Goal: Task Accomplishment & Management: Manage account settings

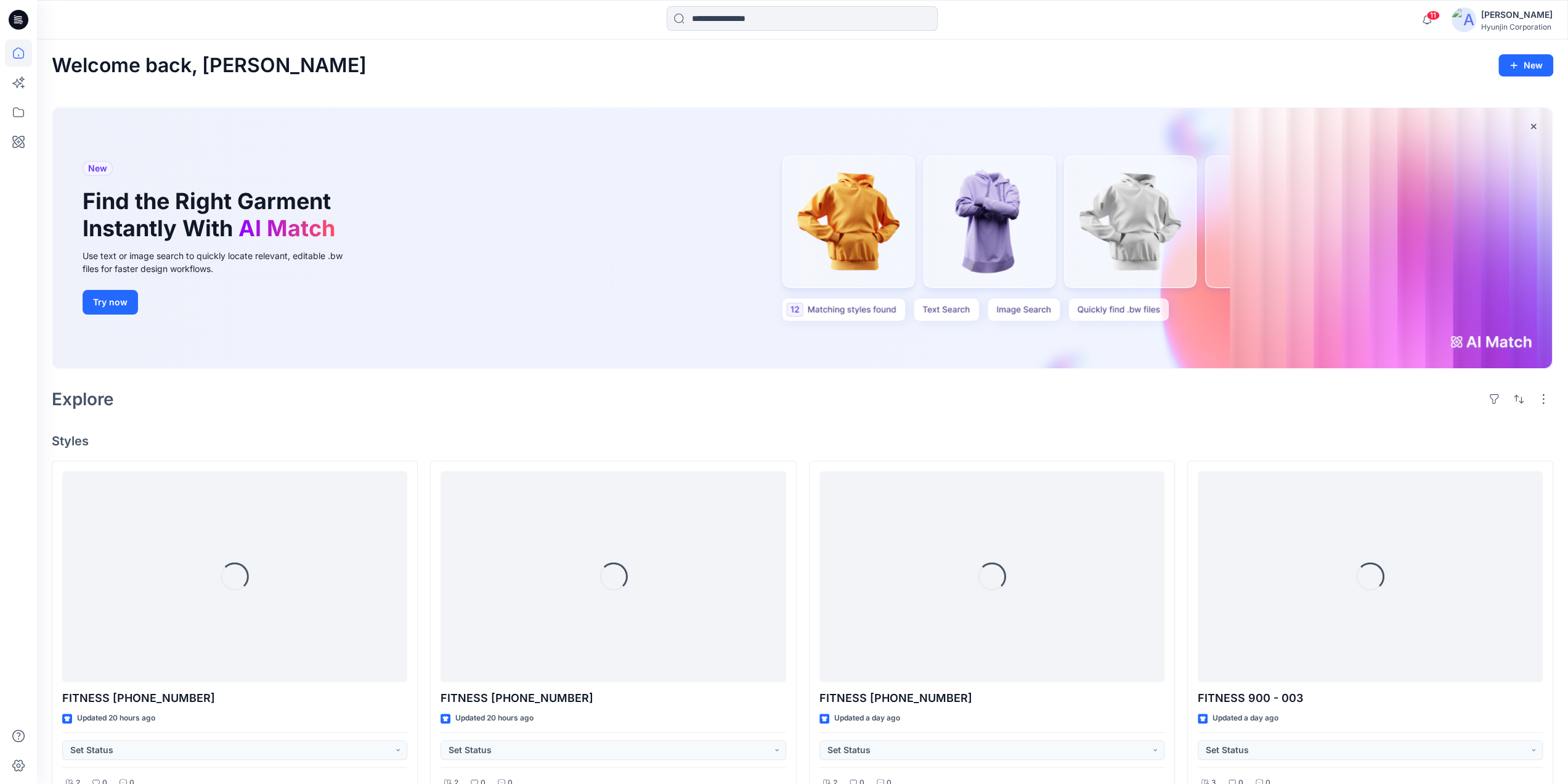
click at [1512, 26] on div "Hyunjin Corporation" at bounding box center [1517, 26] width 71 height 9
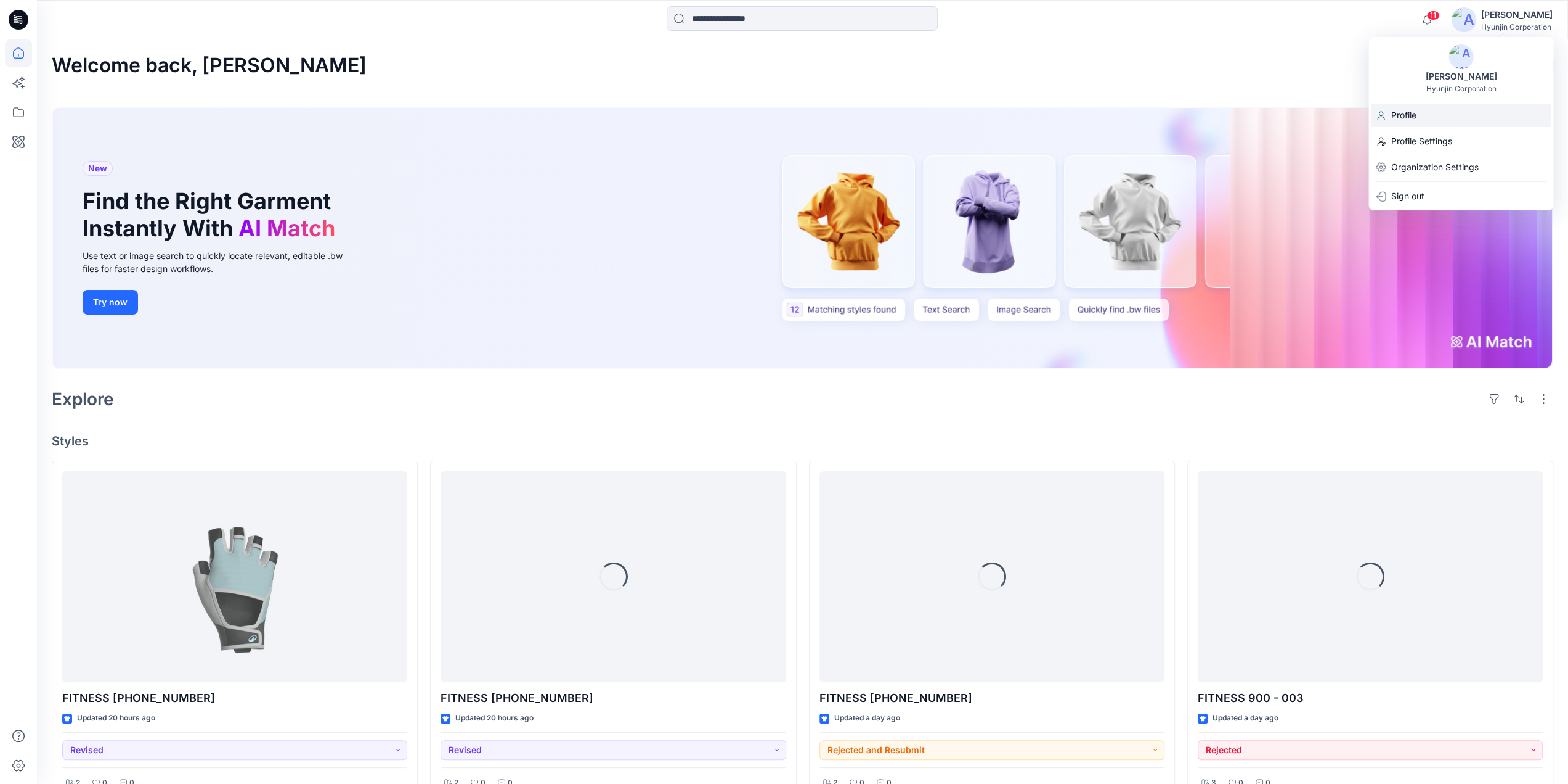
click at [1462, 122] on div "Profile" at bounding box center [1460, 115] width 180 height 23
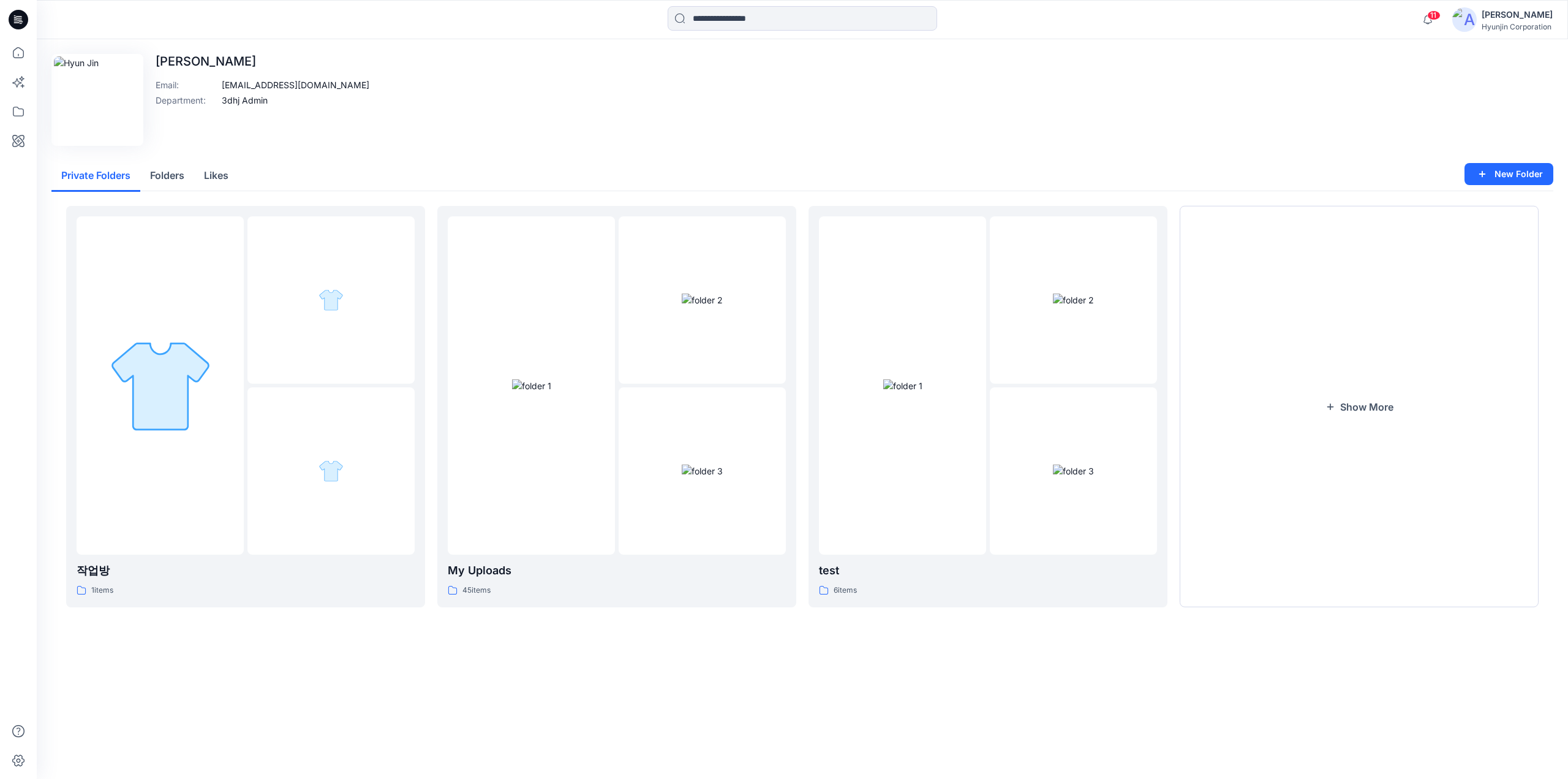
click at [1534, 28] on div "Hyunjin Corporation" at bounding box center [1517, 26] width 71 height 9
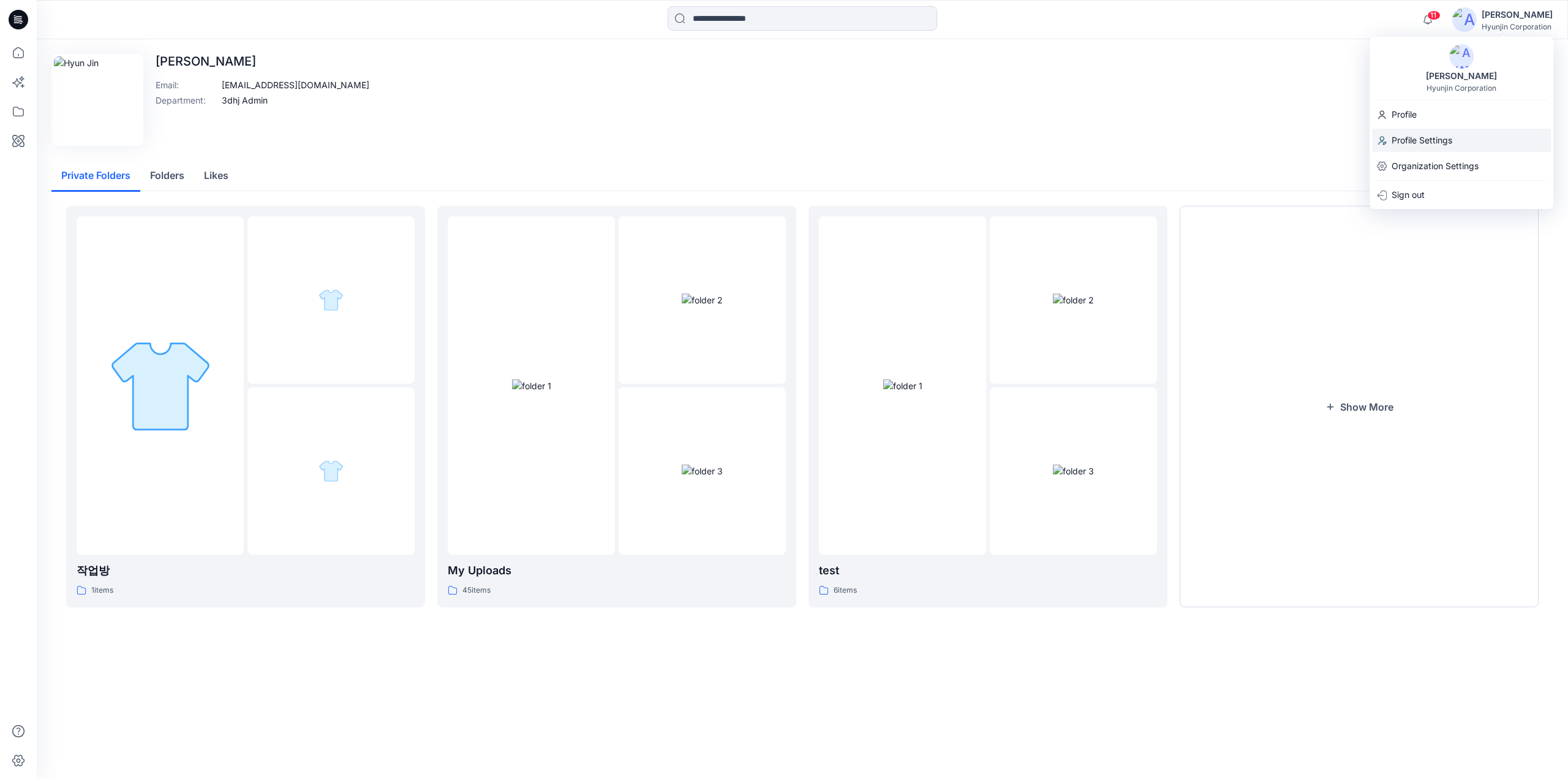
click at [1457, 136] on div "Profile Settings" at bounding box center [1460, 140] width 178 height 23
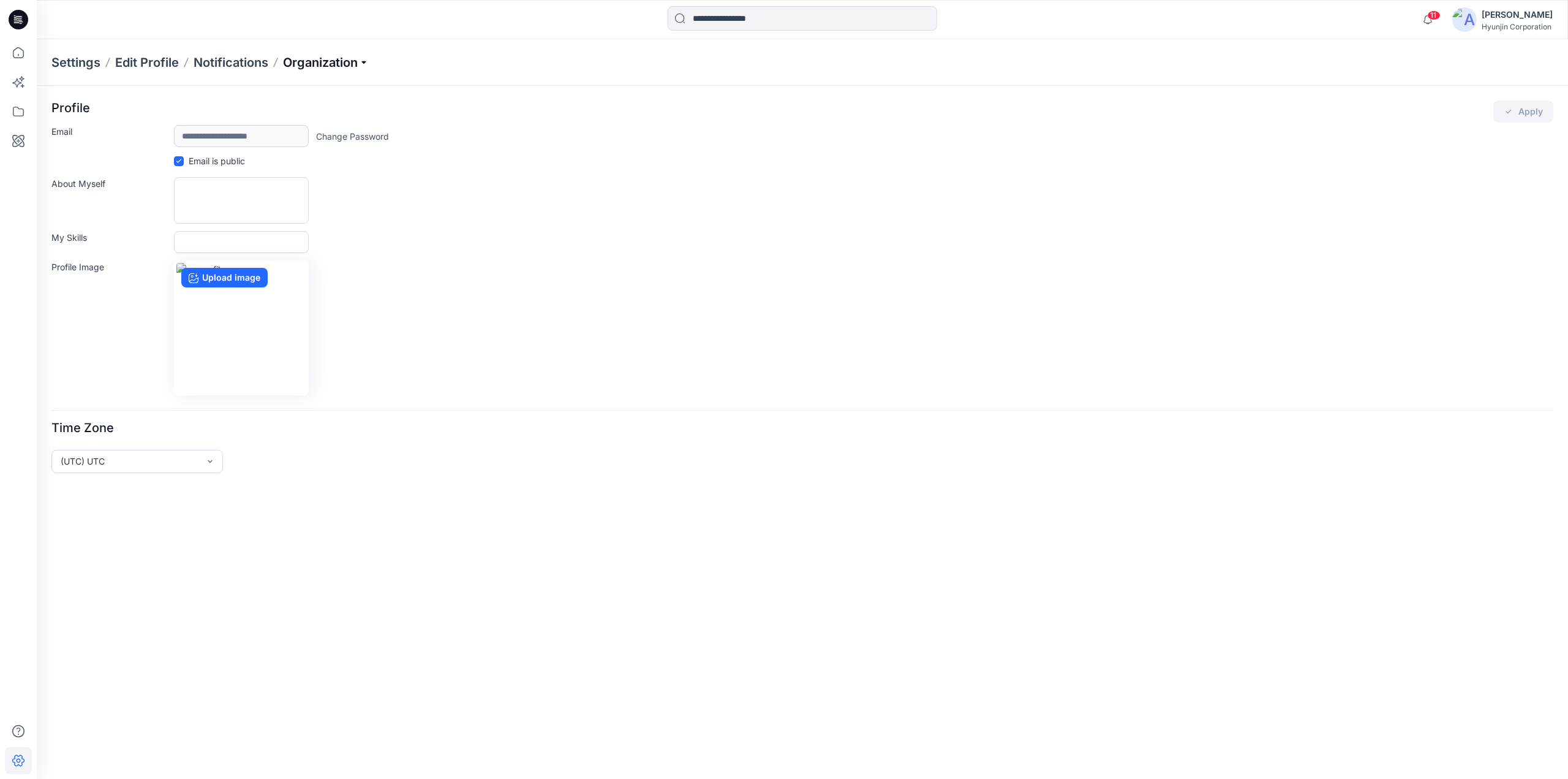
click at [312, 63] on p "Organization" at bounding box center [326, 63] width 86 height 17
click at [285, 91] on link "Invite/Edit Users" at bounding box center [327, 90] width 178 height 25
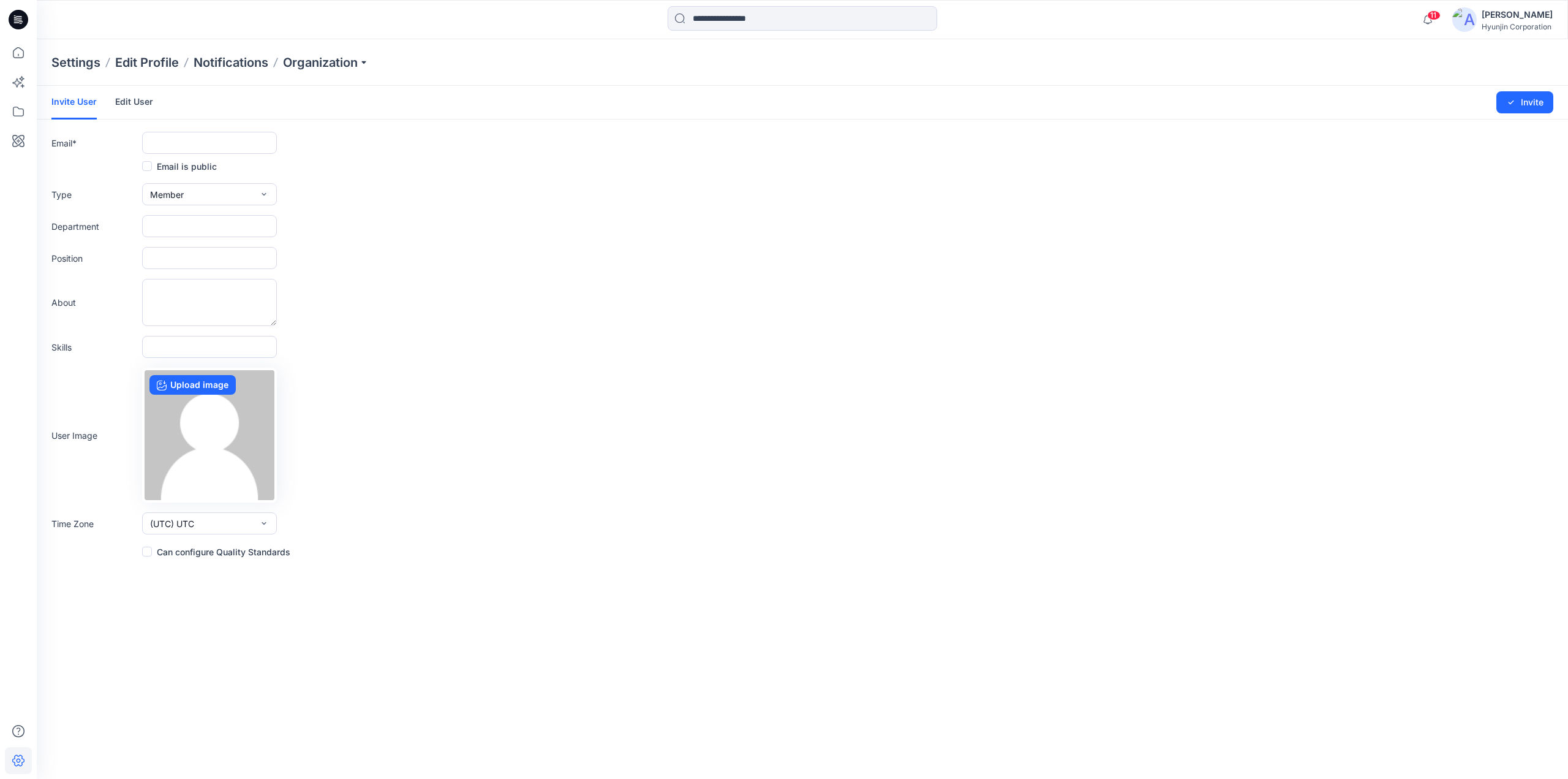
click at [121, 107] on link "Edit User" at bounding box center [134, 101] width 38 height 32
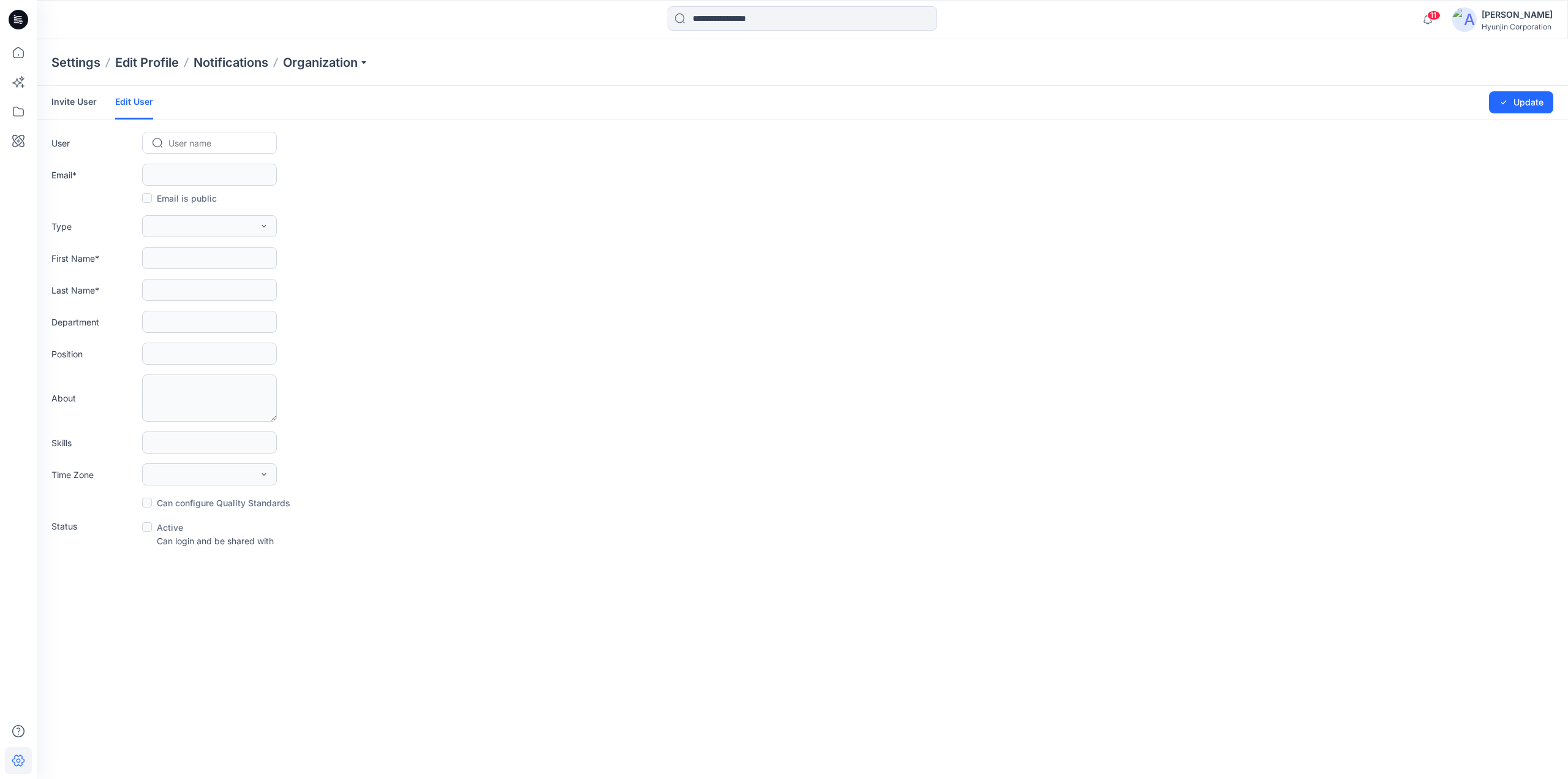
click at [88, 104] on link "Invite User" at bounding box center [74, 101] width 45 height 32
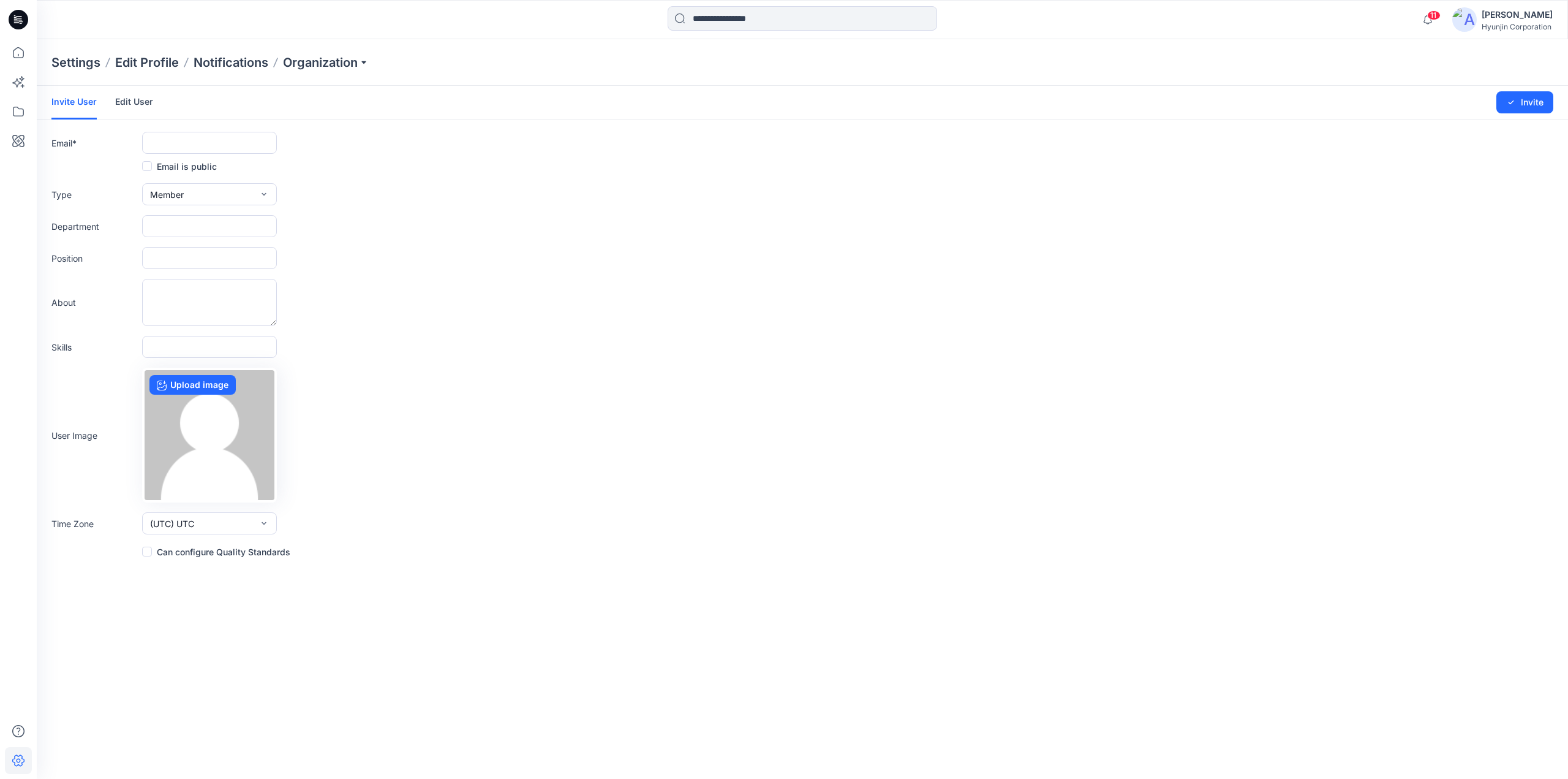
click at [121, 100] on link "Edit User" at bounding box center [134, 101] width 38 height 32
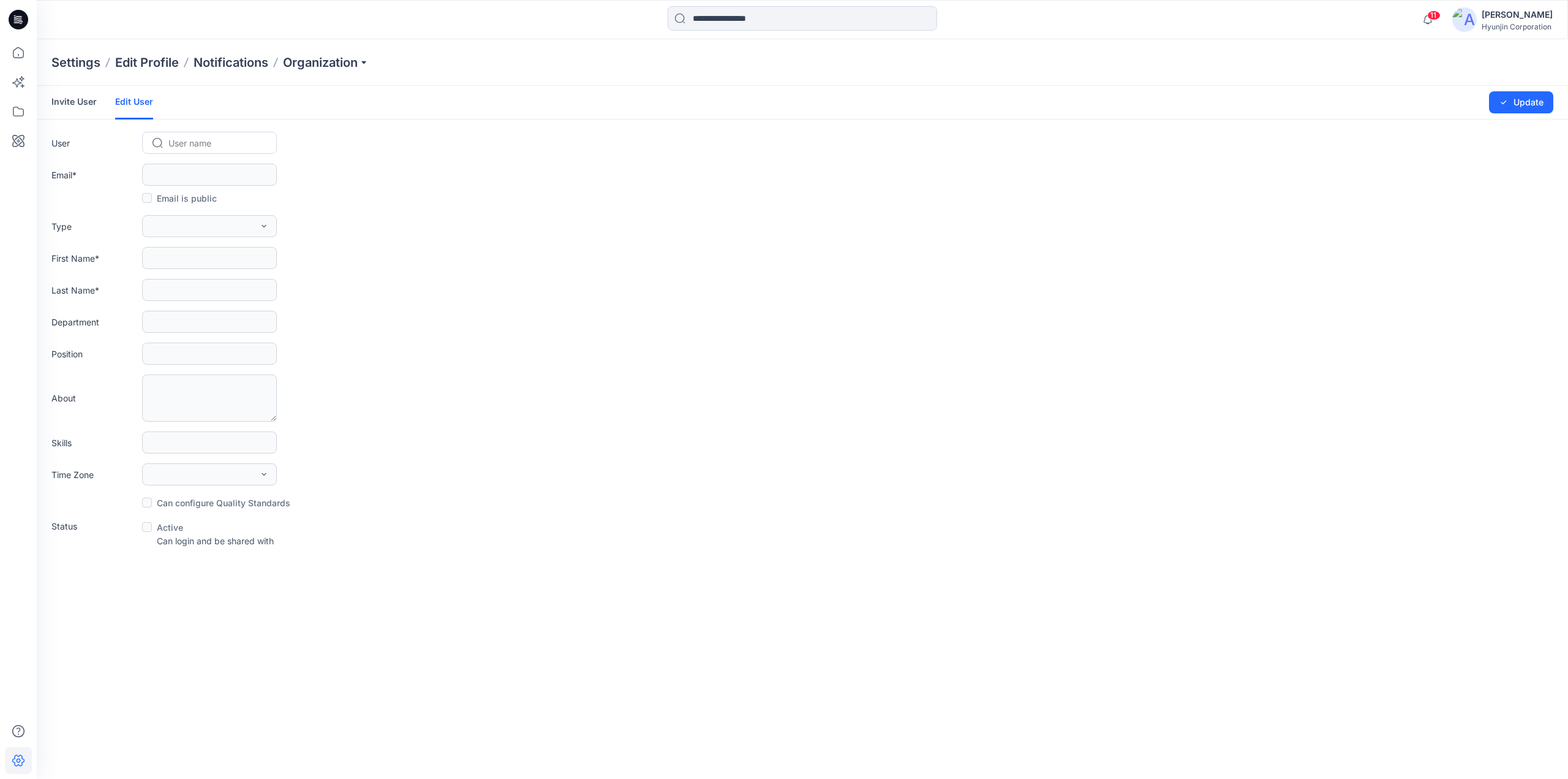
click at [372, 72] on div "Settings Edit Profile Notifications Organization" at bounding box center [803, 63] width 1531 height 47
click at [351, 66] on p "Organization" at bounding box center [326, 63] width 86 height 17
click at [311, 111] on link "Edit Status Labels" at bounding box center [327, 115] width 178 height 25
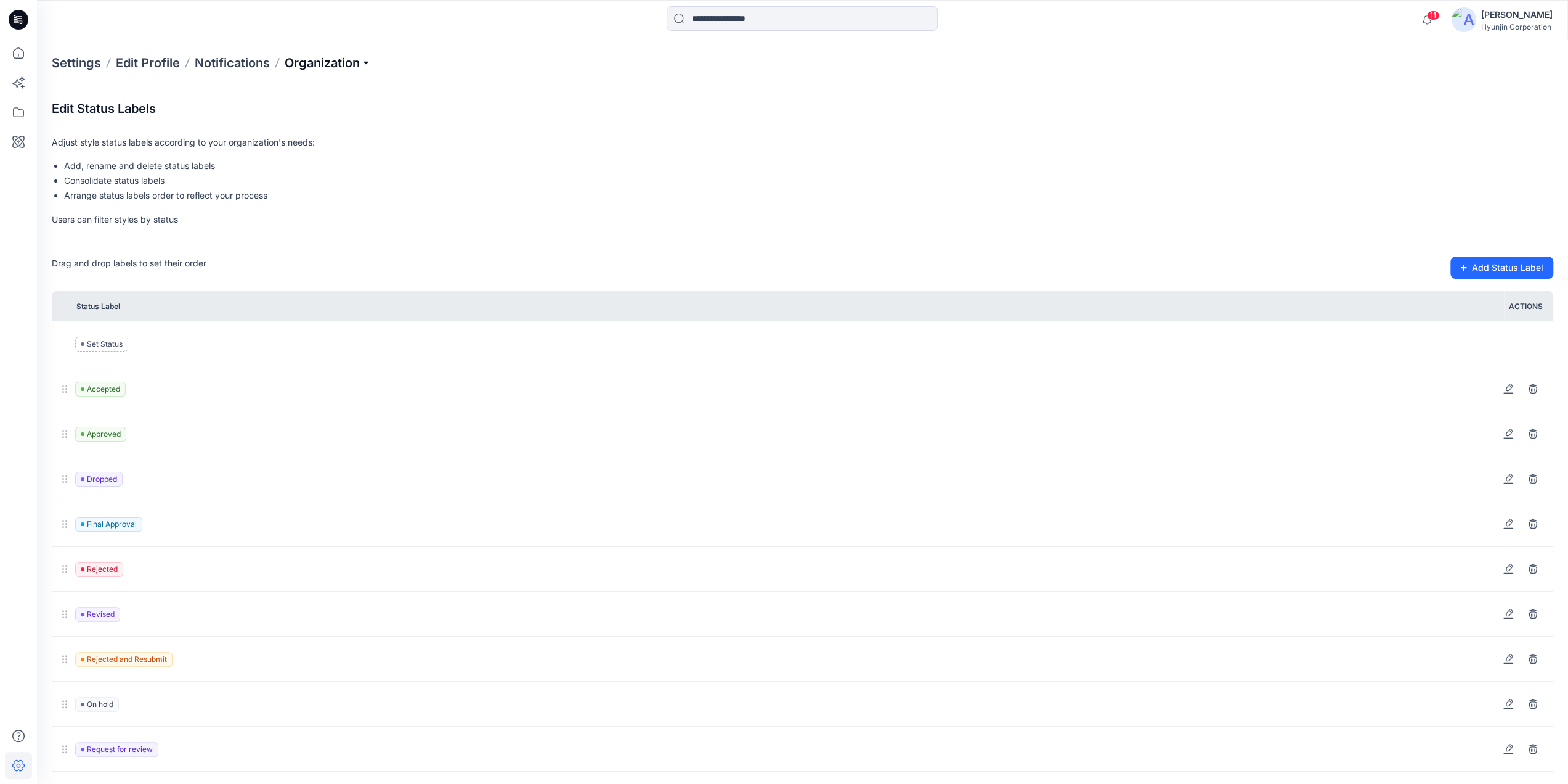
click at [328, 66] on p "Organization" at bounding box center [328, 63] width 86 height 17
click at [325, 137] on link "Edit Style Information Fields" at bounding box center [329, 141] width 180 height 25
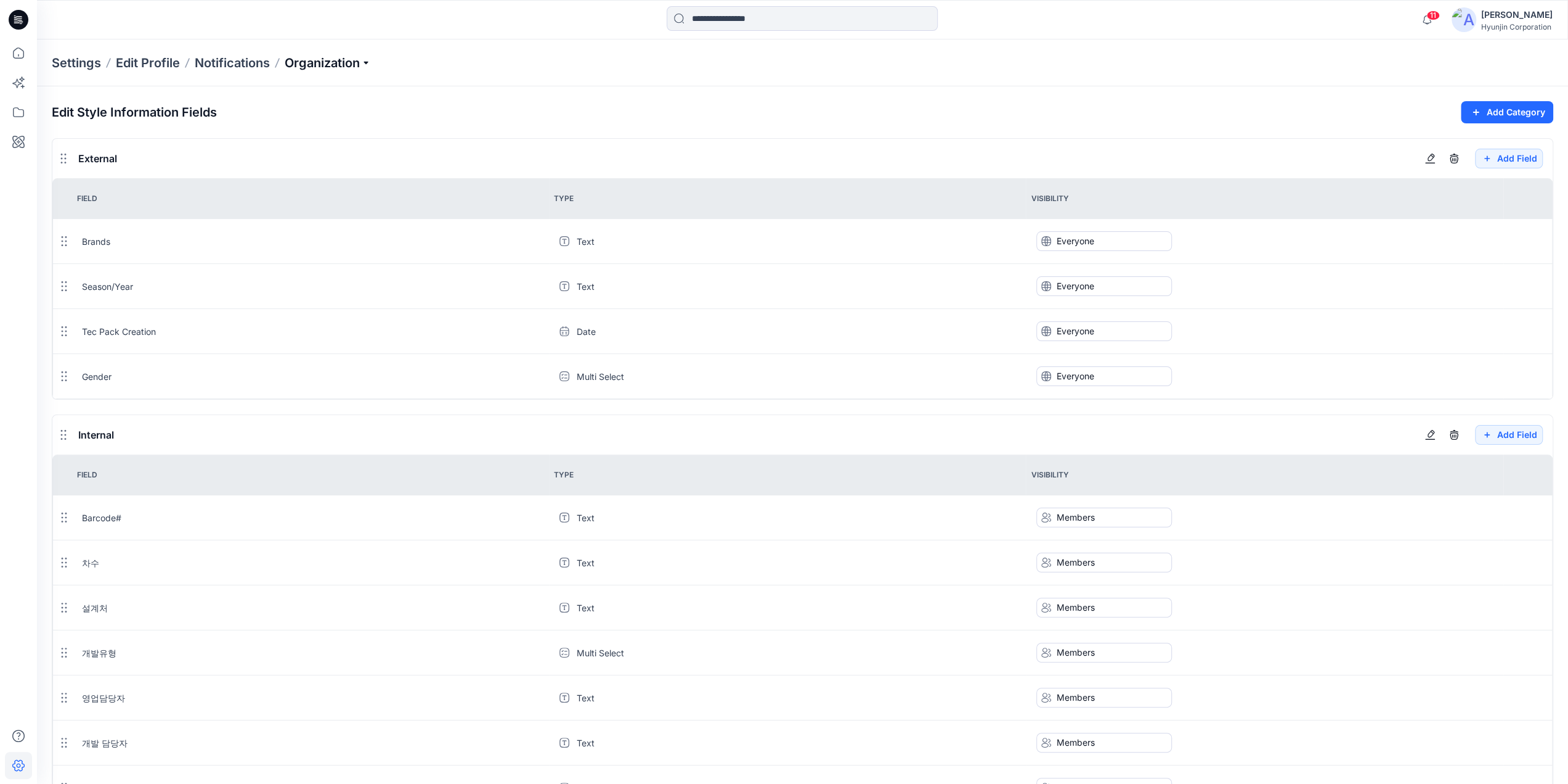
click at [317, 61] on p "Organization" at bounding box center [328, 63] width 86 height 17
click at [295, 89] on link "Invite/Edit Users" at bounding box center [329, 91] width 180 height 25
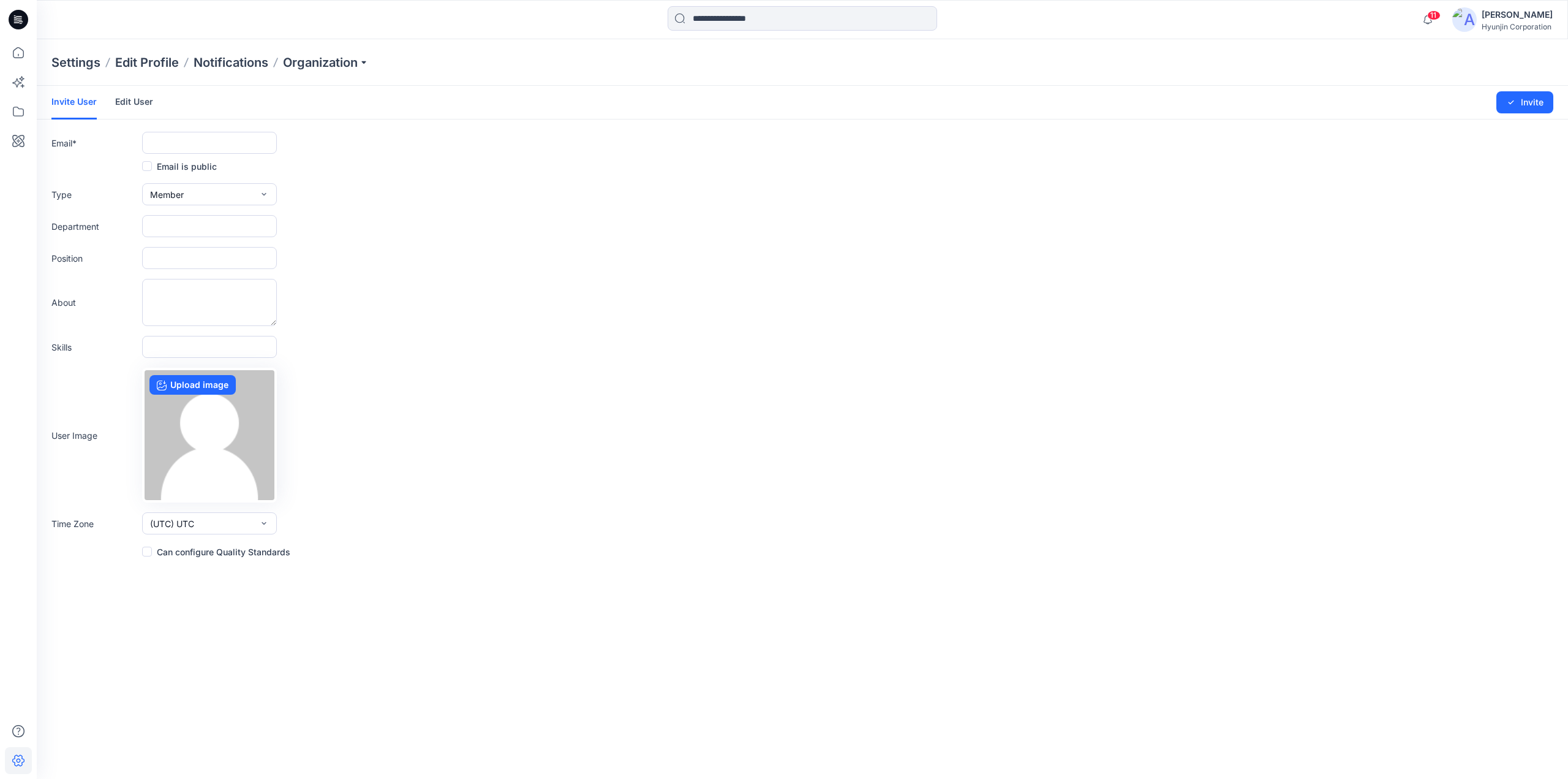
click at [135, 106] on link "Edit User" at bounding box center [134, 101] width 38 height 32
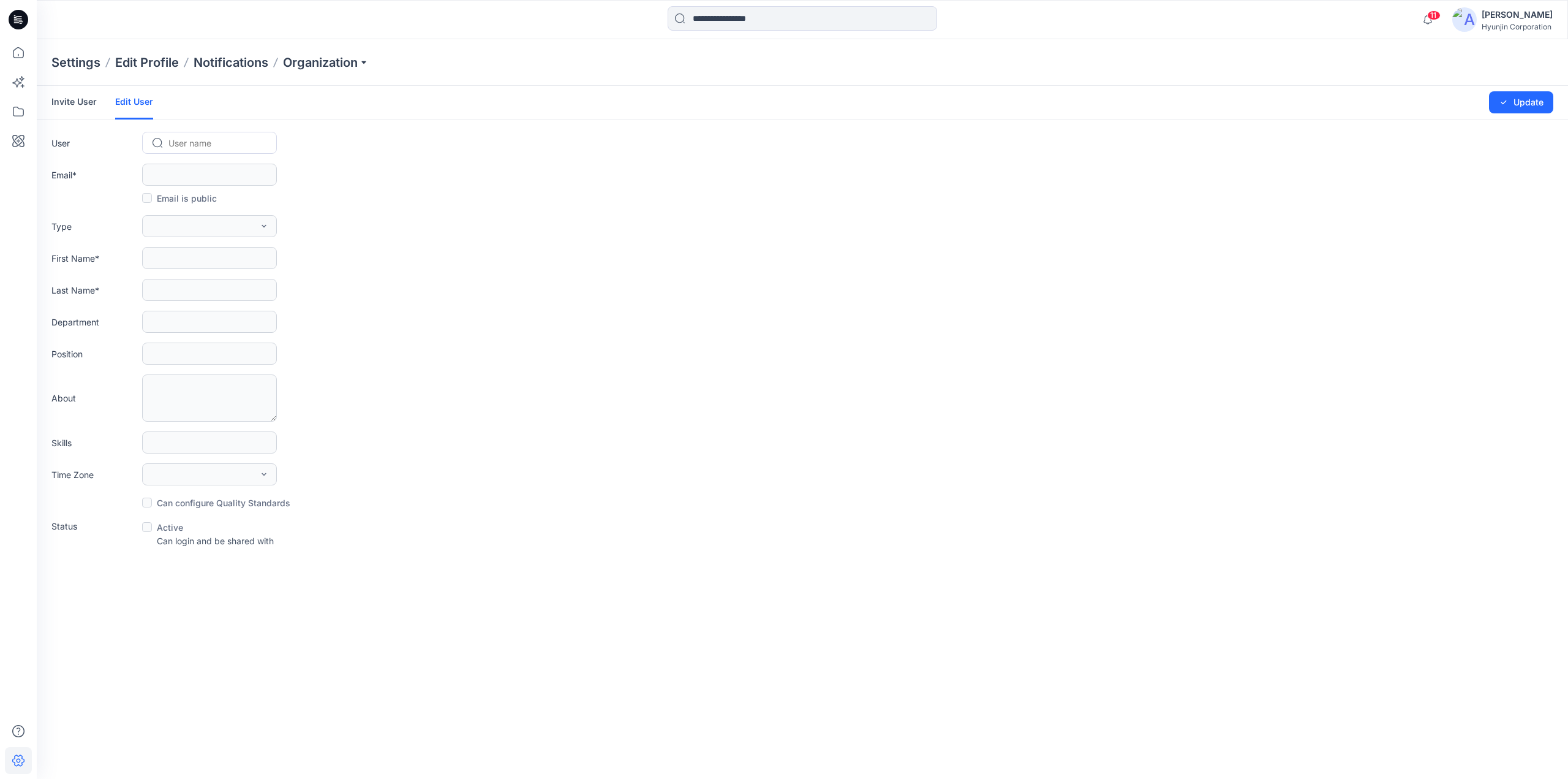
click at [85, 114] on link "Invite User" at bounding box center [74, 101] width 45 height 32
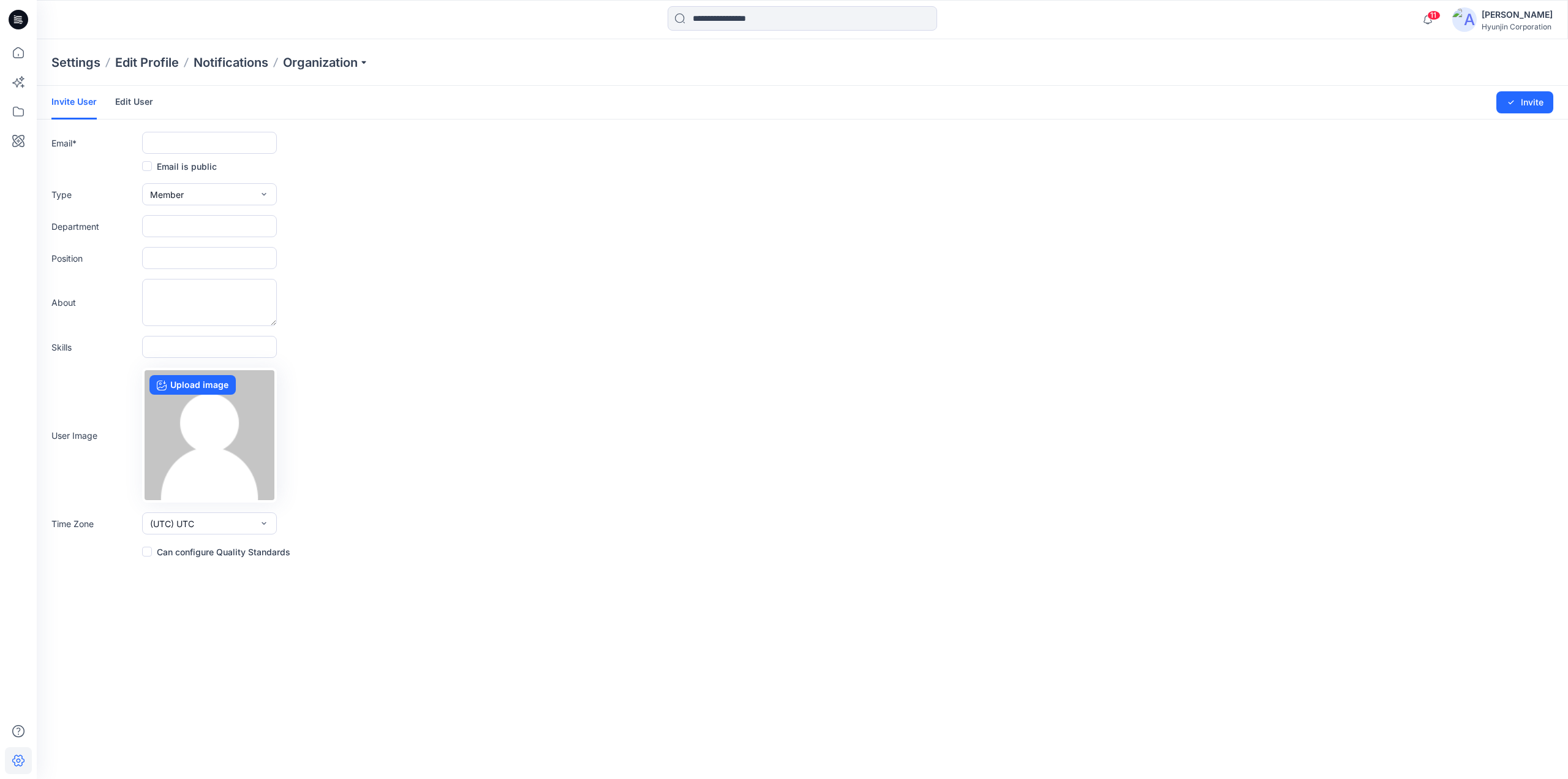
click at [125, 112] on link "Edit User" at bounding box center [134, 101] width 38 height 32
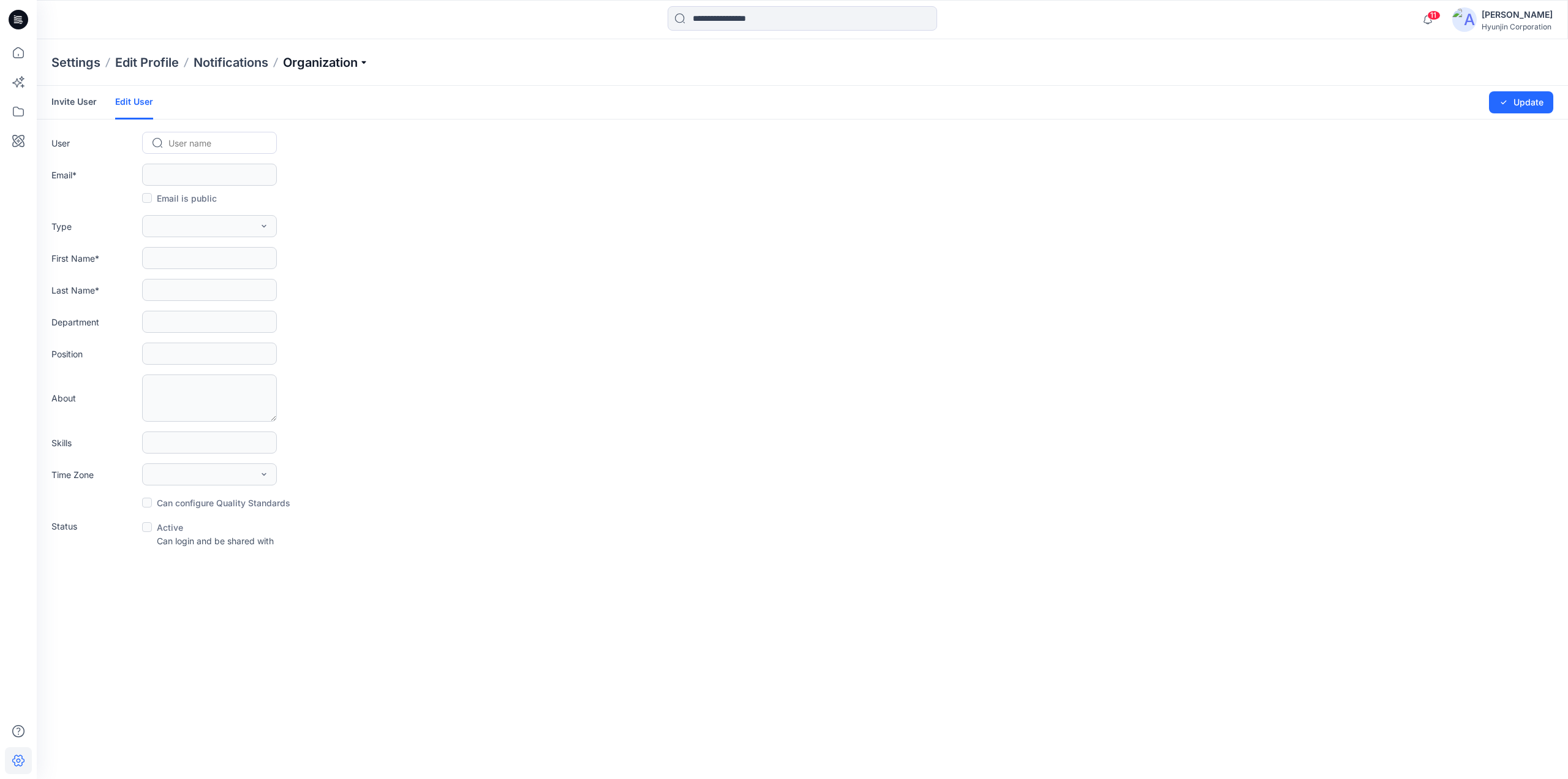
click at [332, 63] on p "Organization" at bounding box center [326, 63] width 86 height 17
click at [306, 207] on link "User Roles" at bounding box center [327, 213] width 178 height 25
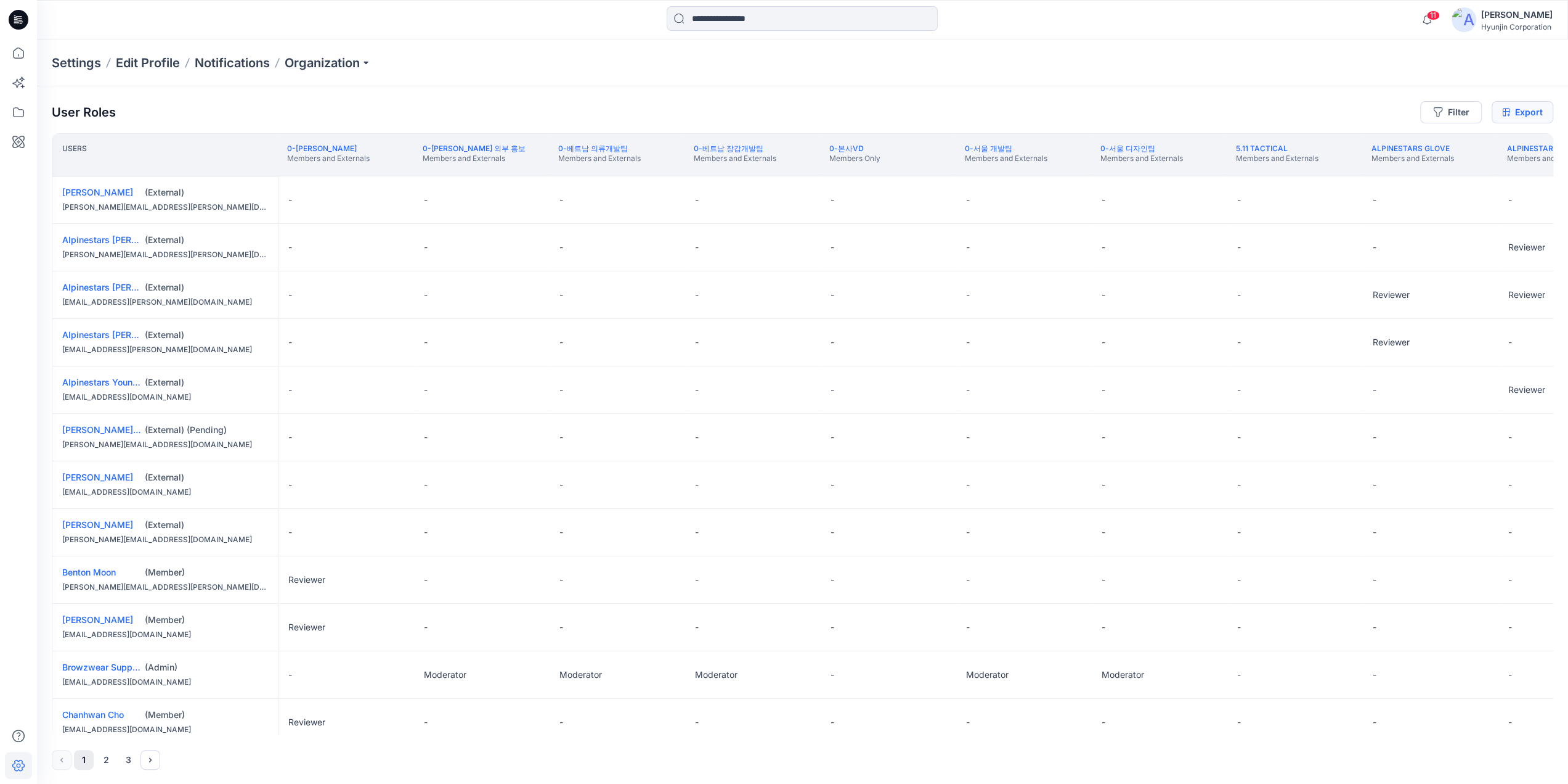
click at [1536, 114] on link "Export" at bounding box center [1522, 112] width 61 height 22
click at [797, 113] on div "User Roles Filter Export" at bounding box center [803, 112] width 1502 height 22
click at [1438, 113] on icon "button" at bounding box center [1438, 113] width 10 height 10
click at [952, 102] on div "User Roles Filter Filter folders... Filter users... Export" at bounding box center [803, 112] width 1502 height 22
click at [1497, 12] on div "[PERSON_NAME]" at bounding box center [1517, 15] width 71 height 15
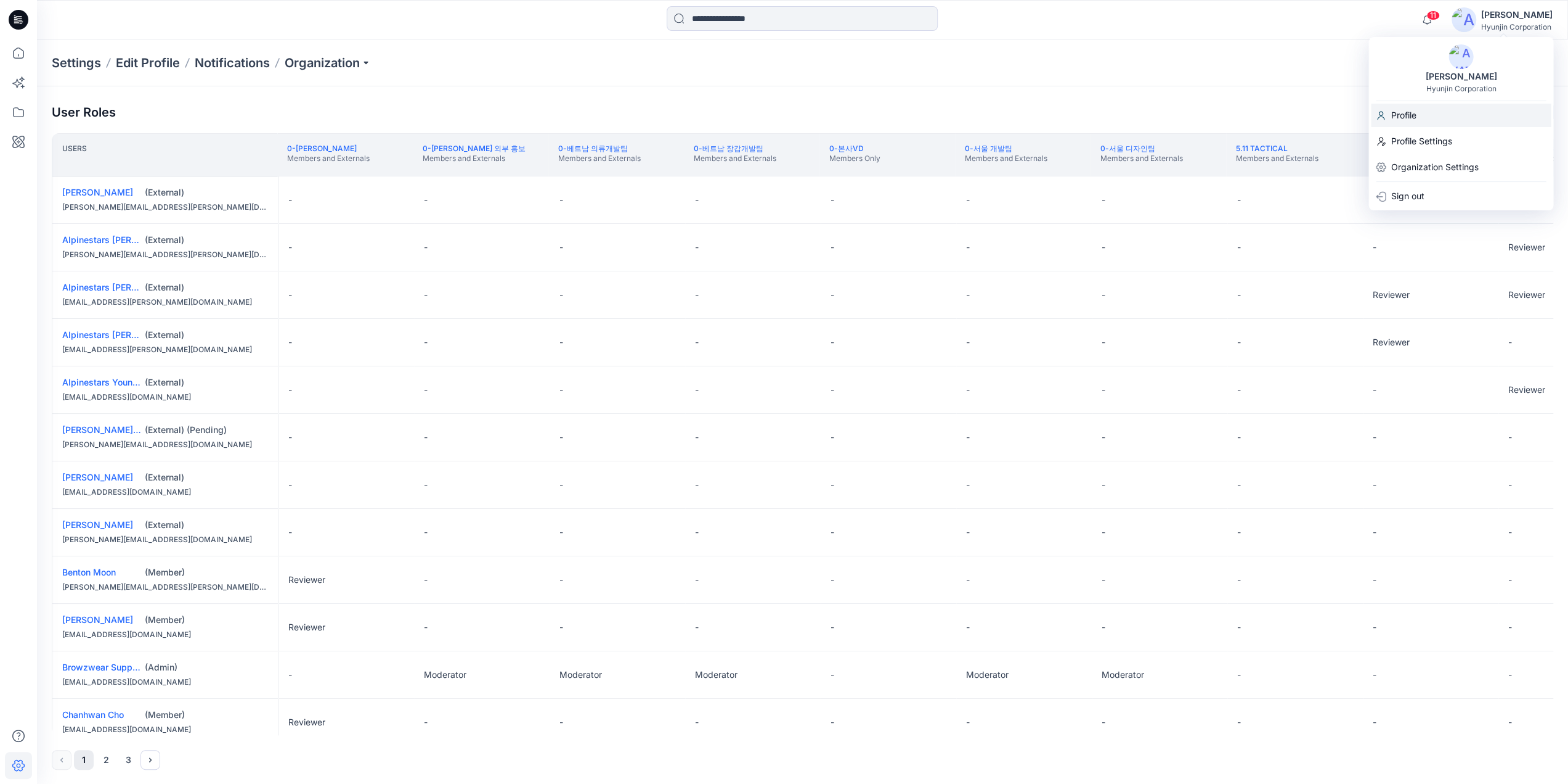
click at [1425, 108] on div "Profile" at bounding box center [1460, 115] width 180 height 23
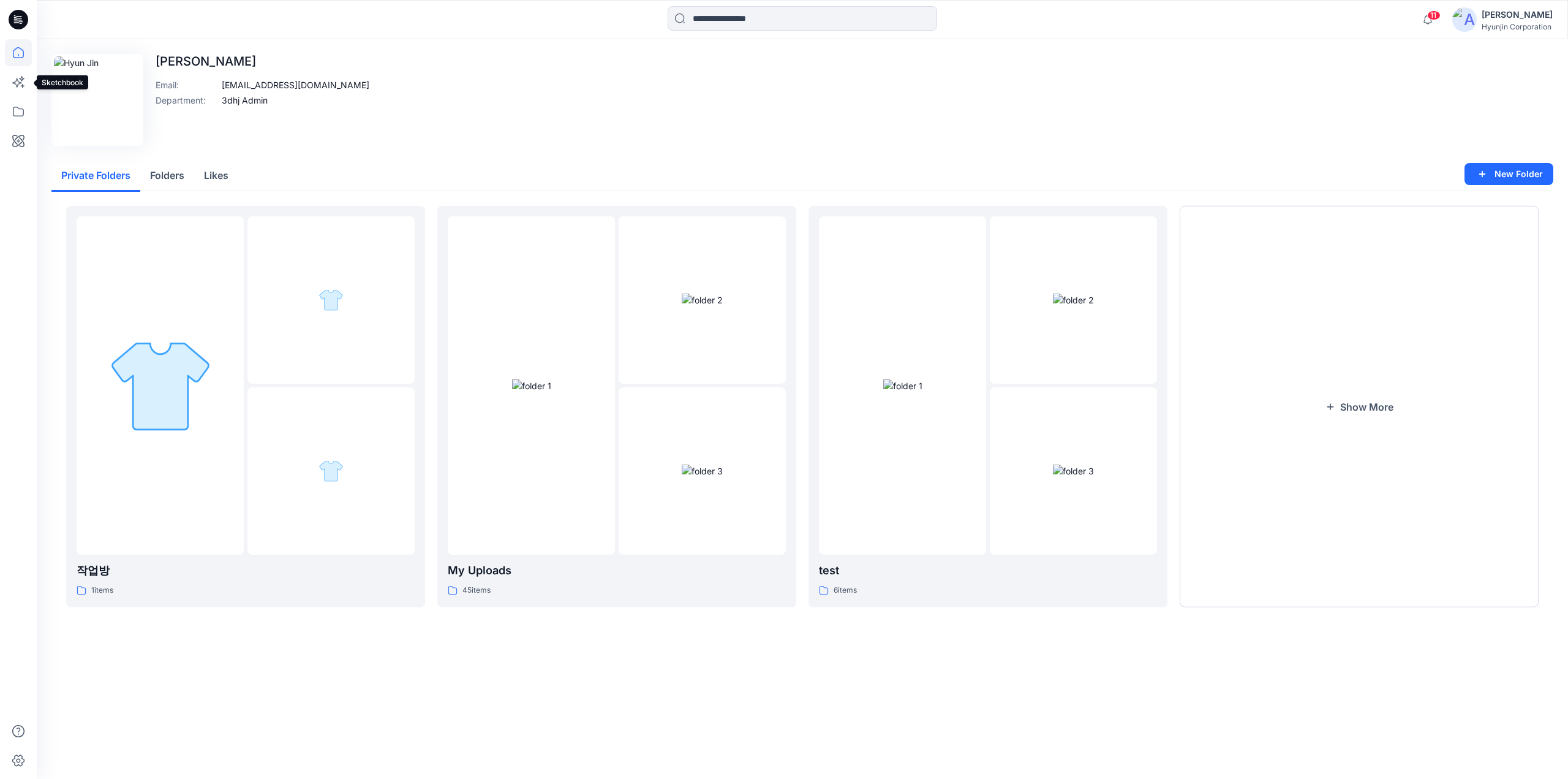
click at [22, 57] on icon at bounding box center [18, 53] width 27 height 27
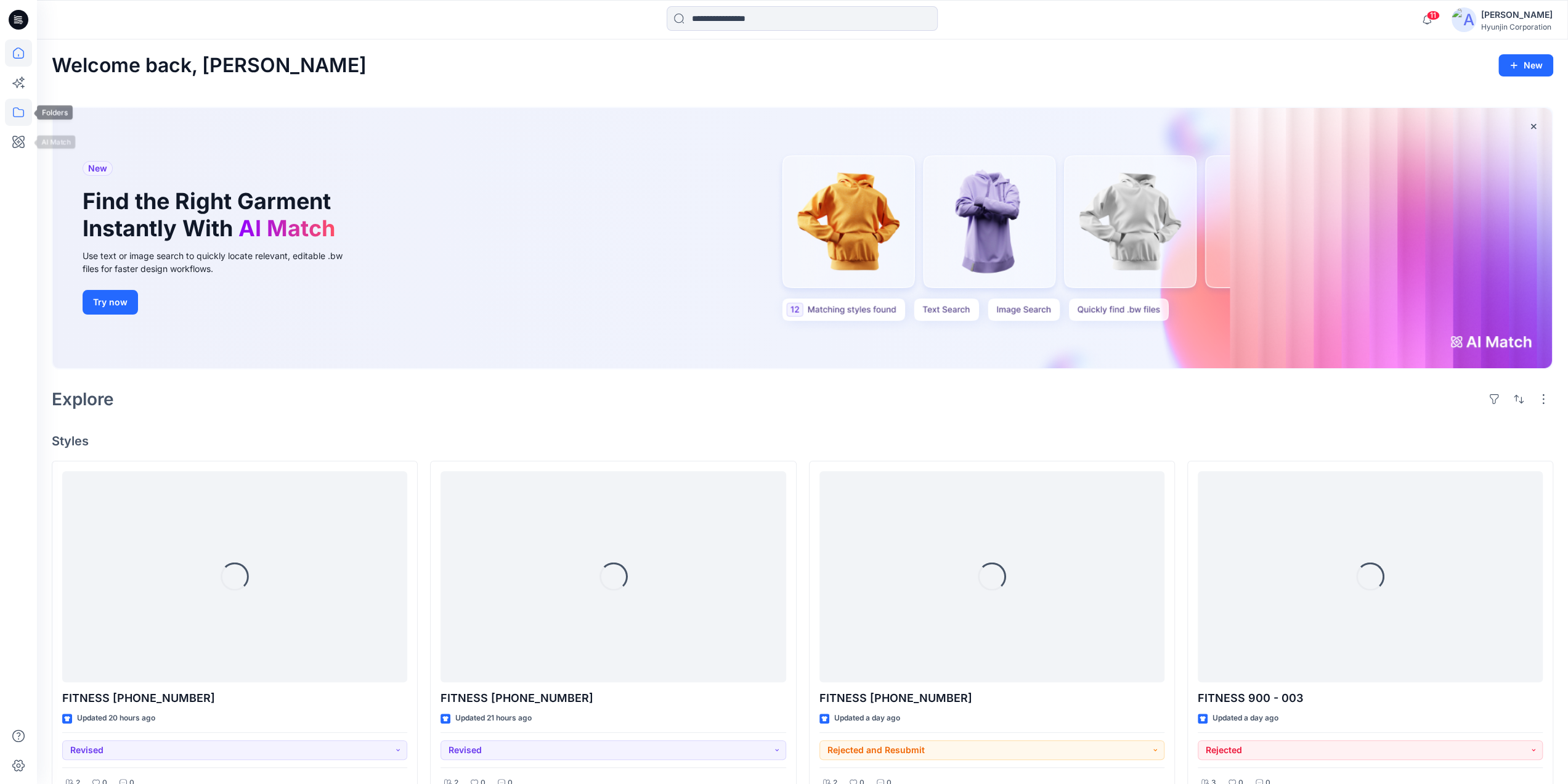
click at [23, 120] on icon at bounding box center [18, 112] width 27 height 27
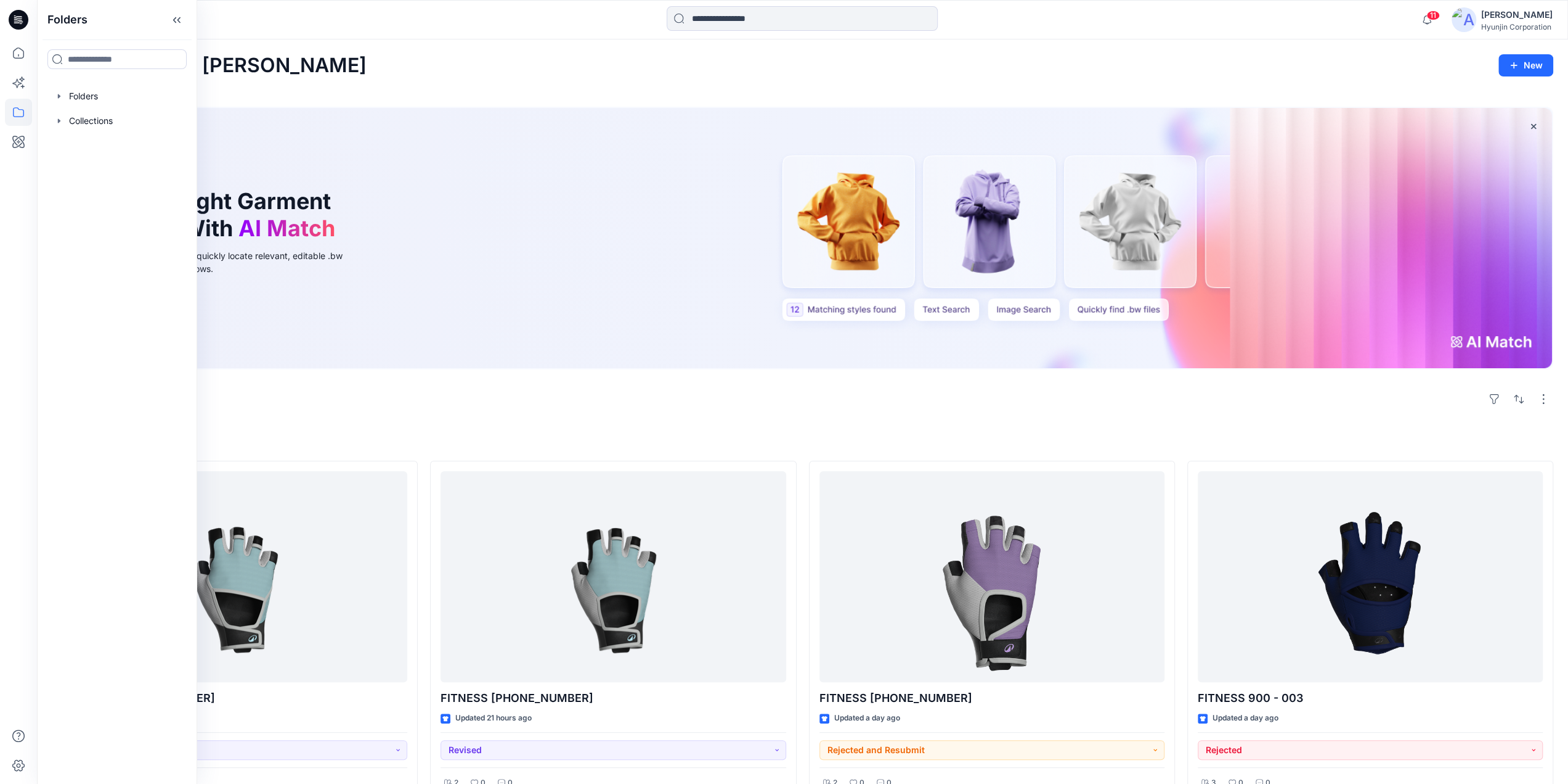
click at [1463, 28] on img at bounding box center [1465, 20] width 25 height 25
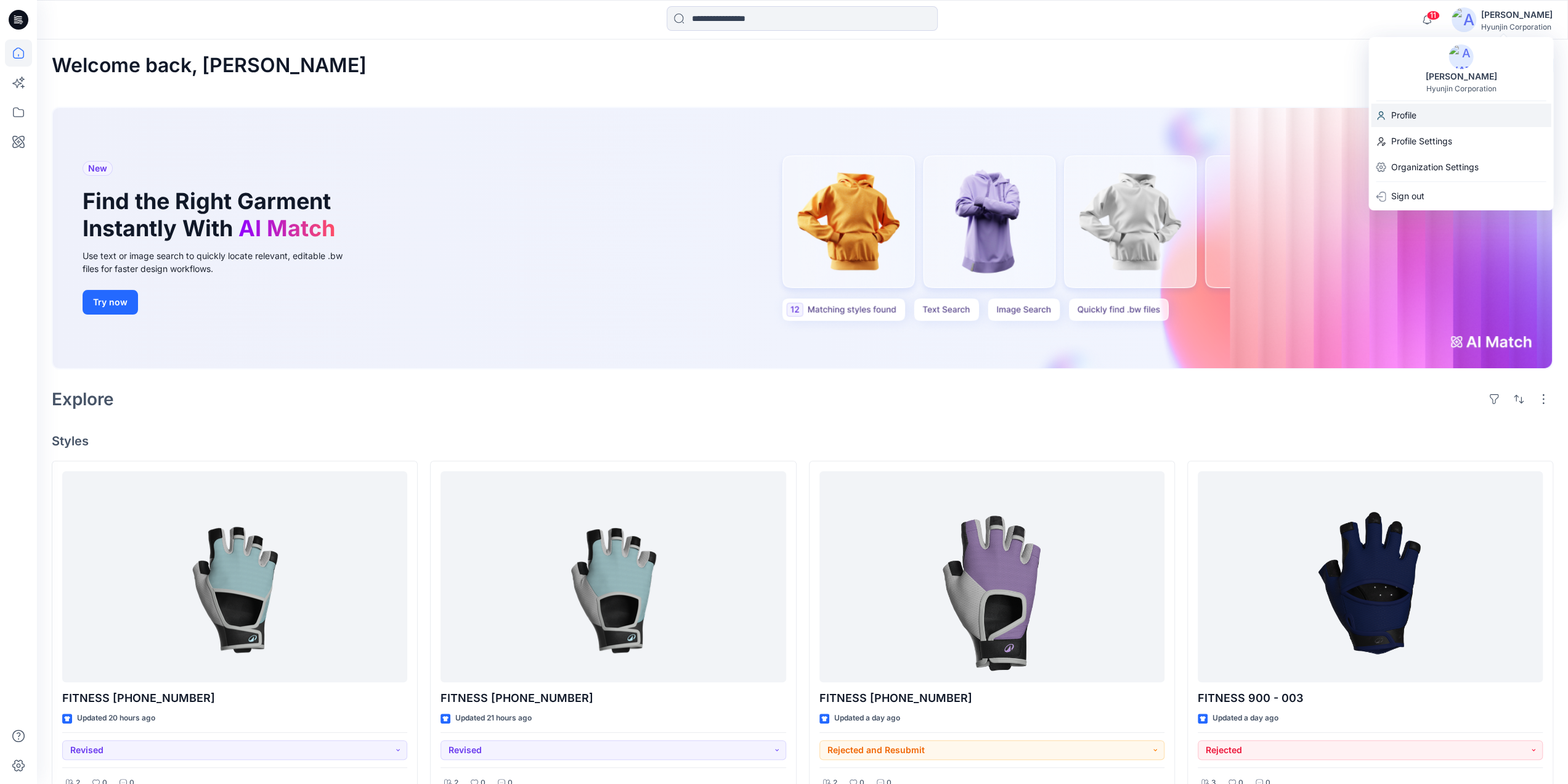
click at [1416, 119] on p "Profile" at bounding box center [1403, 115] width 26 height 23
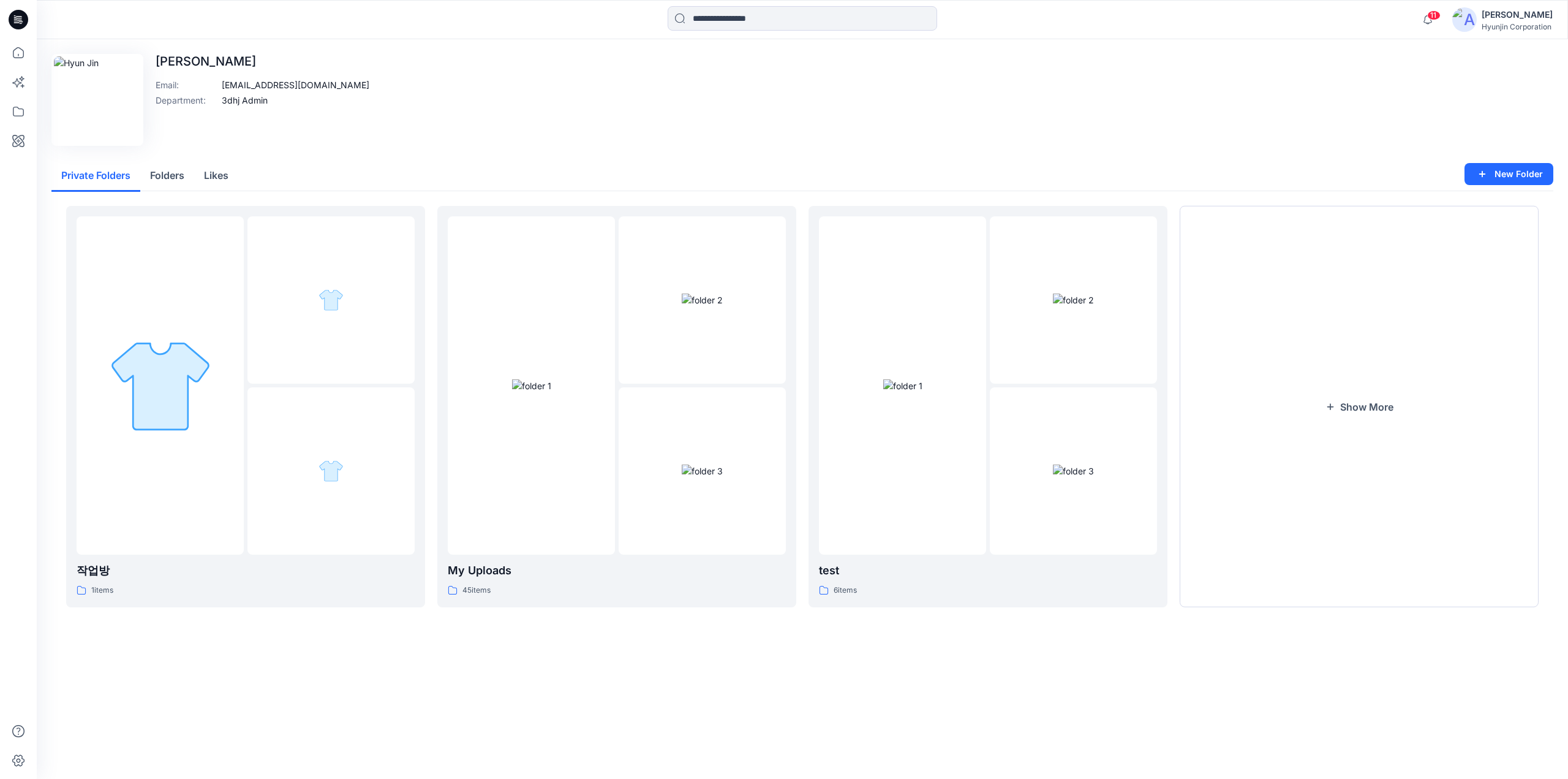
click at [1519, 31] on div "Hyun Jin Hyunjin Corporation" at bounding box center [1517, 20] width 71 height 25
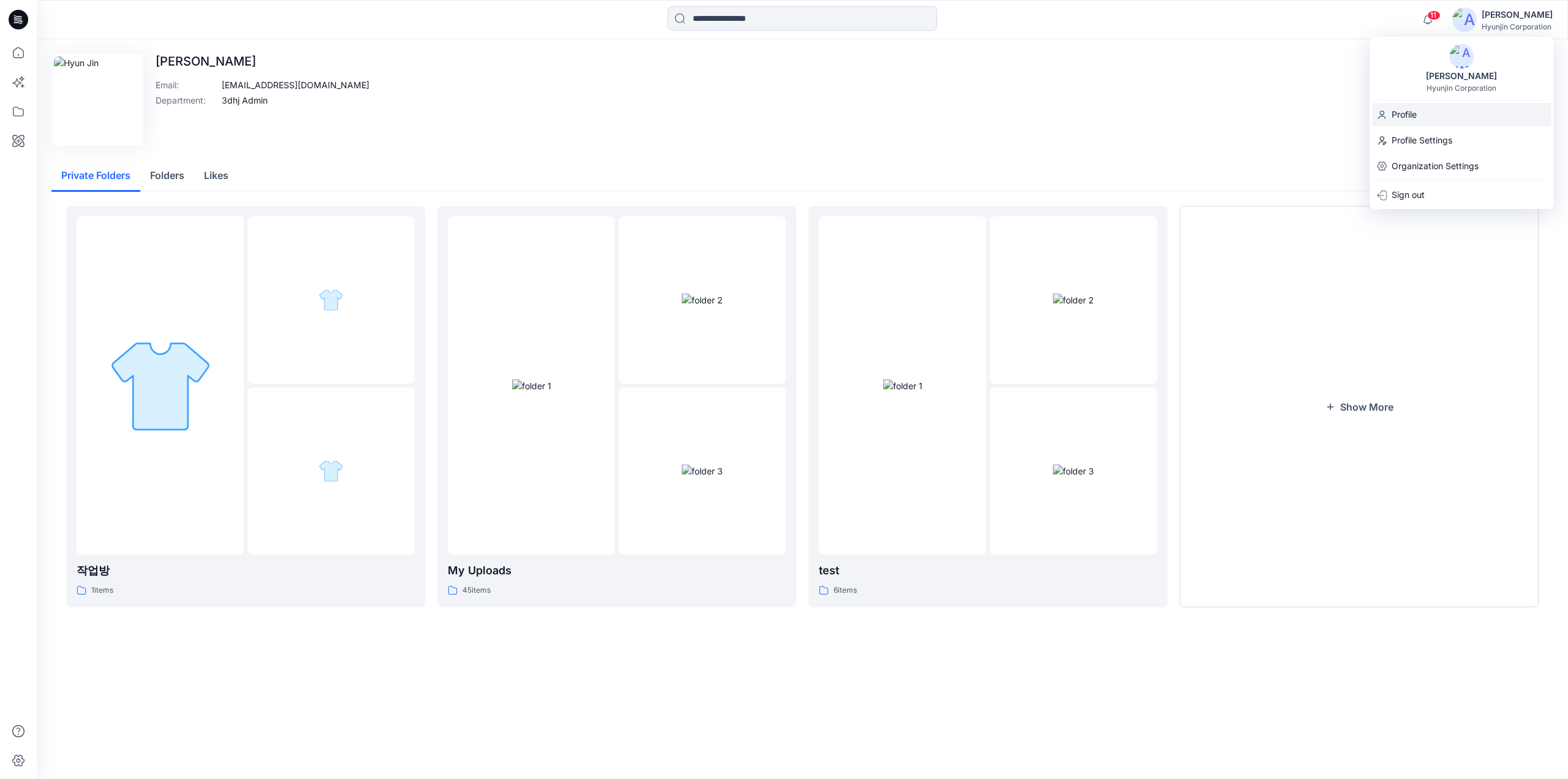
click at [1414, 107] on p "Profile" at bounding box center [1404, 114] width 25 height 23
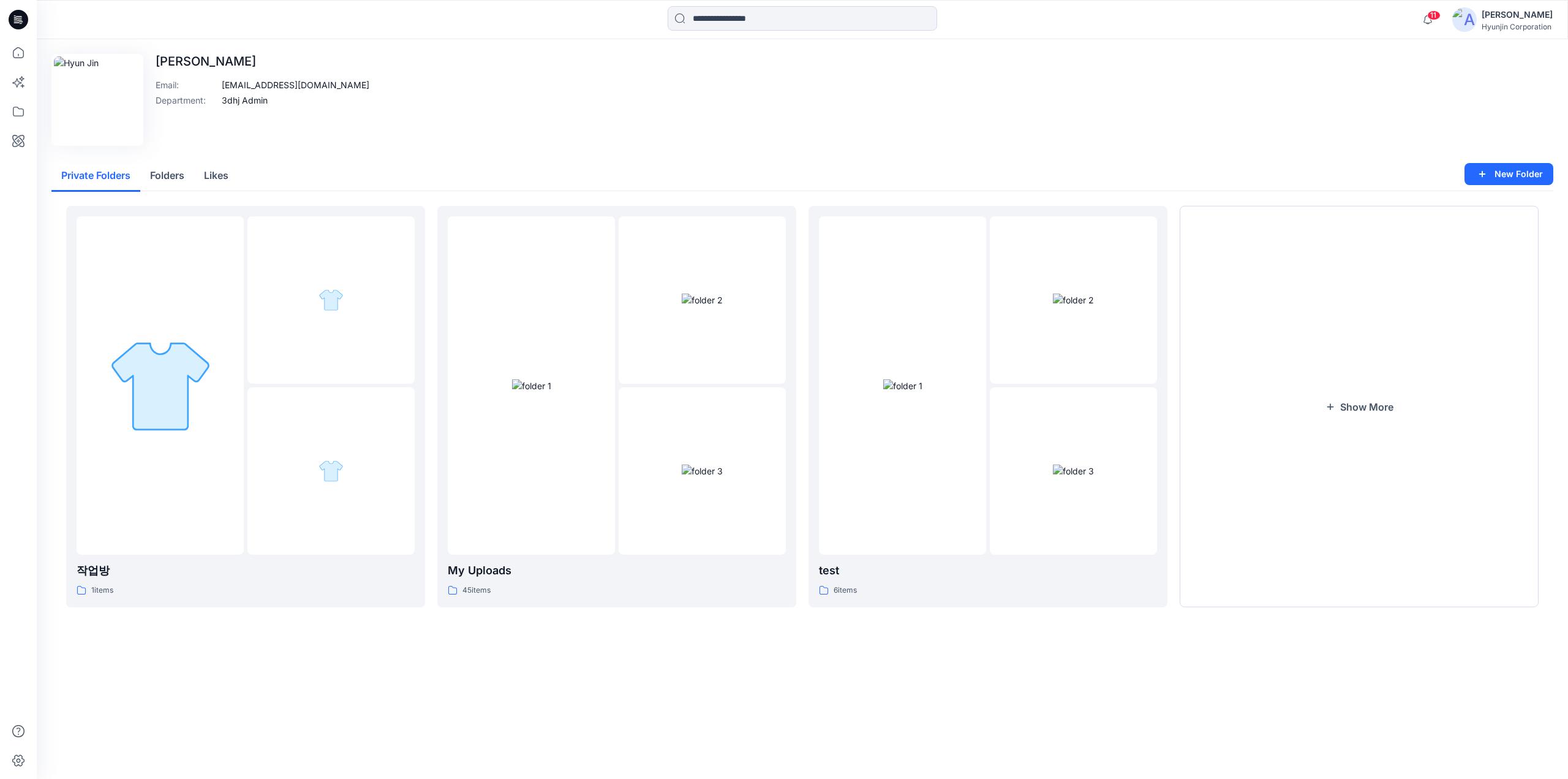
click at [1527, 27] on div "Hyunjin Corporation" at bounding box center [1517, 26] width 71 height 9
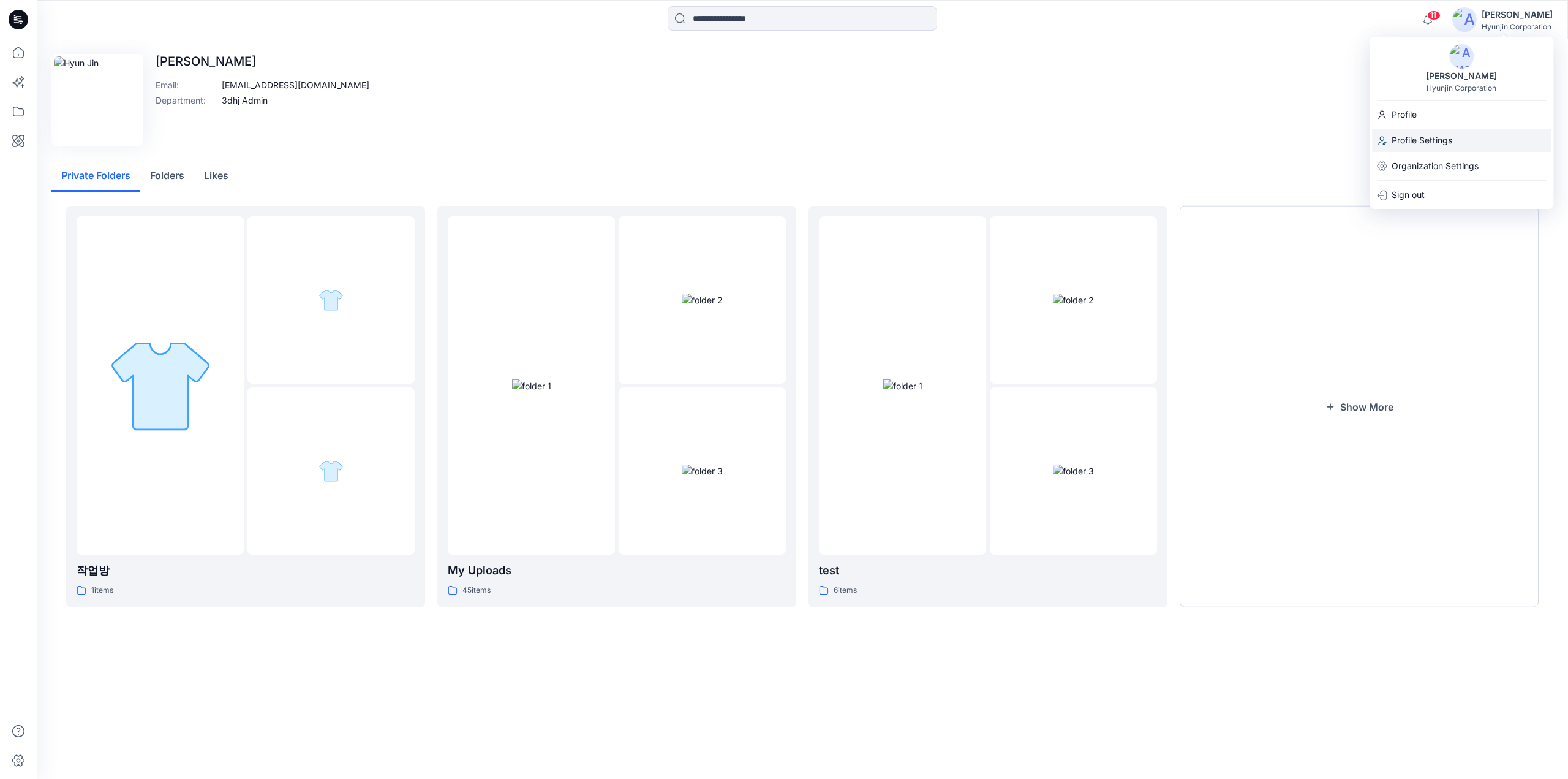
click at [1442, 133] on p "Profile Settings" at bounding box center [1422, 140] width 61 height 23
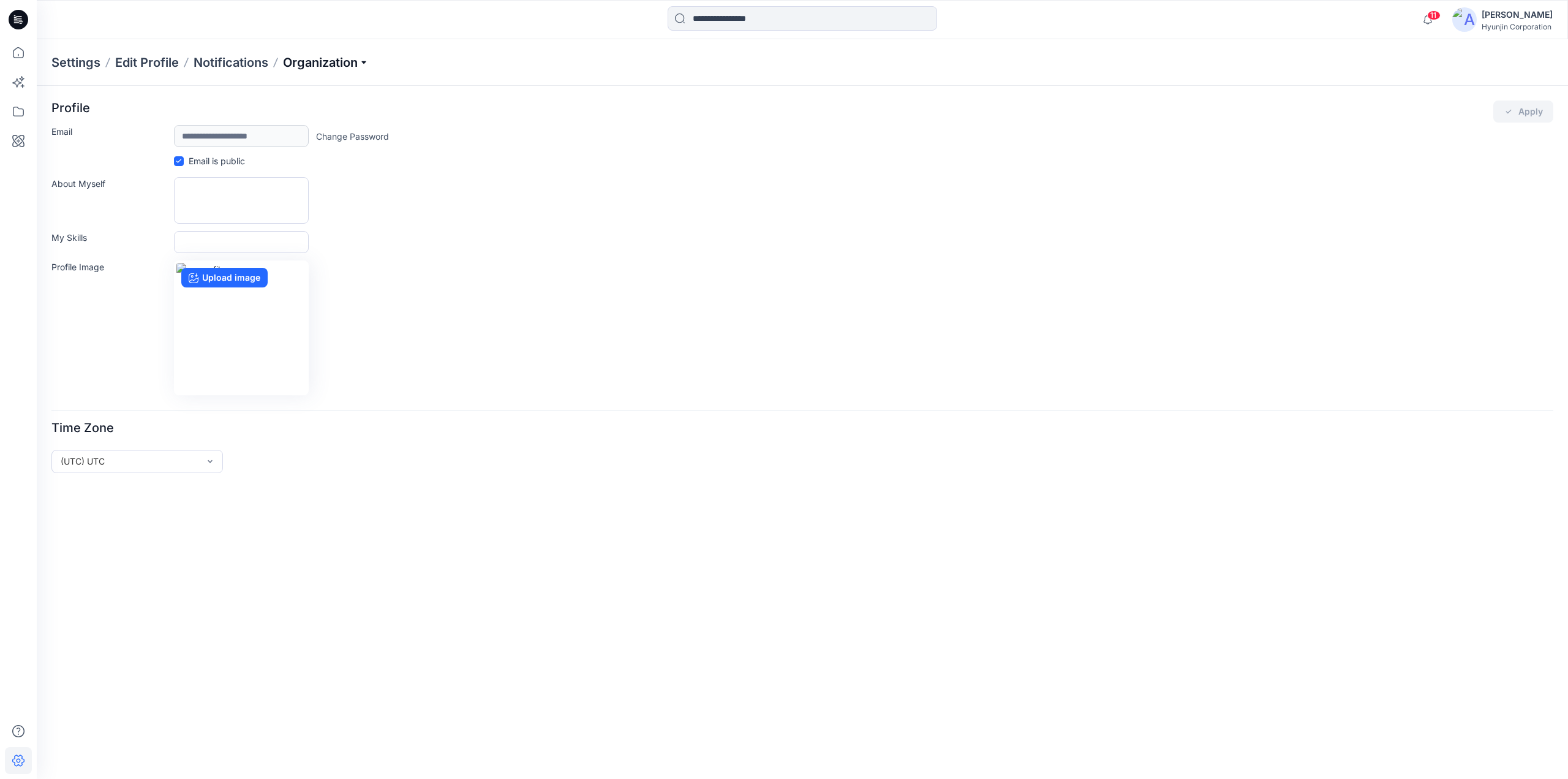
click at [288, 69] on p "Organization" at bounding box center [326, 63] width 86 height 17
click at [287, 88] on link "Invite/Edit Users" at bounding box center [327, 90] width 178 height 25
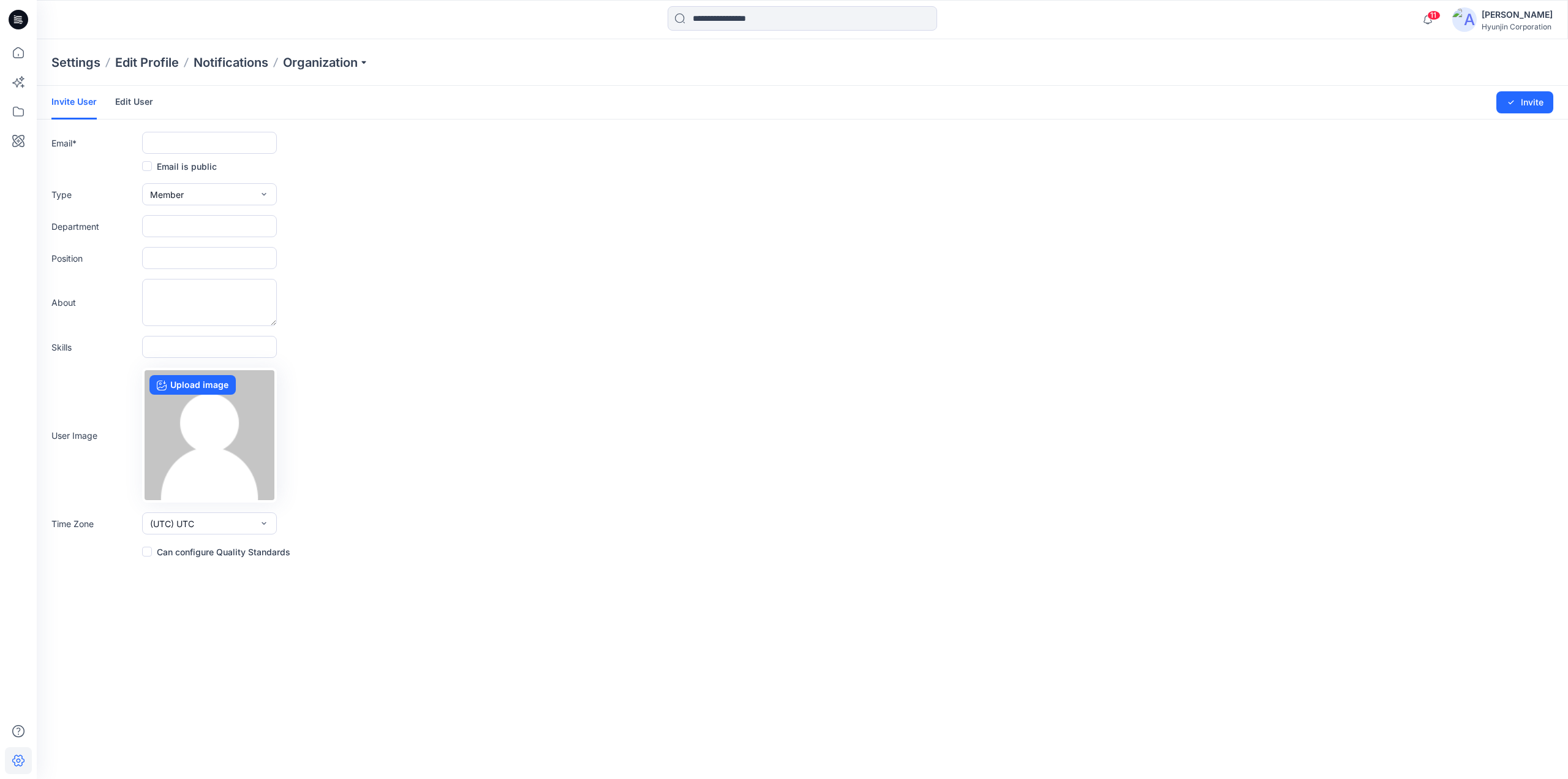
click at [115, 100] on link "Edit User" at bounding box center [134, 101] width 38 height 32
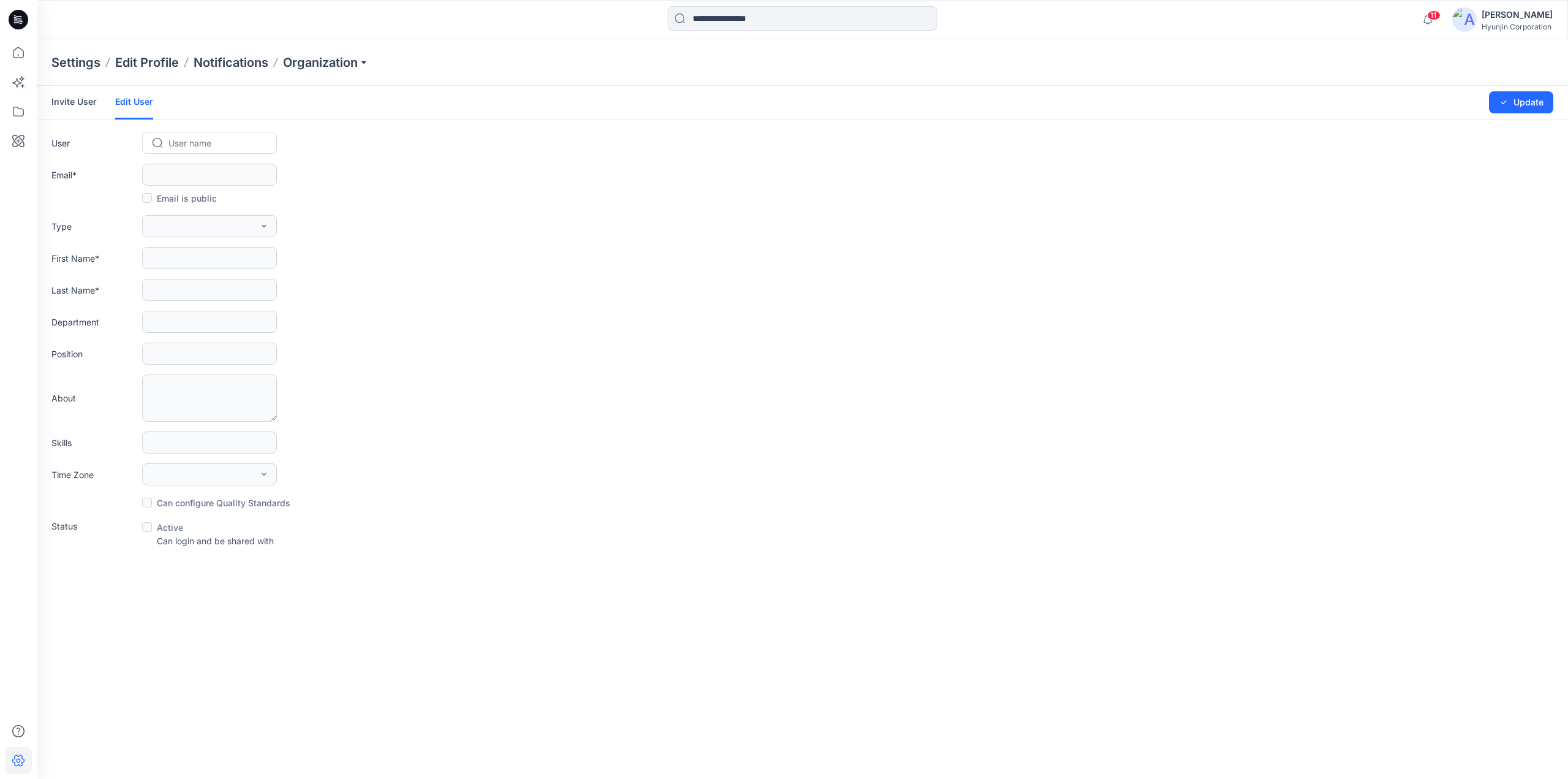
click at [168, 141] on div "User name" at bounding box center [216, 143] width 99 height 18
paste input "**********"
type input "**********"
click at [227, 169] on span "Fox- Stephen Vidmar" at bounding box center [215, 169] width 90 height 13
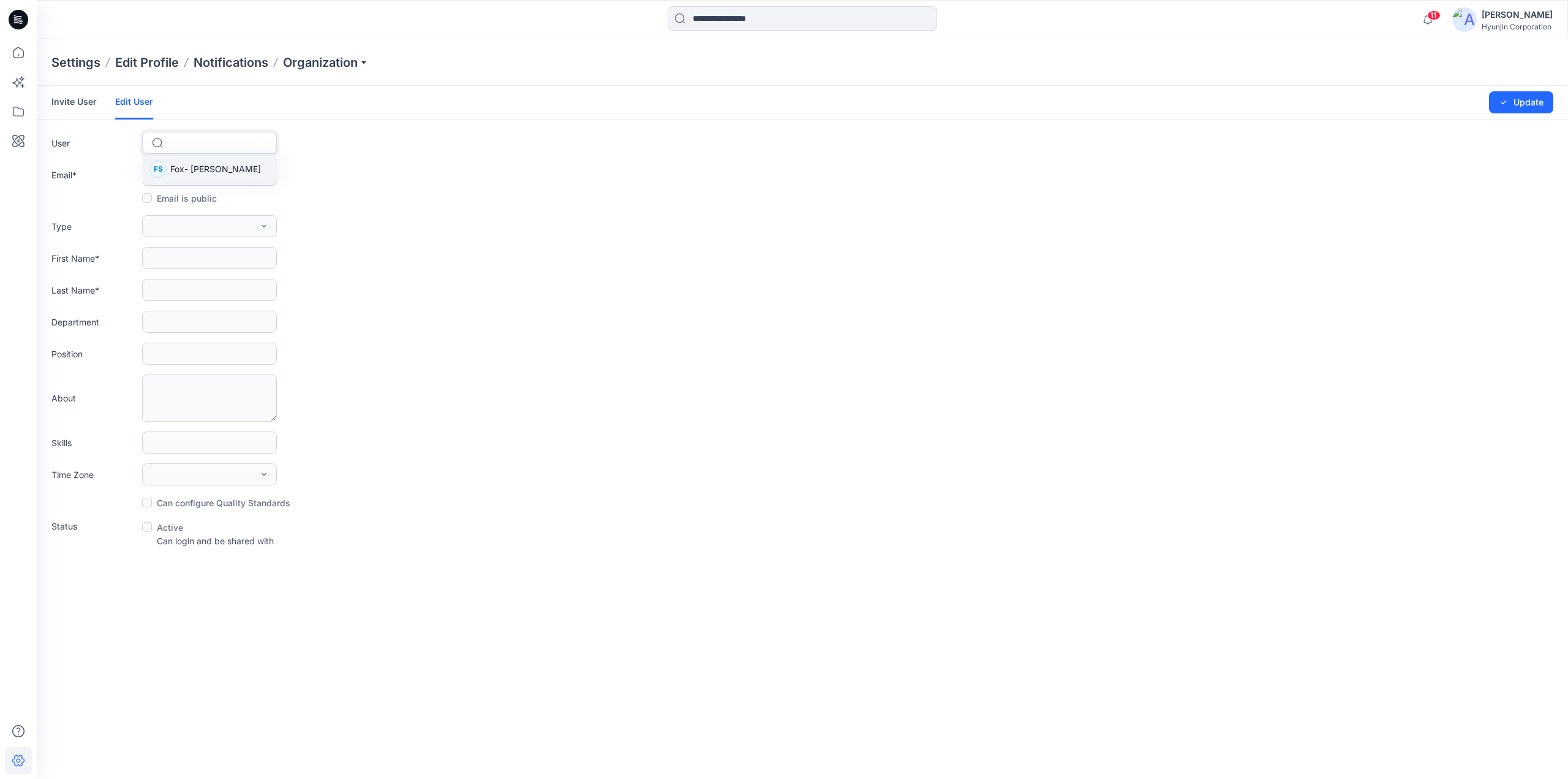
scroll to position [0, 0]
type input "**********"
type input "****"
type input "**********"
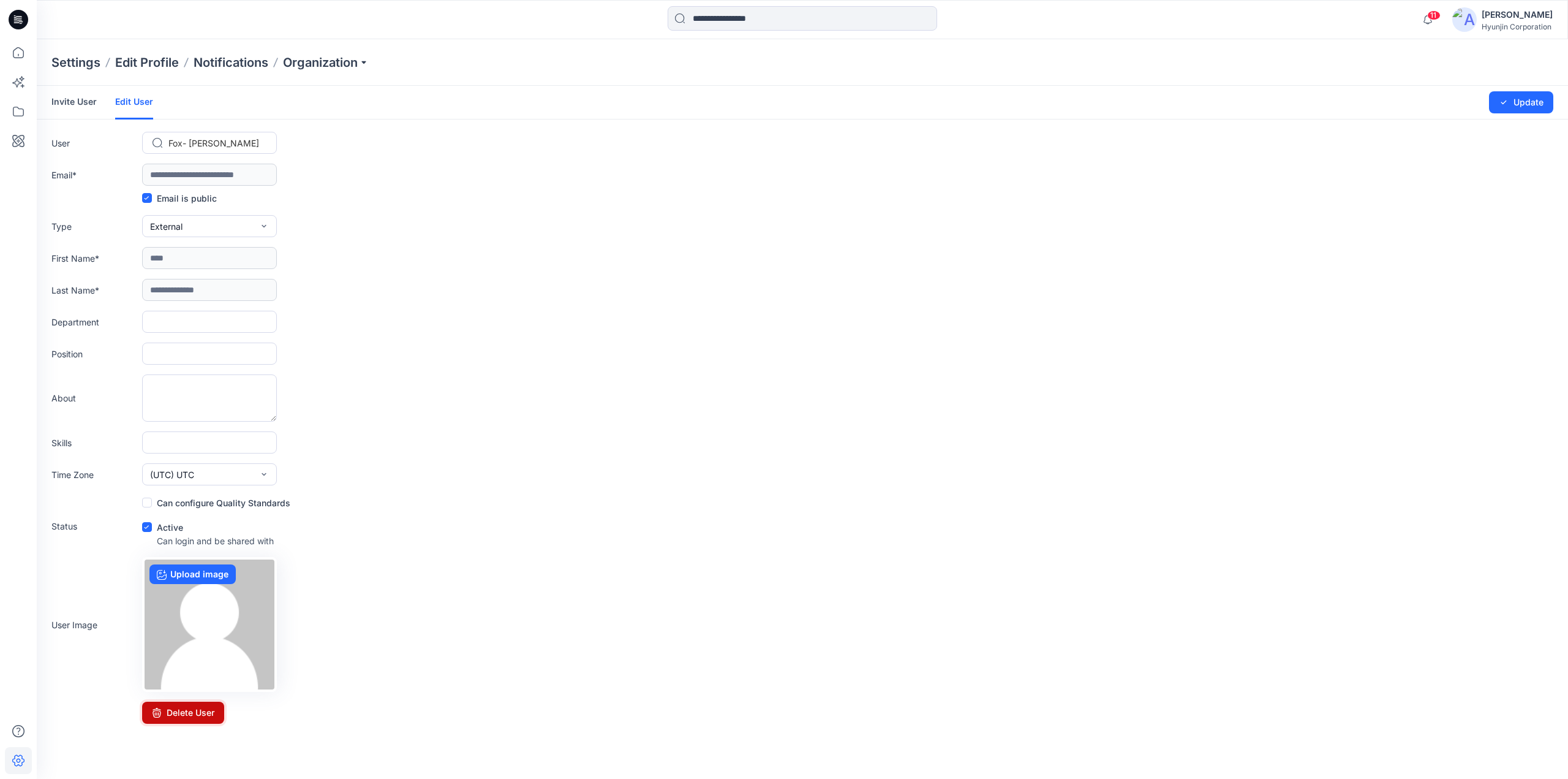
click at [158, 715] on icon at bounding box center [157, 712] width 10 height 10
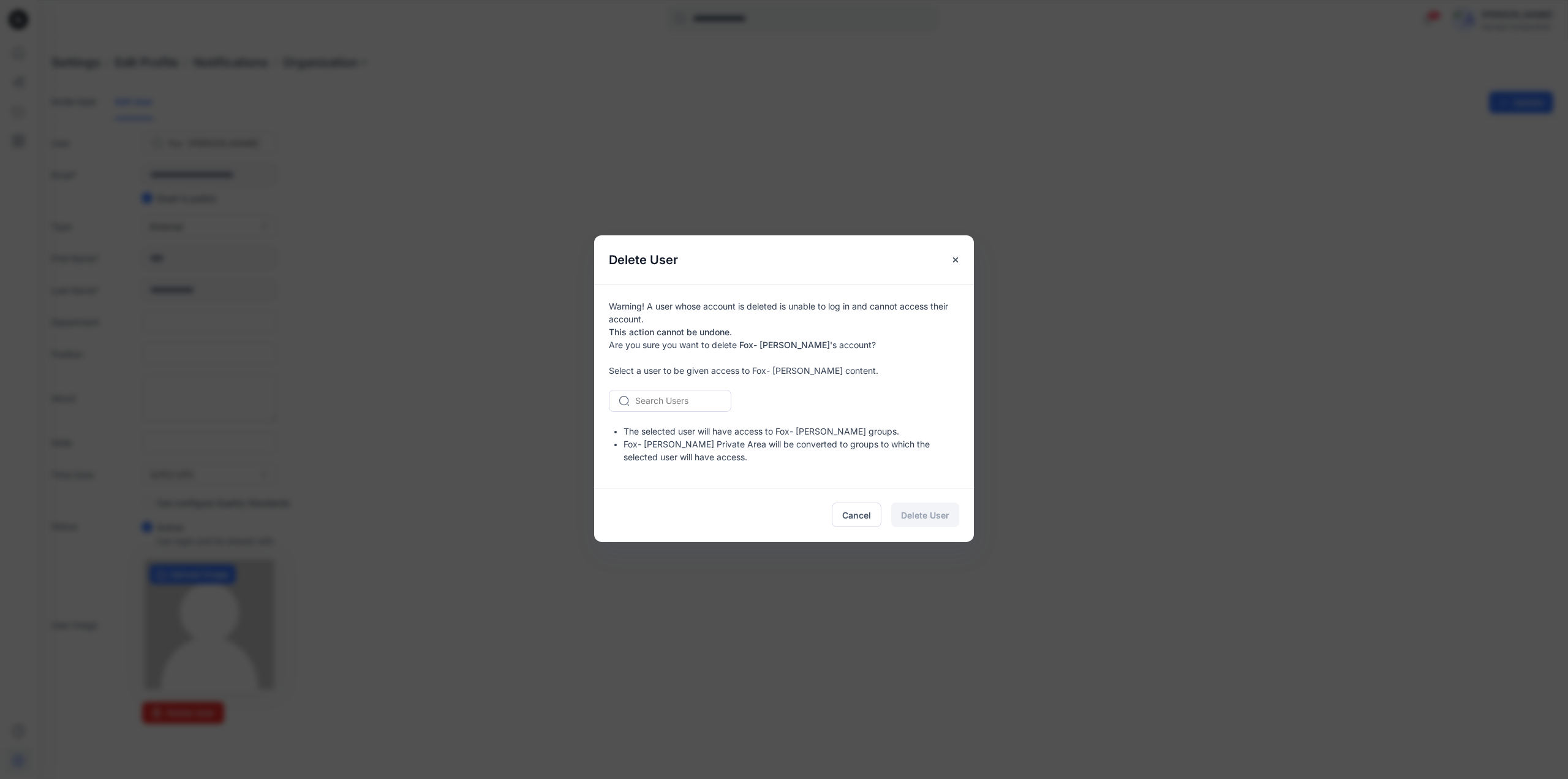
click at [658, 395] on div at bounding box center [677, 400] width 85 height 16
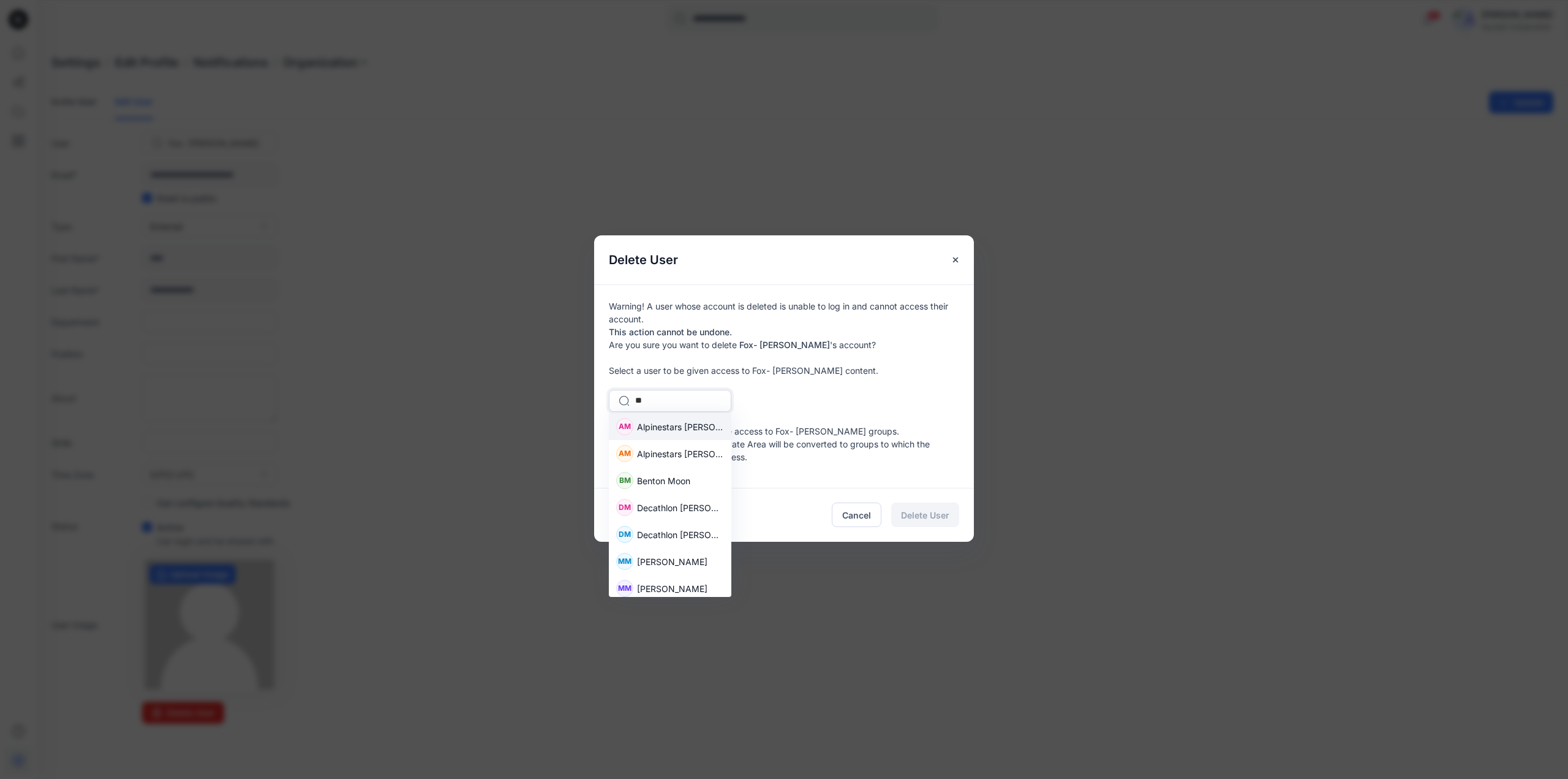
type input "***"
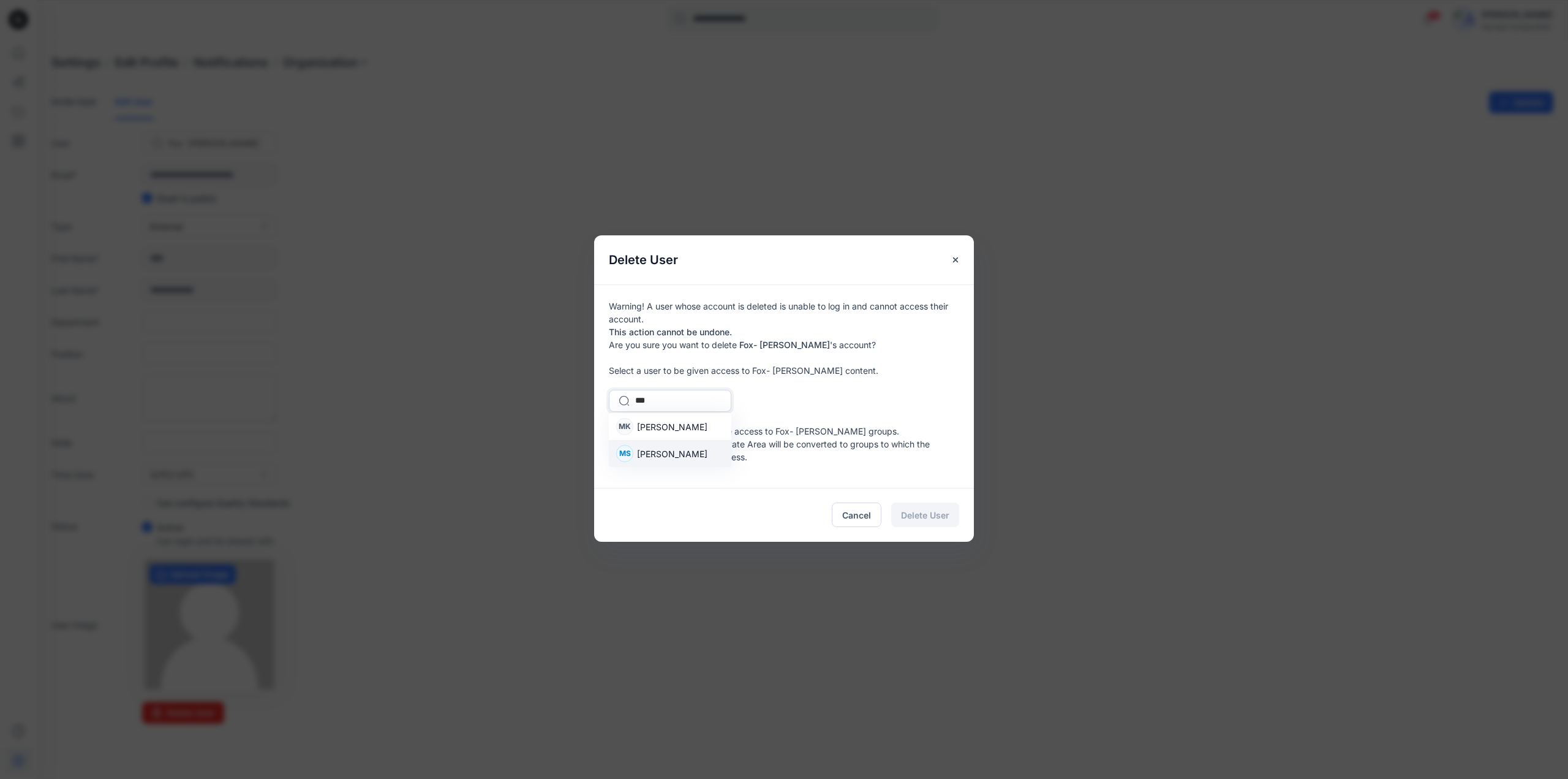
click at [661, 452] on span "Min Seob Kim" at bounding box center [673, 454] width 71 height 13
click at [924, 519] on span "Delete User" at bounding box center [925, 515] width 49 height 13
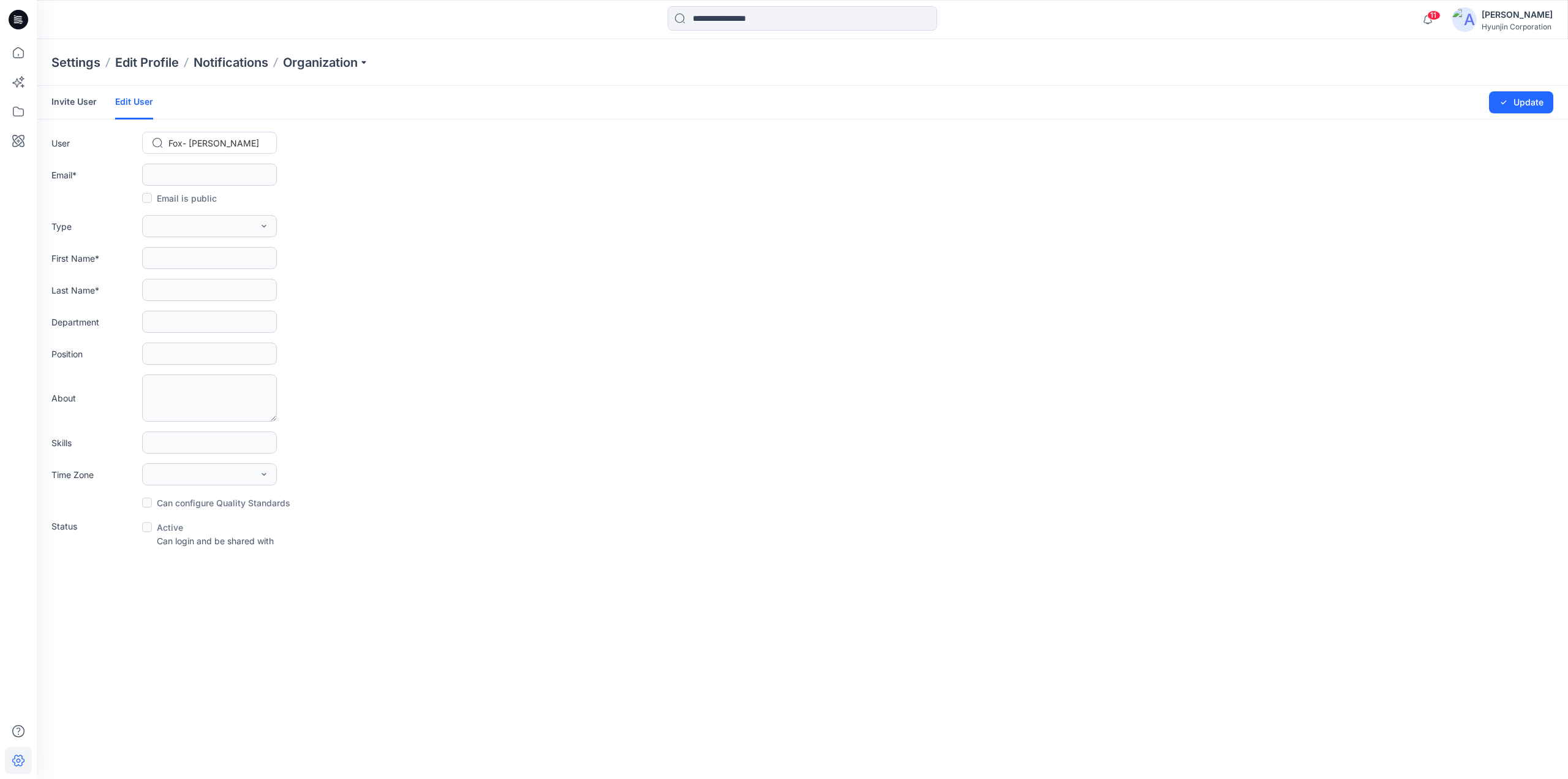
click at [235, 139] on div at bounding box center [217, 143] width 97 height 16
paste input "**********"
type input "**********"
click at [263, 144] on div at bounding box center [217, 143] width 97 height 16
click at [419, 227] on div "Type External Member Admin" at bounding box center [803, 225] width 1501 height 22
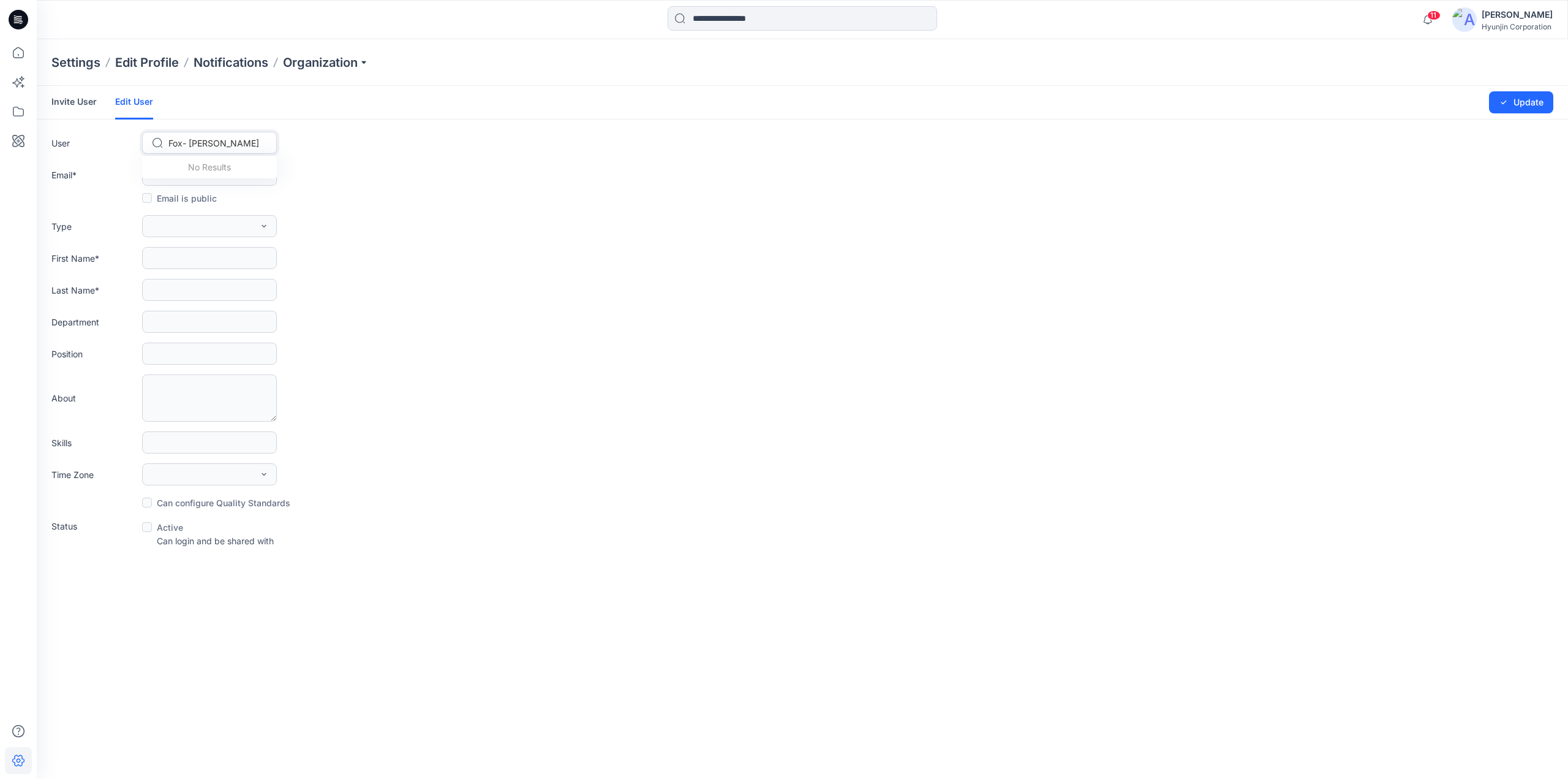
click at [266, 143] on div "Fox- Stephen Vidmar" at bounding box center [216, 143] width 99 height 18
paste input "**********"
type input "**********"
click at [65, 100] on link "Invite User" at bounding box center [74, 101] width 45 height 32
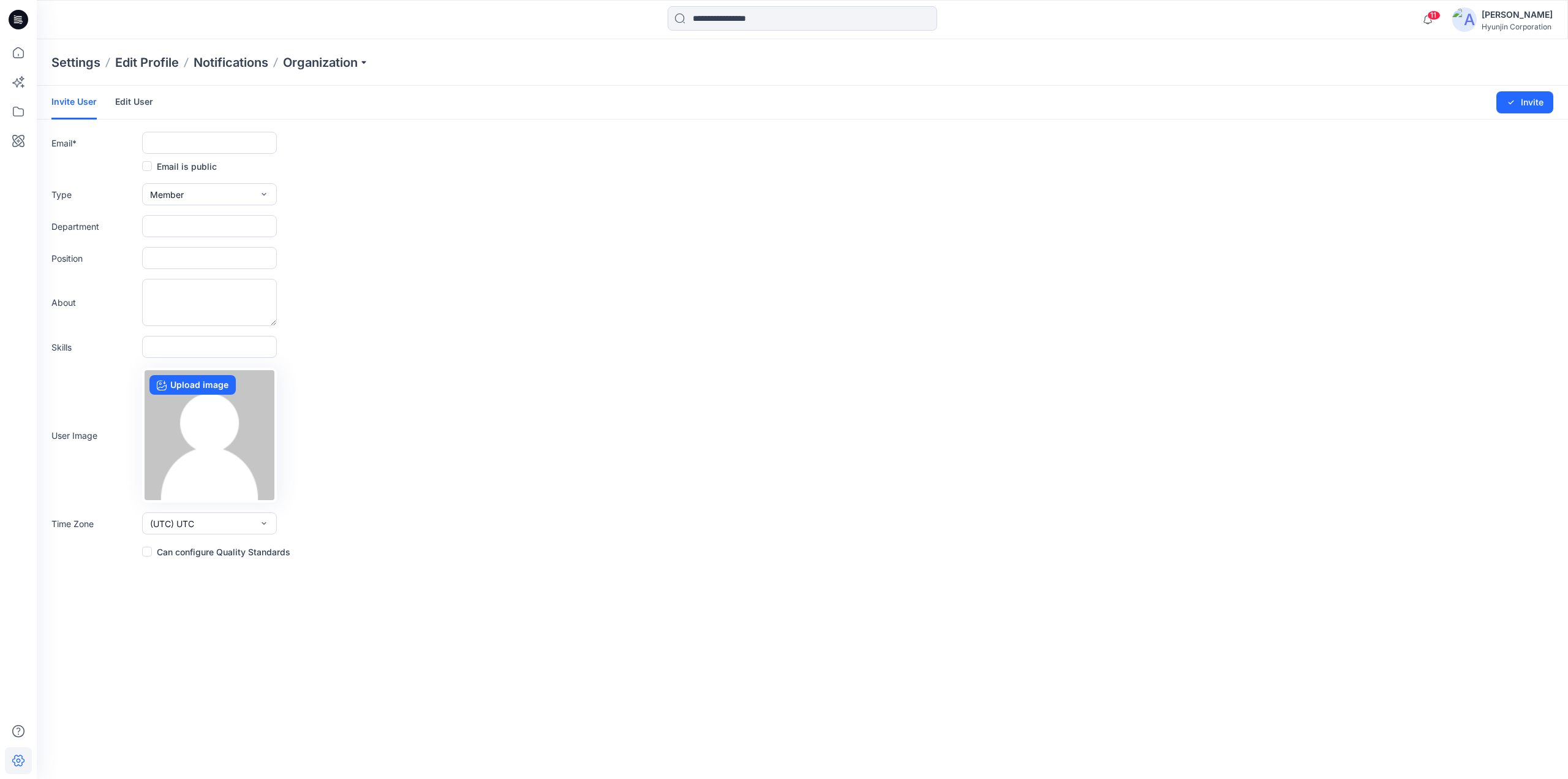
click at [143, 104] on link "Edit User" at bounding box center [134, 101] width 38 height 32
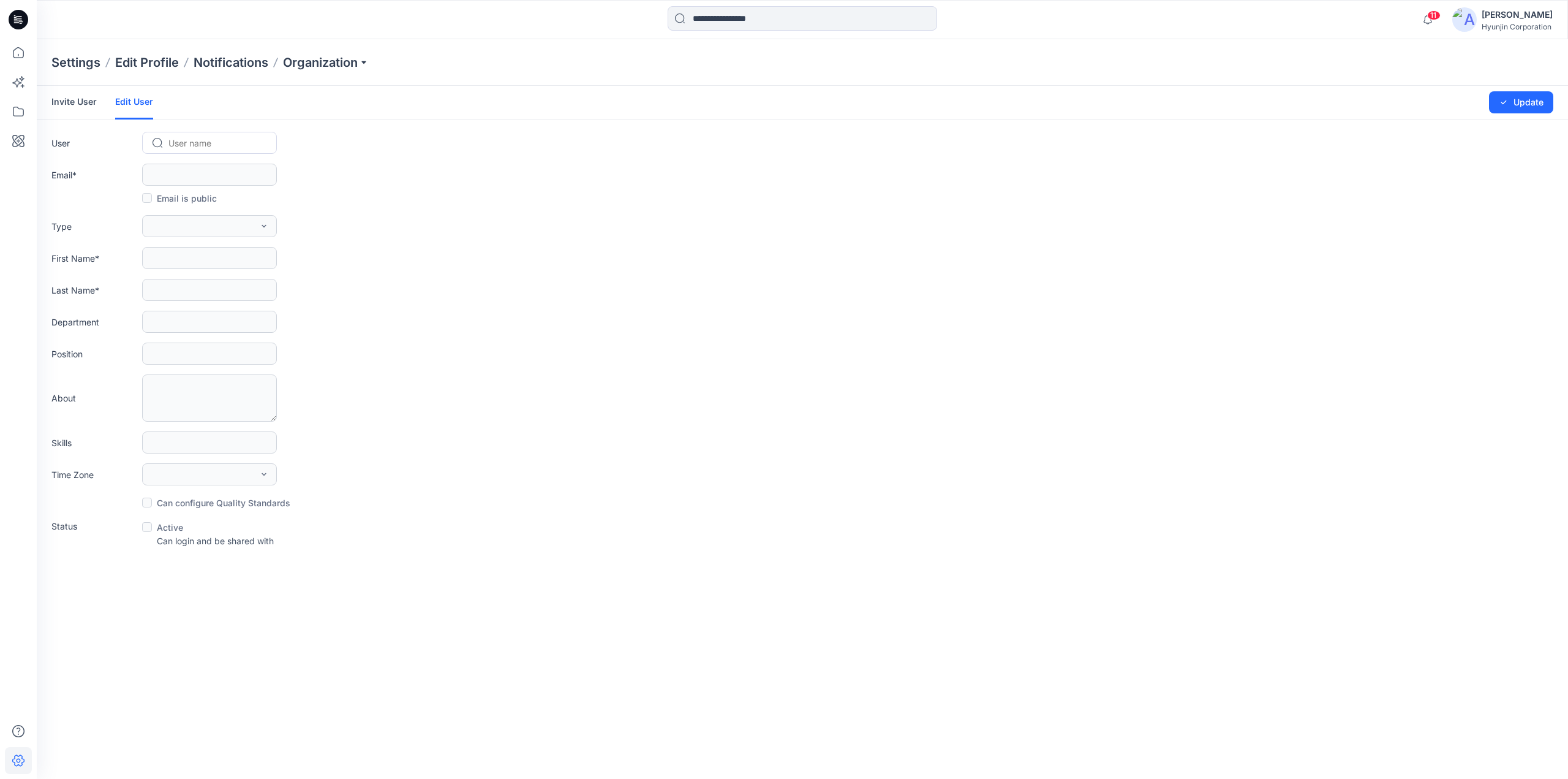
click at [192, 141] on div at bounding box center [217, 143] width 97 height 16
paste input "**********"
type input "**********"
type input "****"
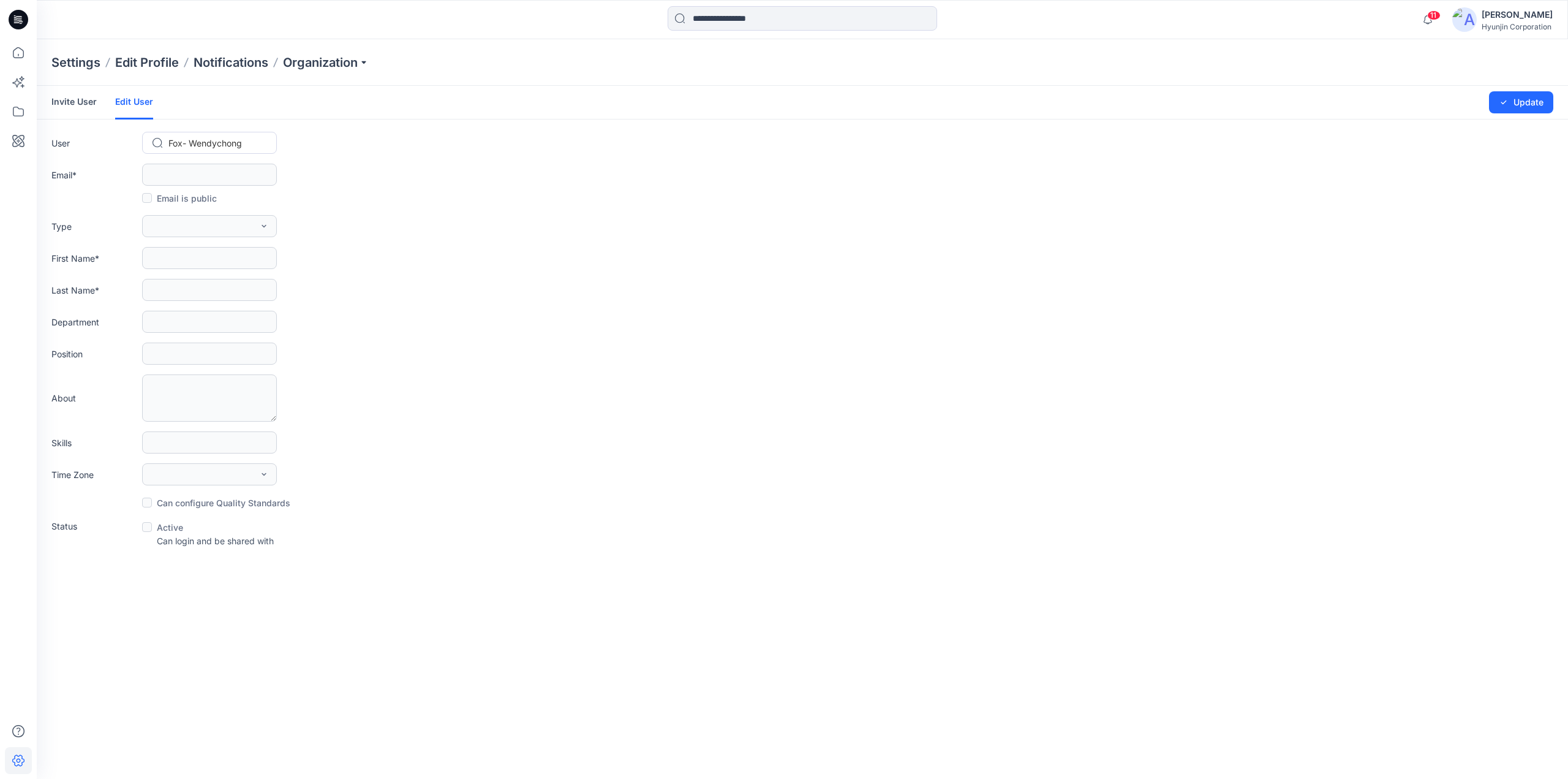
type input "**********"
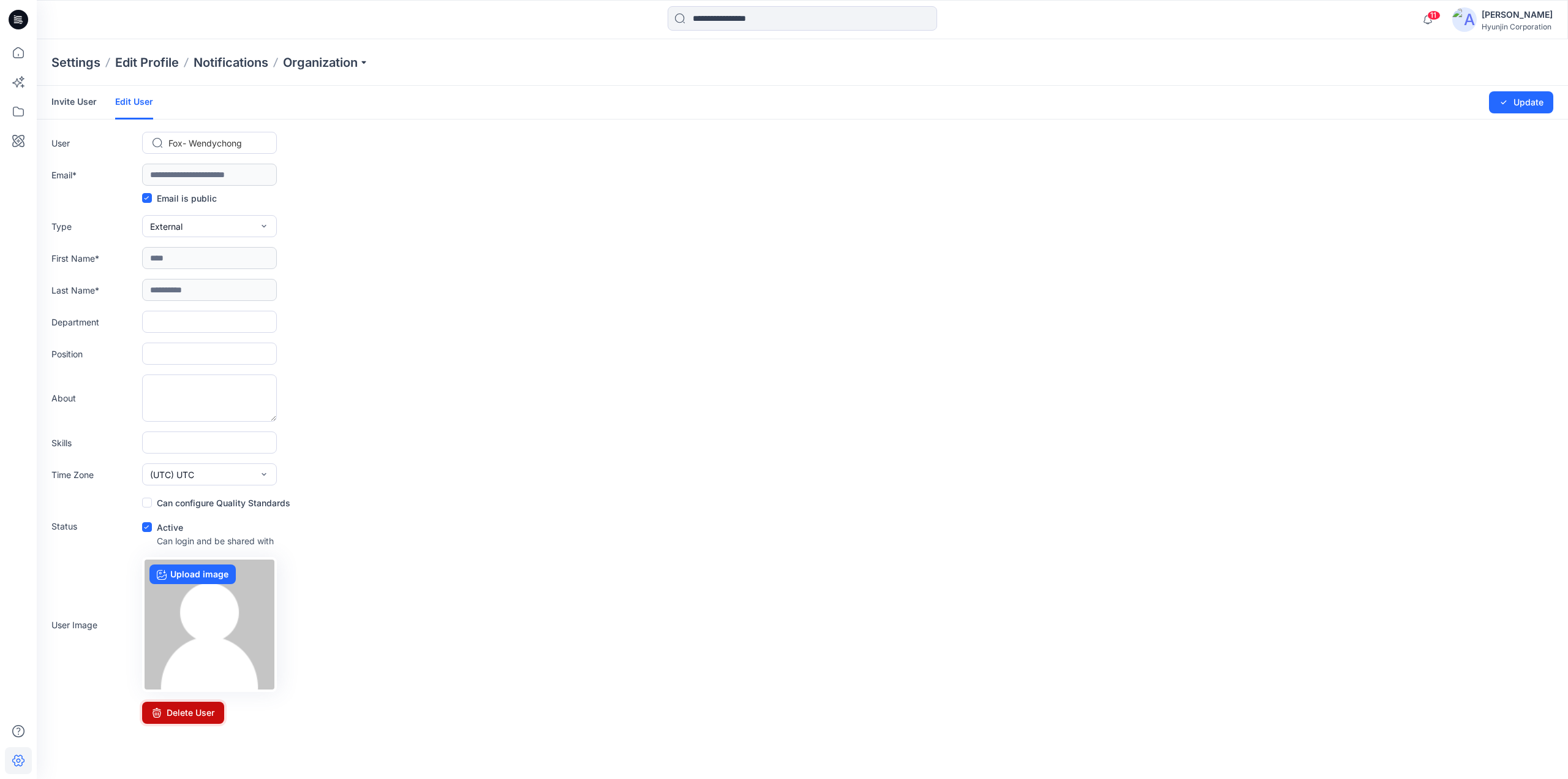
click at [187, 714] on button "Delete User" at bounding box center [183, 712] width 82 height 22
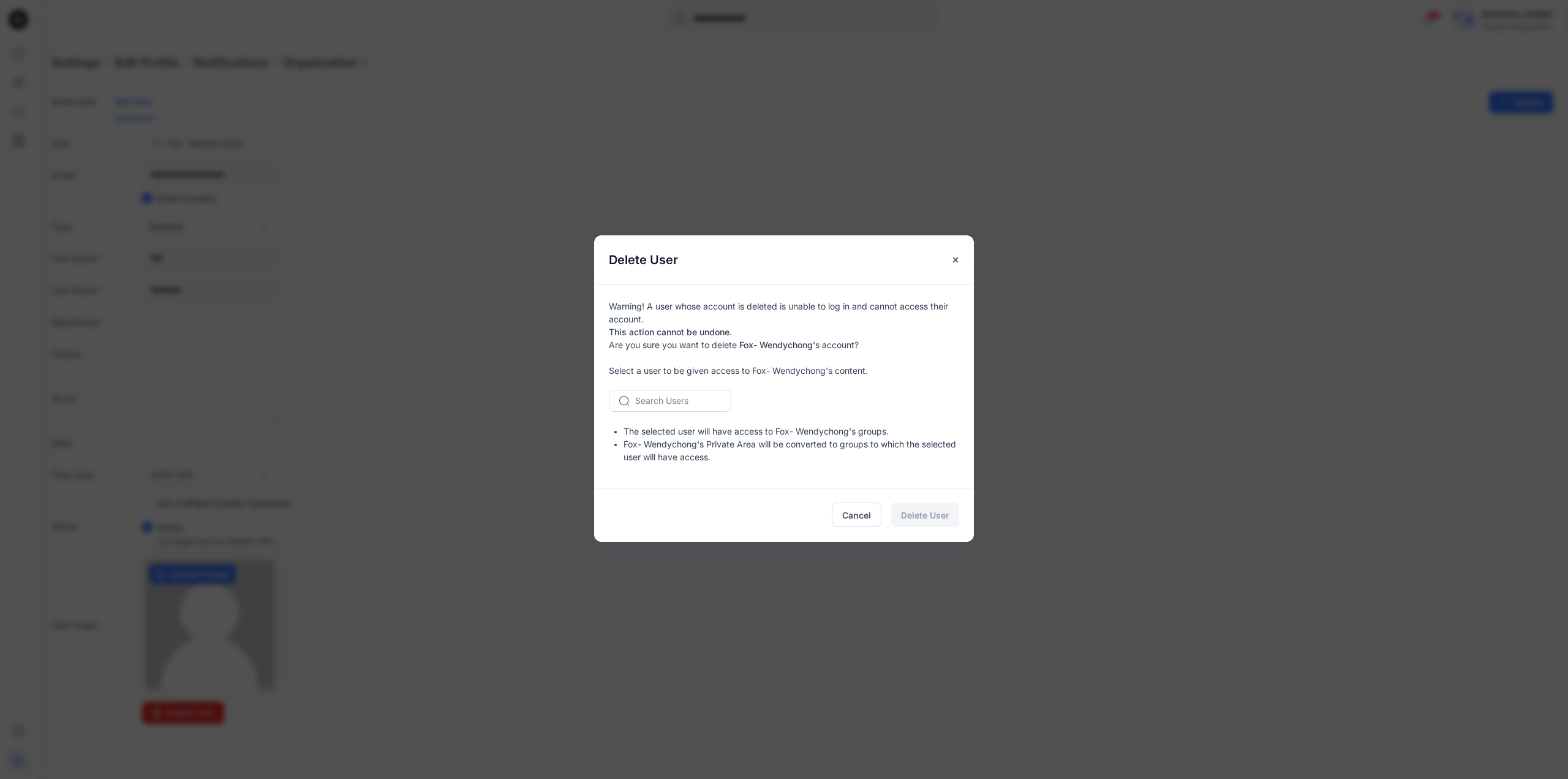
click at [668, 405] on div at bounding box center [677, 400] width 85 height 16
type input "***"
click at [666, 452] on span "Min Seob Kim" at bounding box center [673, 454] width 71 height 13
click at [928, 515] on span "Delete User" at bounding box center [925, 515] width 49 height 13
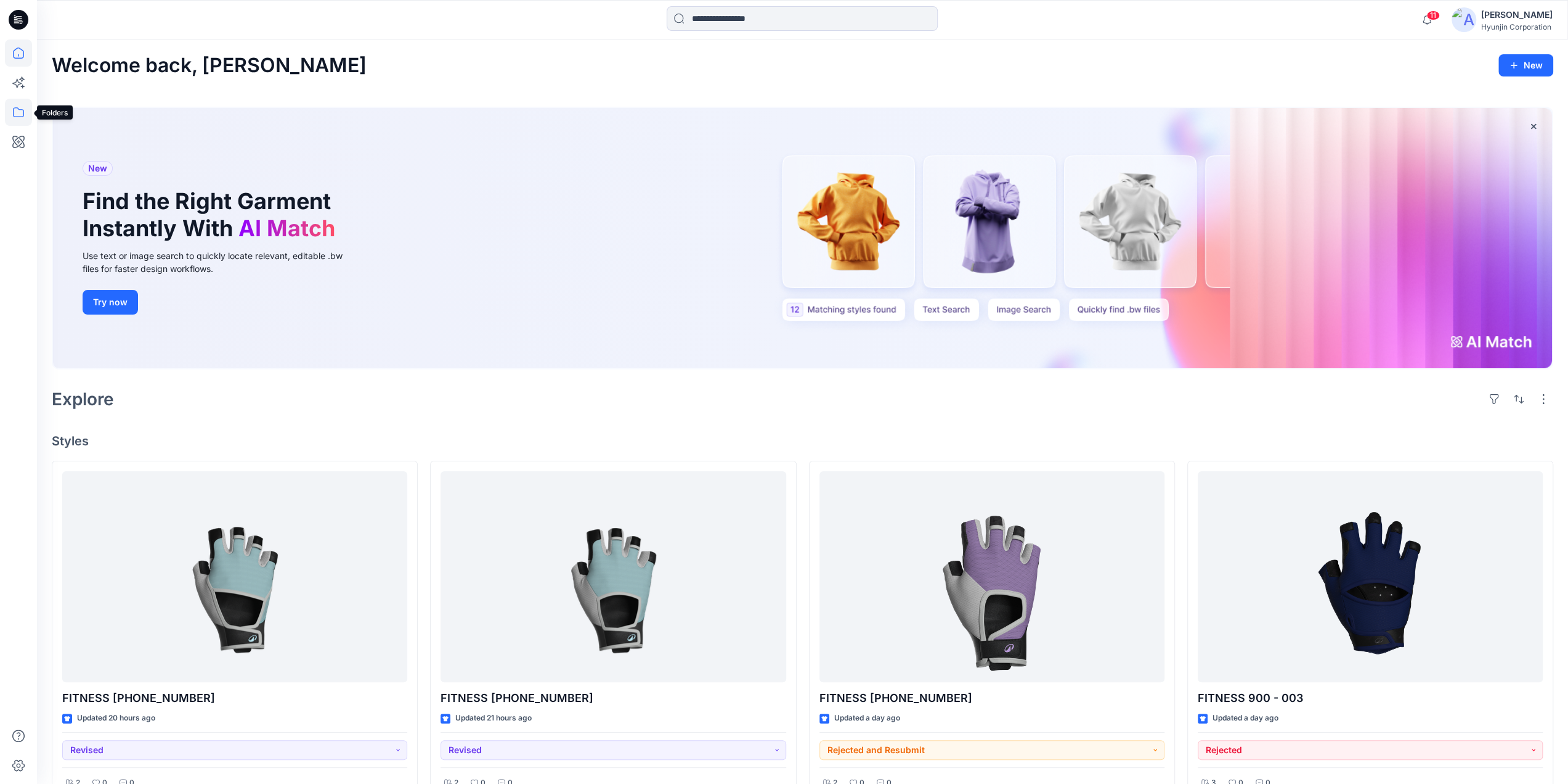
click at [20, 117] on icon at bounding box center [18, 113] width 11 height 10
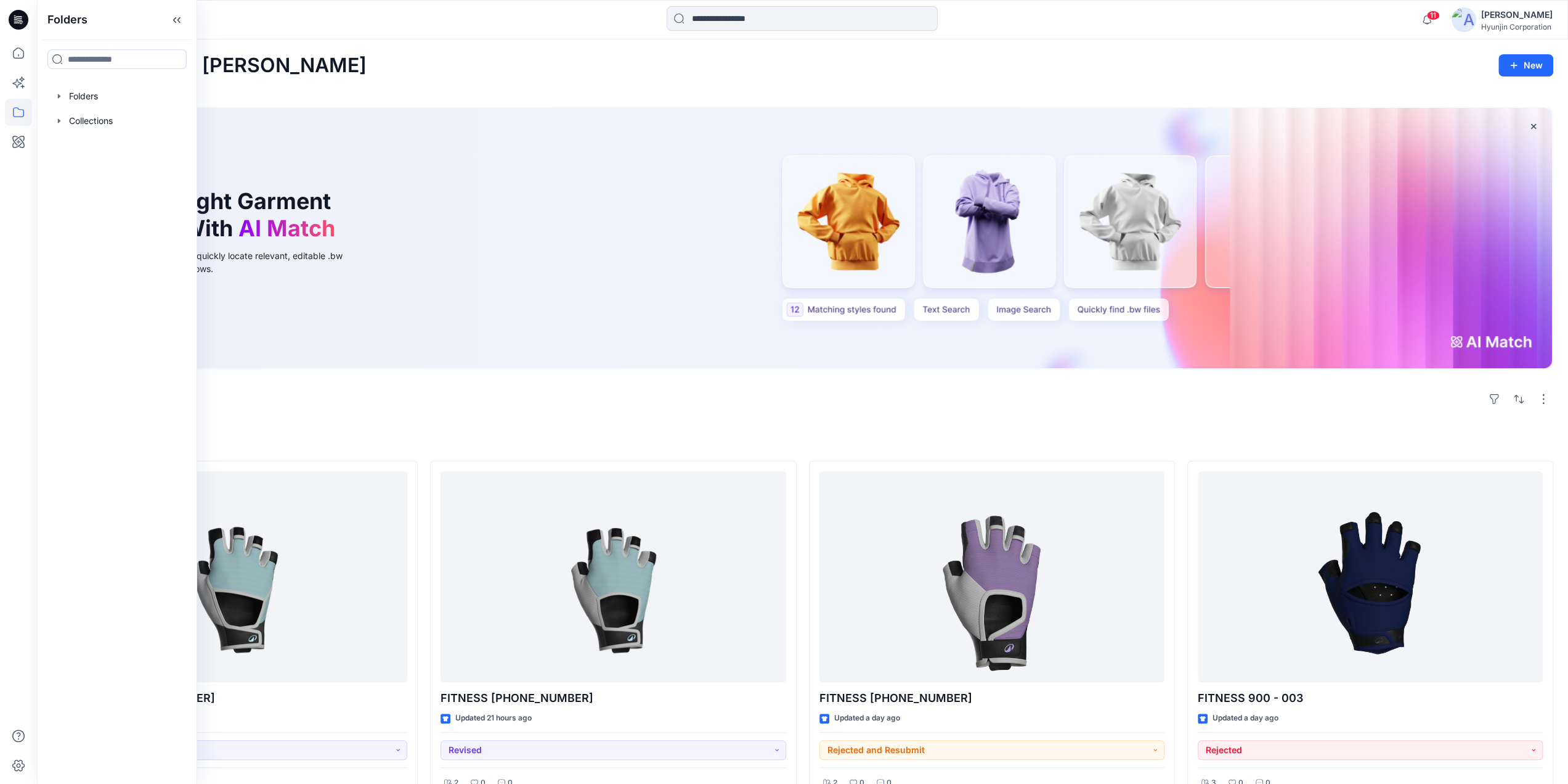
click at [1470, 26] on img at bounding box center [1465, 20] width 25 height 25
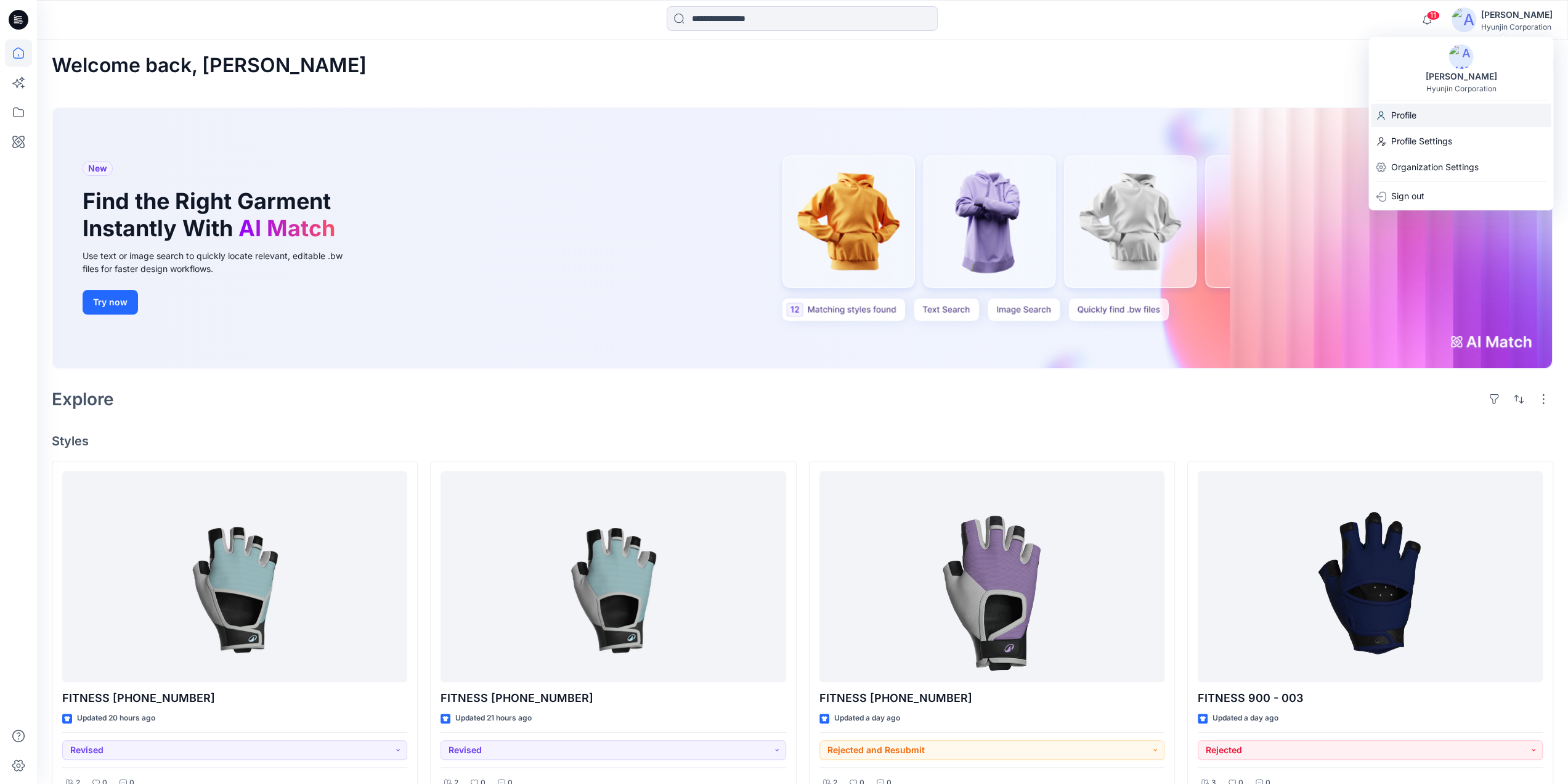
click at [1403, 120] on p "Profile" at bounding box center [1403, 115] width 26 height 23
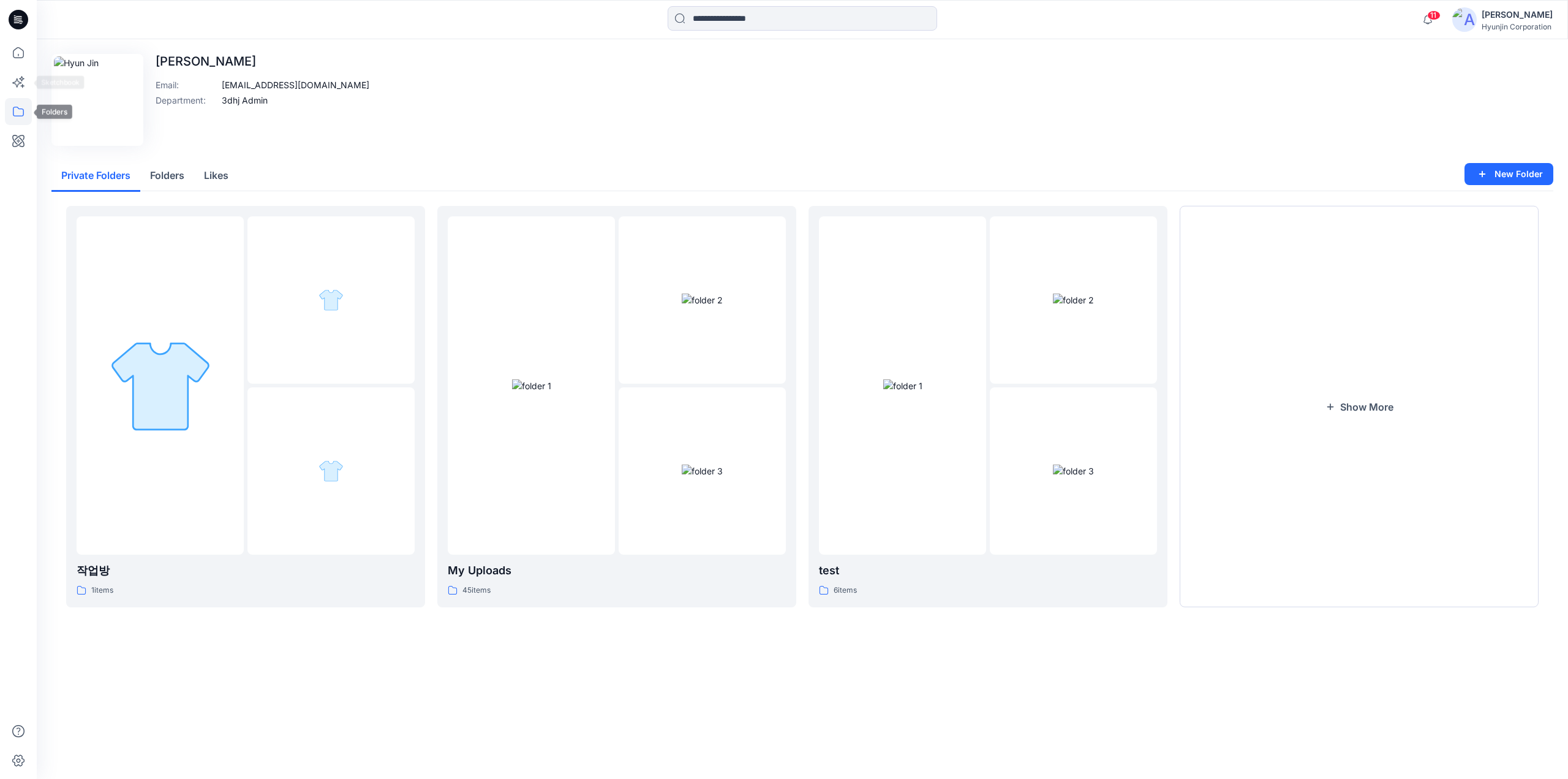
click at [16, 120] on icon at bounding box center [18, 111] width 27 height 27
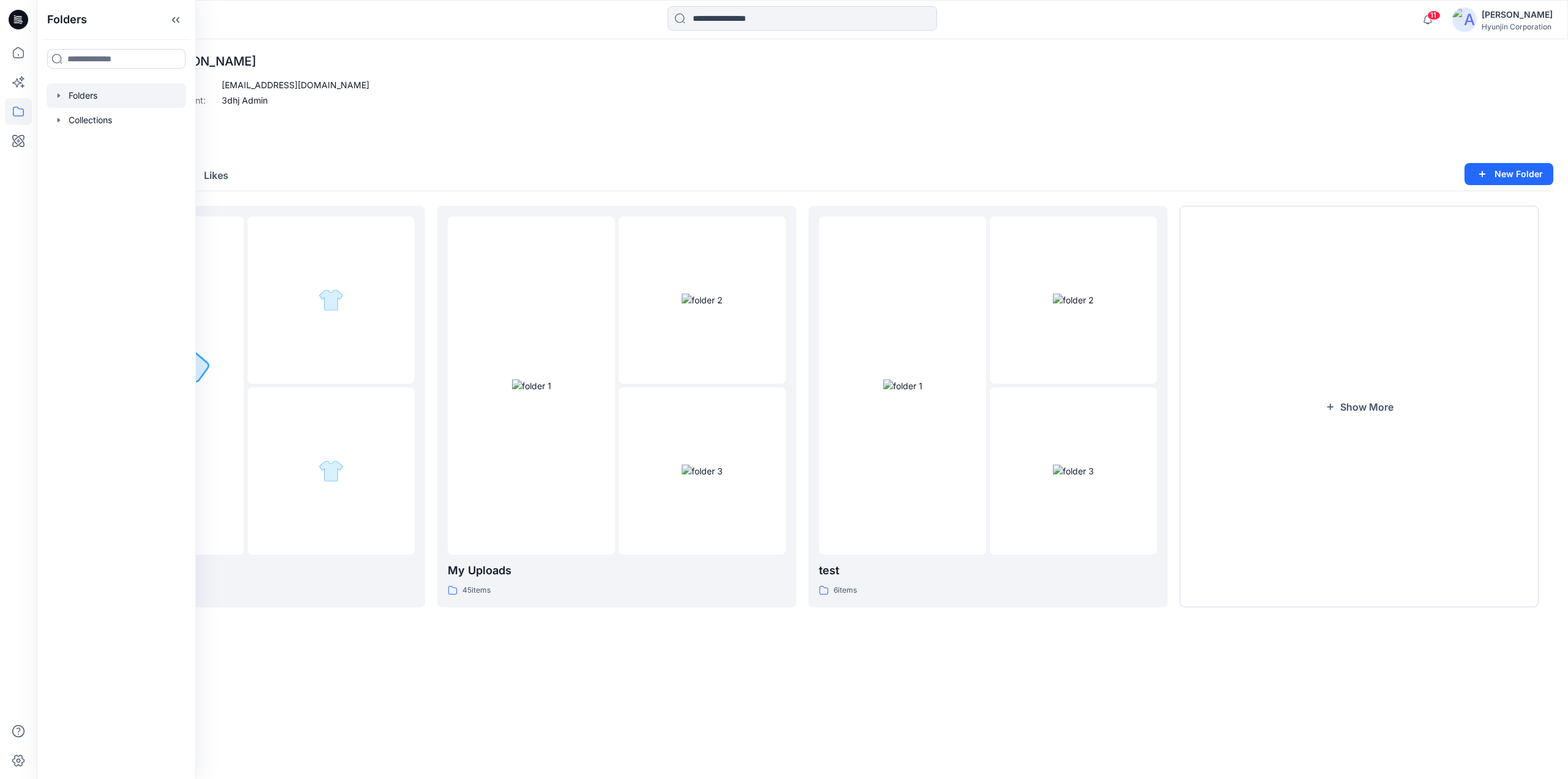
click at [90, 90] on div at bounding box center [117, 95] width 140 height 25
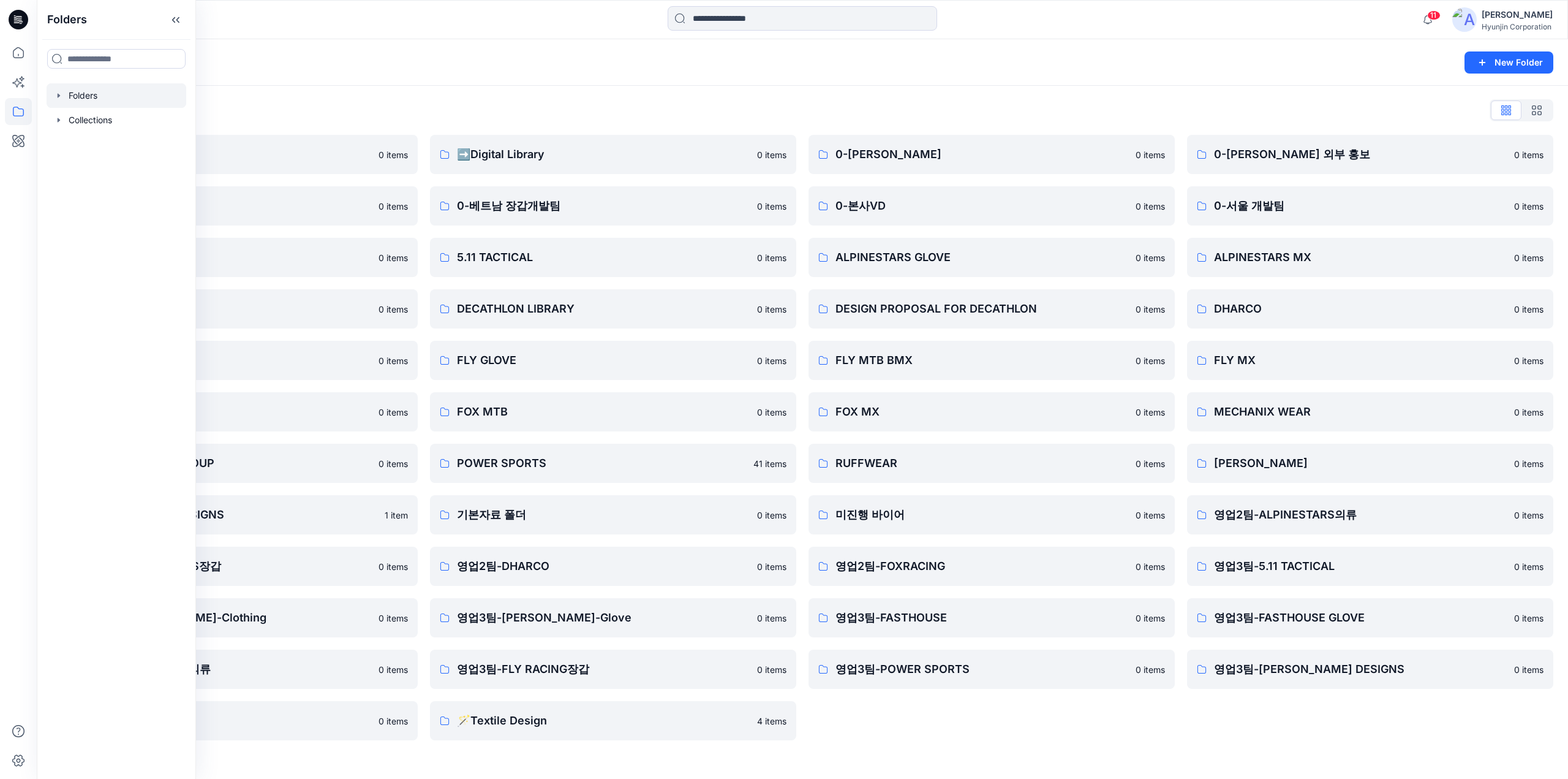
click at [392, 104] on div "Folders List" at bounding box center [803, 110] width 1501 height 20
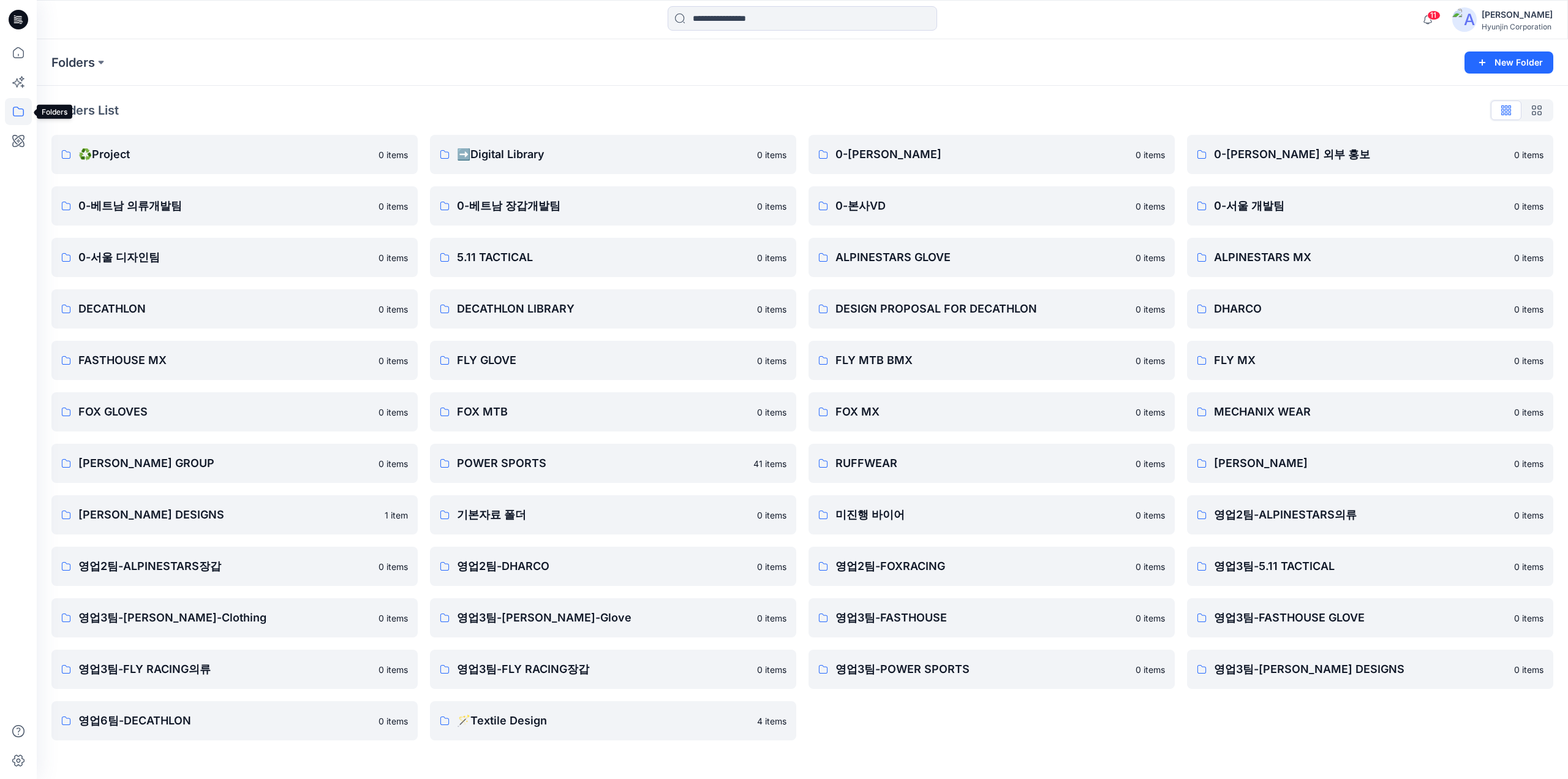
click at [18, 109] on icon at bounding box center [18, 111] width 27 height 27
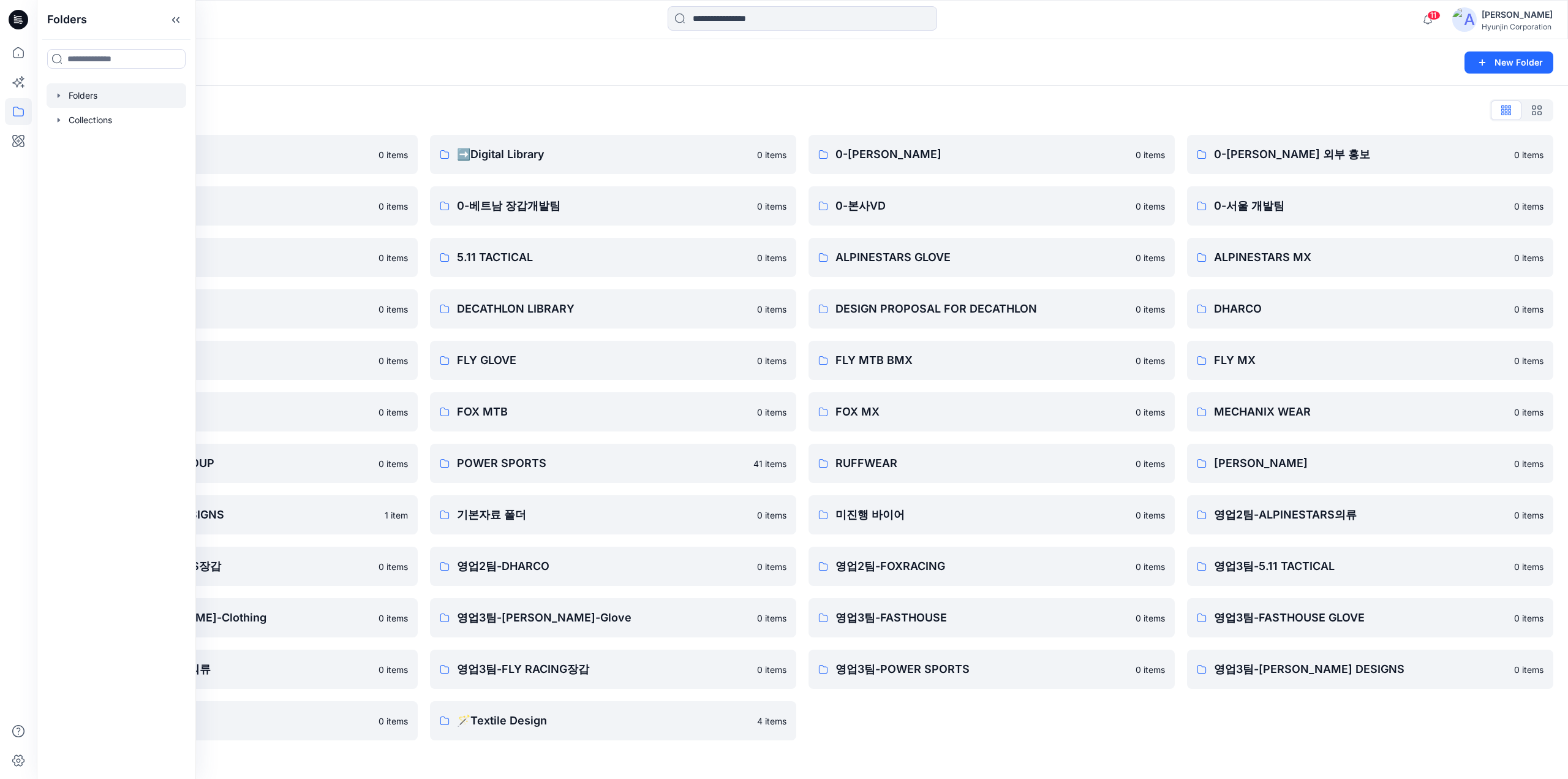
click at [1502, 18] on div "[PERSON_NAME]" at bounding box center [1517, 15] width 71 height 15
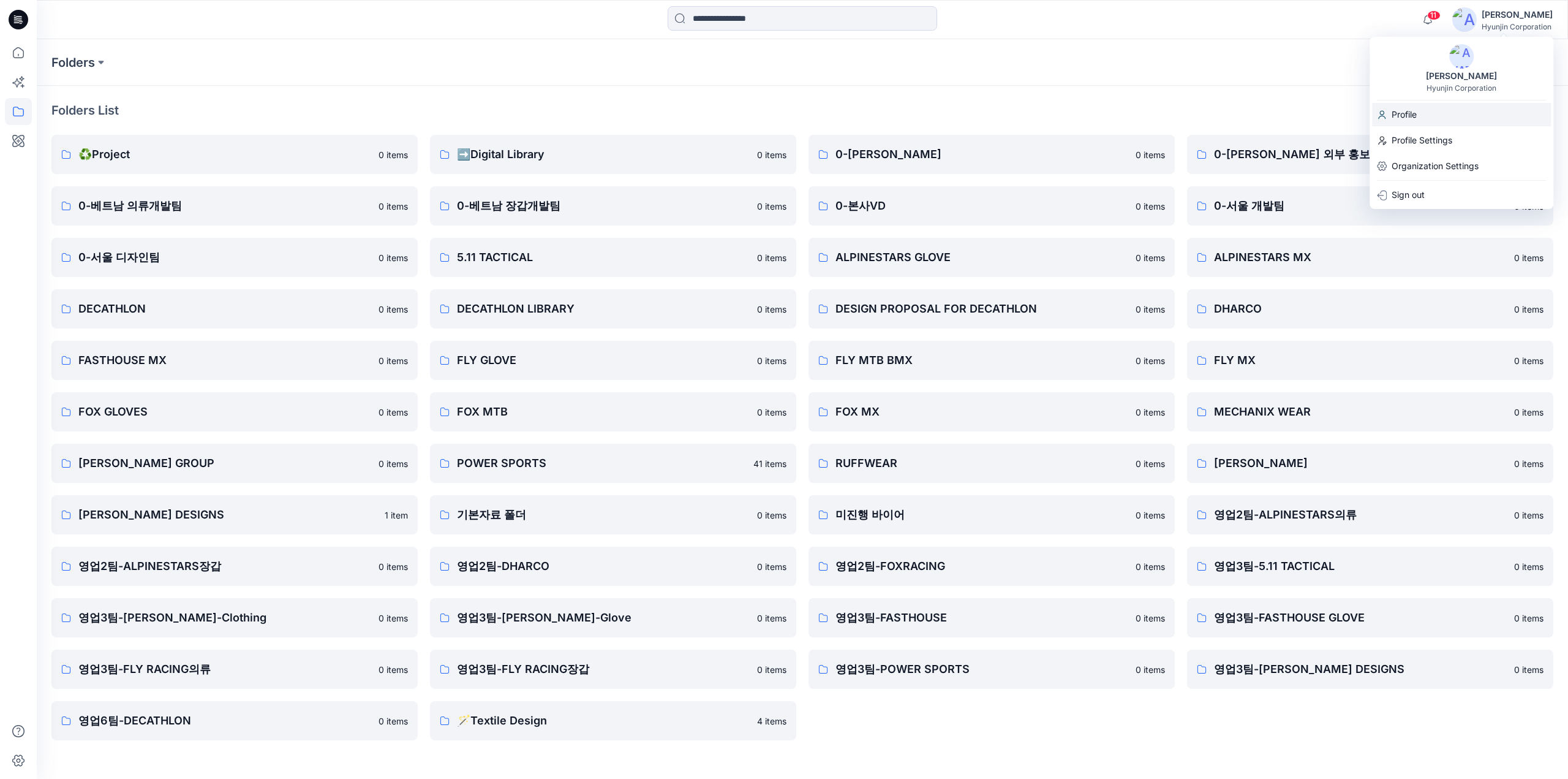
click at [1429, 122] on div "Profile" at bounding box center [1460, 114] width 178 height 23
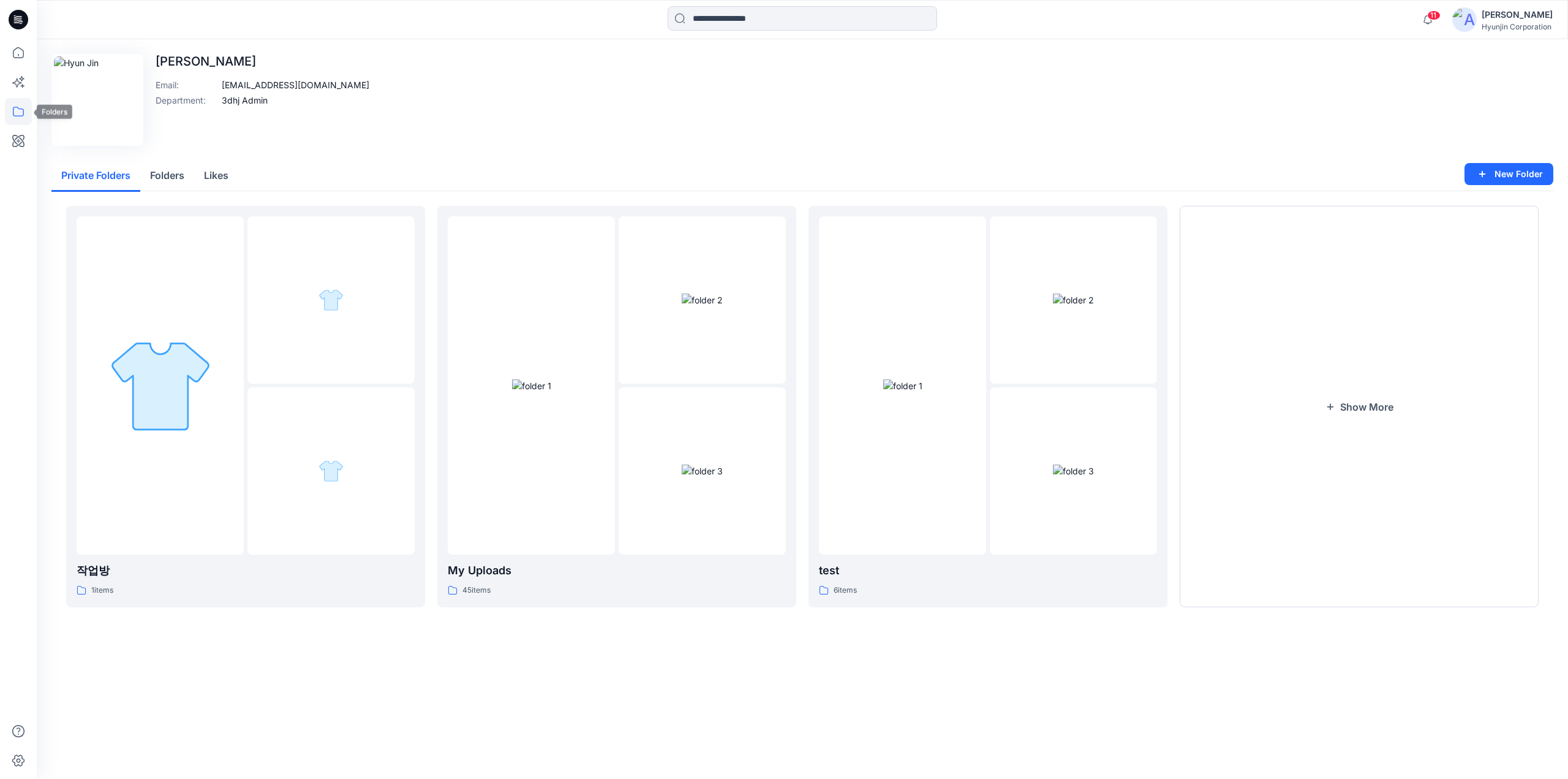
click at [11, 120] on icon at bounding box center [18, 111] width 27 height 27
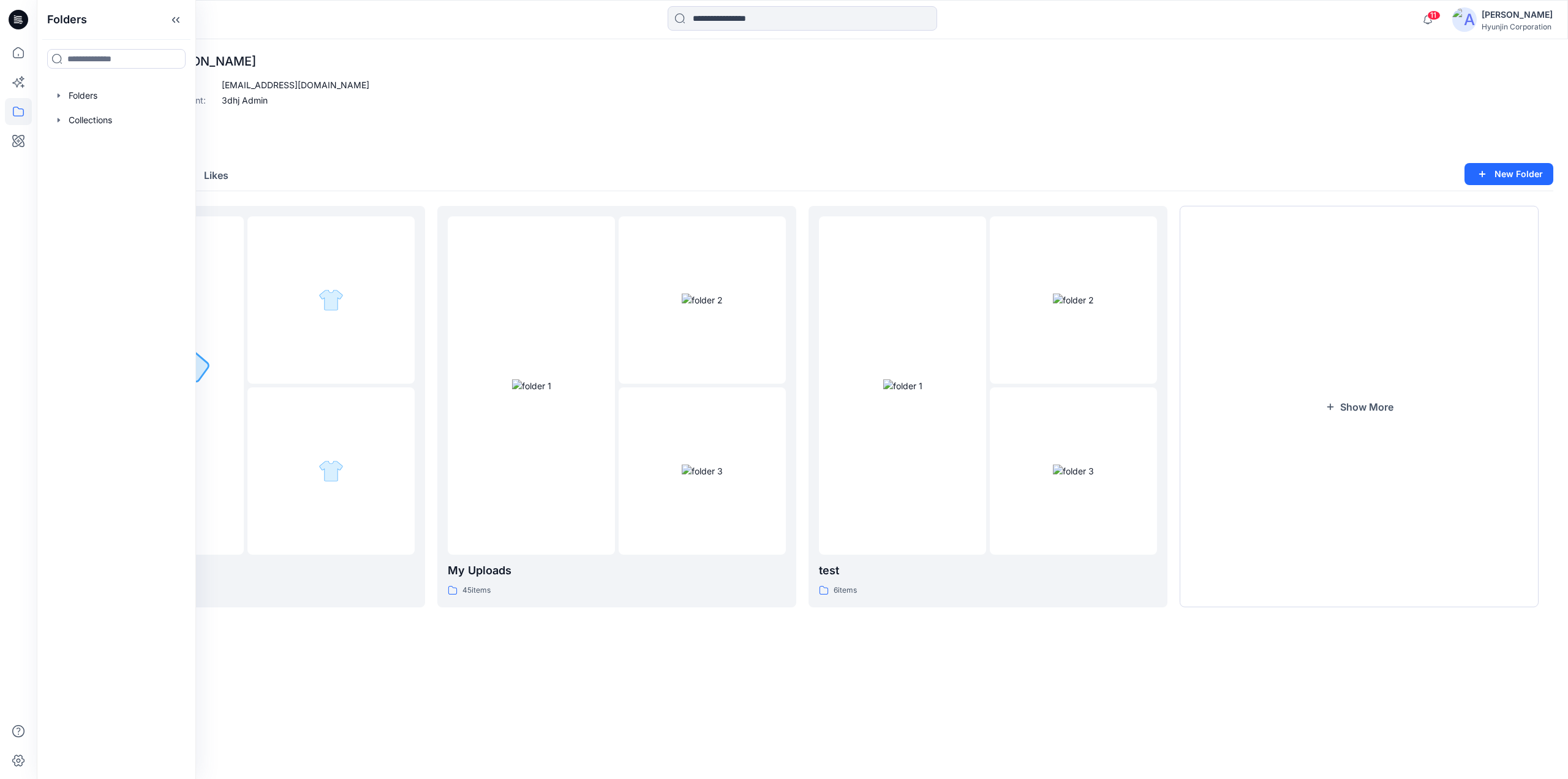
click at [1506, 29] on div "Hyunjin Corporation" at bounding box center [1517, 26] width 71 height 9
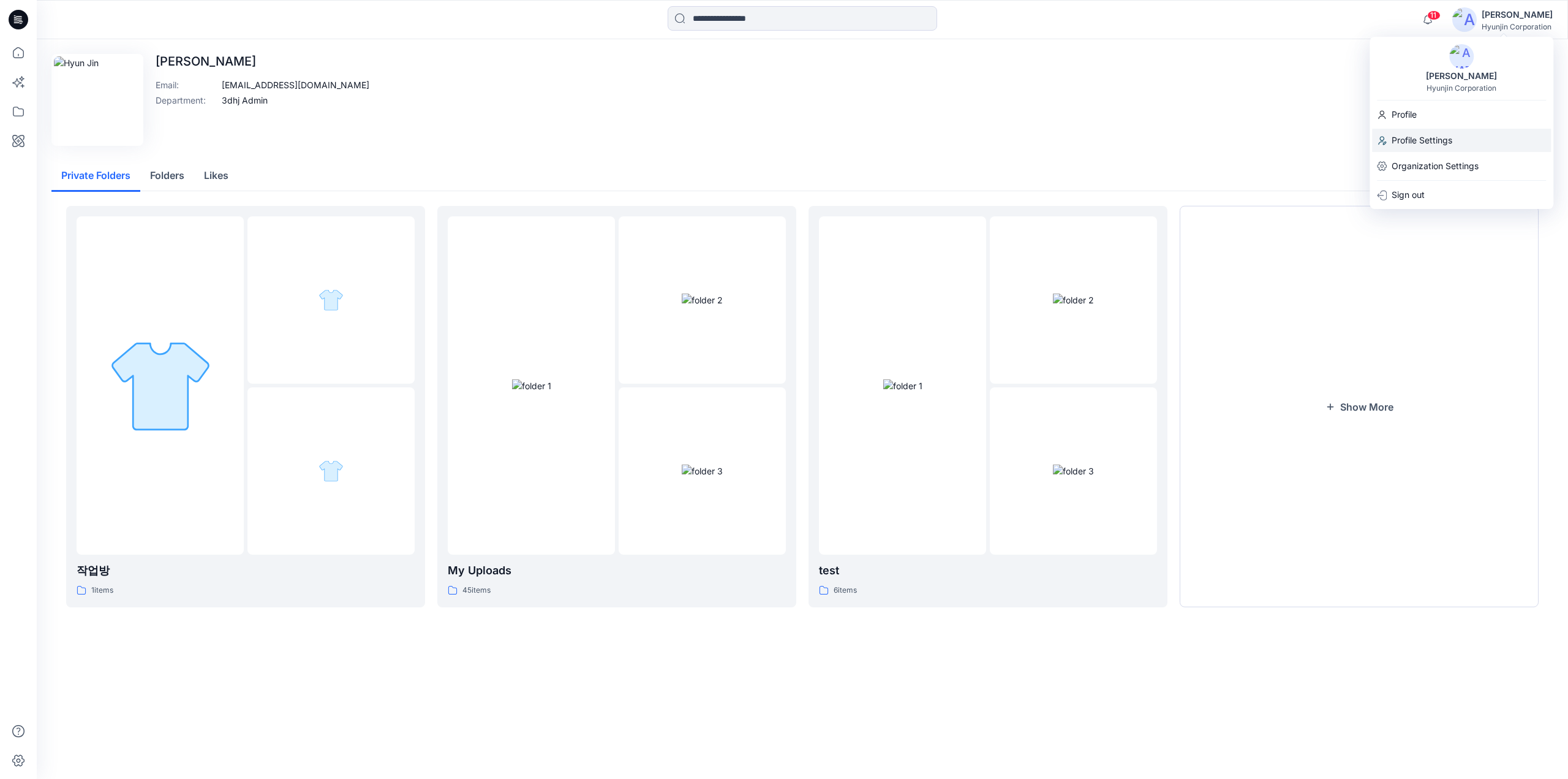
click at [1422, 132] on p "Profile Settings" at bounding box center [1422, 140] width 61 height 23
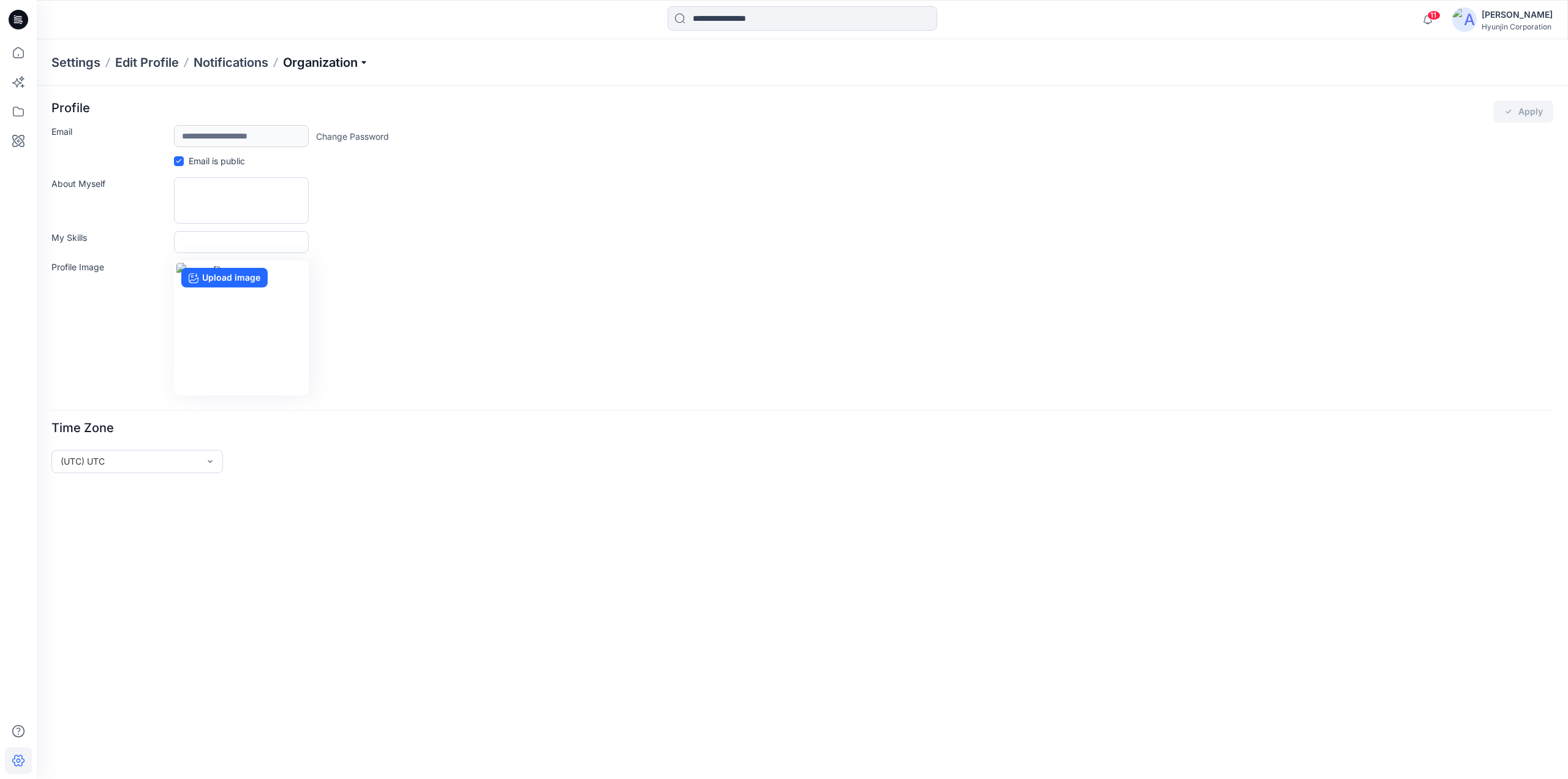
click at [301, 62] on p "Organization" at bounding box center [326, 63] width 86 height 17
click at [306, 211] on link "User Roles" at bounding box center [327, 213] width 178 height 25
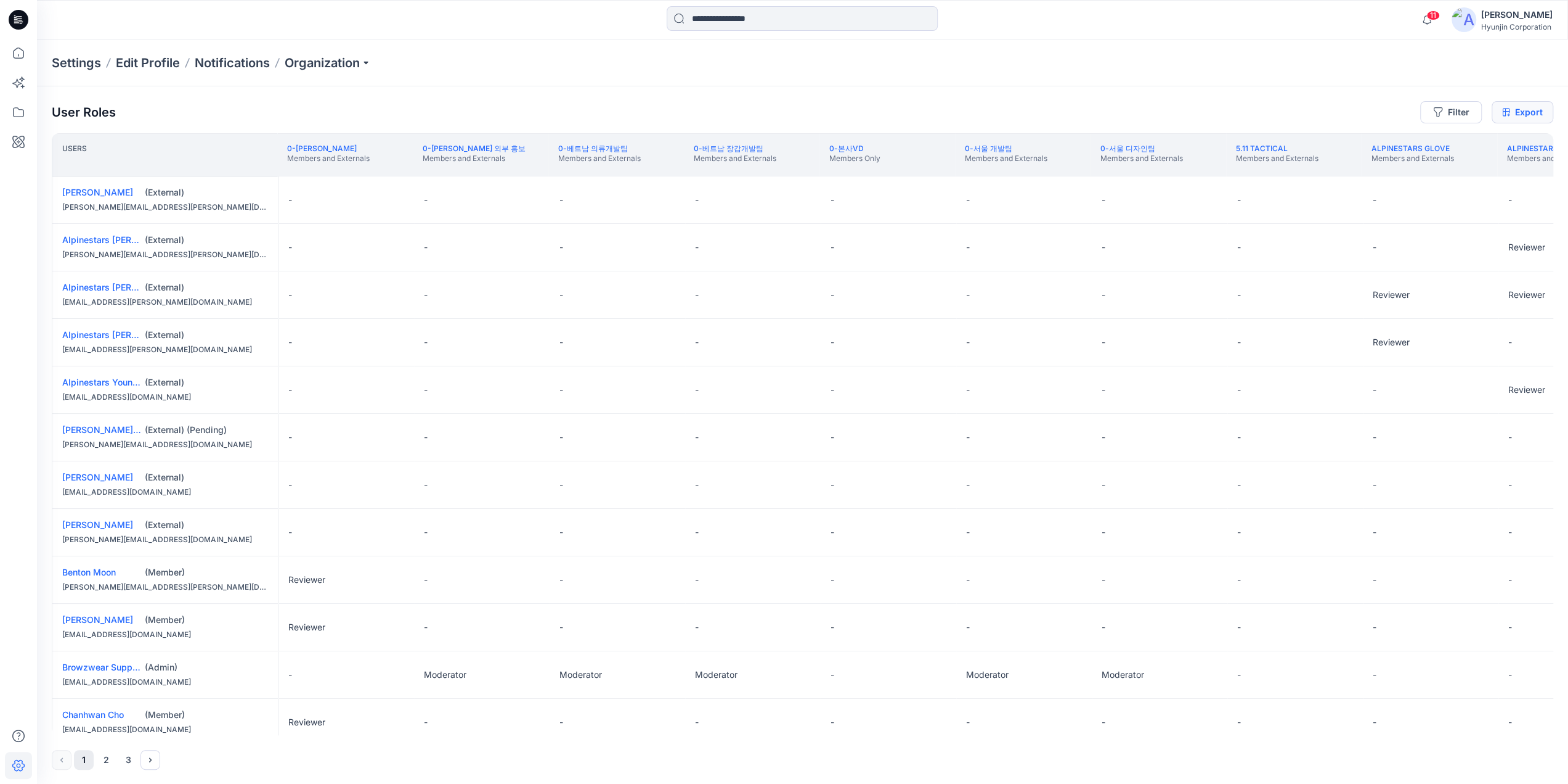
click at [1520, 119] on link "Export" at bounding box center [1522, 112] width 61 height 22
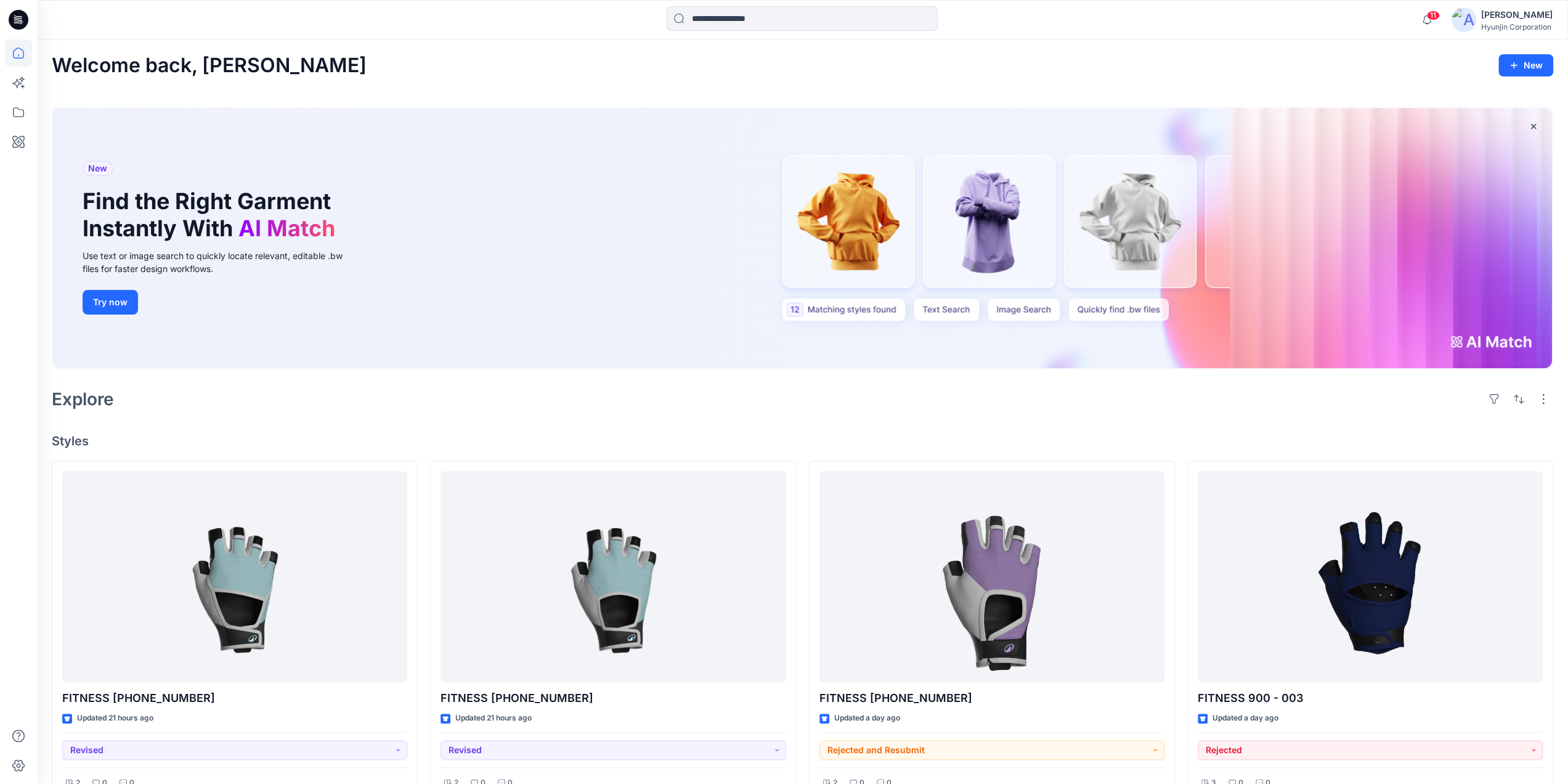
click at [1222, 11] on div "[PERSON_NAME]" at bounding box center [1517, 15] width 71 height 15
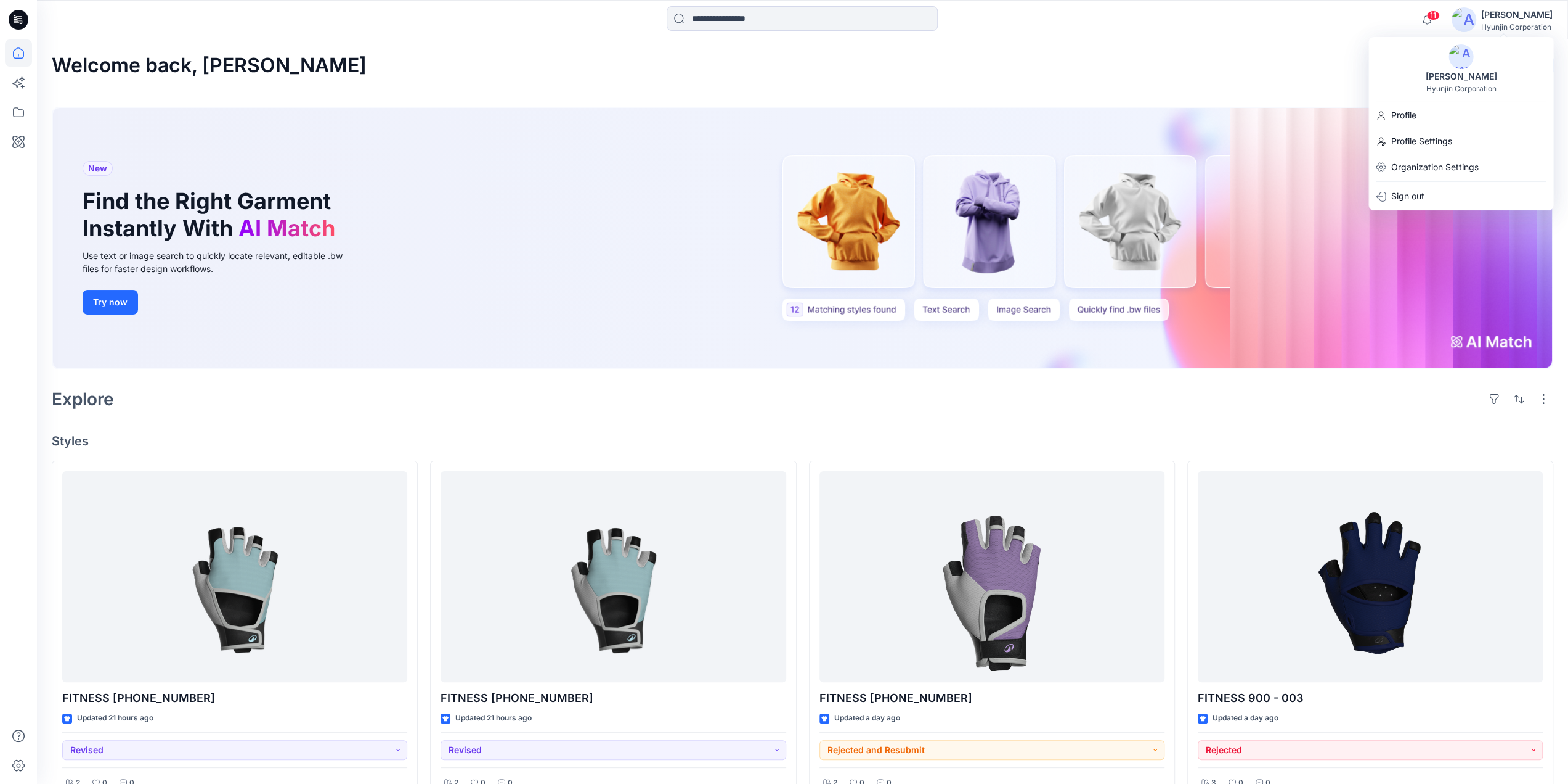
click at [1222, 84] on div "Hyunjin Corporation" at bounding box center [1460, 88] width 70 height 9
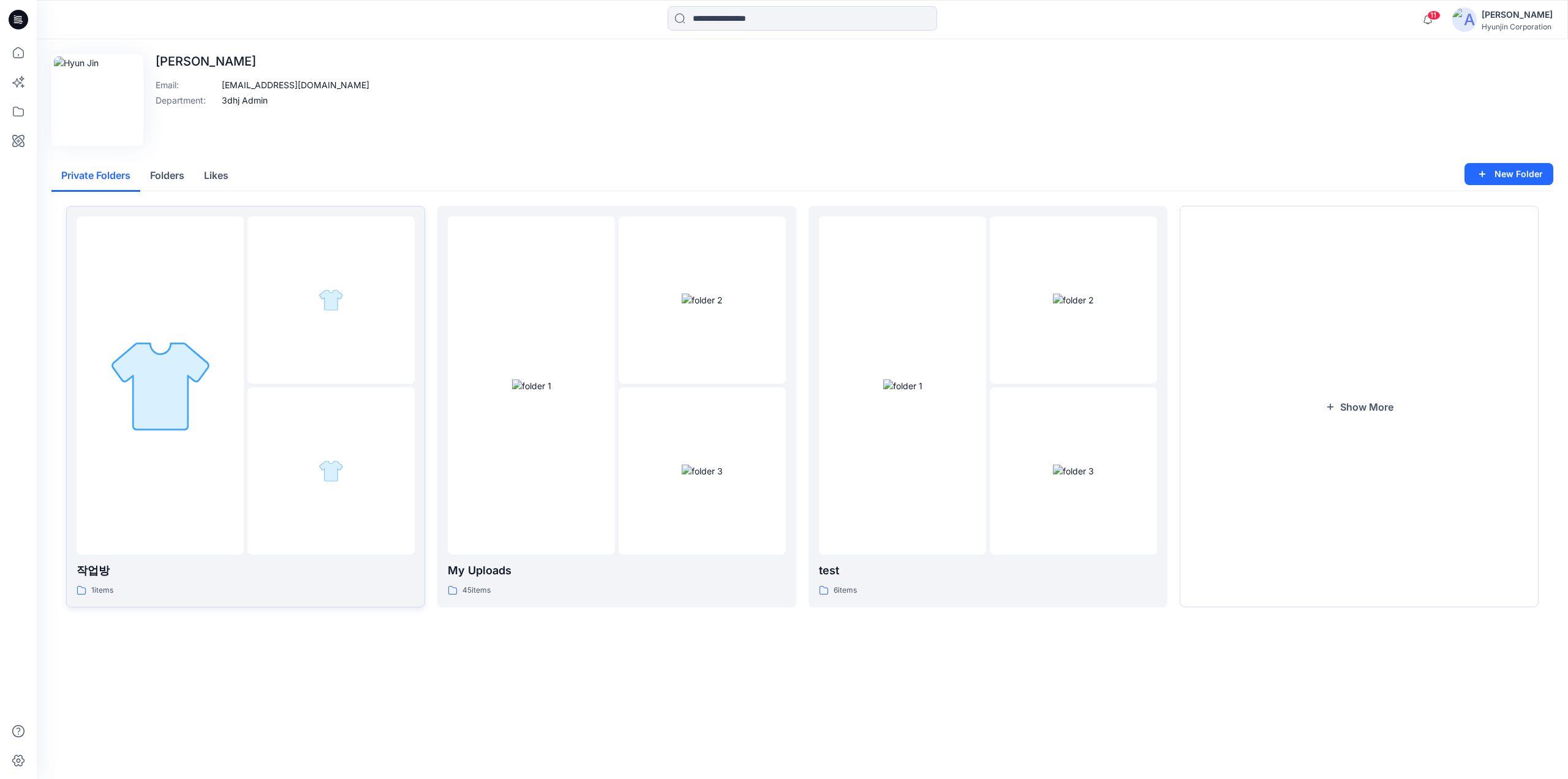
click at [100, 467] on div at bounding box center [160, 385] width 167 height 338
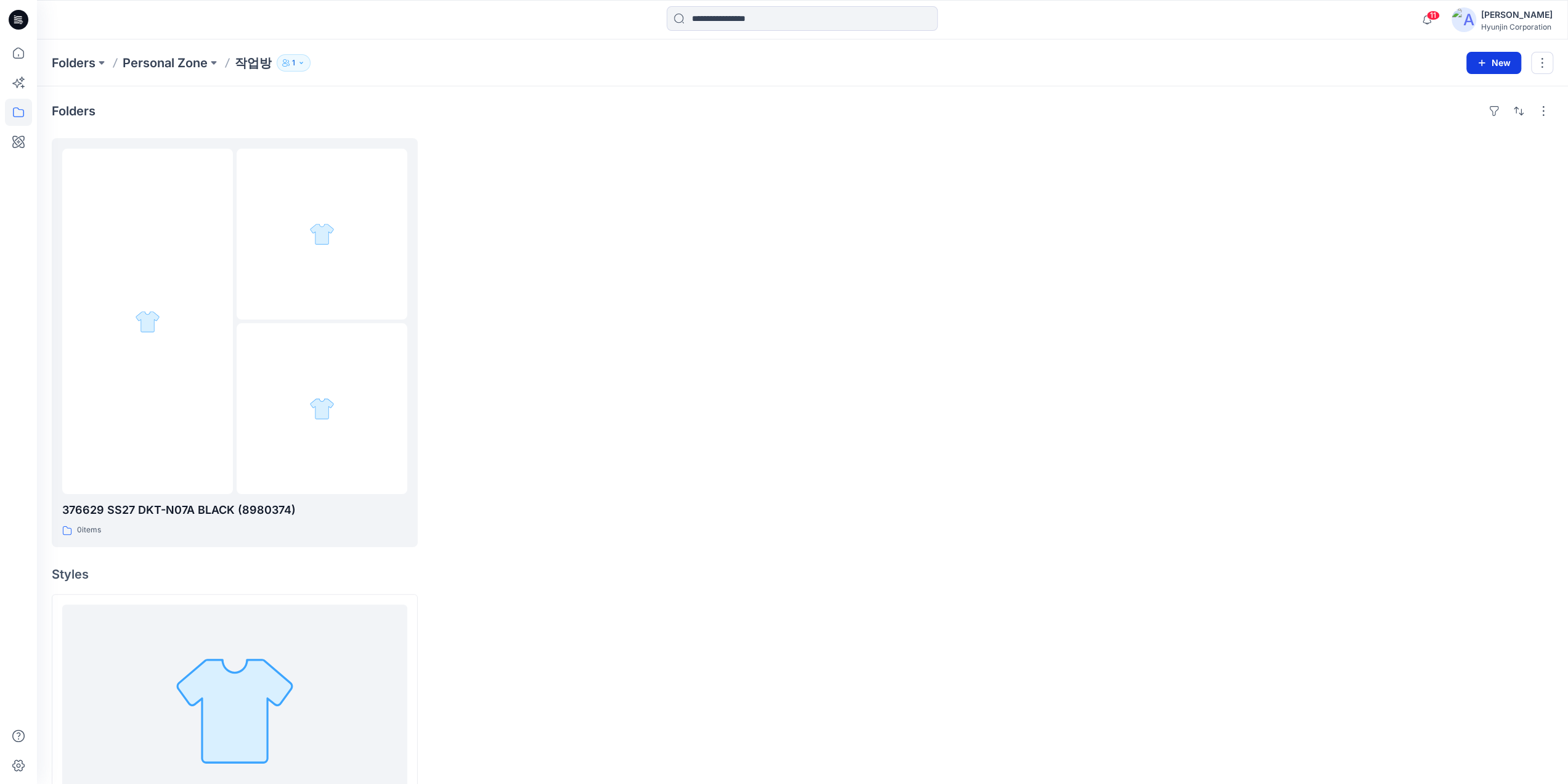
click at [1222, 69] on button "New" at bounding box center [1494, 63] width 55 height 22
click at [1222, 120] on p "New Folder" at bounding box center [1458, 117] width 46 height 13
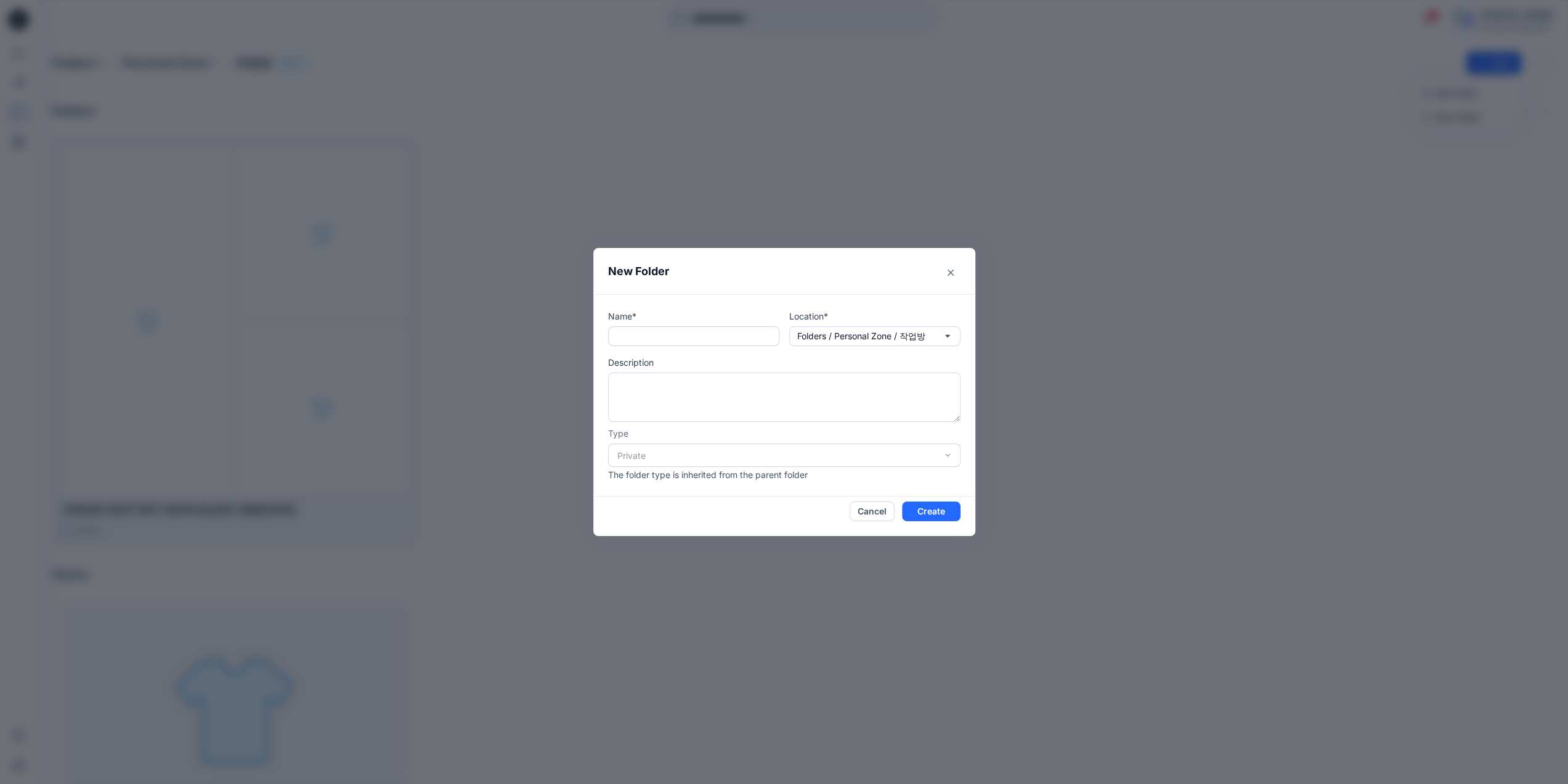
click at [700, 335] on input "text" at bounding box center [693, 336] width 171 height 20
paste input "**********"
type input "**********"
click at [956, 519] on button "Create" at bounding box center [931, 511] width 59 height 20
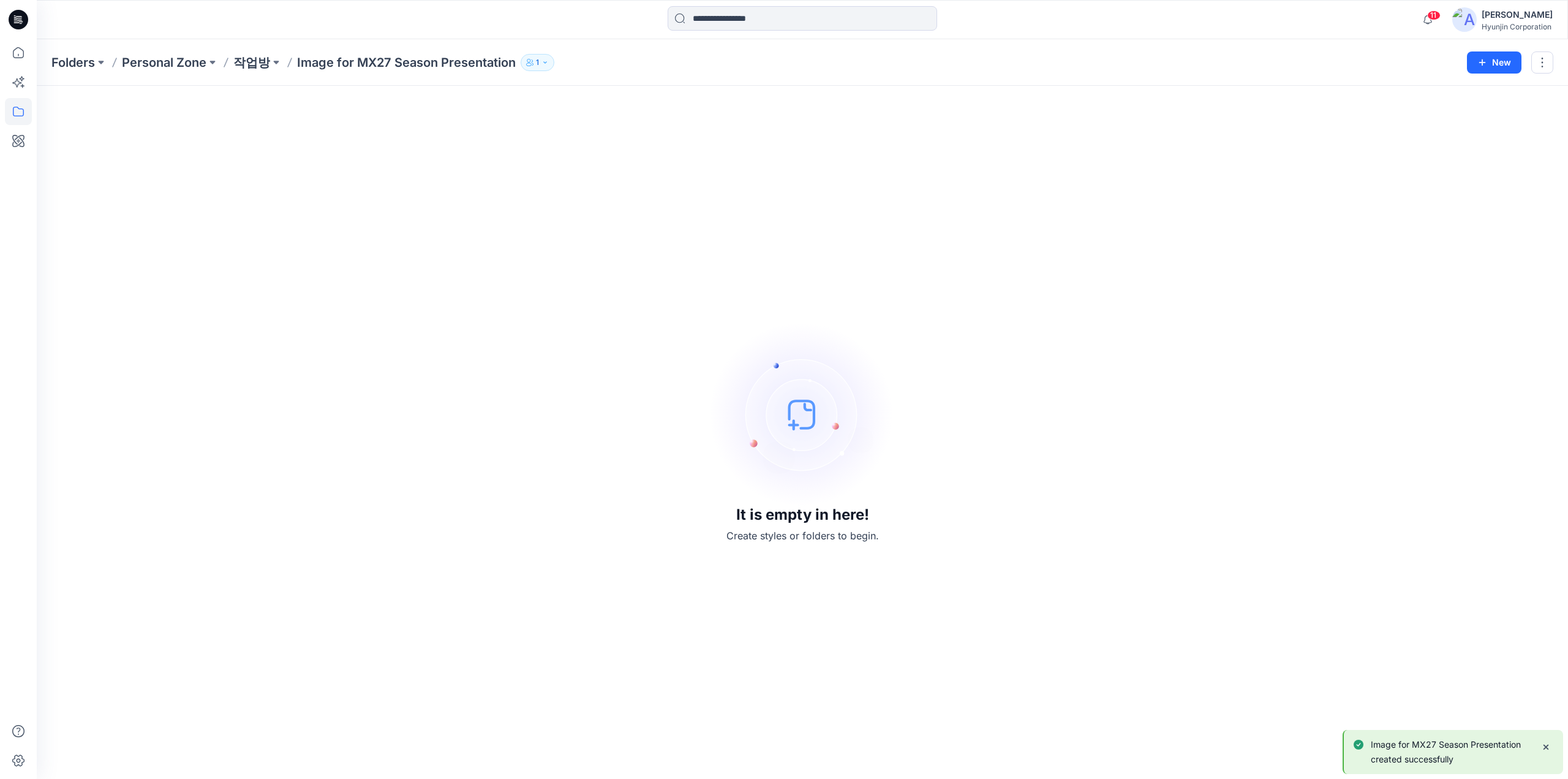
click at [643, 234] on div "It is empty in here! Create styles or folders to begin." at bounding box center [803, 432] width 1501 height 664
click at [1214, 63] on button "New" at bounding box center [1494, 63] width 54 height 22
click at [1214, 97] on button "New Style" at bounding box center [1467, 93] width 105 height 25
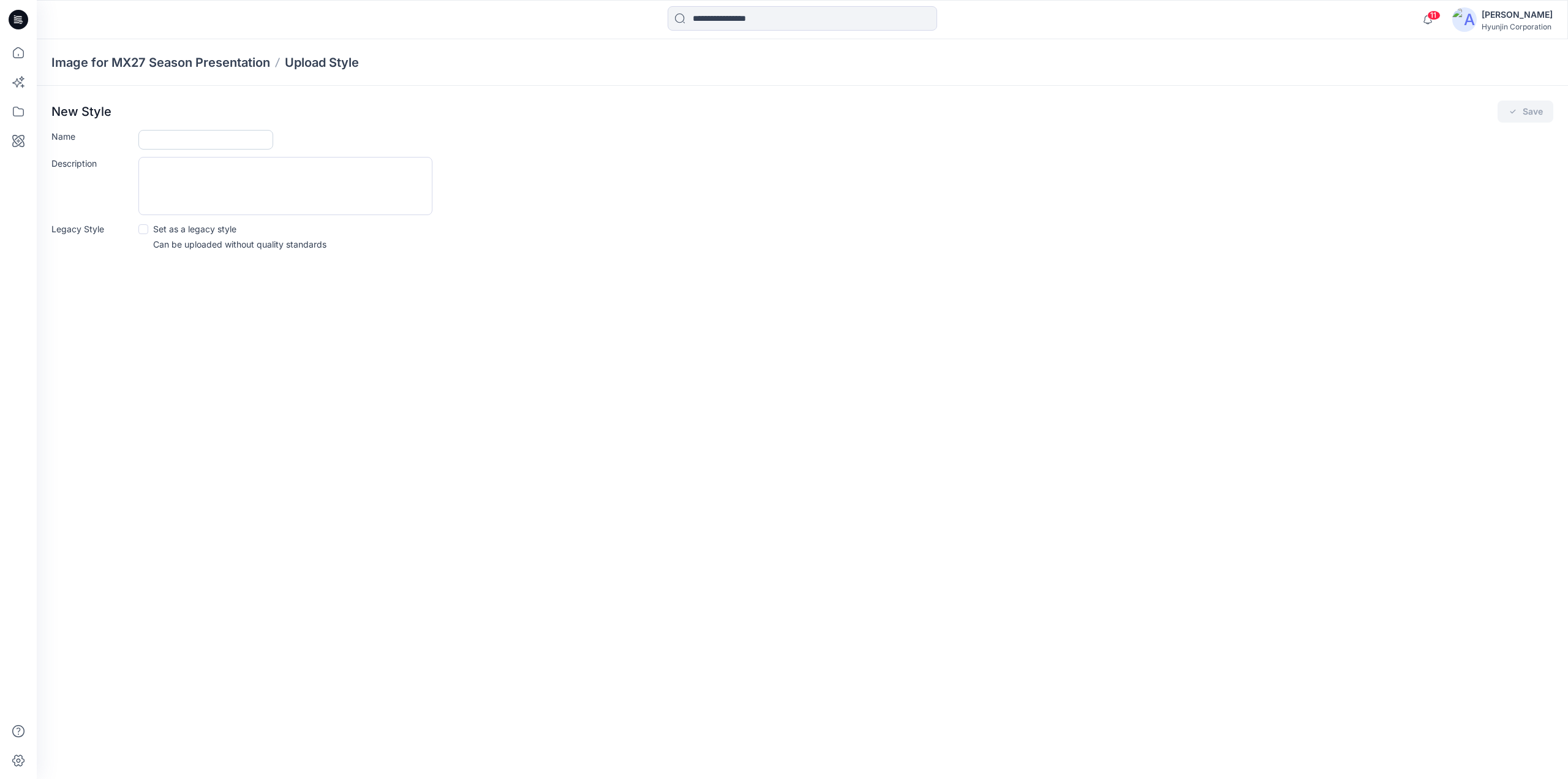
click at [207, 137] on input "Name" at bounding box center [206, 140] width 135 height 20
click at [187, 141] on input "Name" at bounding box center [206, 140] width 135 height 20
paste input "**********"
type input "**********"
click at [1214, 107] on button "Save" at bounding box center [1525, 111] width 56 height 22
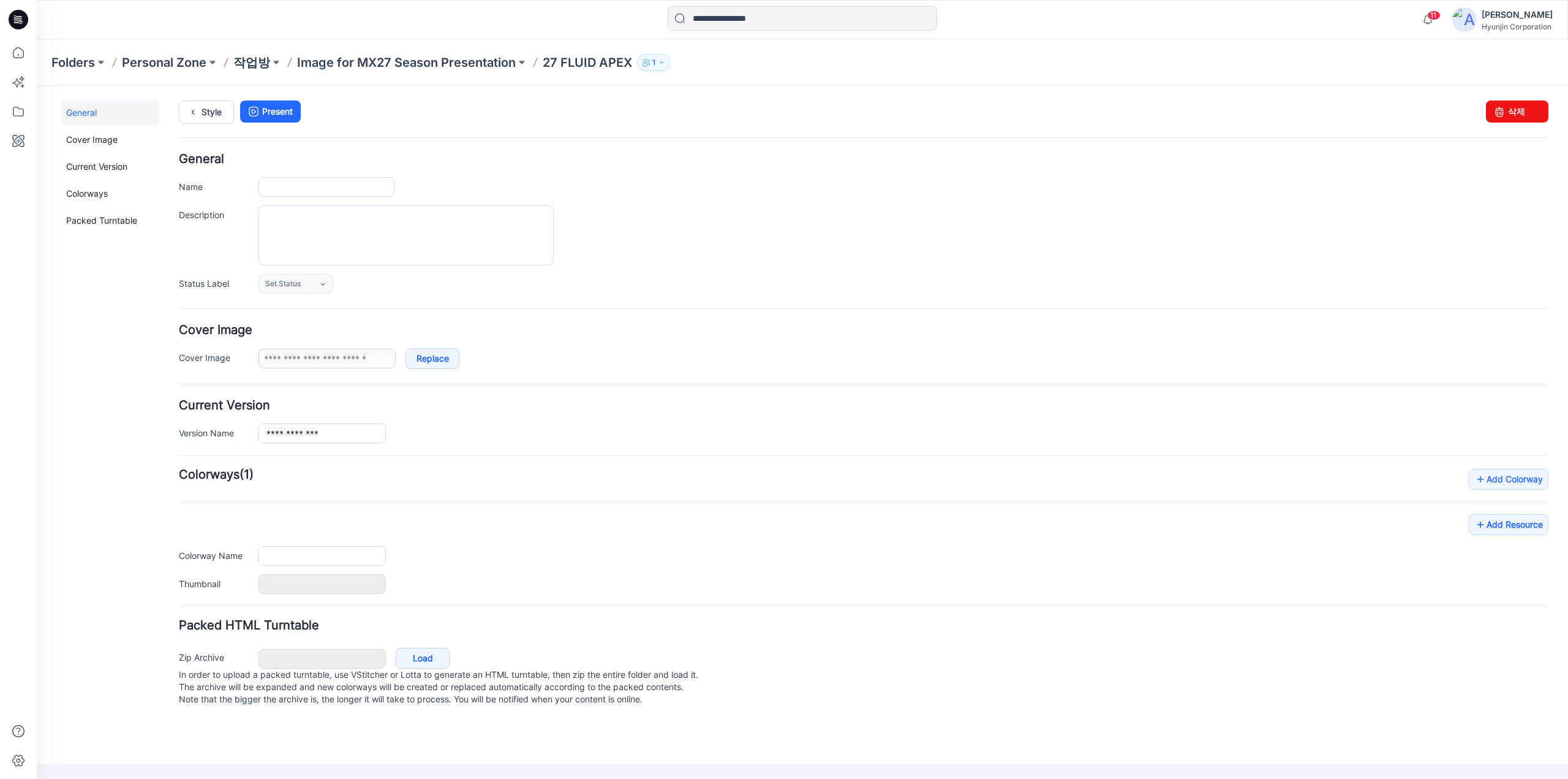
type input "**********"
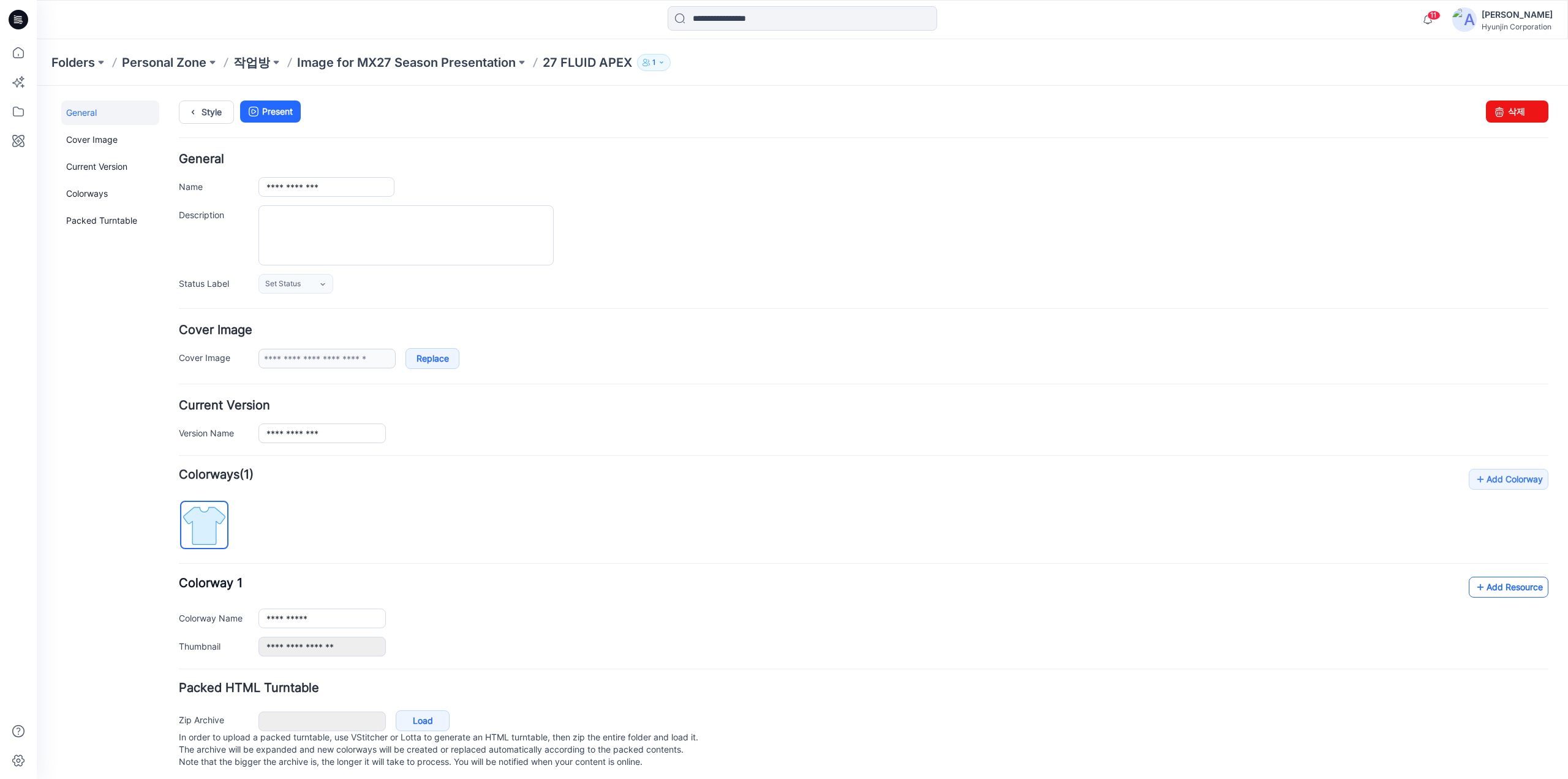
click at [1214, 582] on link "Add Resource" at bounding box center [1508, 587] width 80 height 21
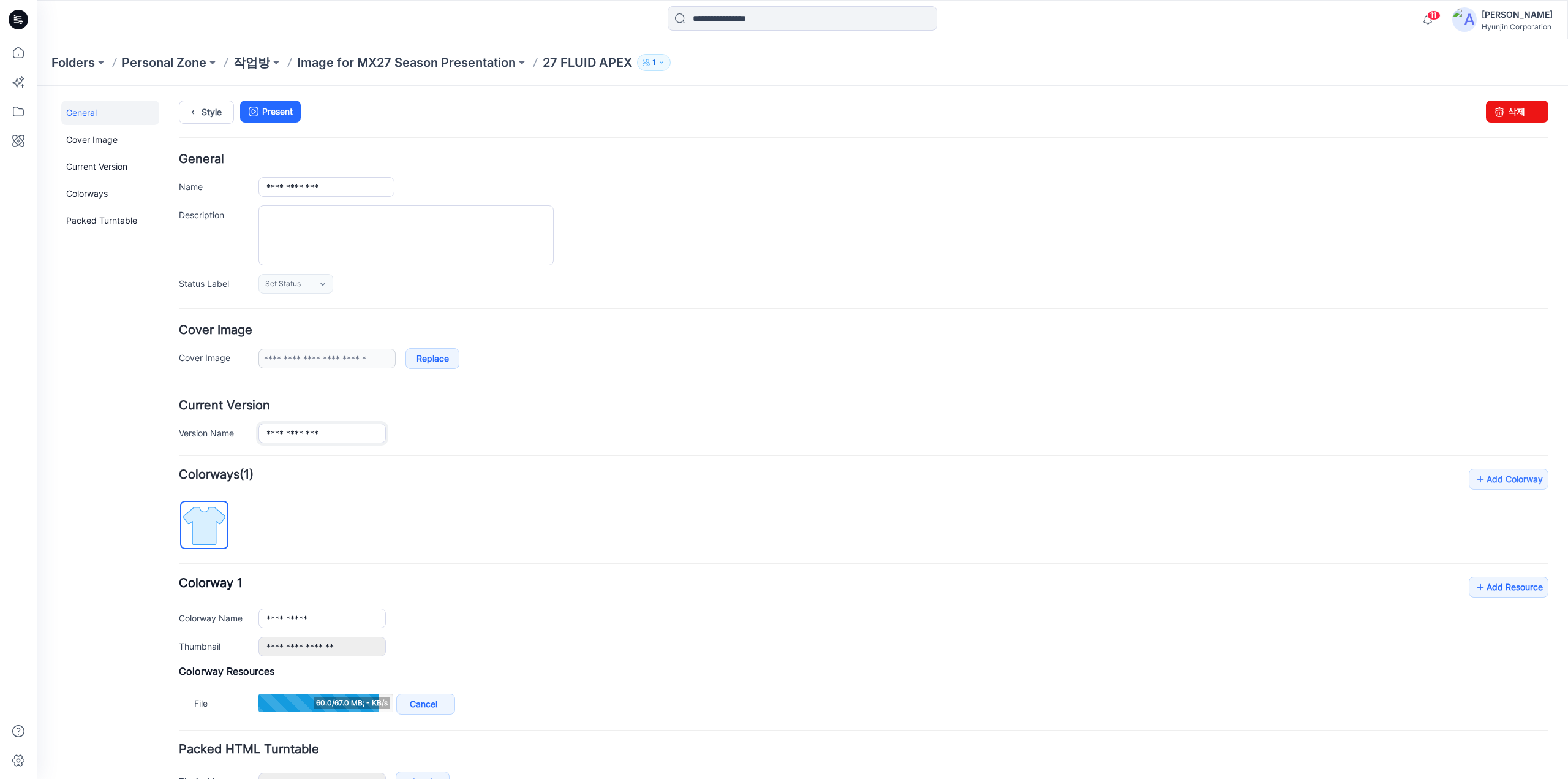
click at [345, 432] on input "**********" at bounding box center [321, 434] width 127 height 20
click at [493, 581] on div "**********" at bounding box center [863, 616] width 1369 height 80
click at [328, 615] on input "**********" at bounding box center [321, 619] width 127 height 20
click at [1214, 585] on link "Add Resource" at bounding box center [1508, 587] width 80 height 21
click at [430, 361] on link "Replace" at bounding box center [432, 358] width 54 height 21
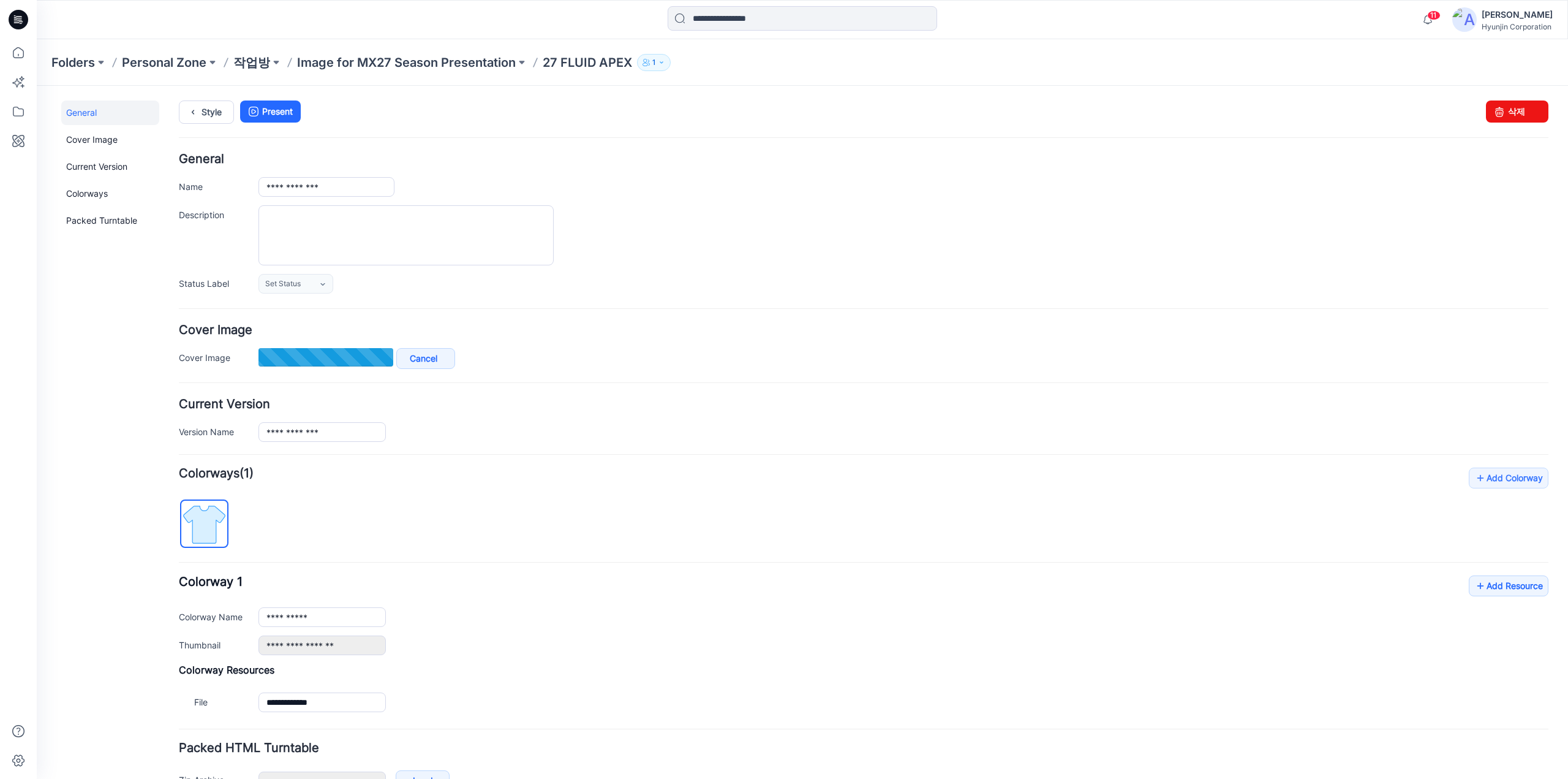
type input "**********"
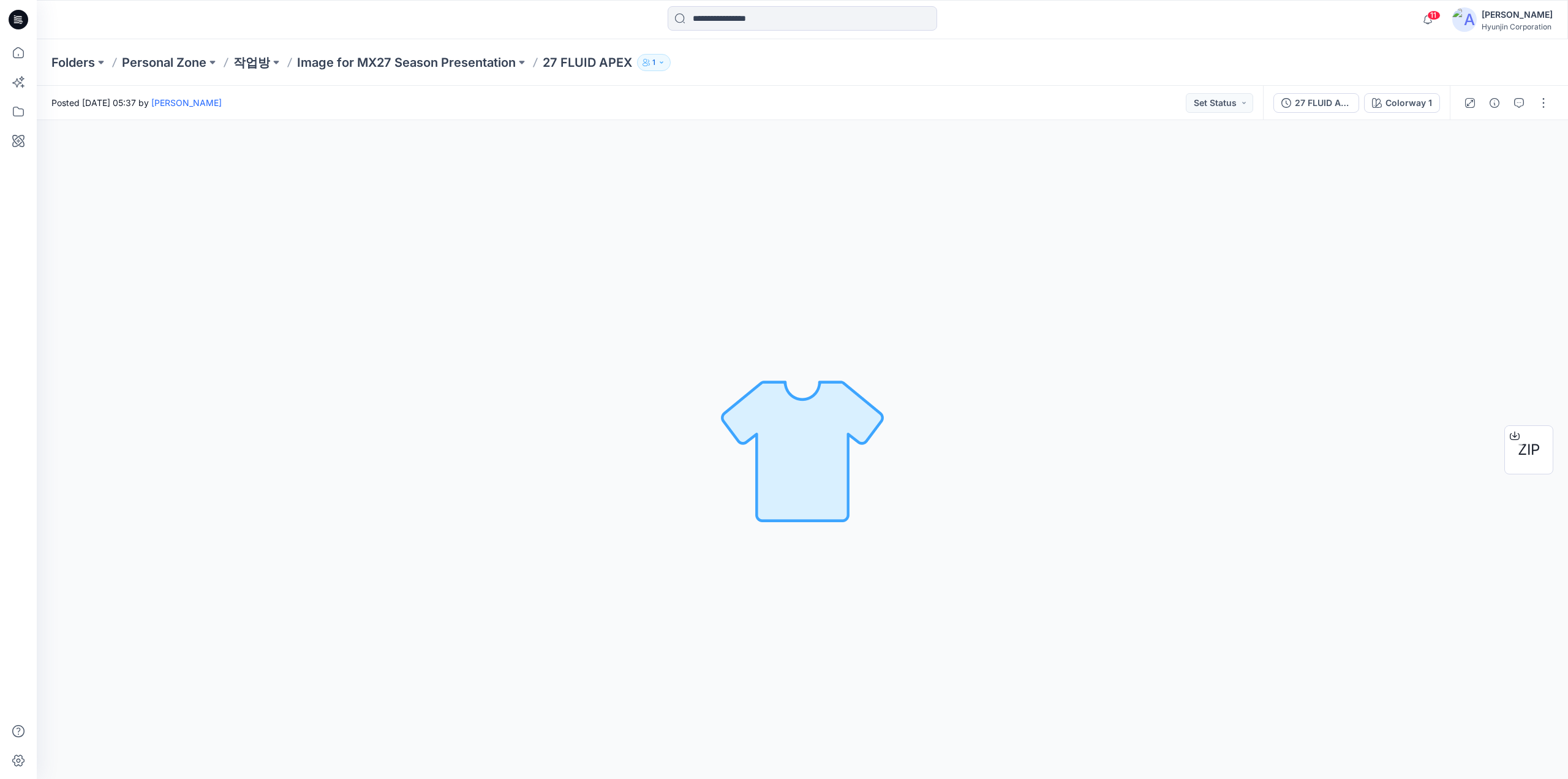
click at [13, 17] on icon at bounding box center [18, 20] width 20 height 20
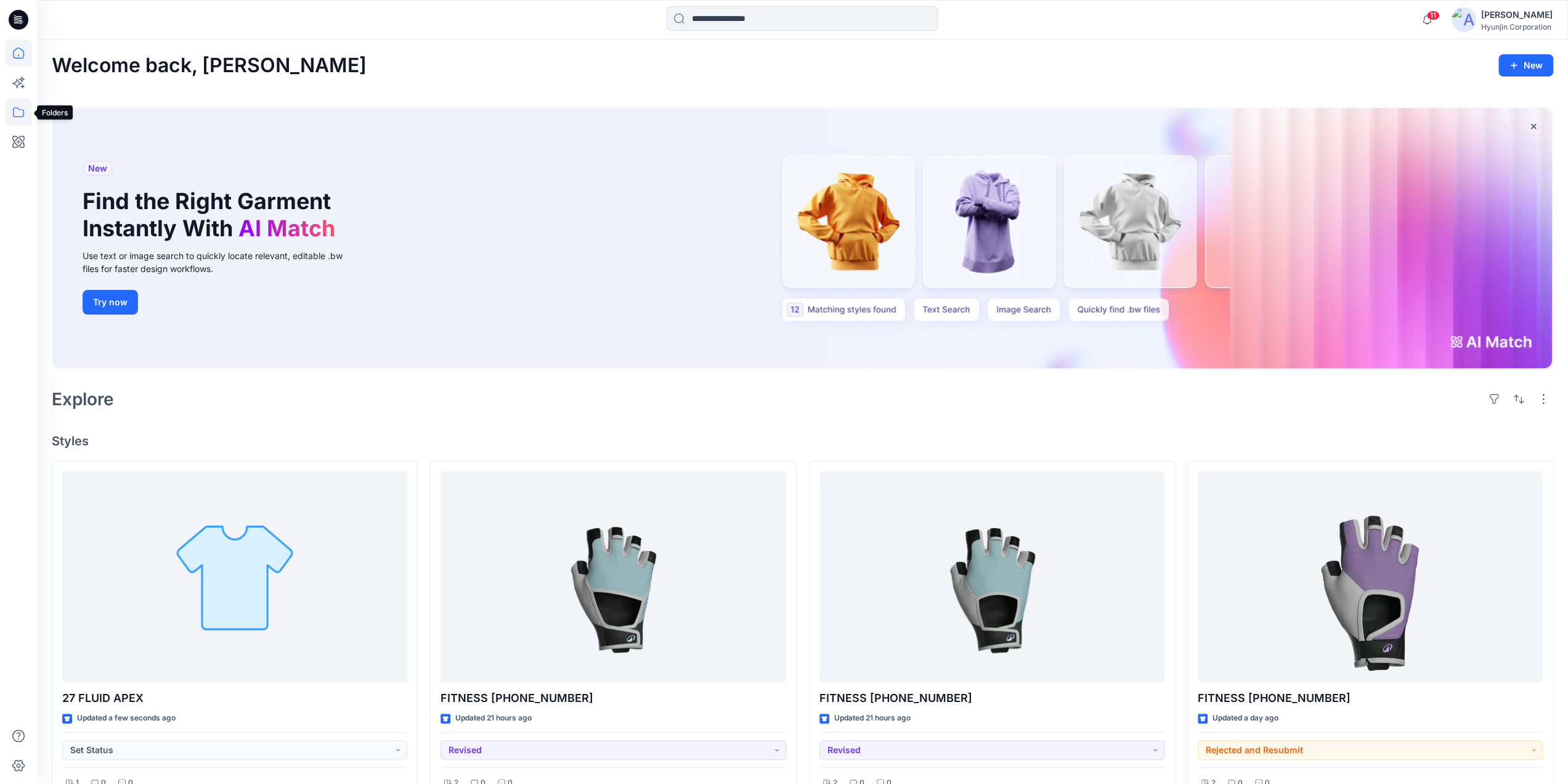
click at [15, 112] on icon at bounding box center [18, 112] width 27 height 27
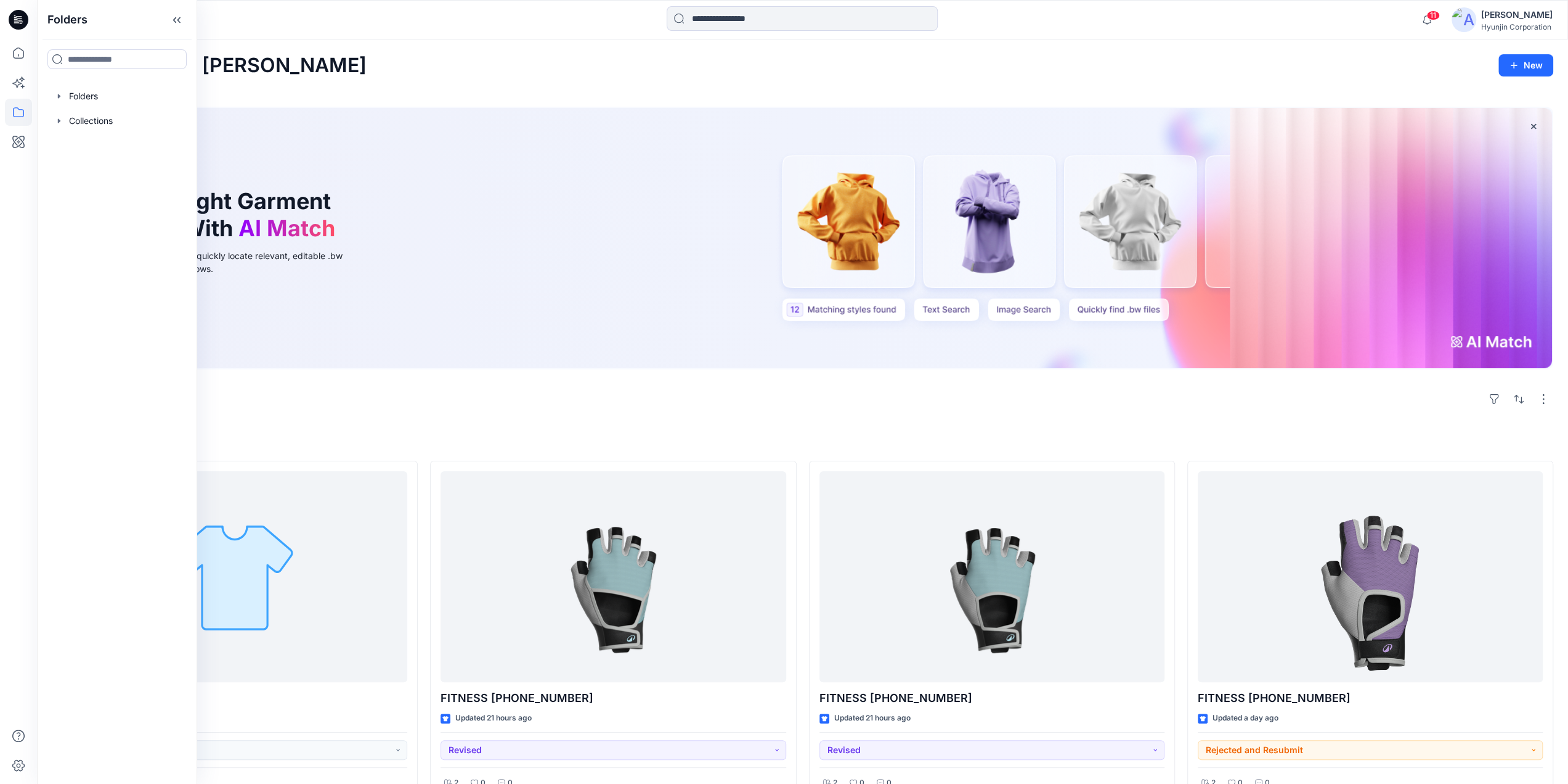
click at [1518, 23] on div "Hyunjin Corporation" at bounding box center [1517, 26] width 71 height 9
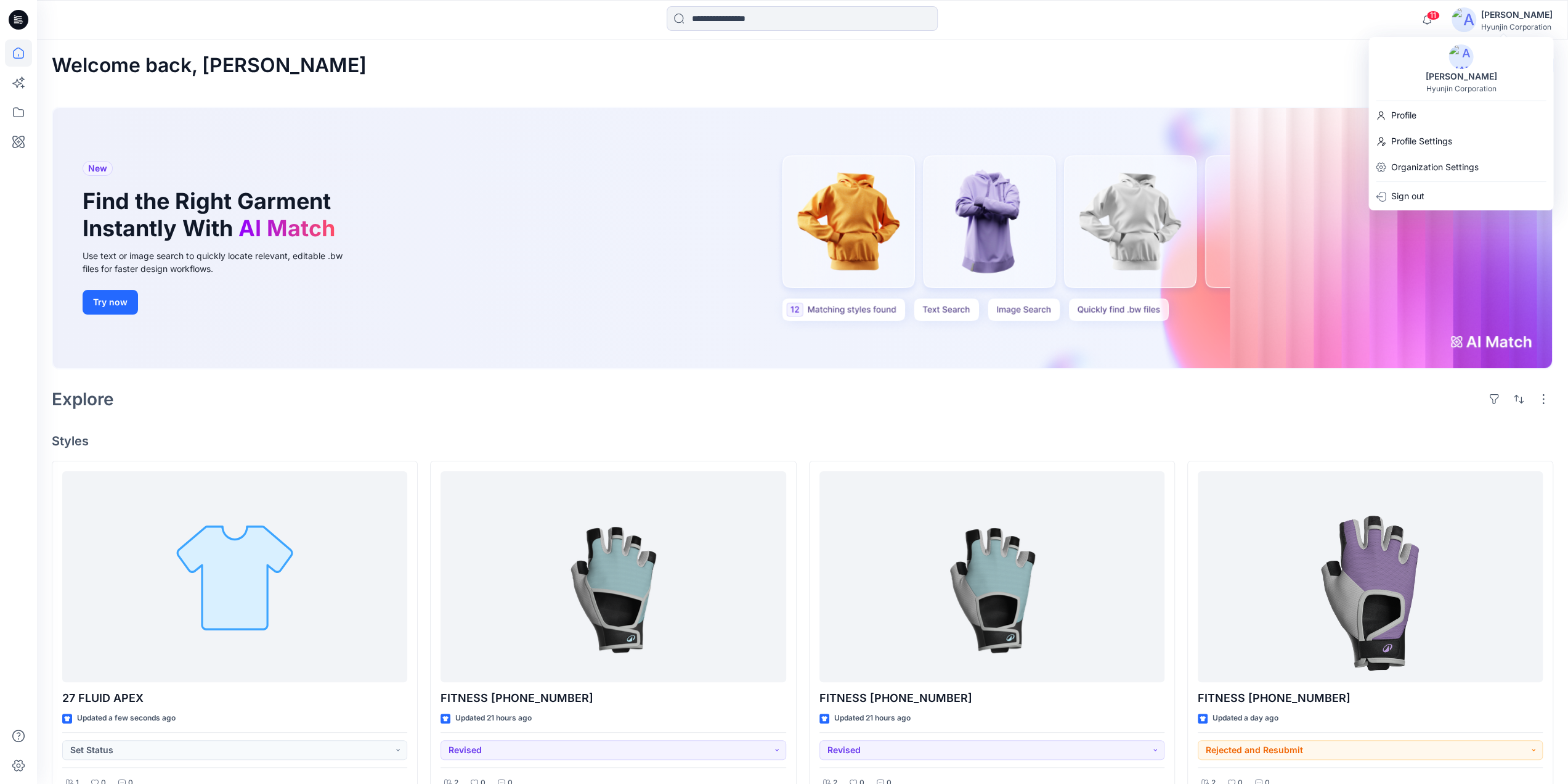
click at [1460, 65] on img at bounding box center [1461, 57] width 25 height 25
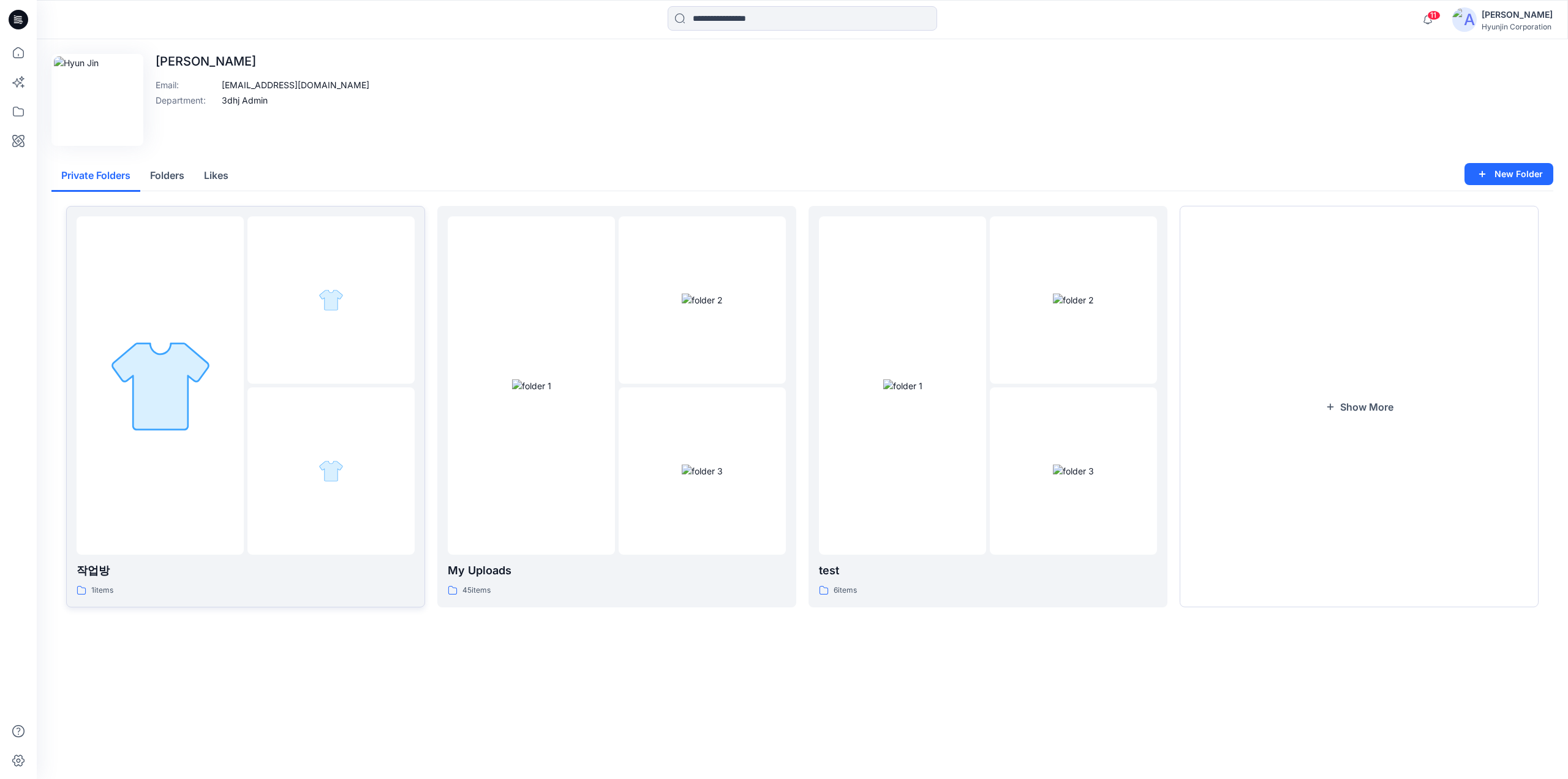
click at [303, 419] on div at bounding box center [331, 471] width 167 height 167
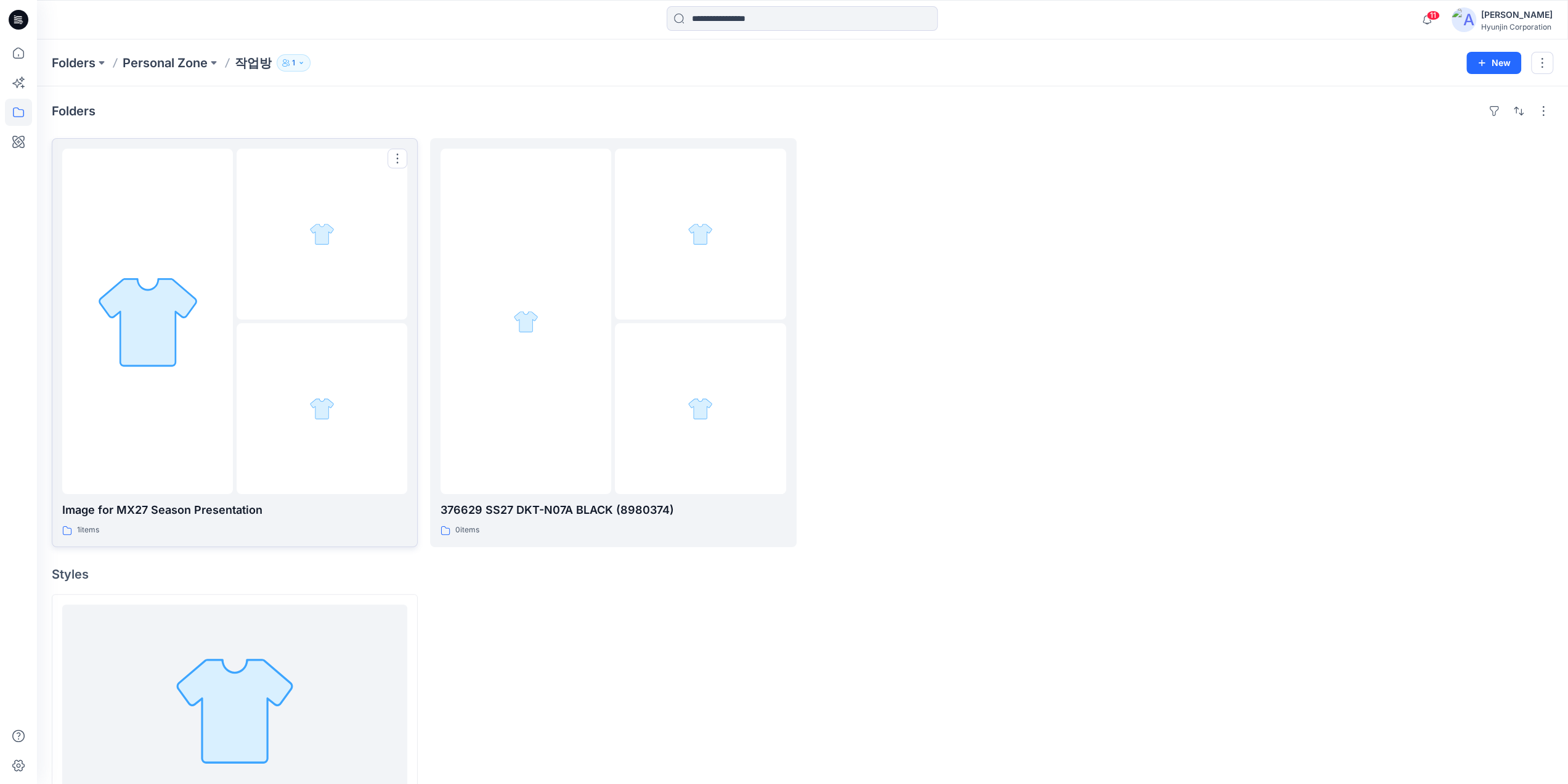
click at [363, 367] on div at bounding box center [322, 408] width 170 height 171
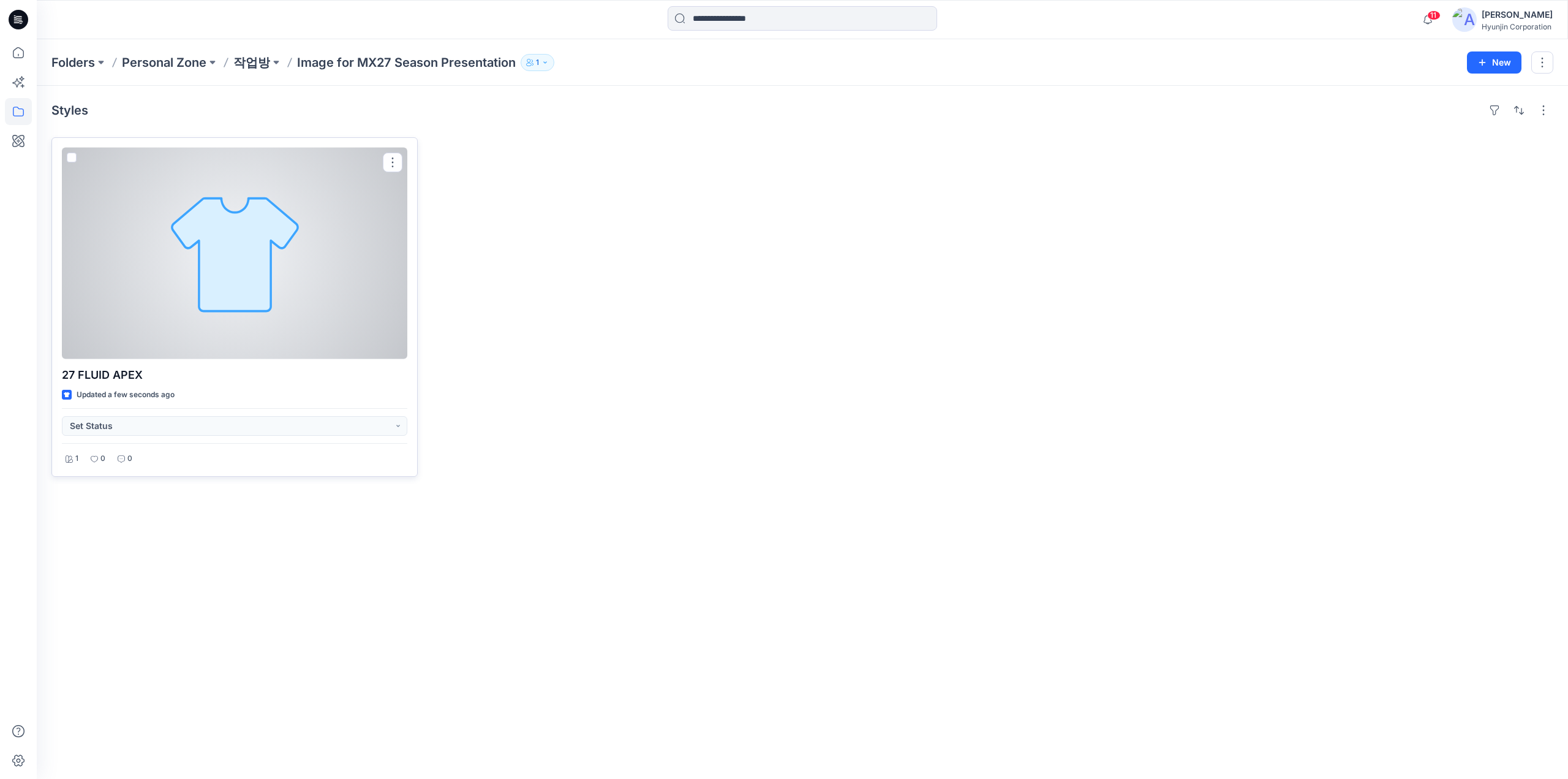
click at [296, 336] on div at bounding box center [234, 253] width 345 height 211
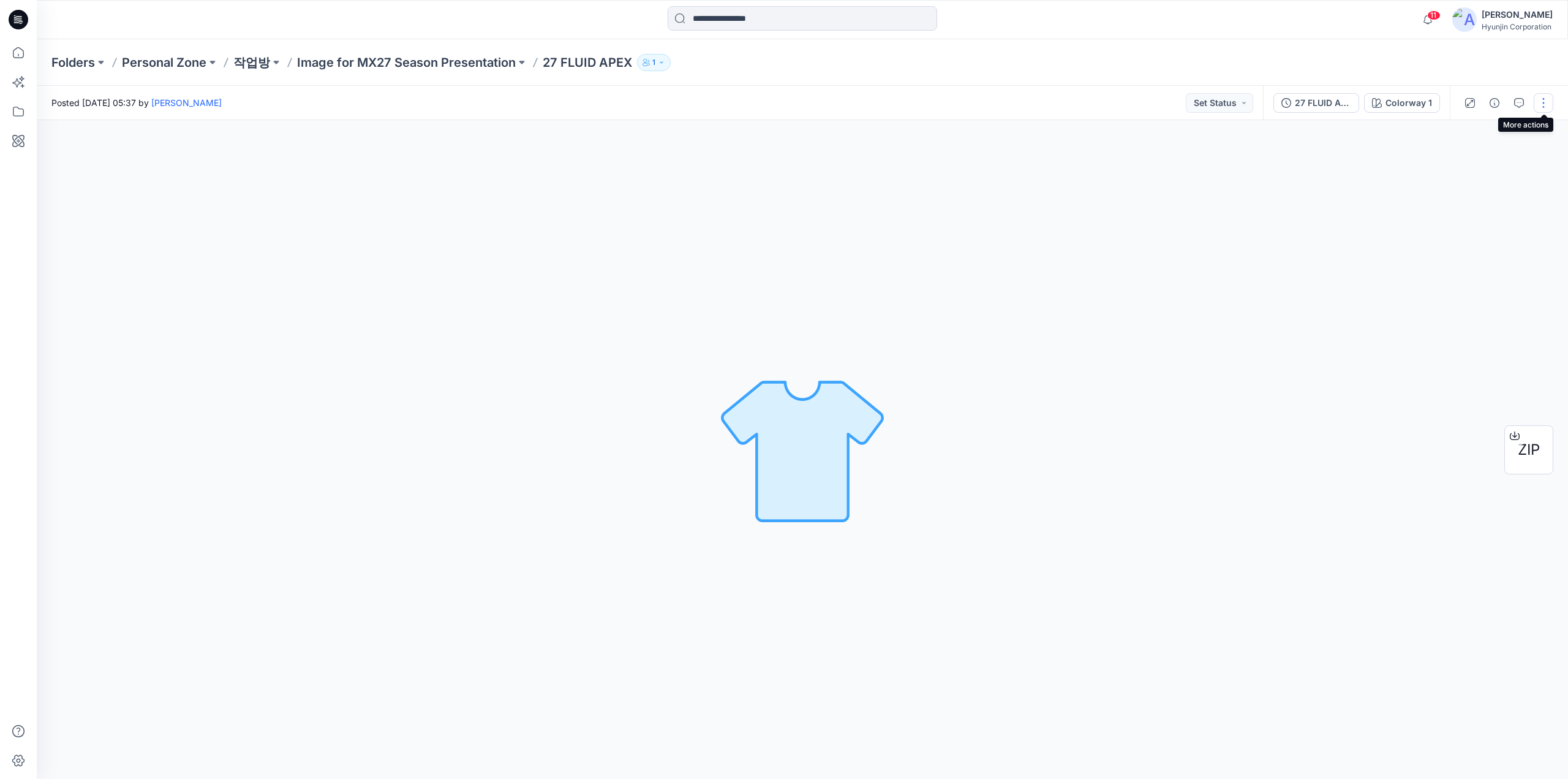
click at [1538, 108] on button "button" at bounding box center [1543, 103] width 20 height 20
click at [1475, 169] on button "Edit" at bounding box center [1492, 166] width 113 height 23
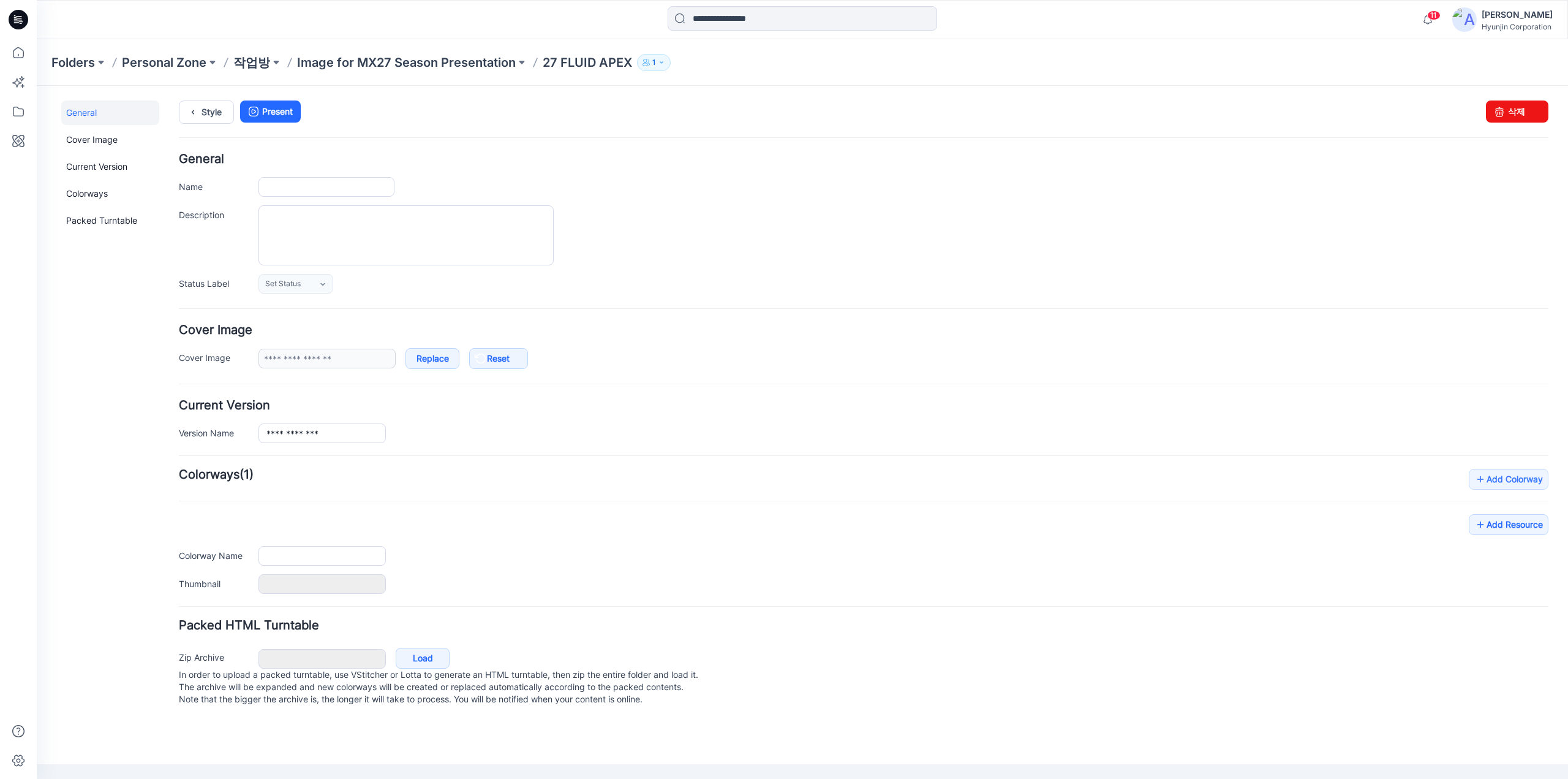
type input "**********"
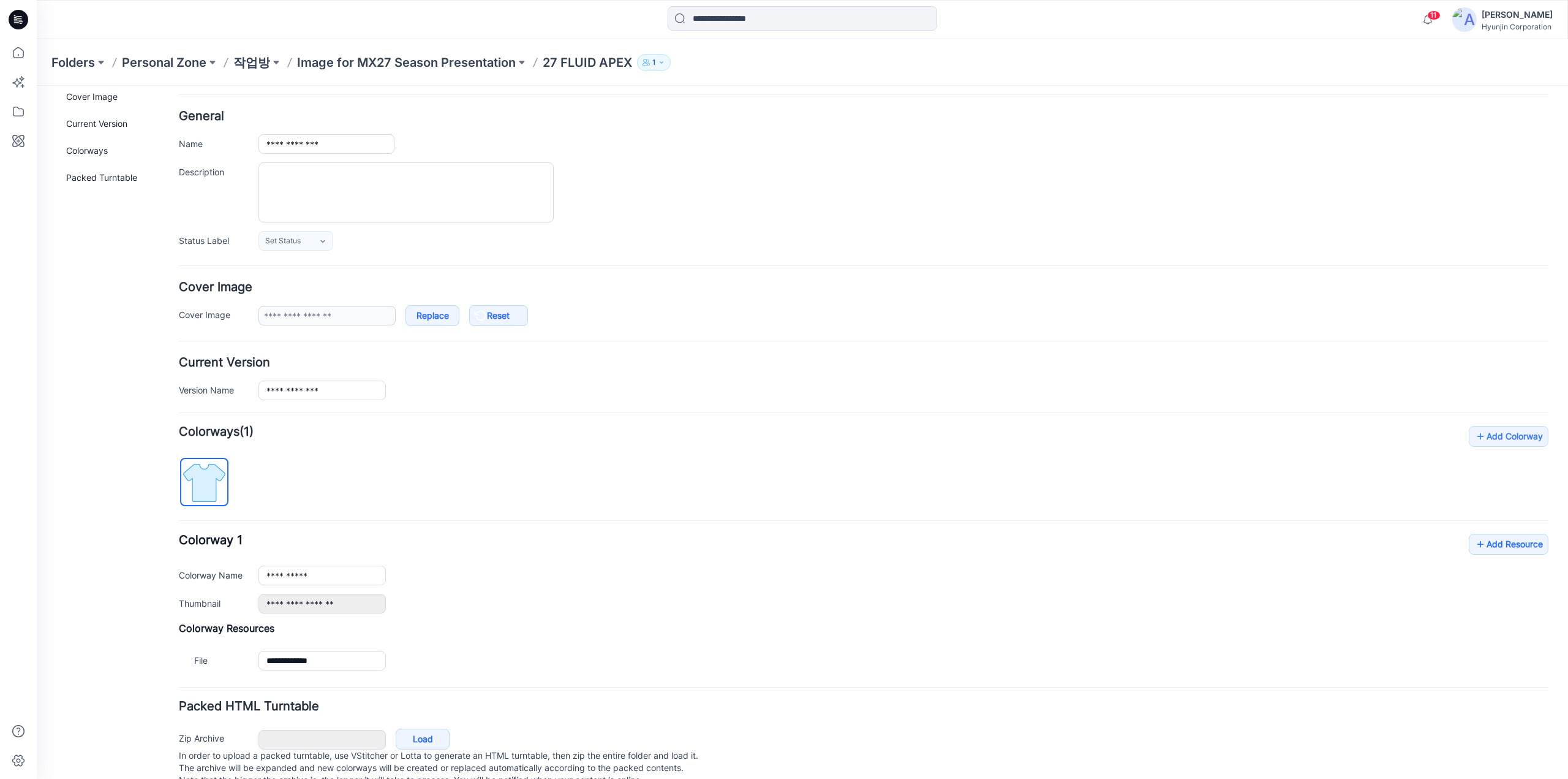
scroll to position [61, 0]
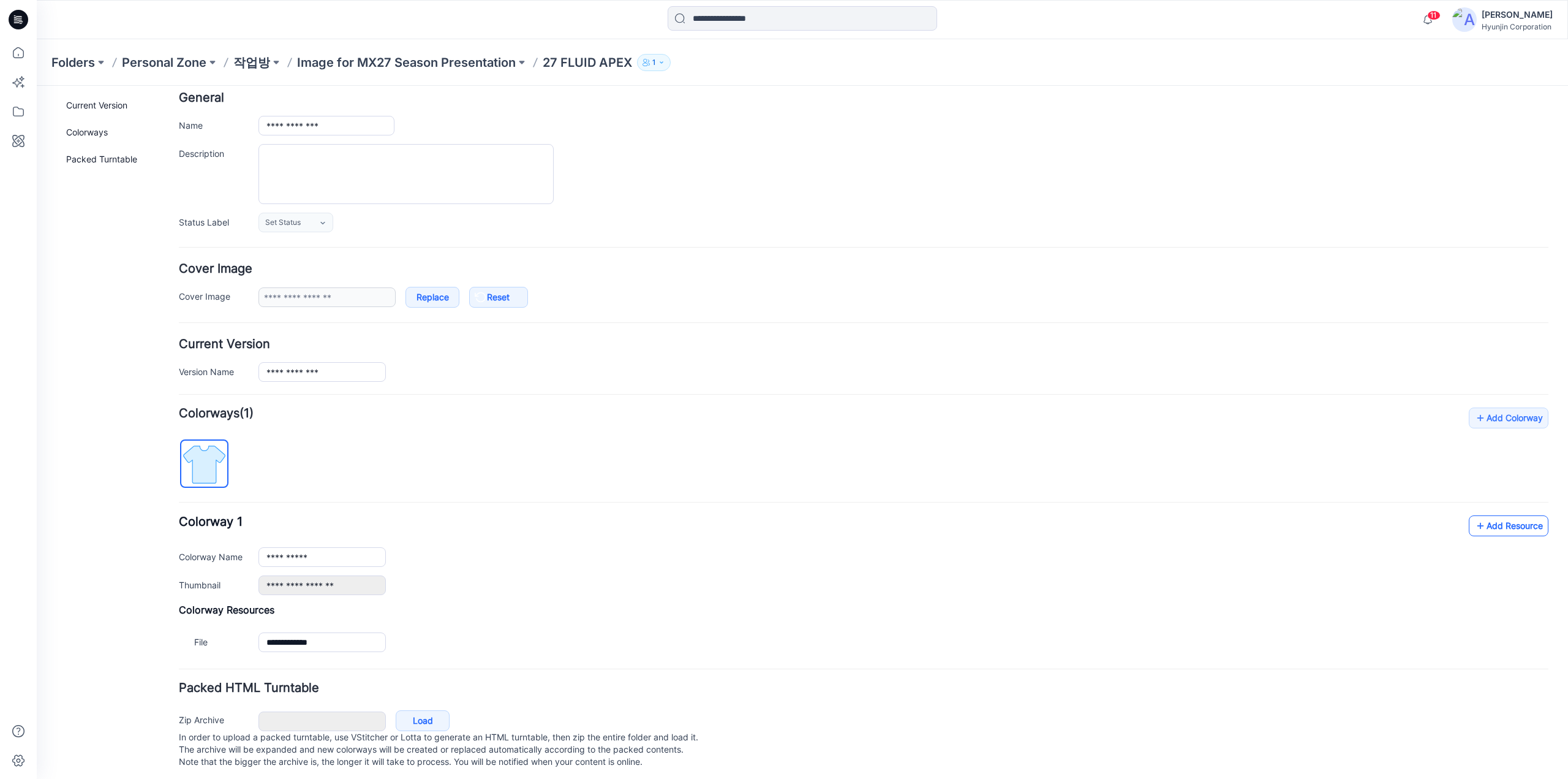
click at [1526, 528] on link "Add Resource" at bounding box center [1508, 525] width 80 height 21
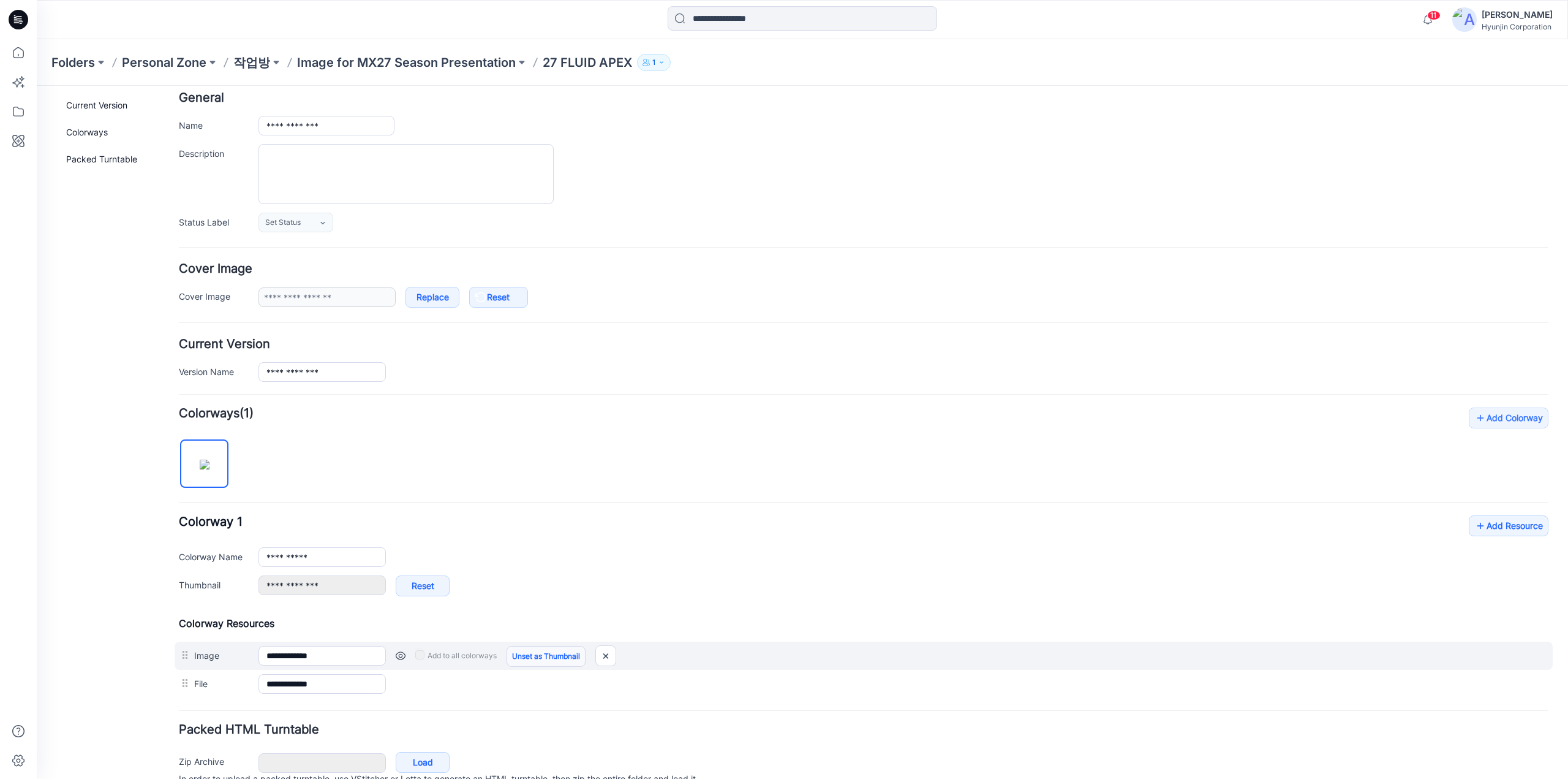
click at [567, 656] on link "Unset as Thumbnail" at bounding box center [546, 656] width 79 height 21
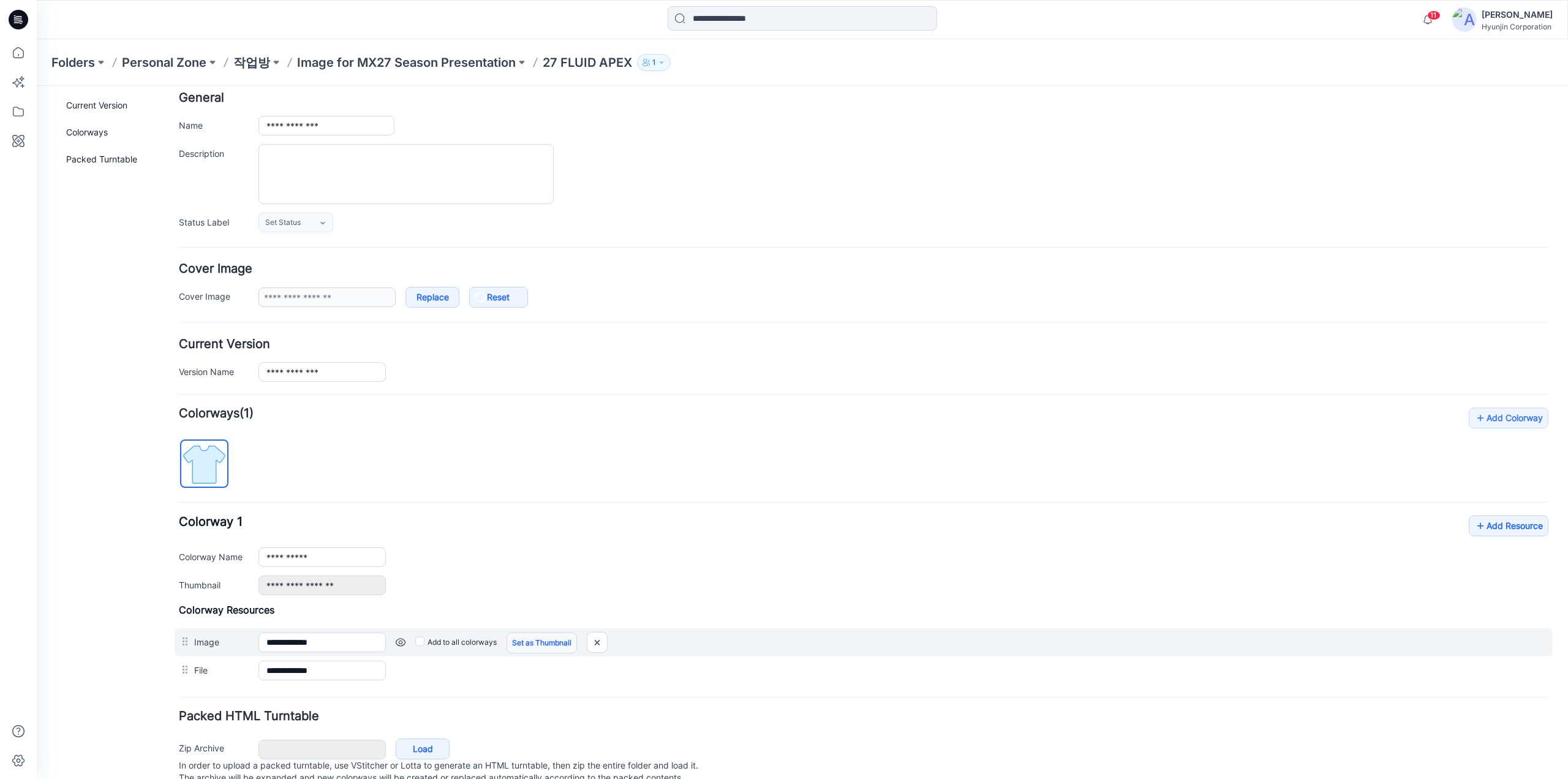
click at [551, 639] on link "Set as Thumbnail" at bounding box center [542, 642] width 71 height 21
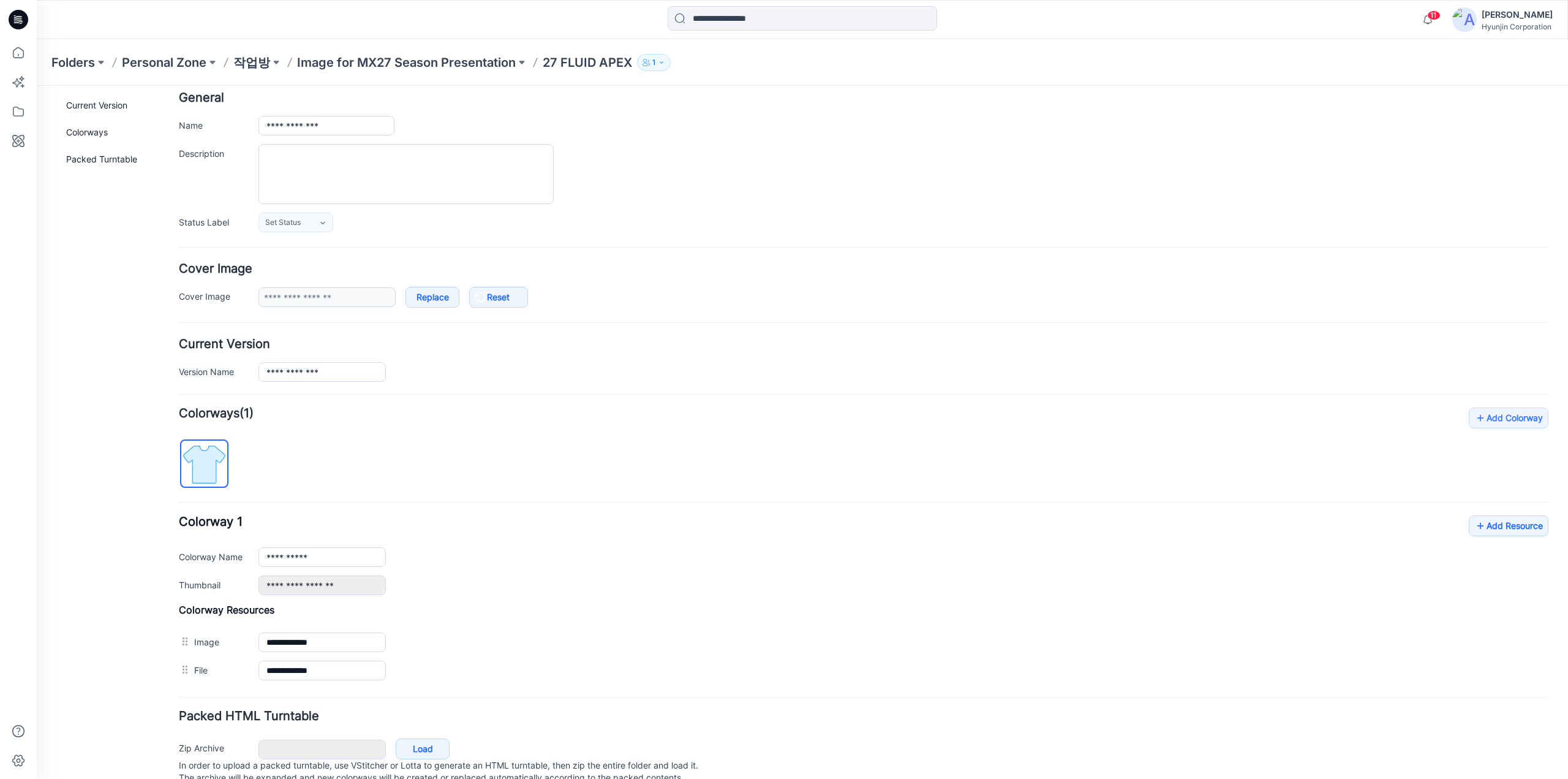
type input "**********"
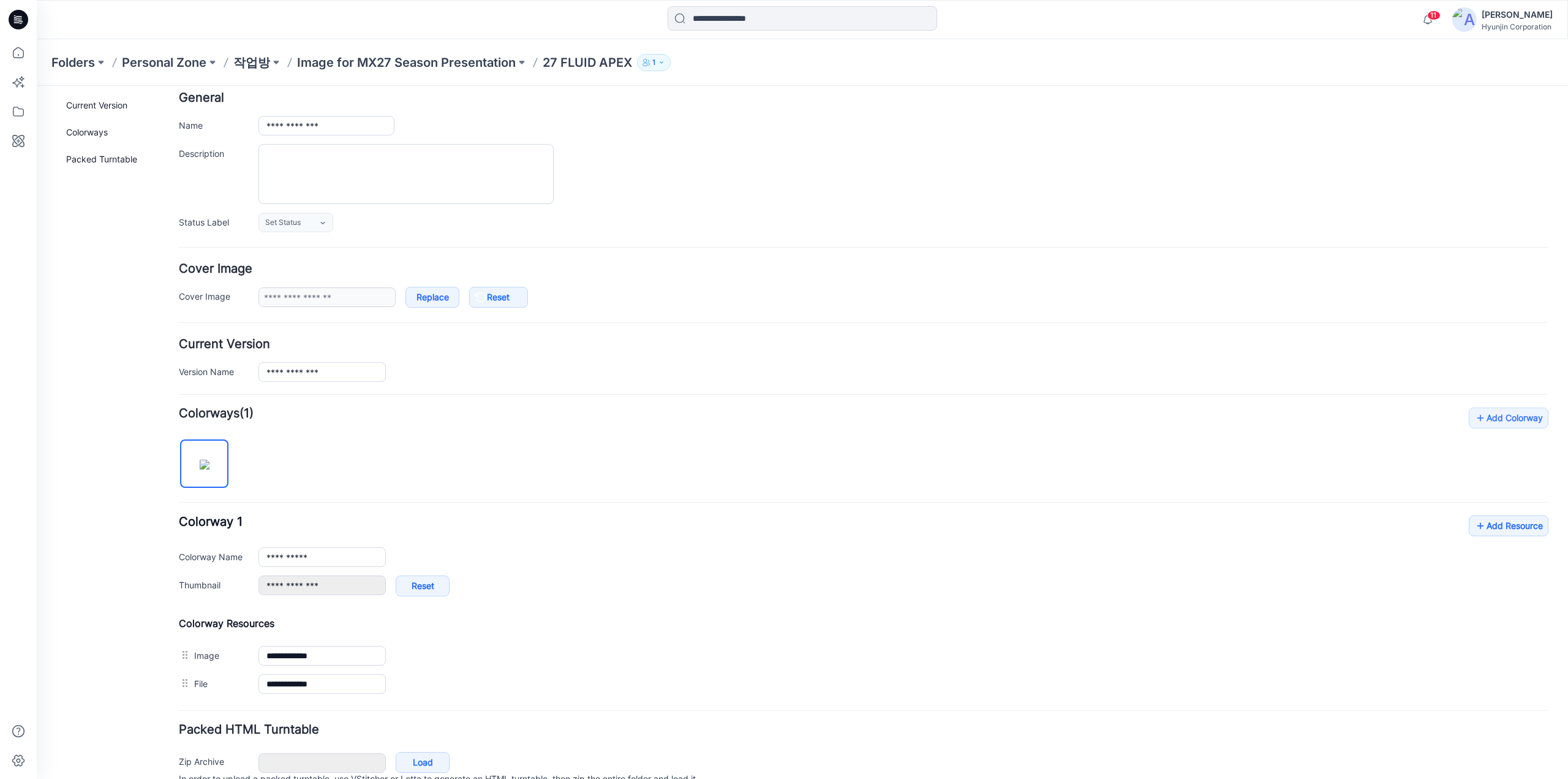
scroll to position [0, 0]
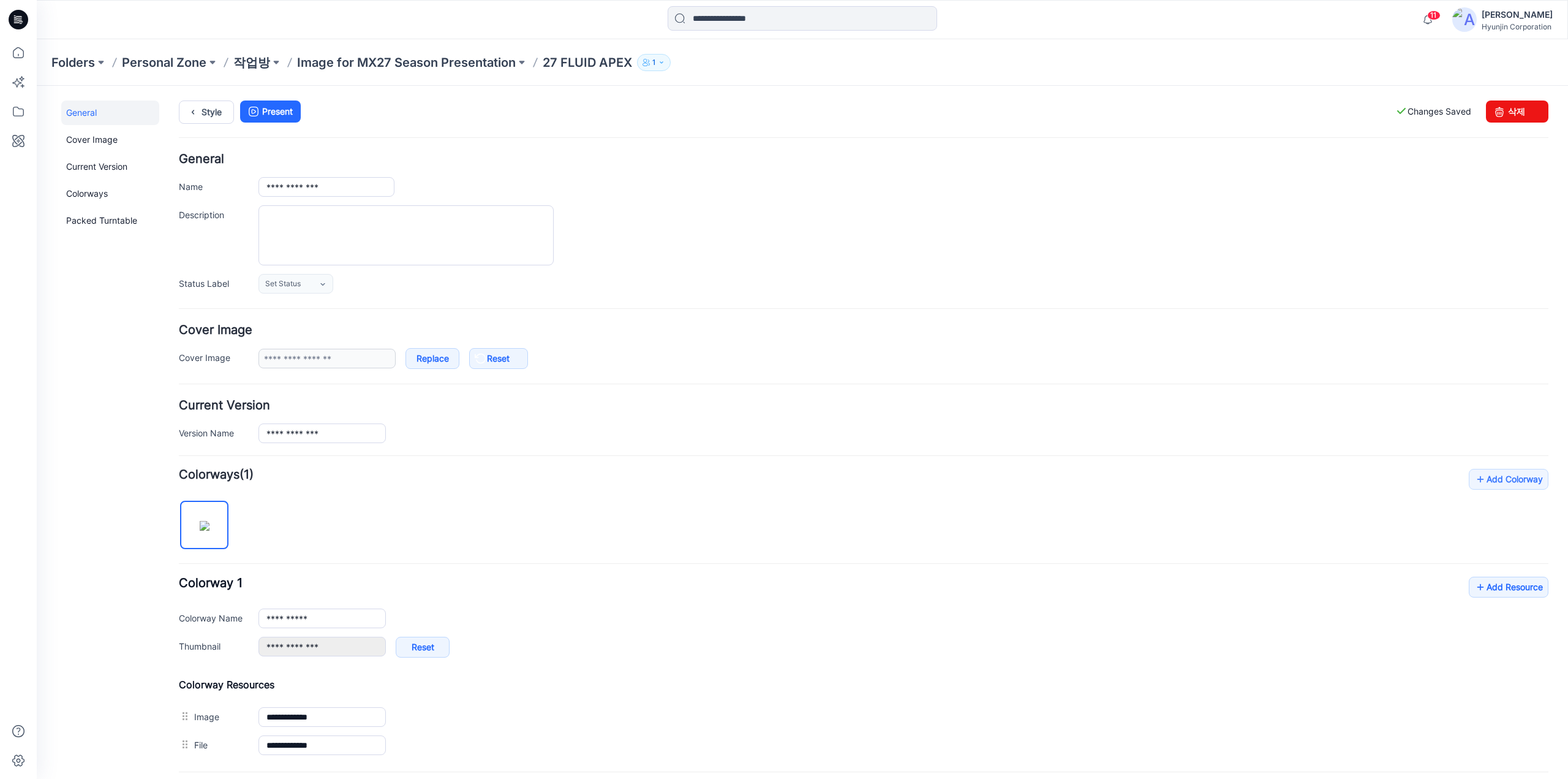
click at [205, 127] on div "Style Present Changes Saved 삭제" at bounding box center [863, 127] width 1369 height 53
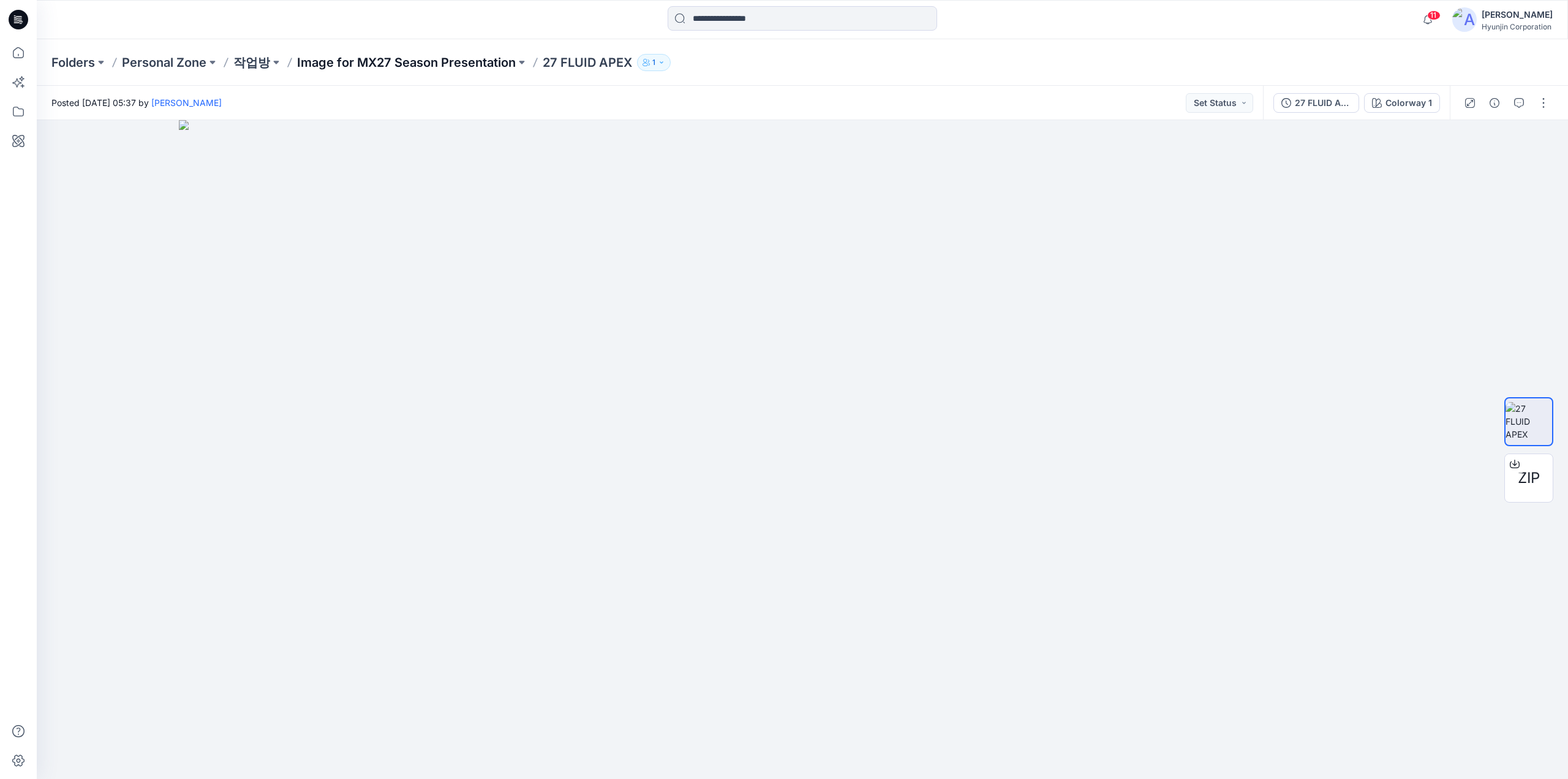
click at [447, 62] on p "Image for MX27 Season Presentation" at bounding box center [406, 63] width 219 height 17
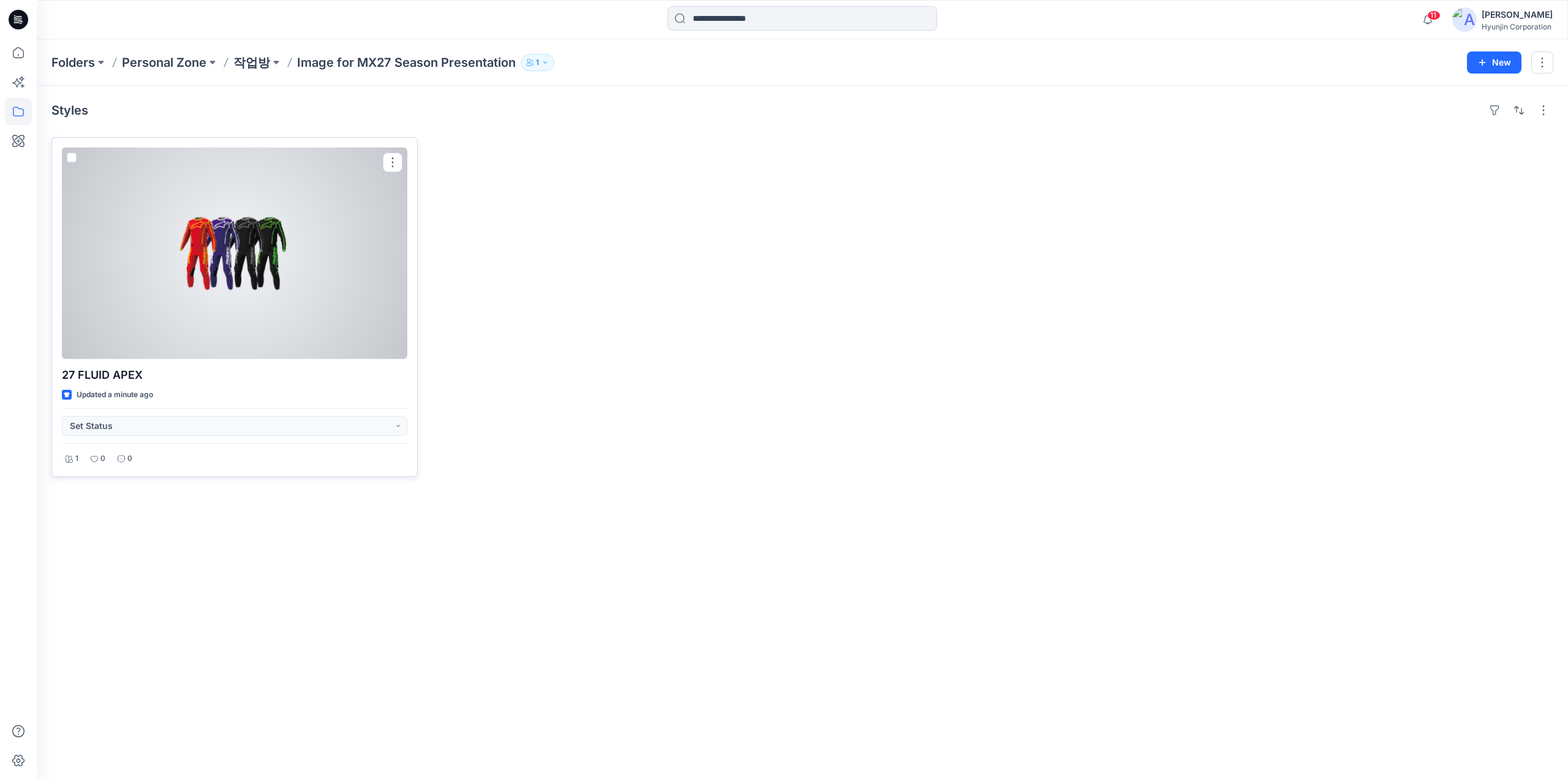
click at [250, 318] on div at bounding box center [234, 253] width 345 height 211
click at [337, 253] on div at bounding box center [234, 253] width 345 height 211
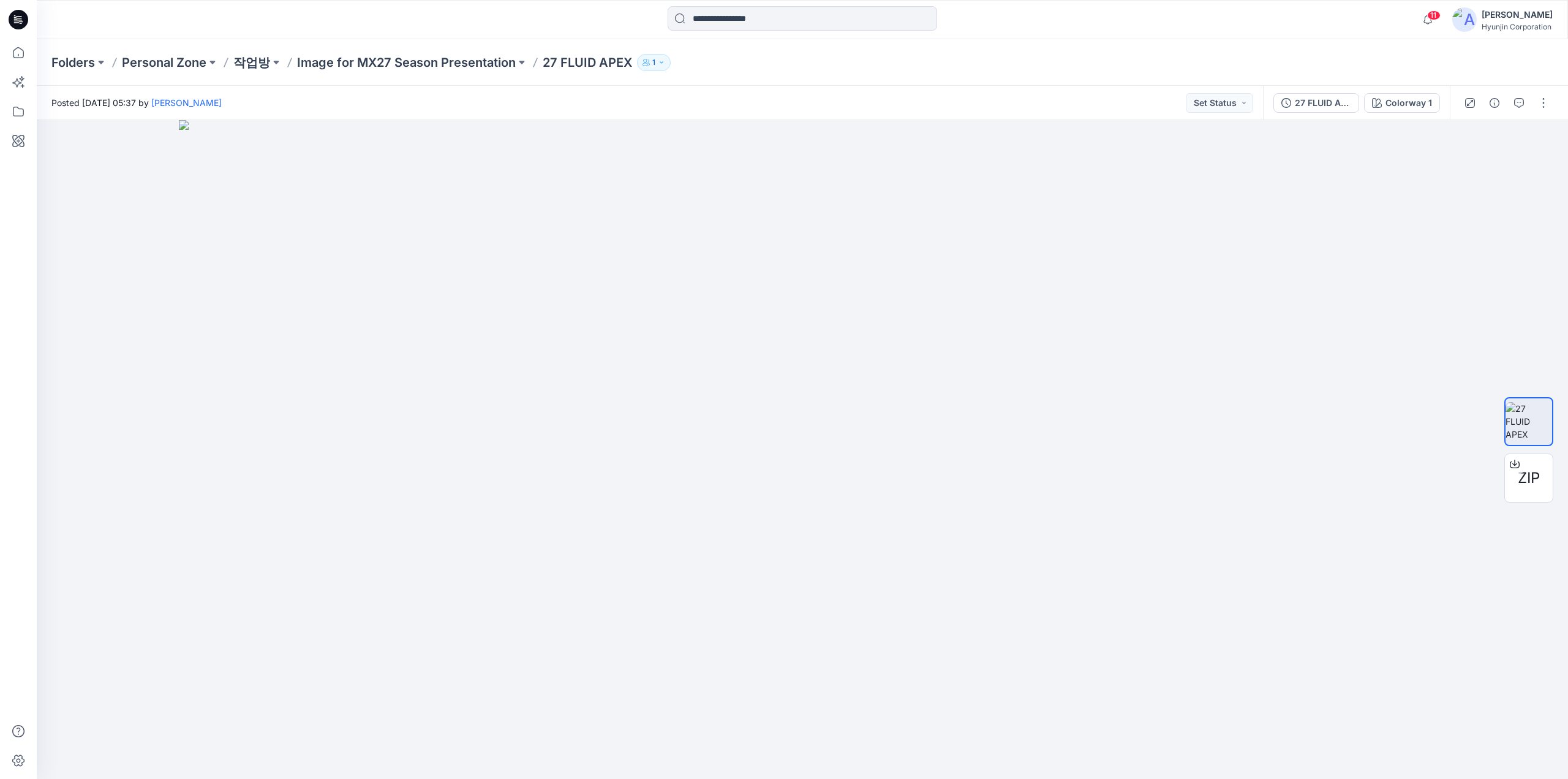
click at [25, 18] on icon at bounding box center [18, 20] width 20 height 20
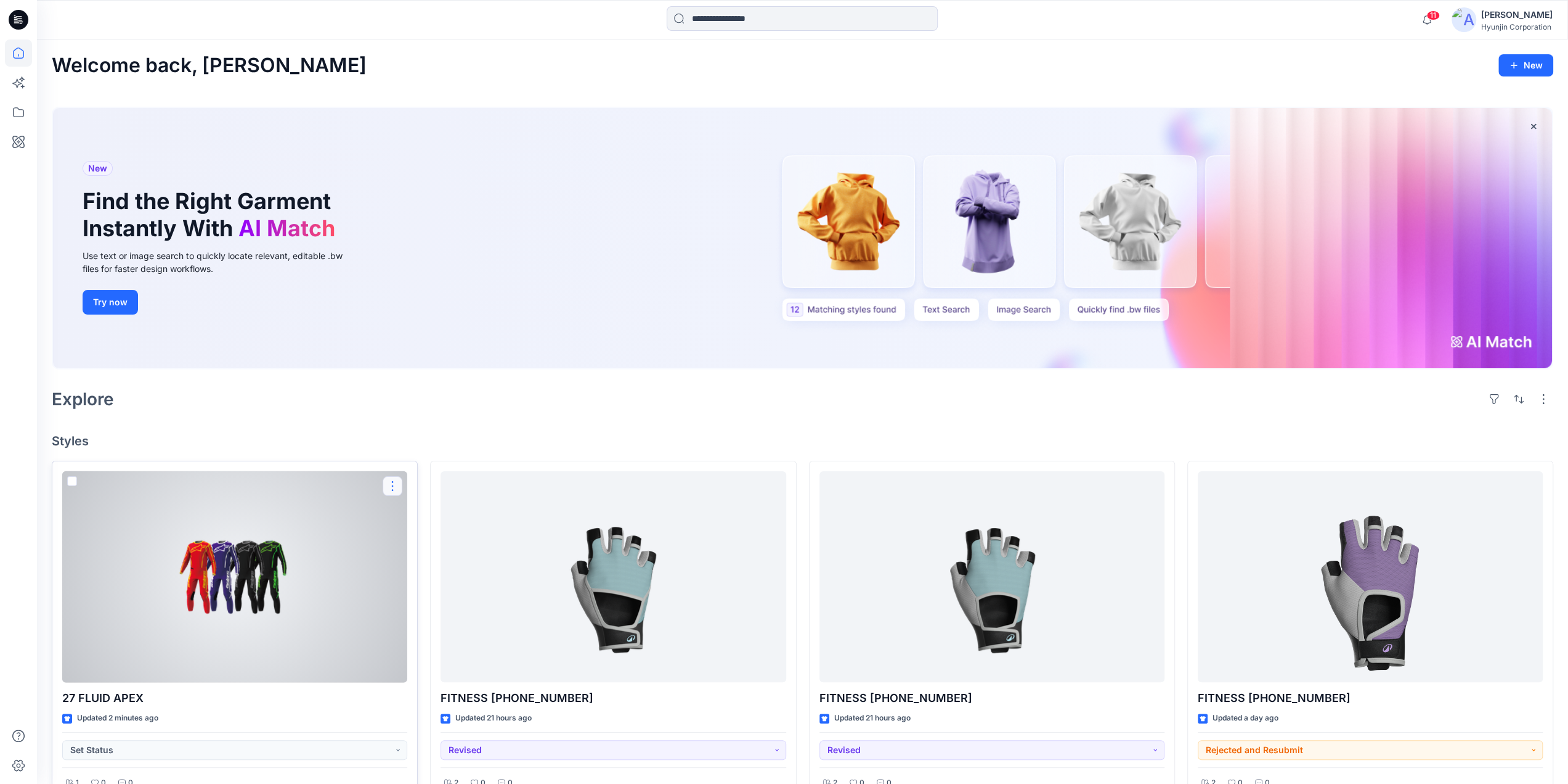
click at [400, 484] on button "button" at bounding box center [393, 486] width 20 height 20
click at [433, 516] on button "Edit" at bounding box center [451, 514] width 133 height 23
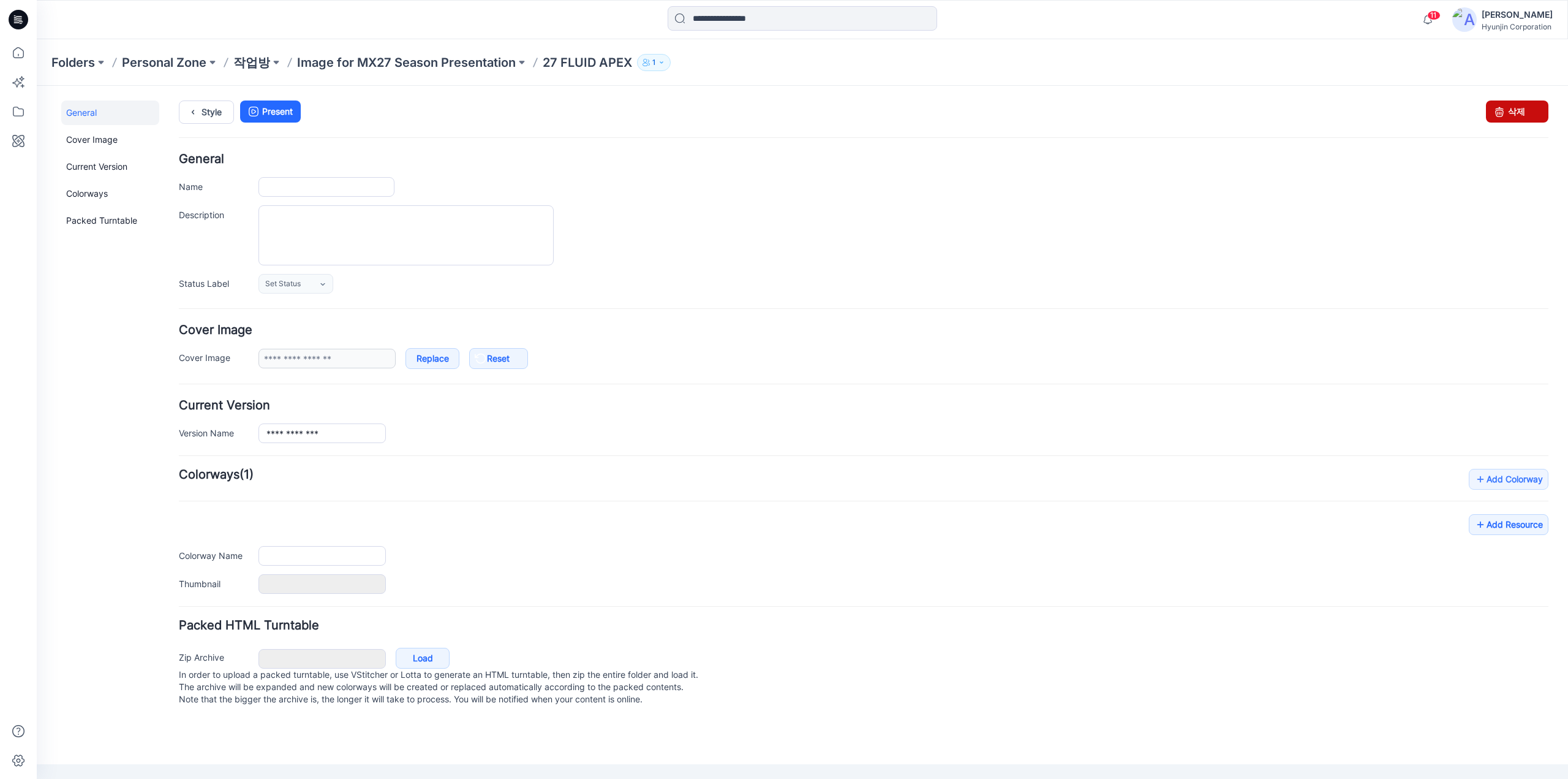
type input "**********"
drag, startPoint x: 1519, startPoint y: 109, endPoint x: 881, endPoint y: 133, distance: 638.5
click at [1519, 109] on link "삭제" at bounding box center [1517, 111] width 62 height 22
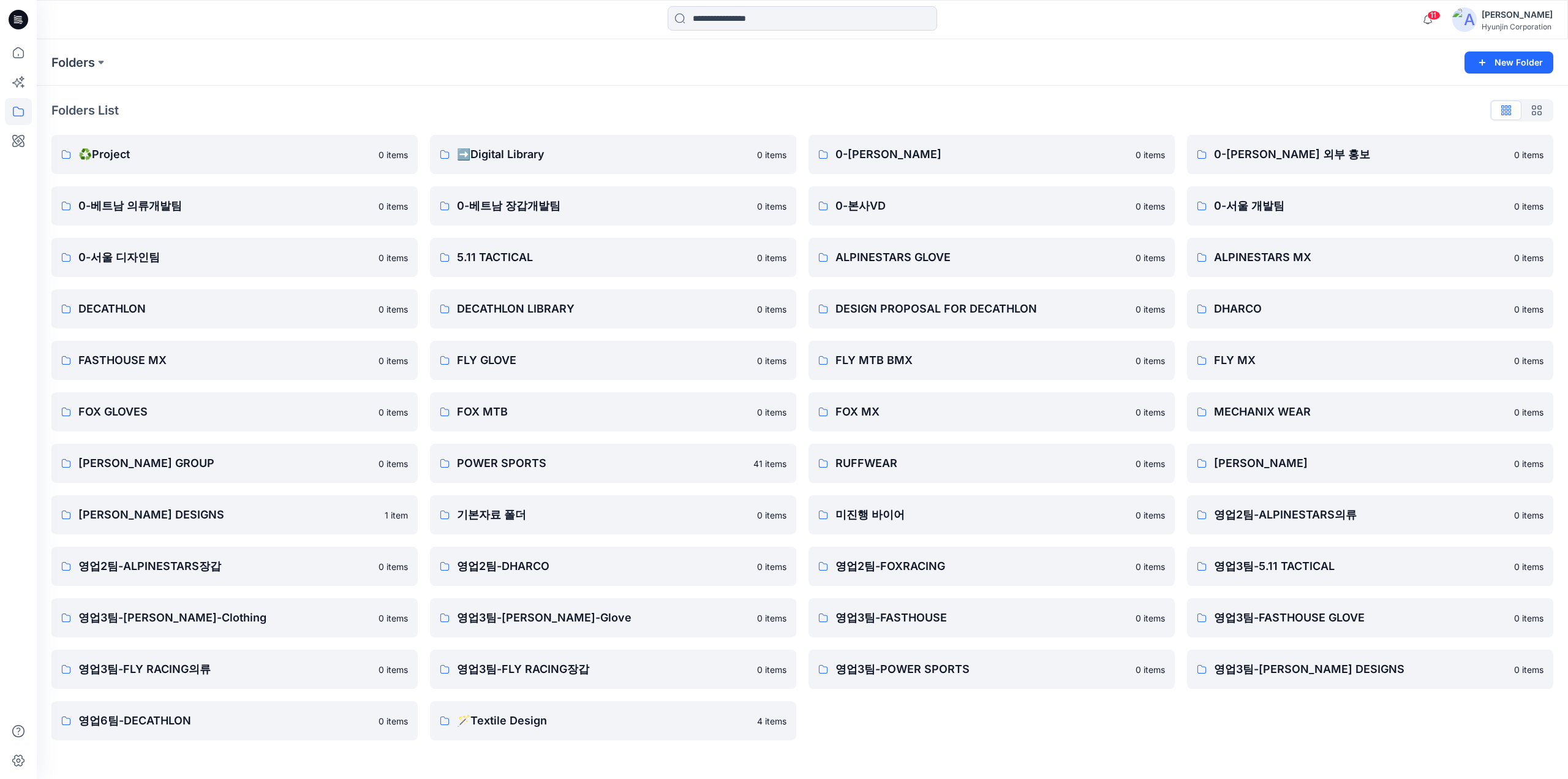
click at [1501, 22] on div "Hyunjin Corporation" at bounding box center [1517, 26] width 71 height 9
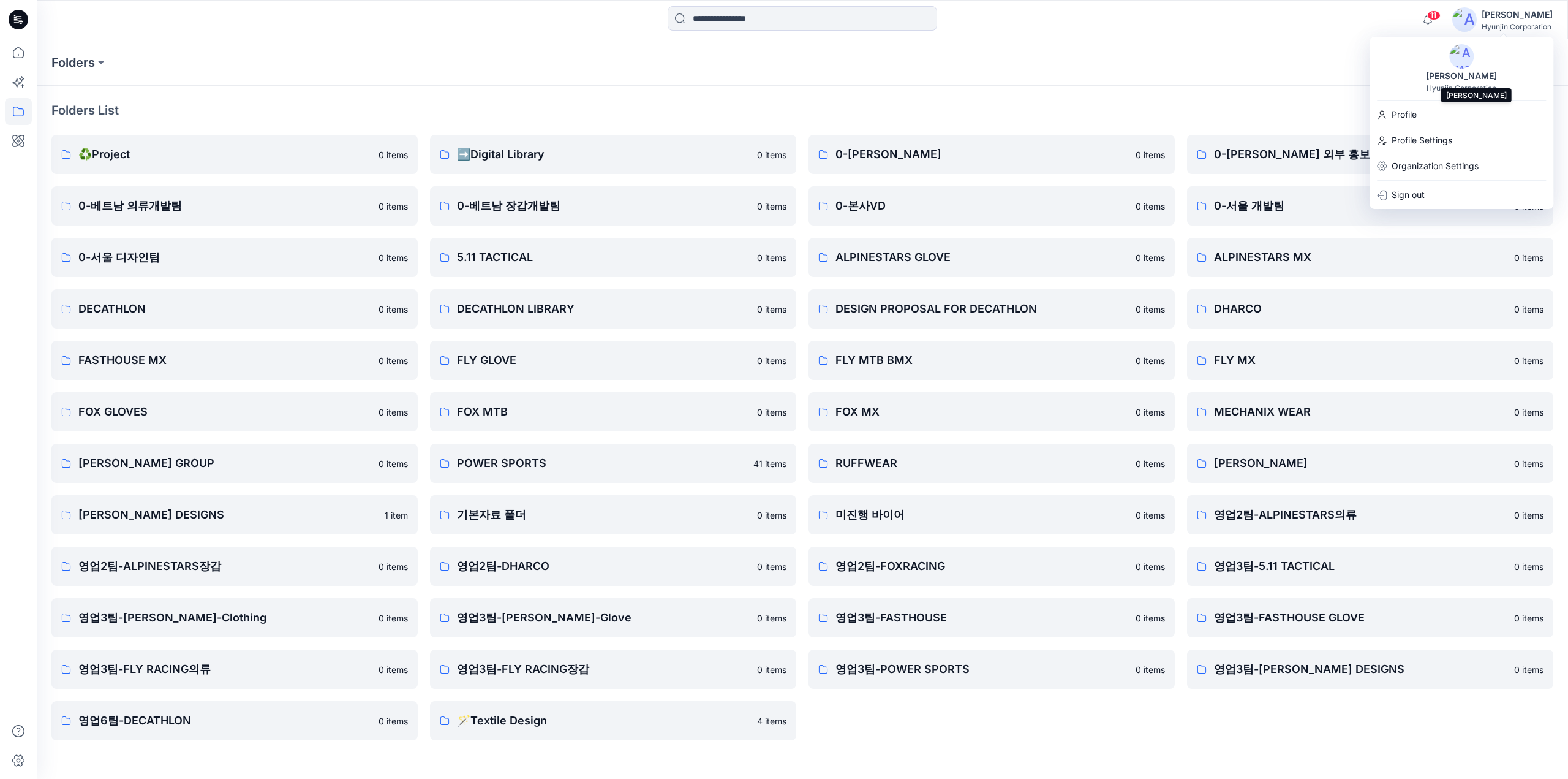
click at [1474, 77] on div "[PERSON_NAME]" at bounding box center [1461, 76] width 86 height 15
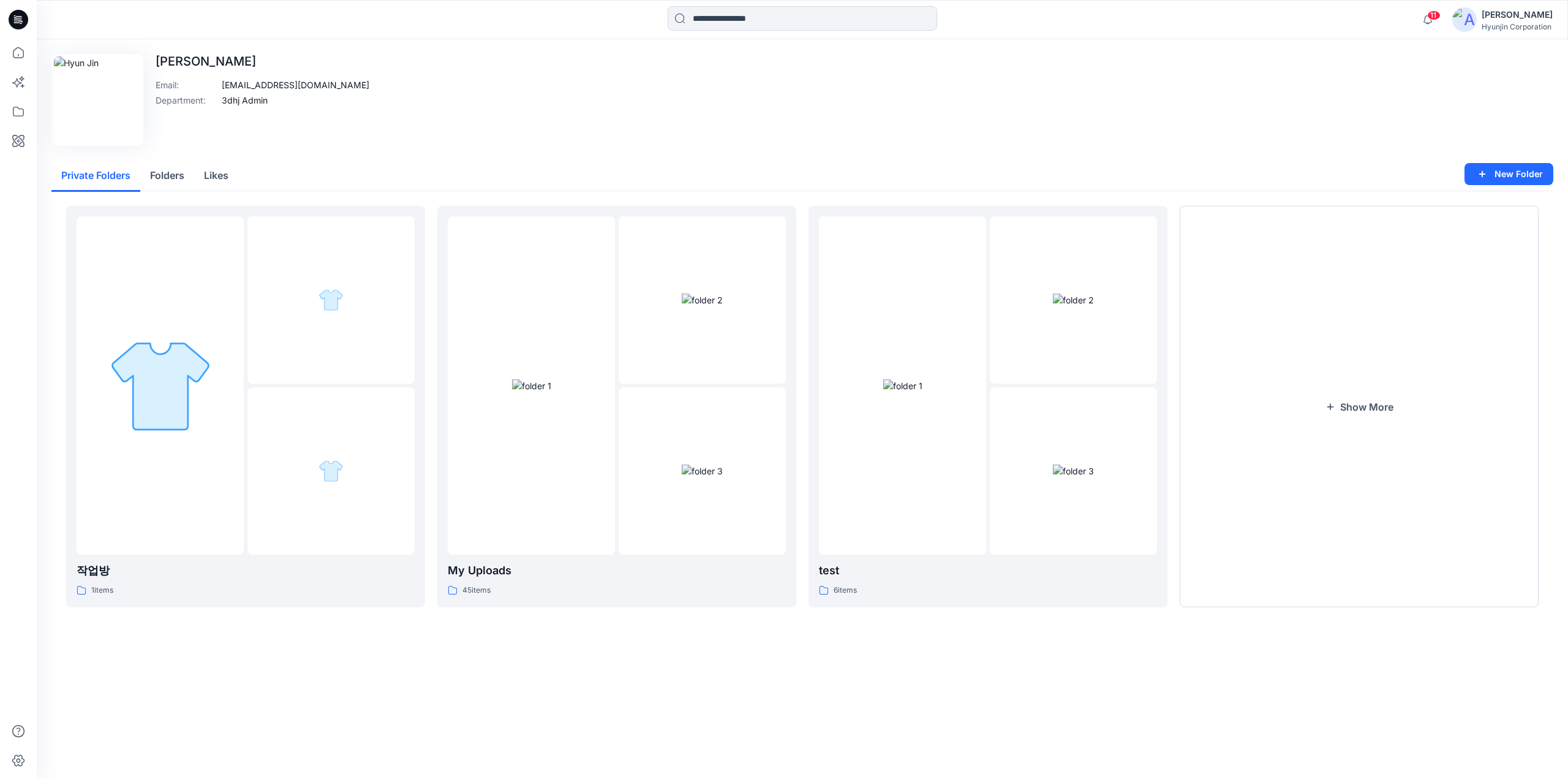
click at [293, 308] on div at bounding box center [331, 299] width 167 height 167
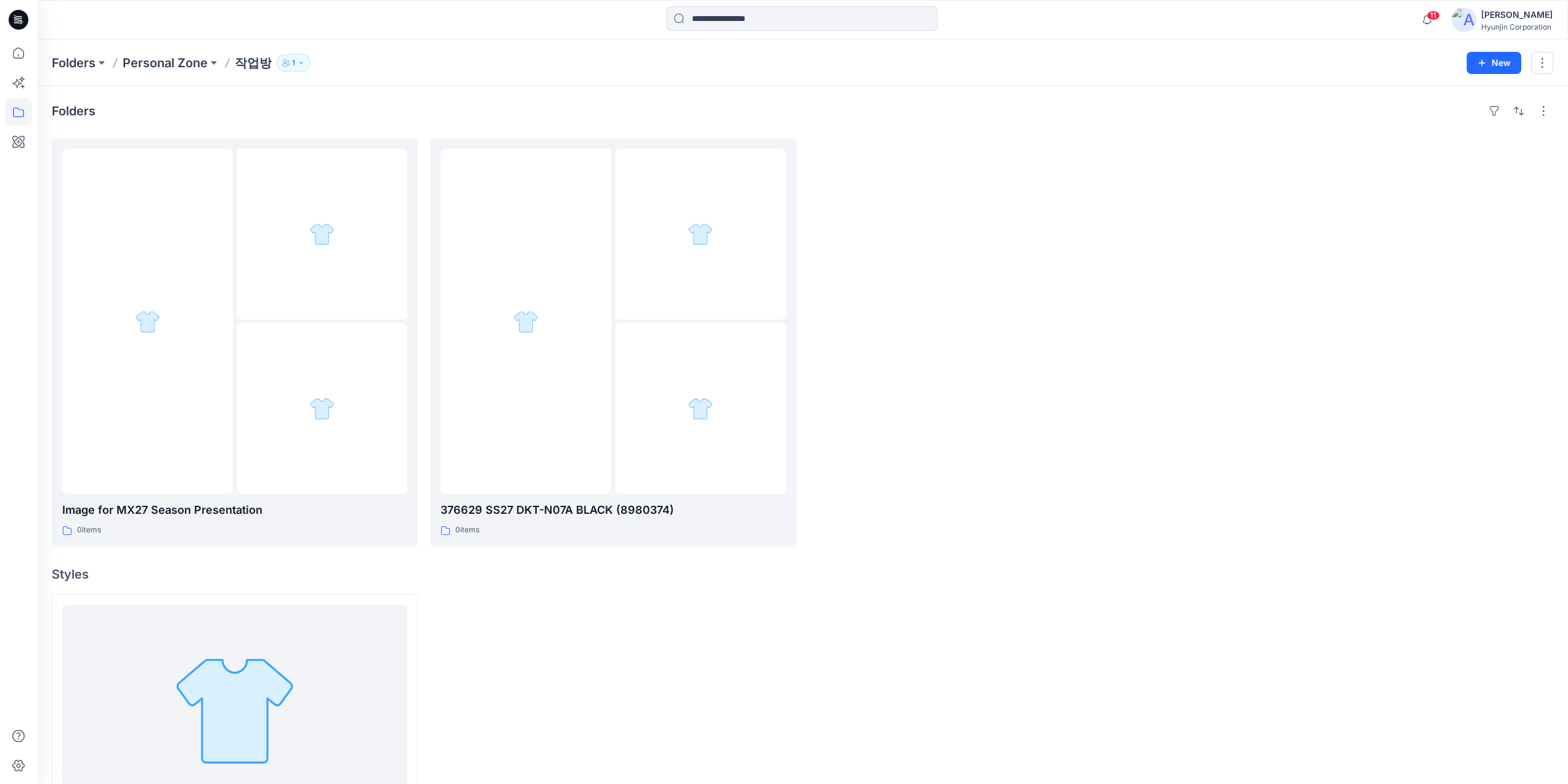
click at [944, 269] on div at bounding box center [992, 343] width 366 height 409
click at [80, 67] on p "Folders" at bounding box center [74, 63] width 44 height 17
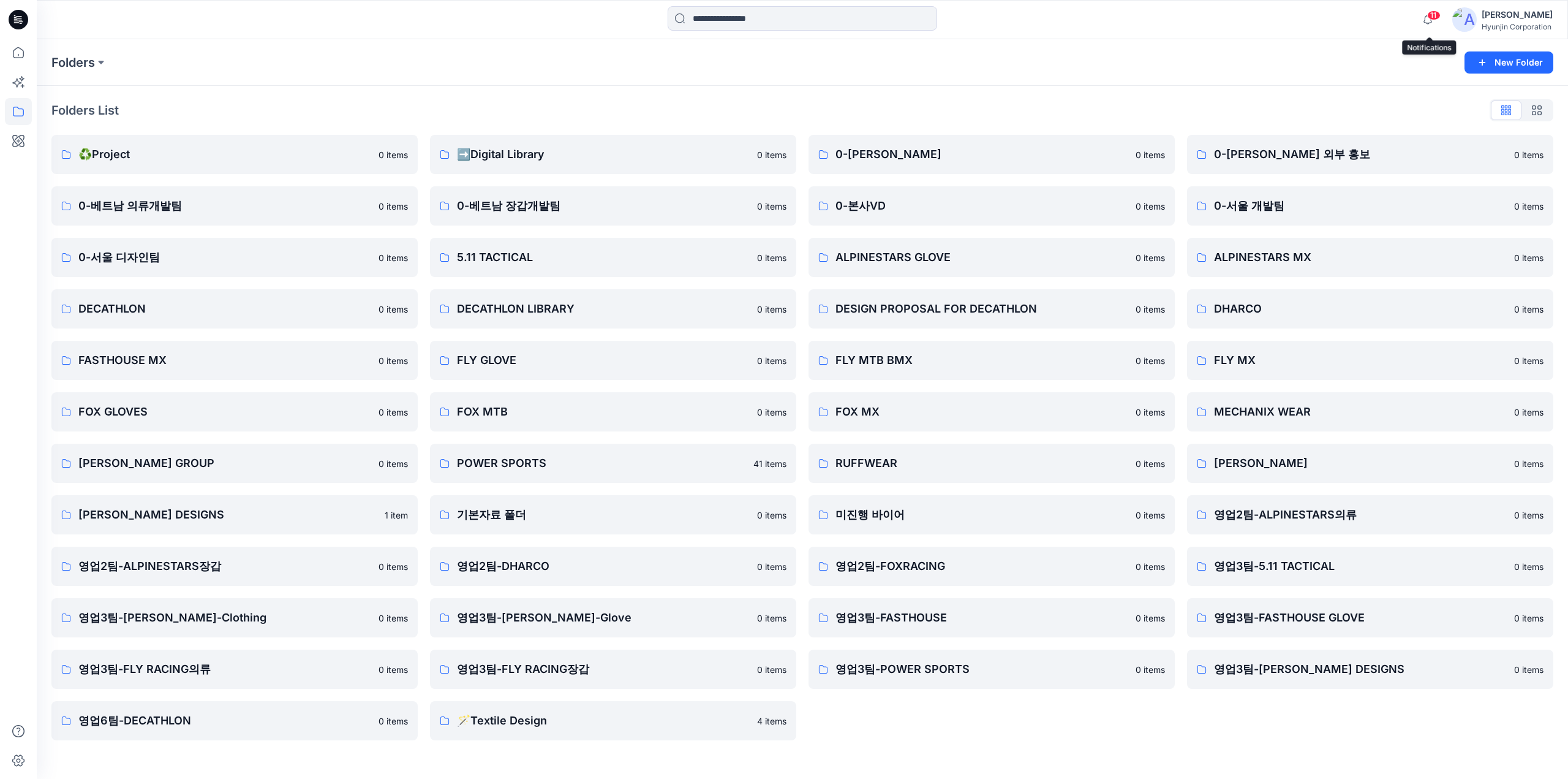
click at [1512, 23] on div "Hyunjin Corporation" at bounding box center [1517, 26] width 71 height 9
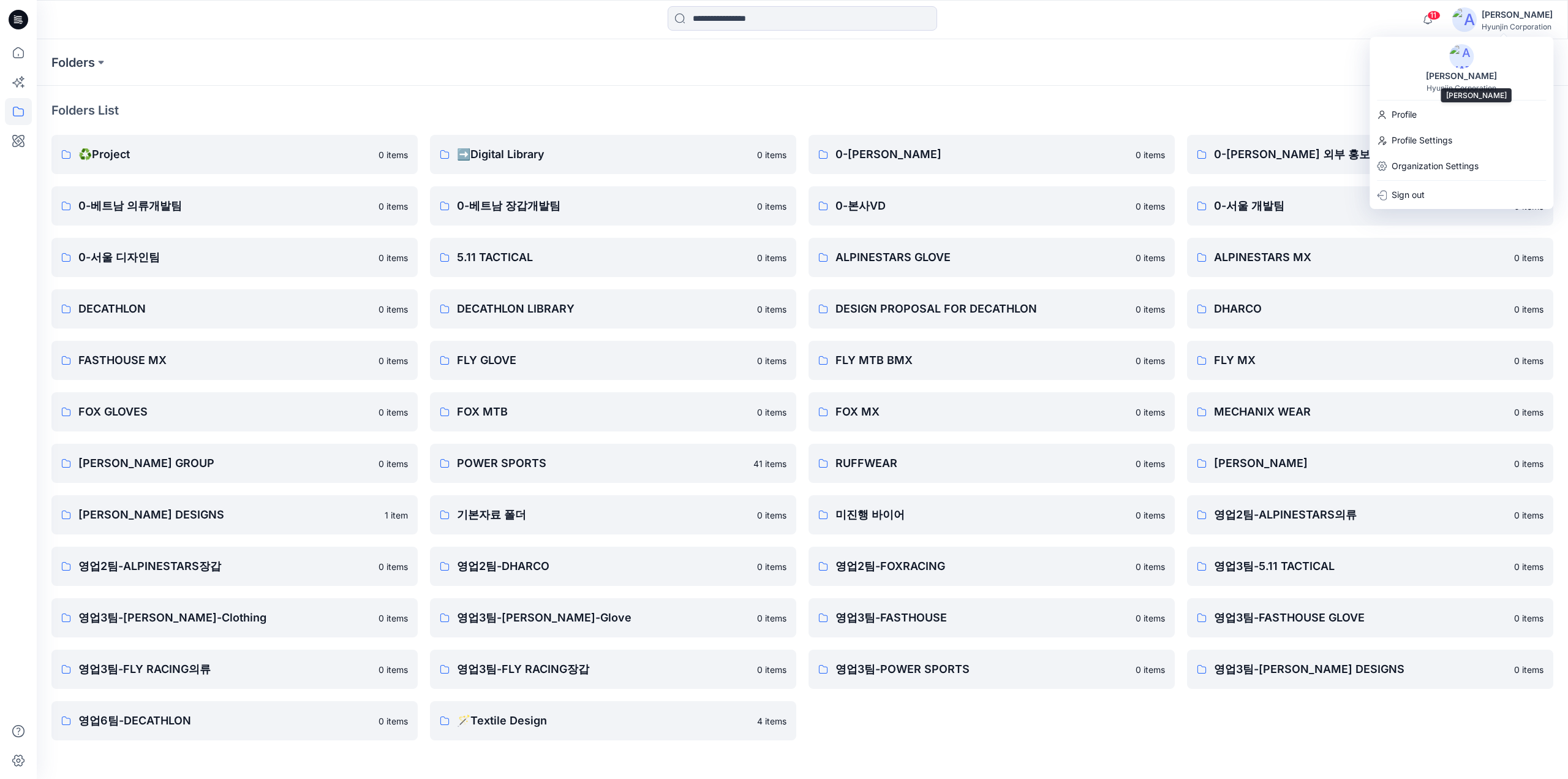
click at [1441, 74] on div "[PERSON_NAME]" at bounding box center [1461, 76] width 86 height 15
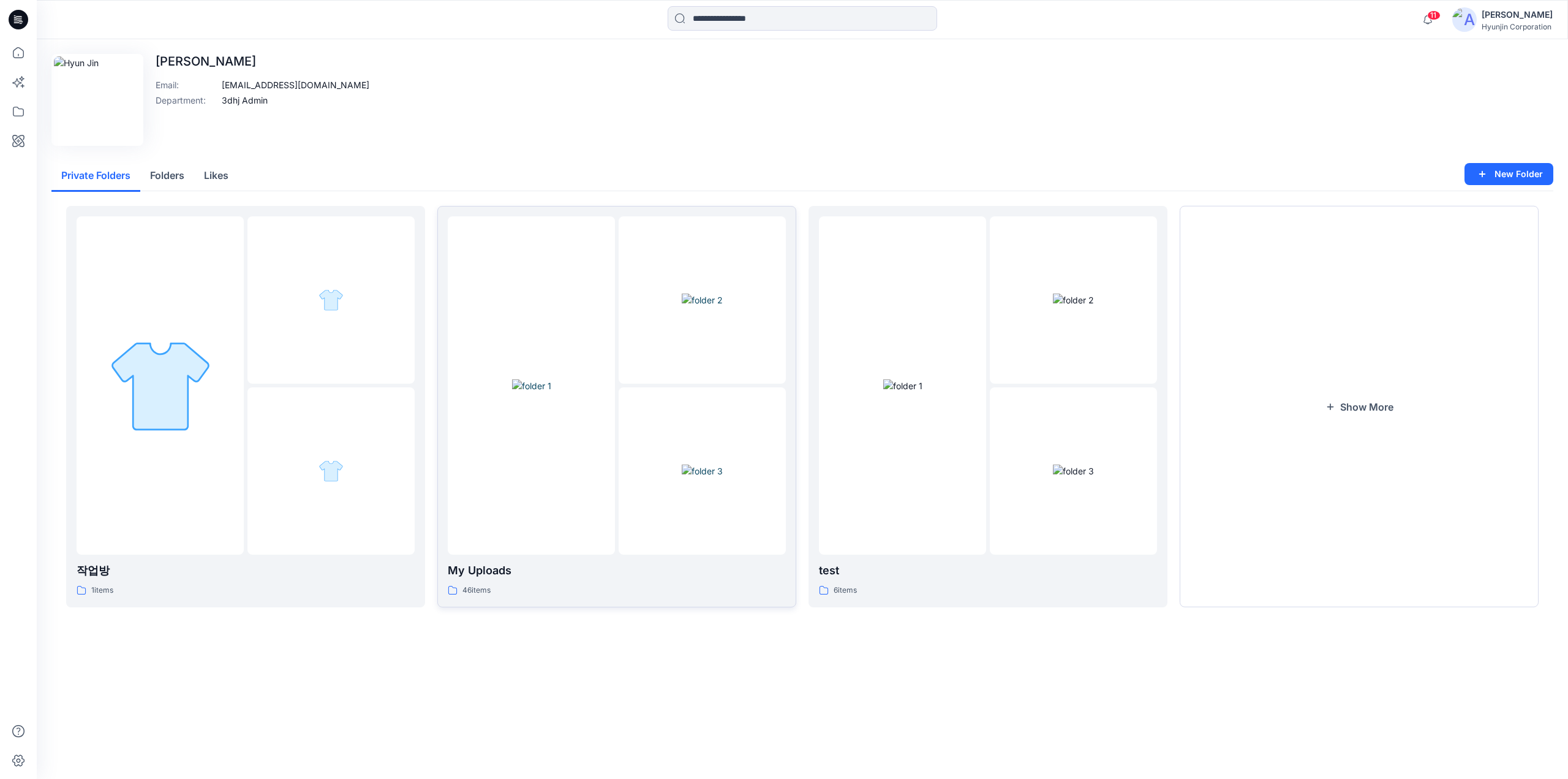
click at [535, 289] on div at bounding box center [530, 385] width 167 height 338
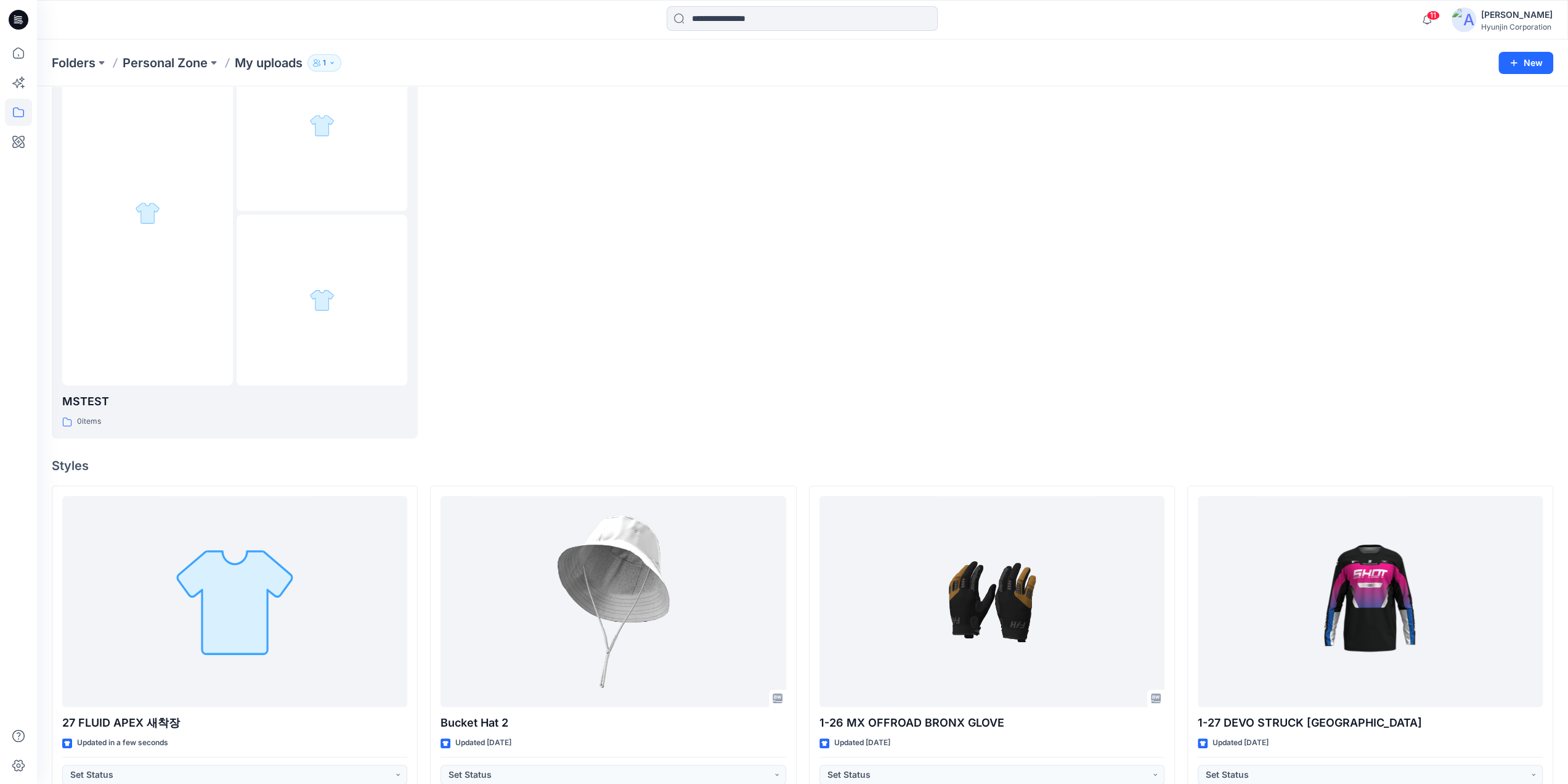
scroll to position [247, 0]
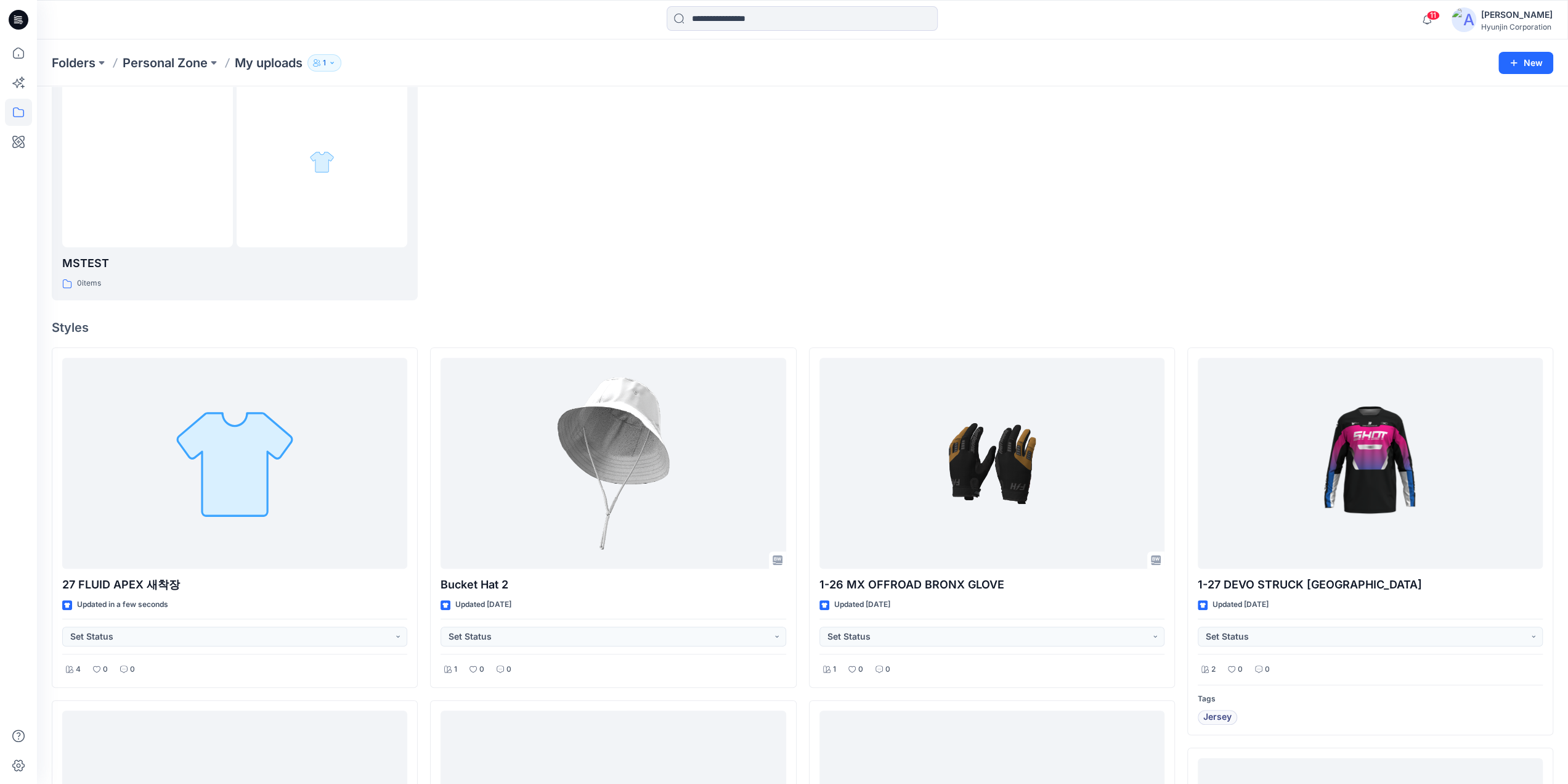
click at [571, 260] on div at bounding box center [613, 96] width 366 height 409
click at [507, 277] on div at bounding box center [613, 96] width 366 height 409
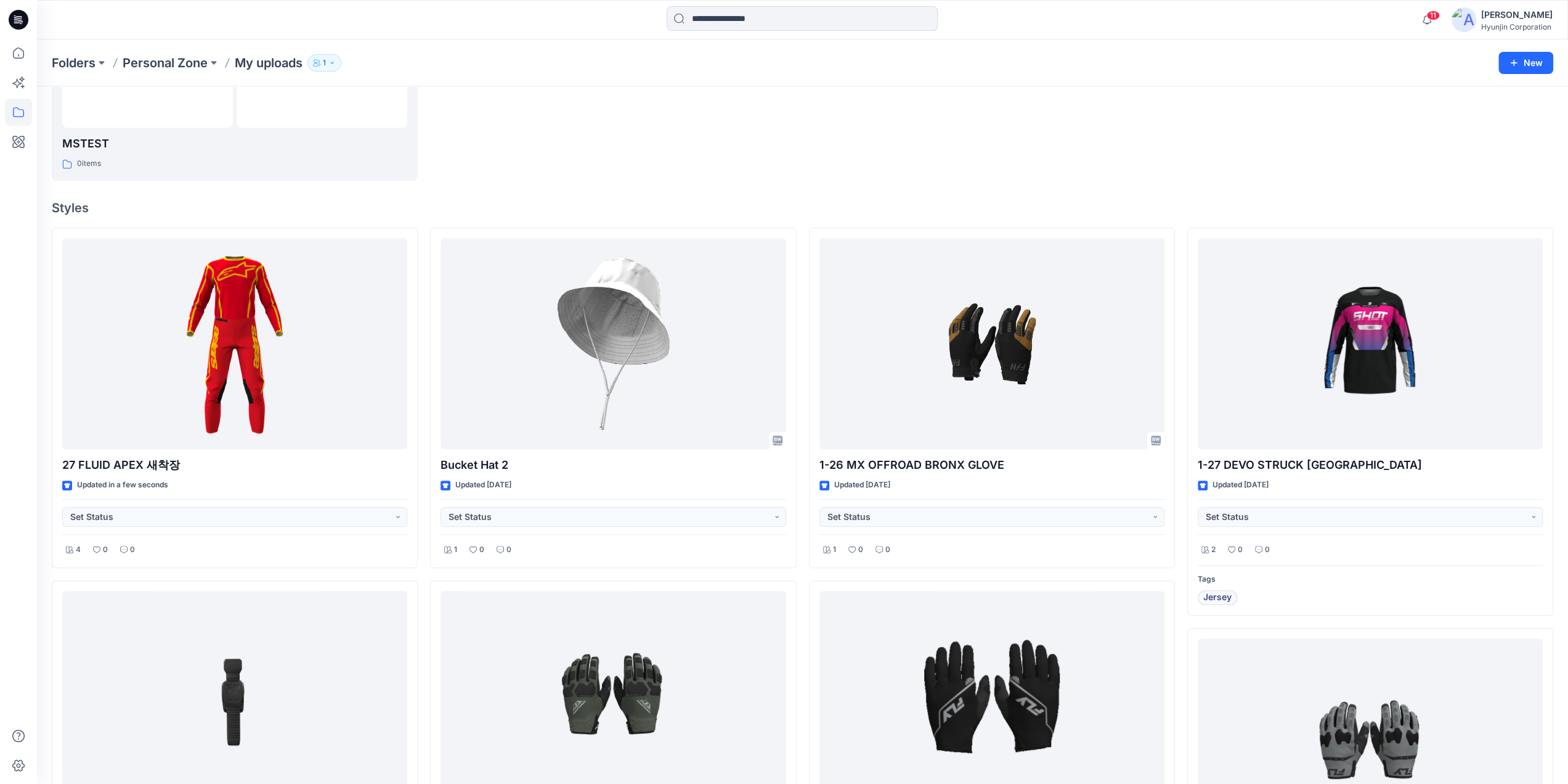
scroll to position [370, 0]
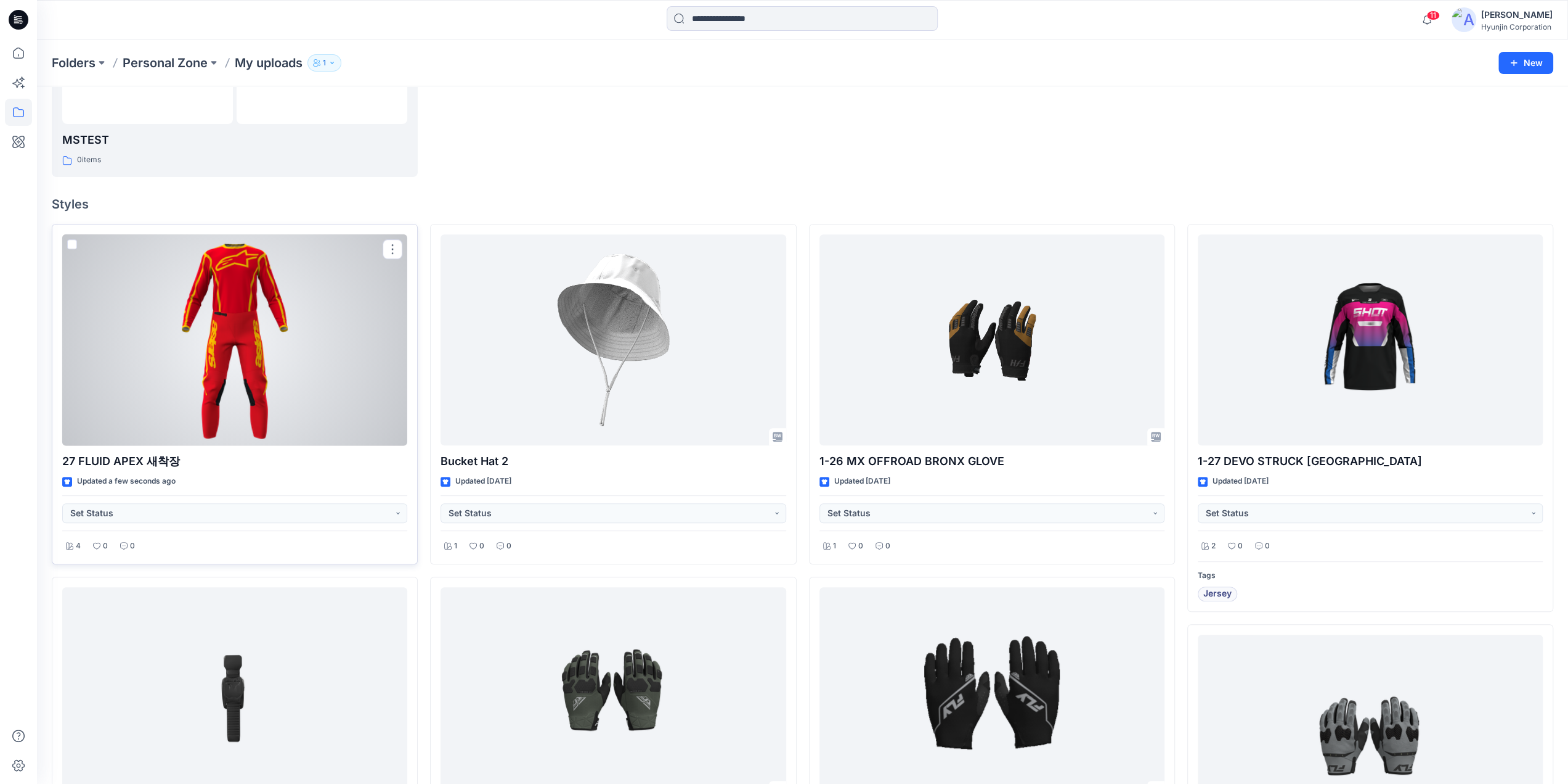
click at [363, 307] on div at bounding box center [234, 339] width 345 height 211
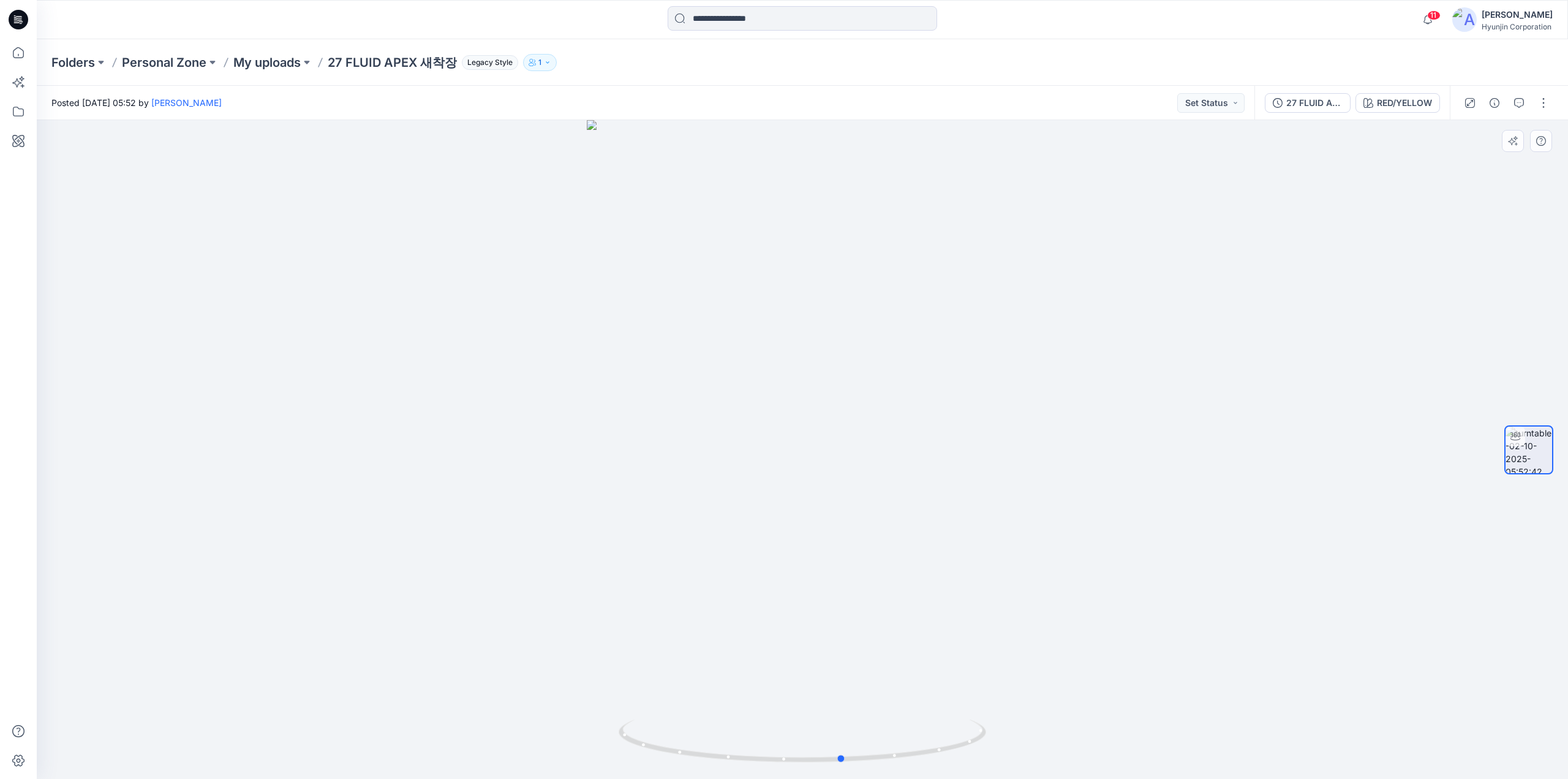
drag, startPoint x: 898, startPoint y: 753, endPoint x: 571, endPoint y: 755, distance: 327.0
click at [571, 755] on div at bounding box center [803, 449] width 1531 height 659
click at [1407, 107] on div "RED/YELLOW" at bounding box center [1404, 103] width 55 height 13
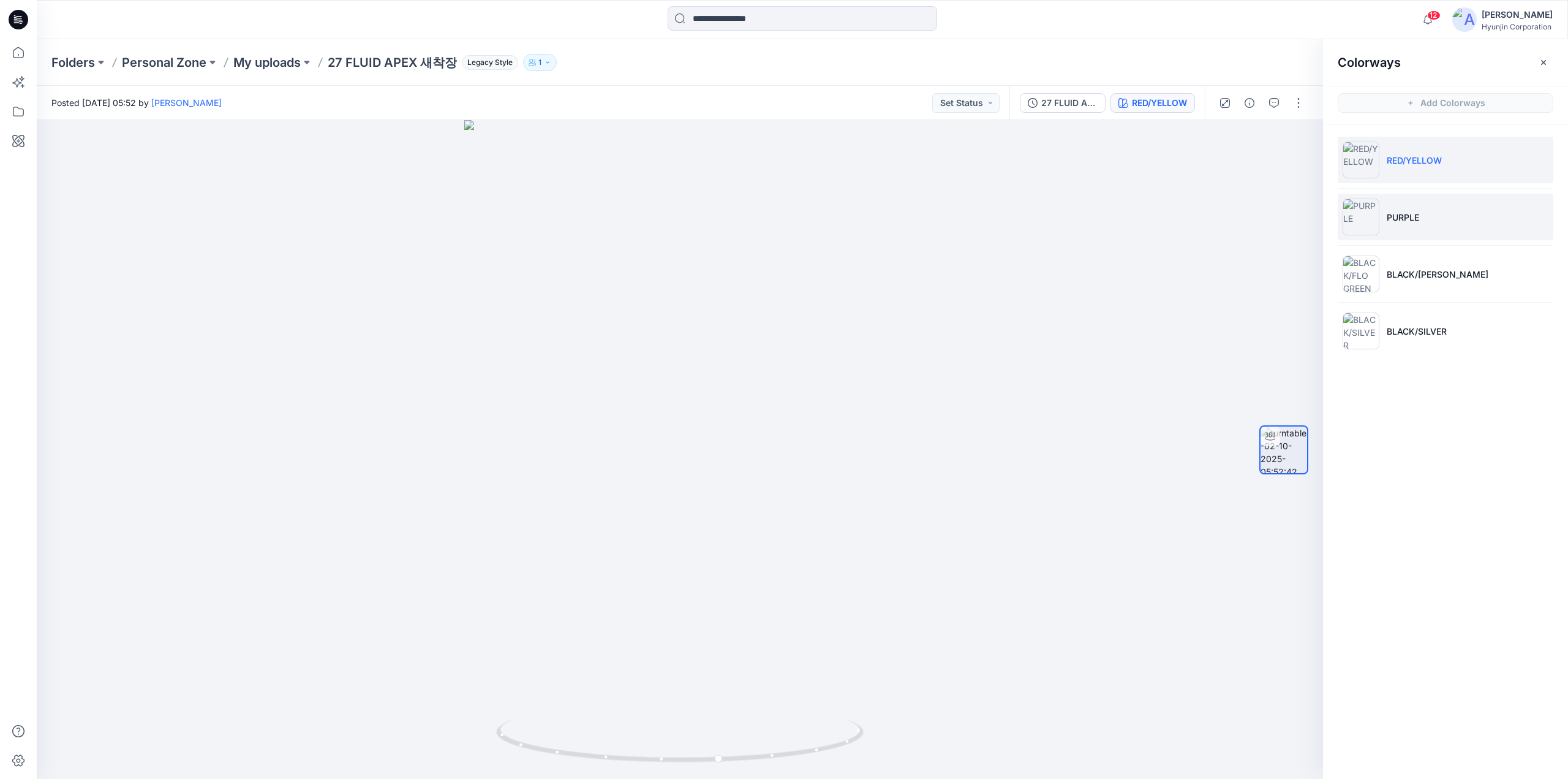
click at [1397, 219] on p "PURPLE" at bounding box center [1402, 217] width 32 height 13
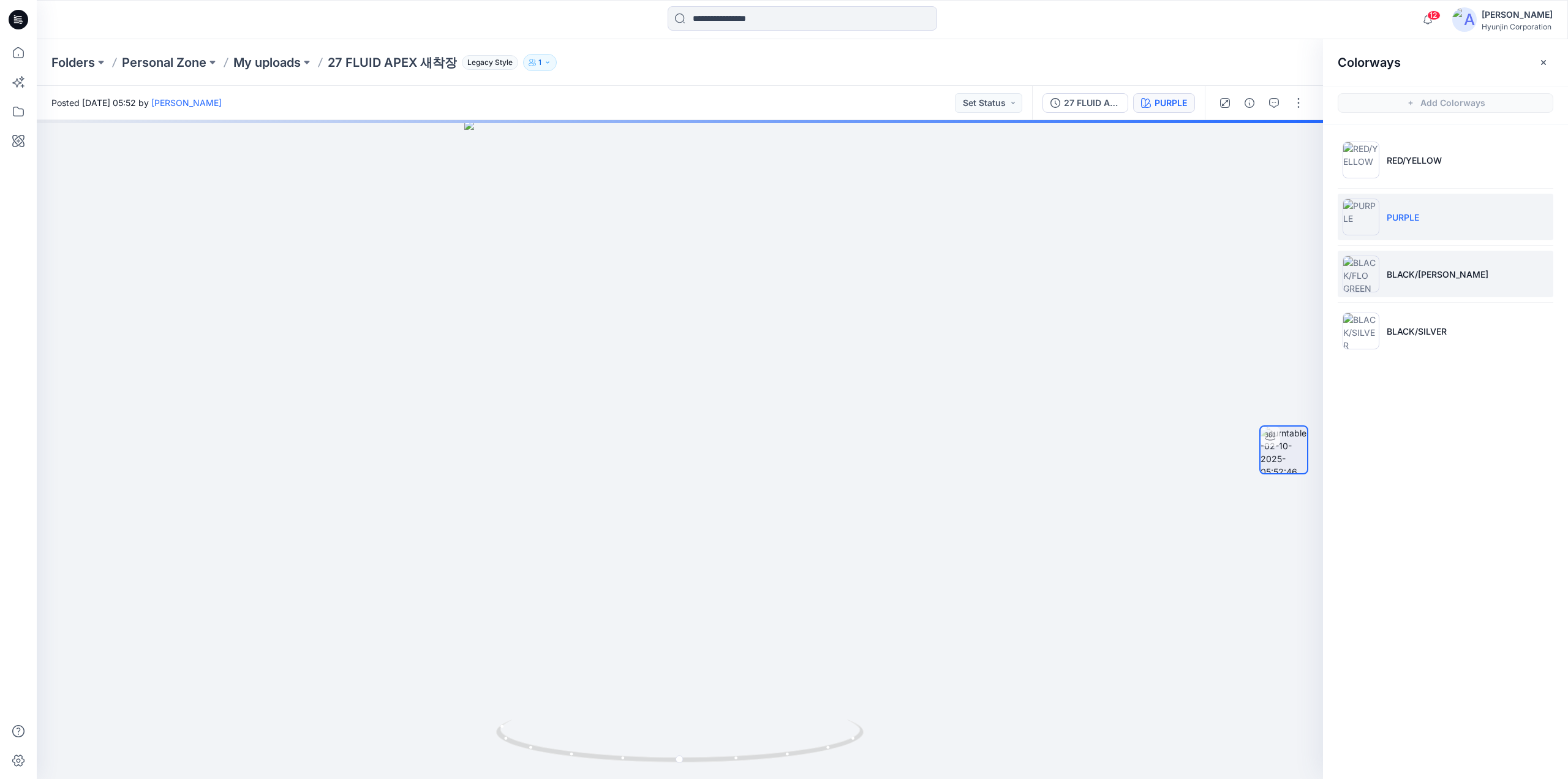
click at [1378, 277] on img at bounding box center [1361, 274] width 37 height 37
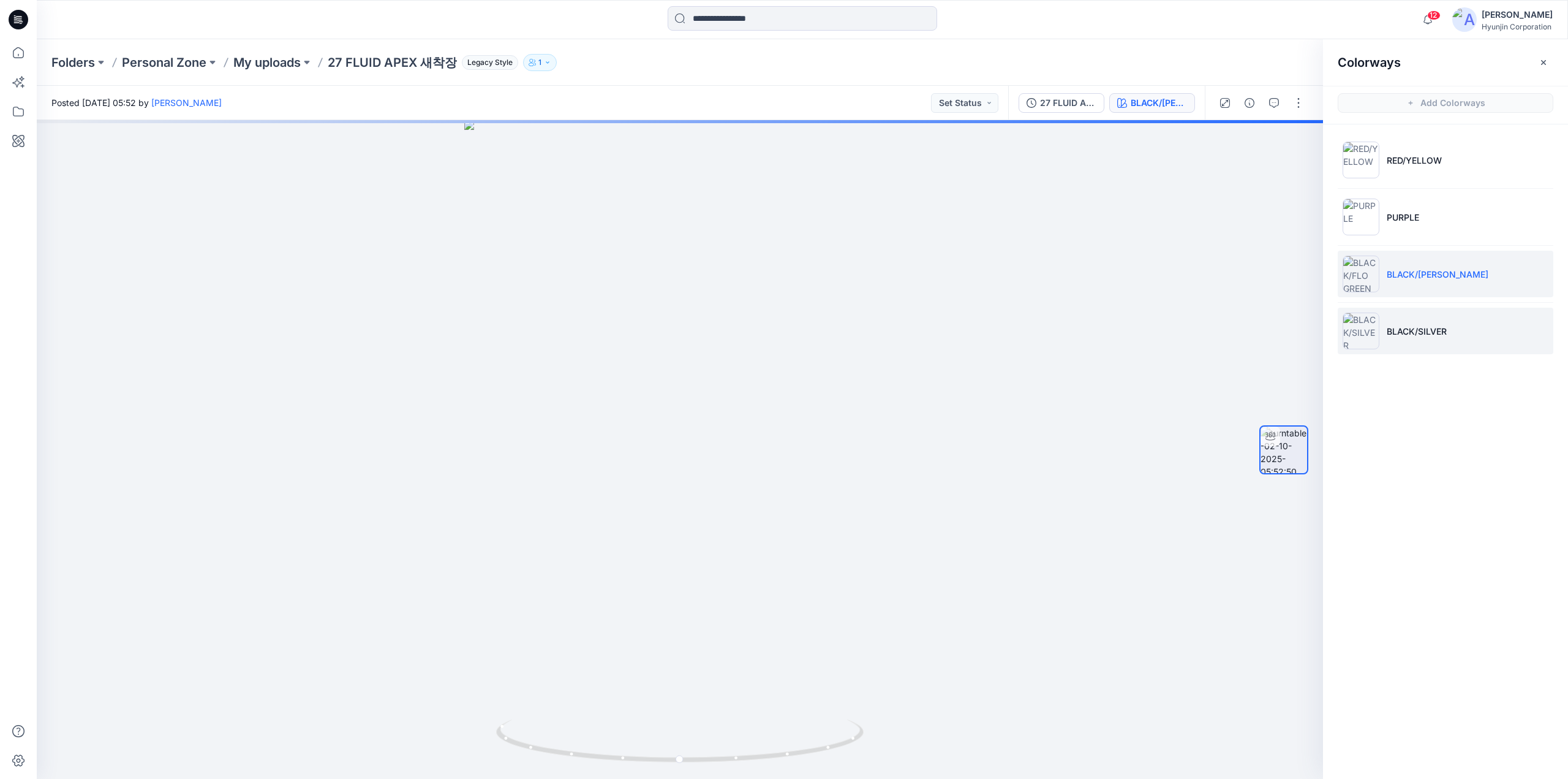
click at [1377, 332] on img at bounding box center [1361, 331] width 37 height 37
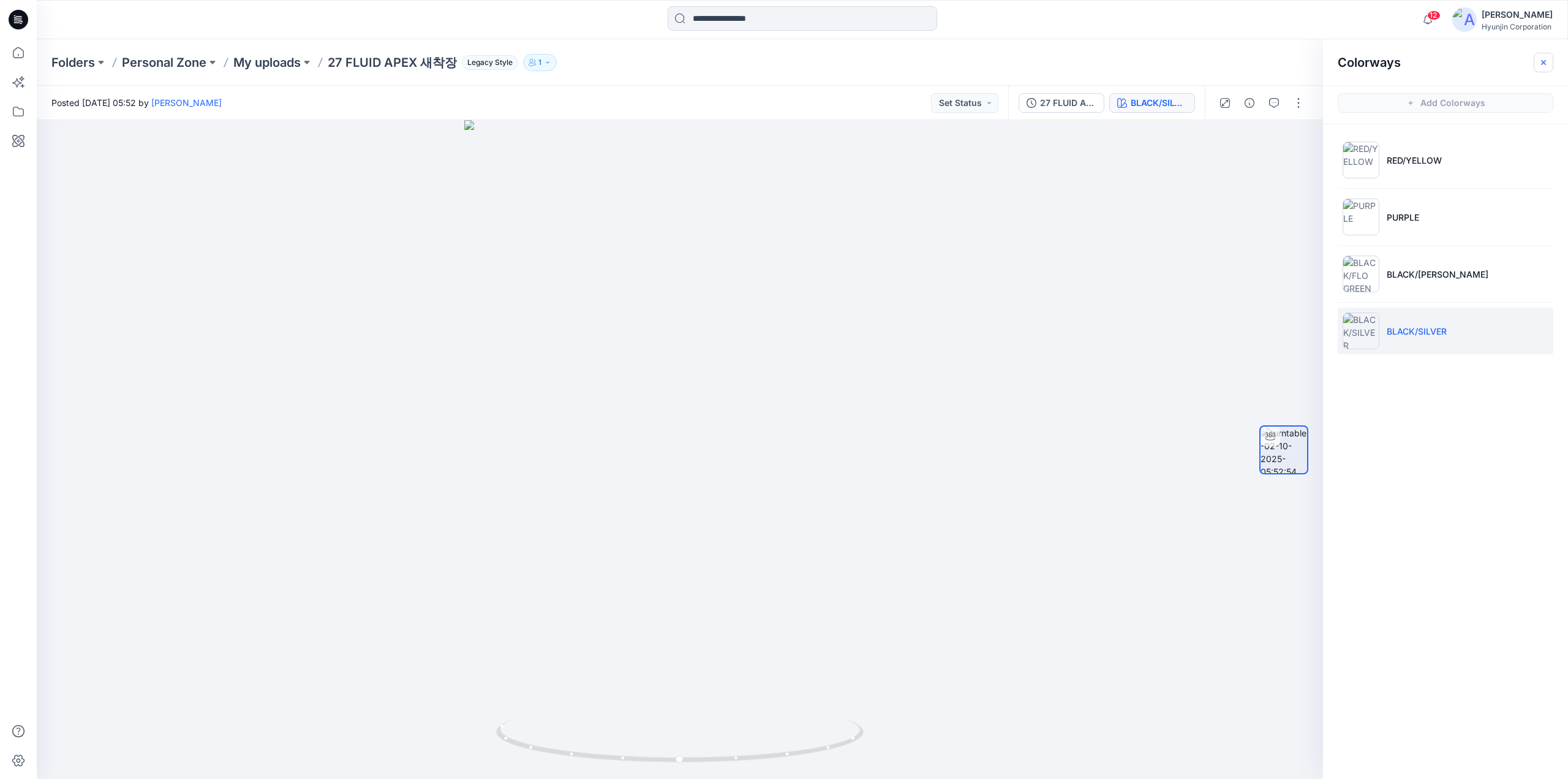
click at [1543, 66] on icon "button" at bounding box center [1543, 63] width 10 height 10
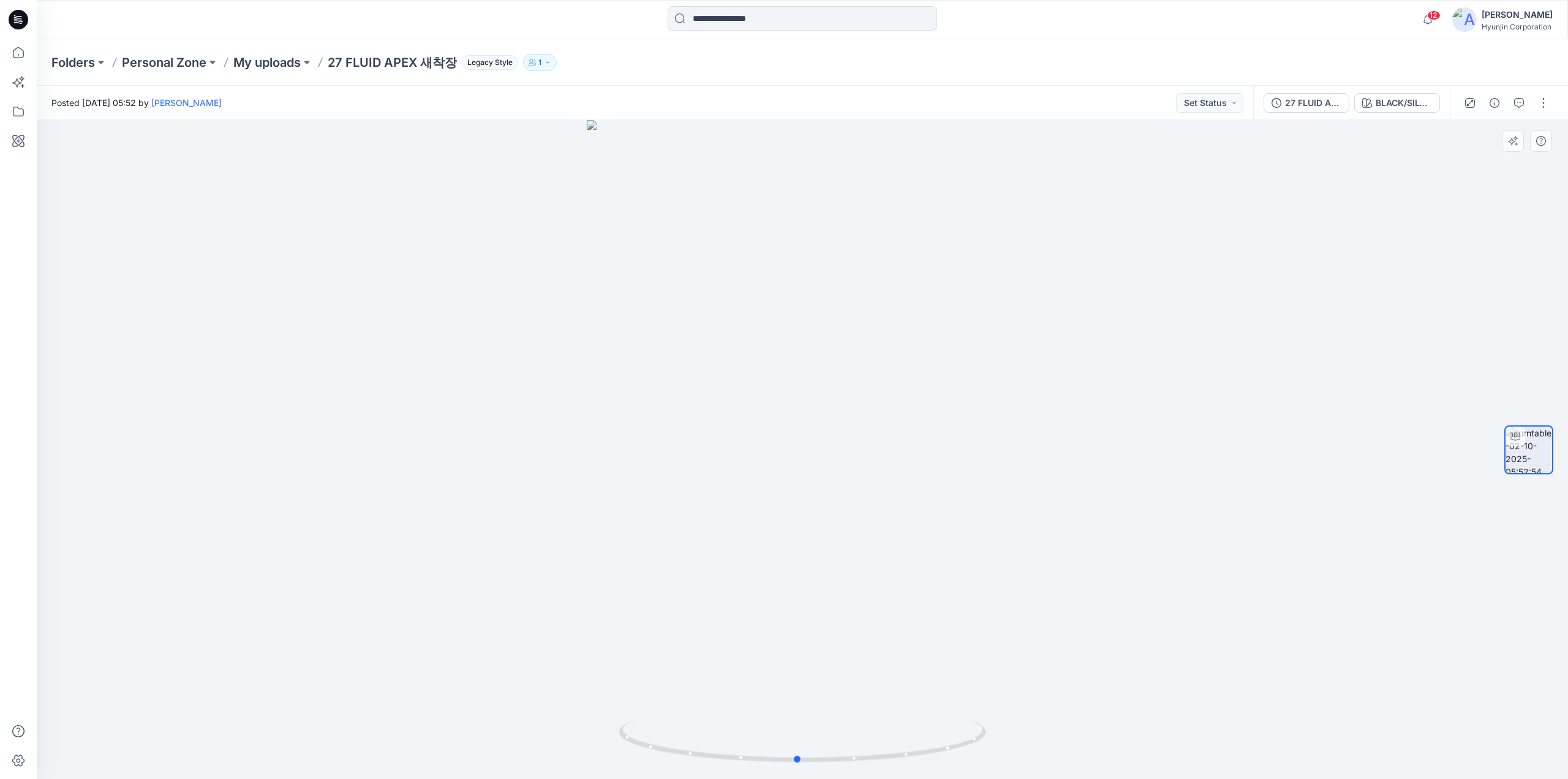
drag, startPoint x: 951, startPoint y: 234, endPoint x: 946, endPoint y: 249, distance: 15.8
click at [946, 249] on div at bounding box center [803, 449] width 1531 height 659
drag, startPoint x: 938, startPoint y: 332, endPoint x: 968, endPoint y: 355, distance: 37.8
click at [968, 355] on div at bounding box center [803, 449] width 1531 height 659
click at [1547, 105] on button "button" at bounding box center [1543, 103] width 20 height 20
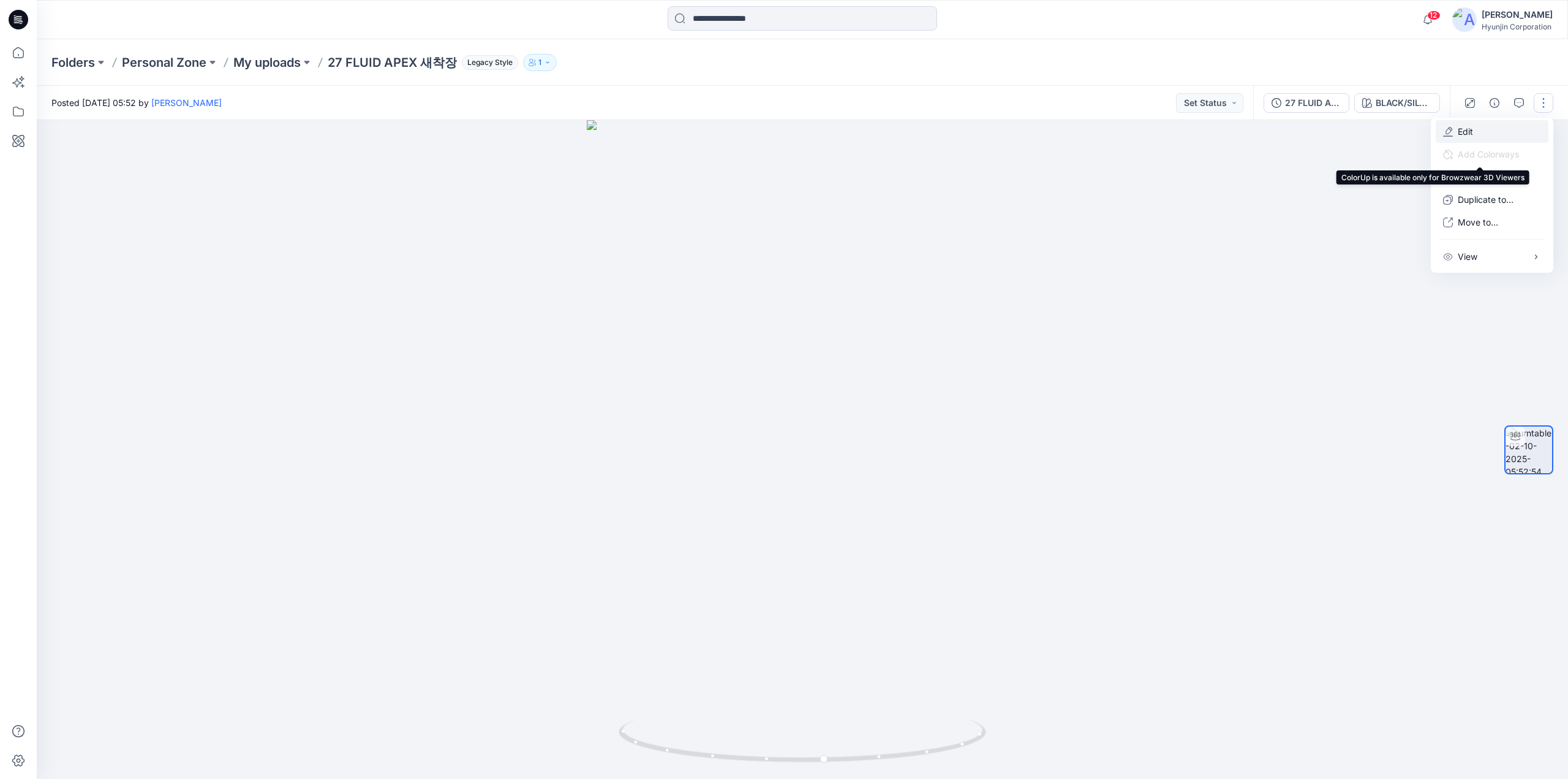
click at [1491, 137] on button "Edit" at bounding box center [1492, 132] width 113 height 23
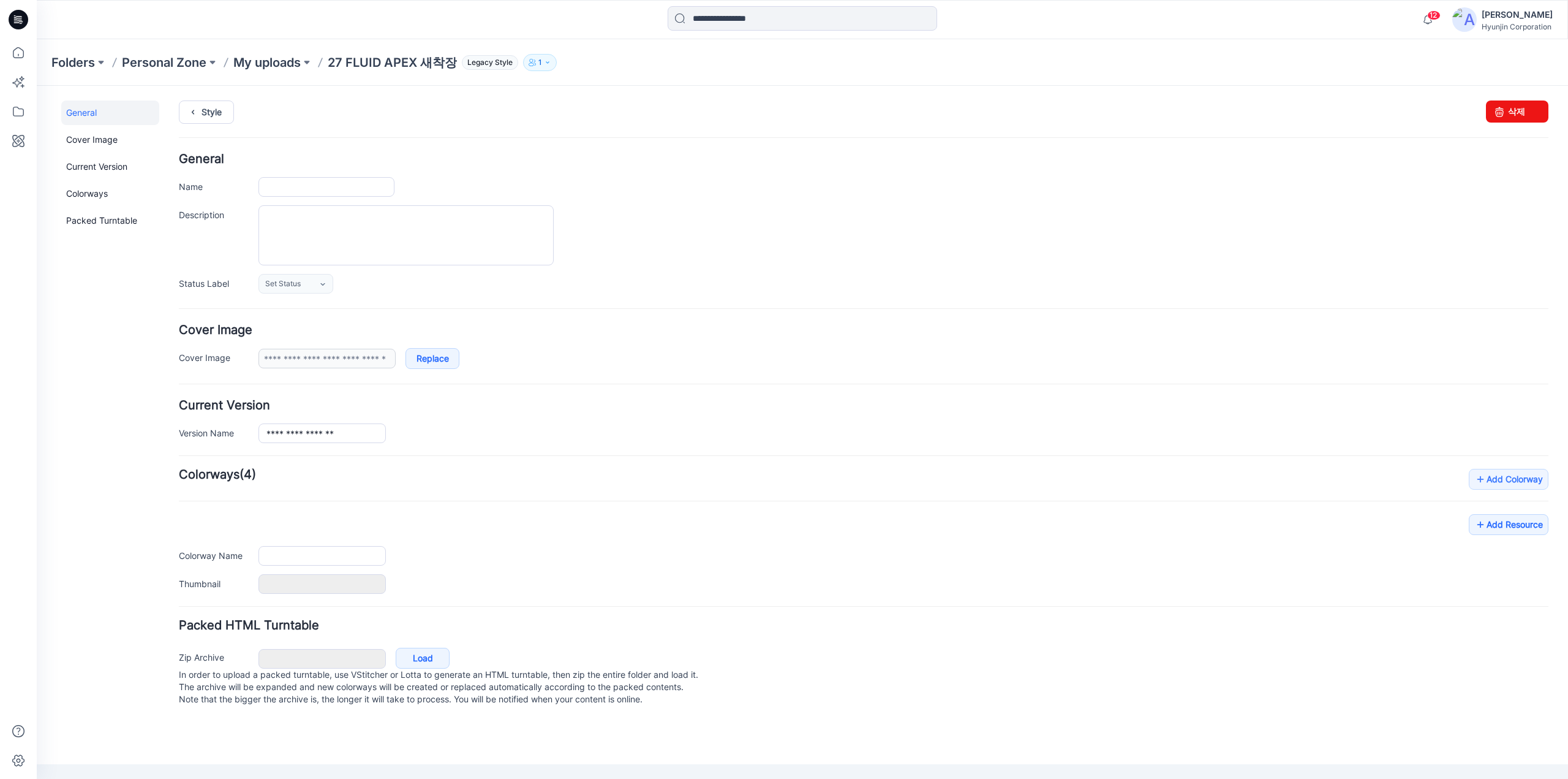
type input "**********"
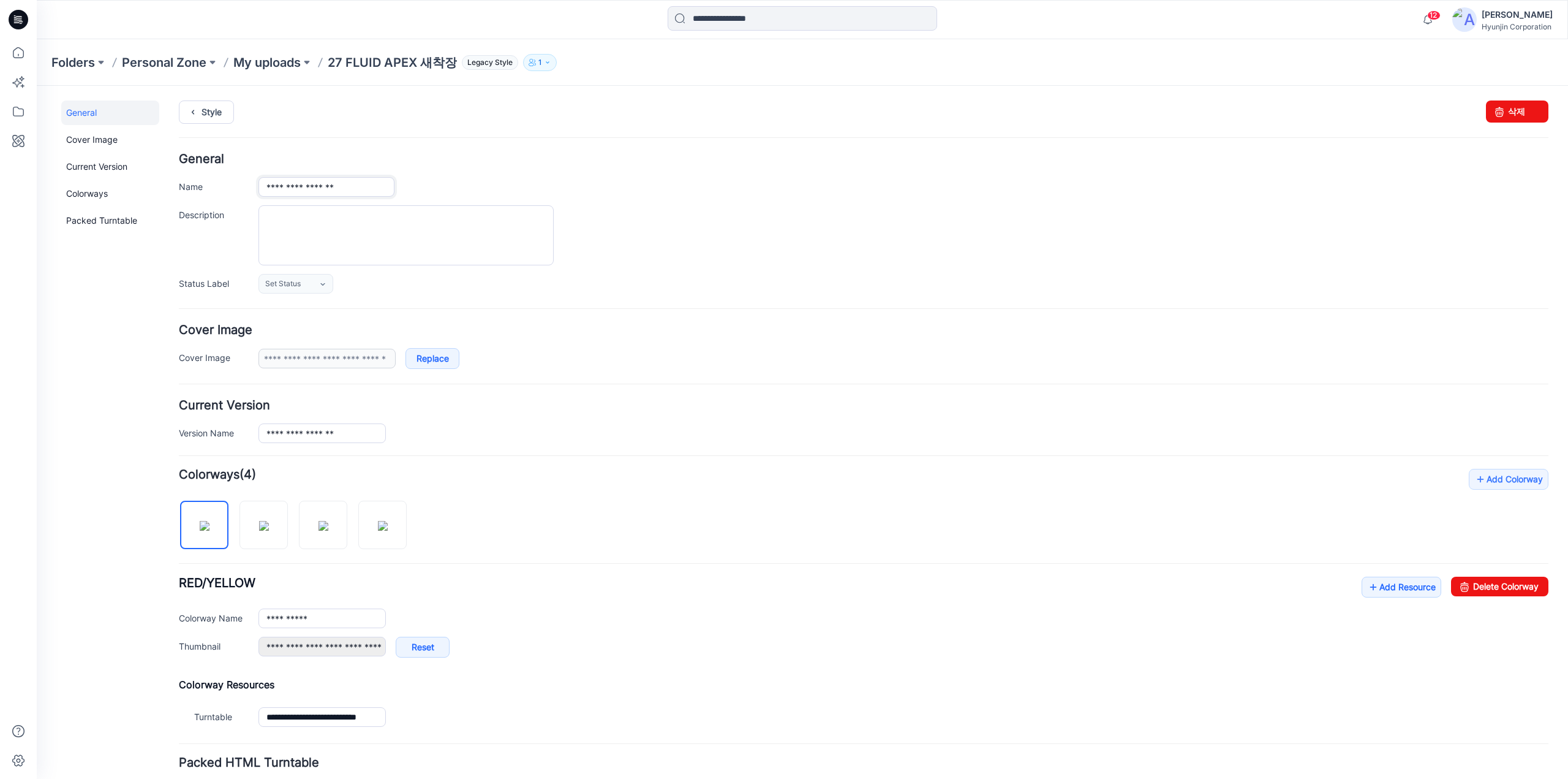
drag, startPoint x: 328, startPoint y: 191, endPoint x: 378, endPoint y: 188, distance: 50.1
click at [378, 188] on input "**********" at bounding box center [326, 187] width 136 height 20
type input "**********"
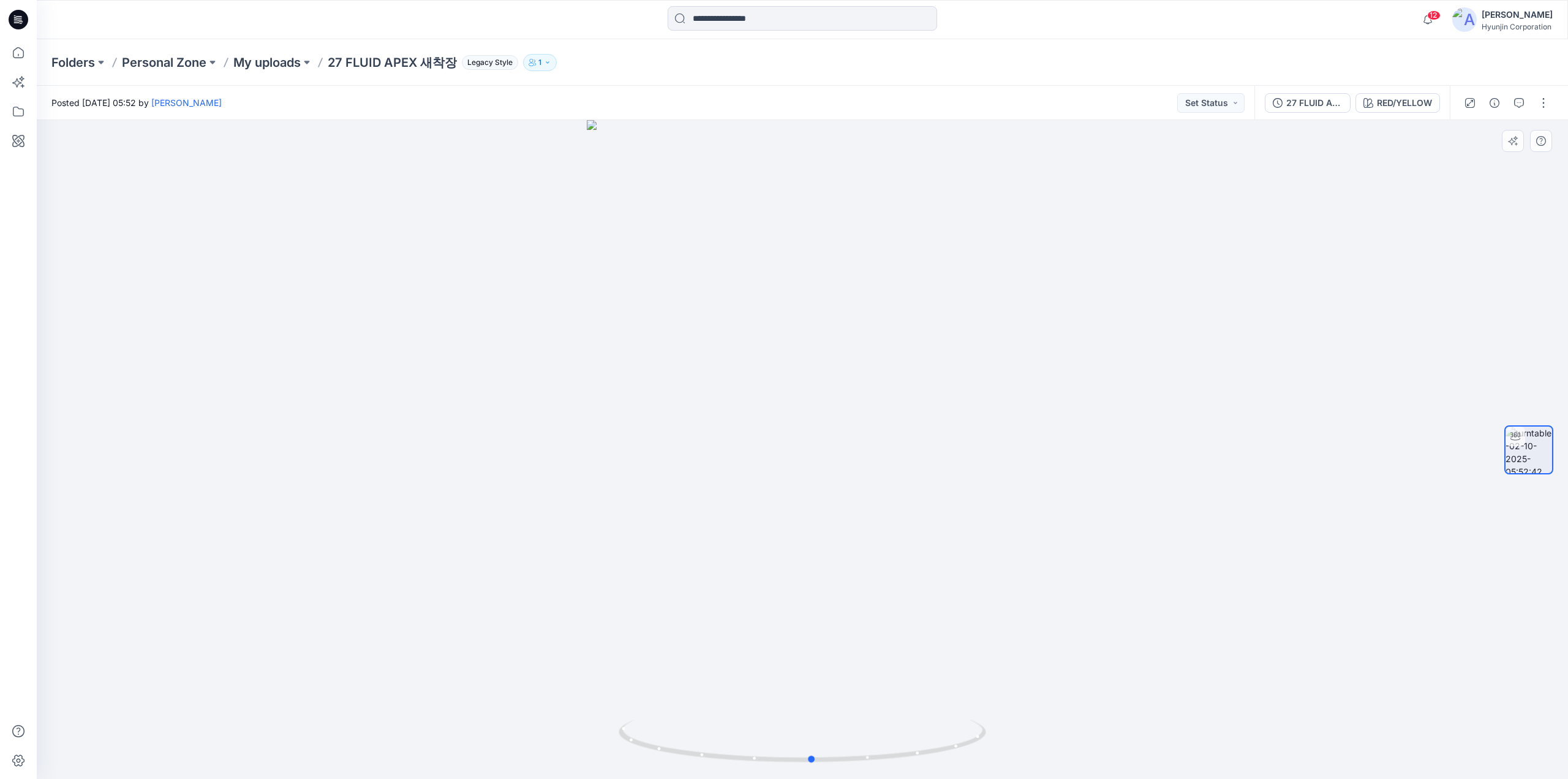
drag, startPoint x: 1062, startPoint y: 462, endPoint x: 1074, endPoint y: 484, distance: 25.1
click at [1074, 484] on div at bounding box center [803, 449] width 1531 height 659
drag, startPoint x: 909, startPoint y: 482, endPoint x: 576, endPoint y: 497, distance: 333.3
click at [576, 497] on div at bounding box center [803, 449] width 1531 height 659
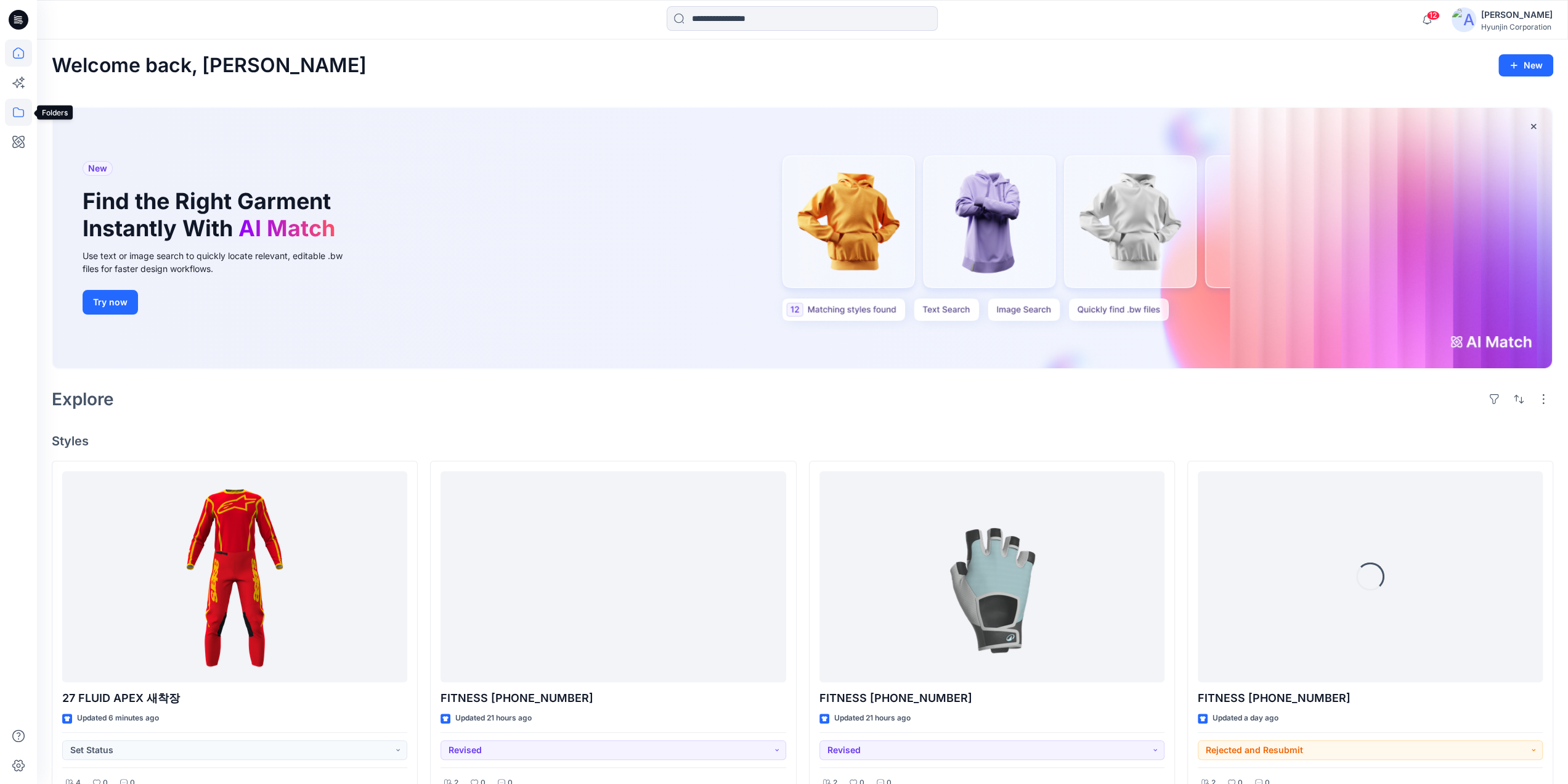
click at [19, 120] on icon at bounding box center [18, 112] width 27 height 27
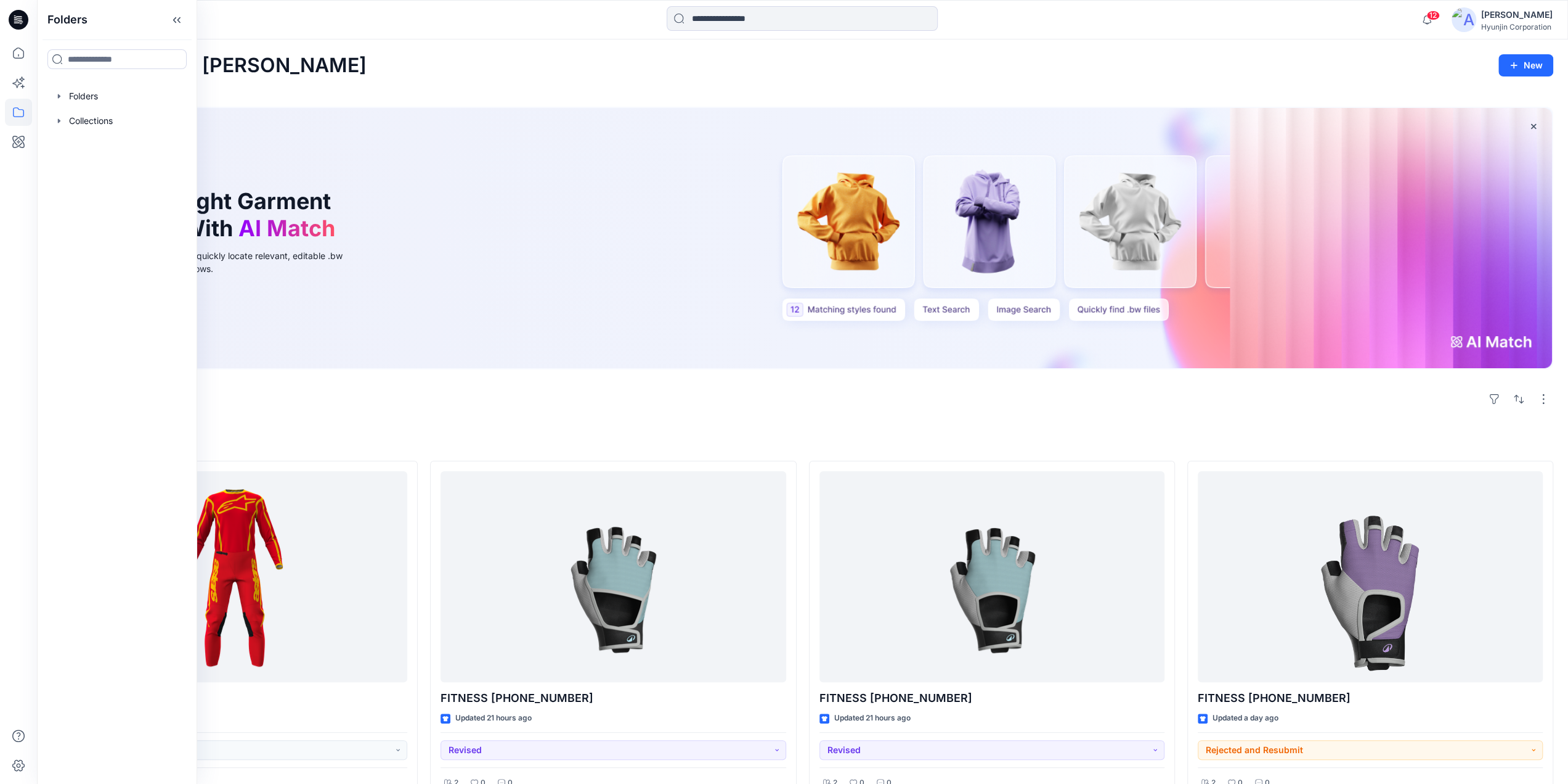
click at [312, 516] on div at bounding box center [234, 576] width 345 height 211
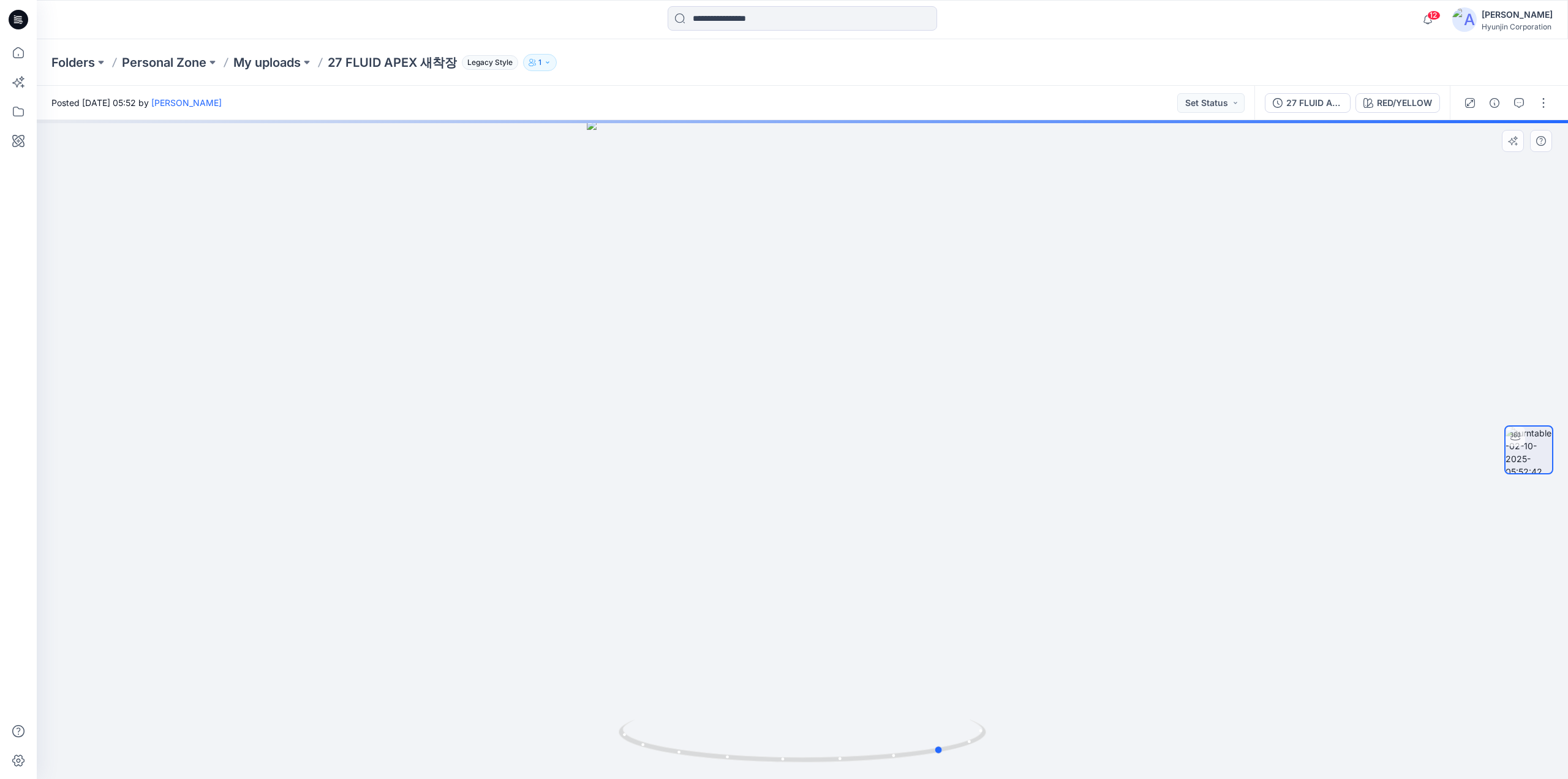
drag, startPoint x: 990, startPoint y: 339, endPoint x: 906, endPoint y: 352, distance: 85.0
click at [906, 352] on div at bounding box center [803, 449] width 1531 height 659
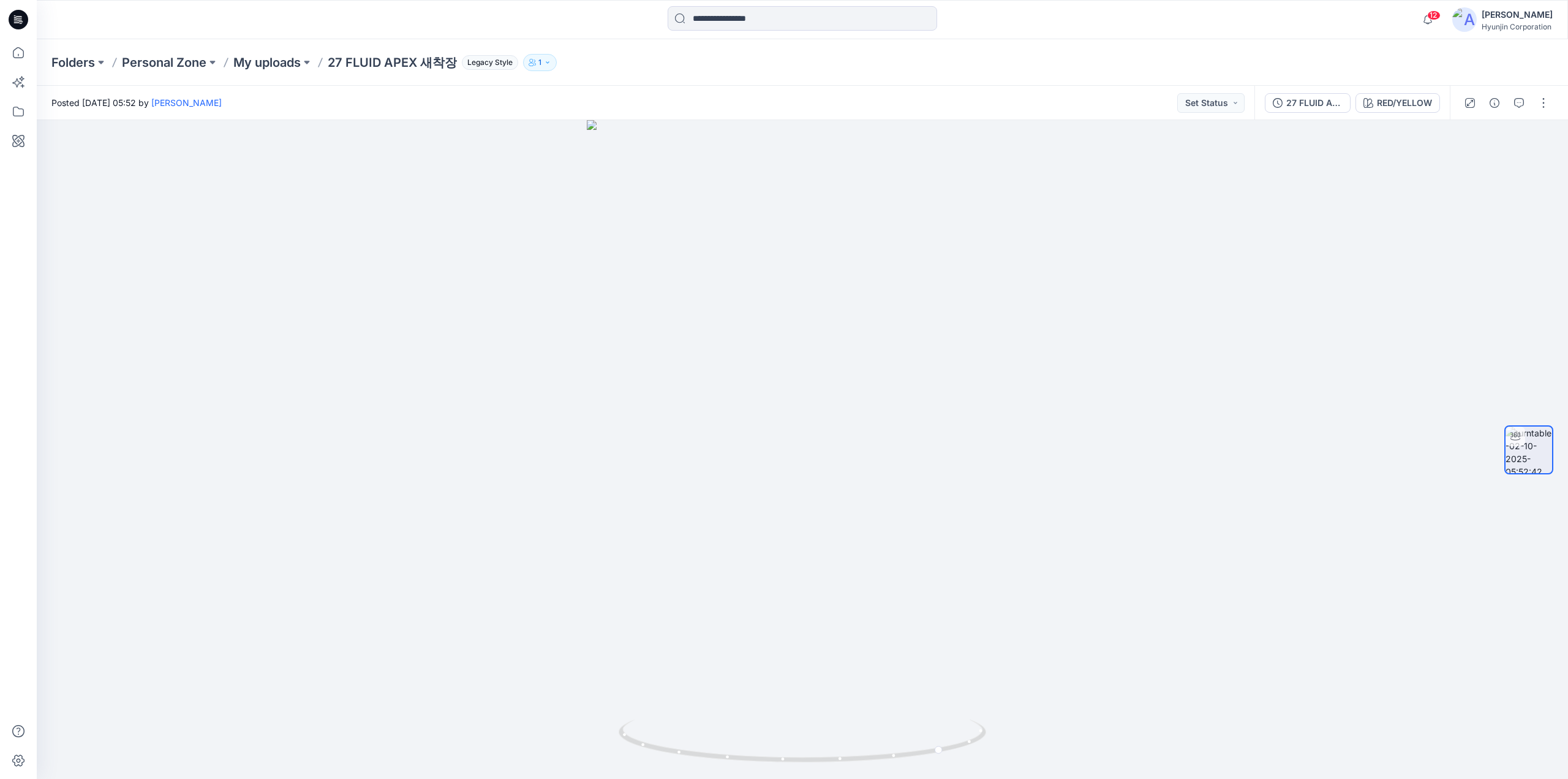
click at [21, 21] on icon at bounding box center [20, 21] width 4 height 1
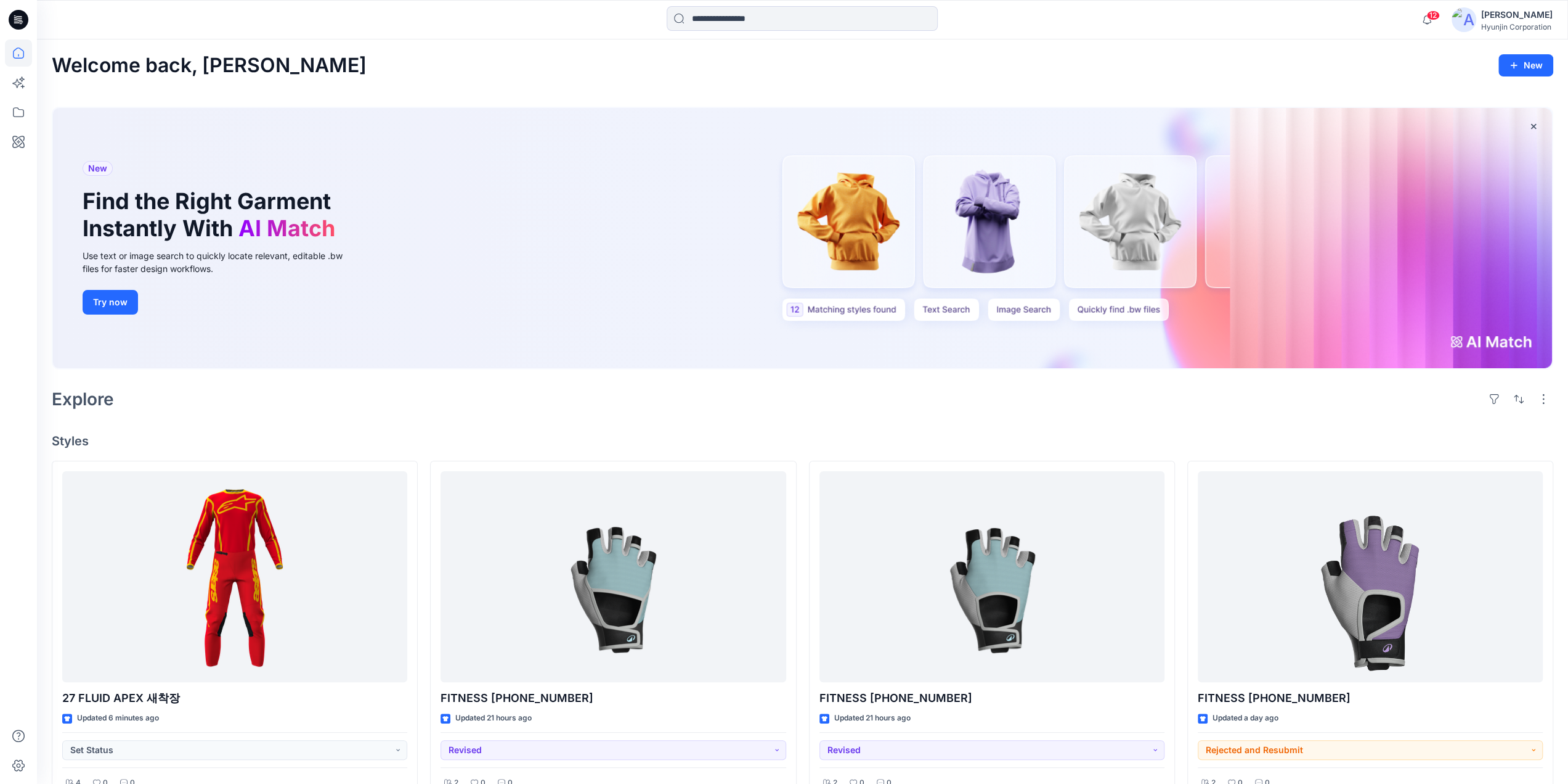
click at [1498, 26] on div "Hyunjin Corporation" at bounding box center [1517, 26] width 71 height 9
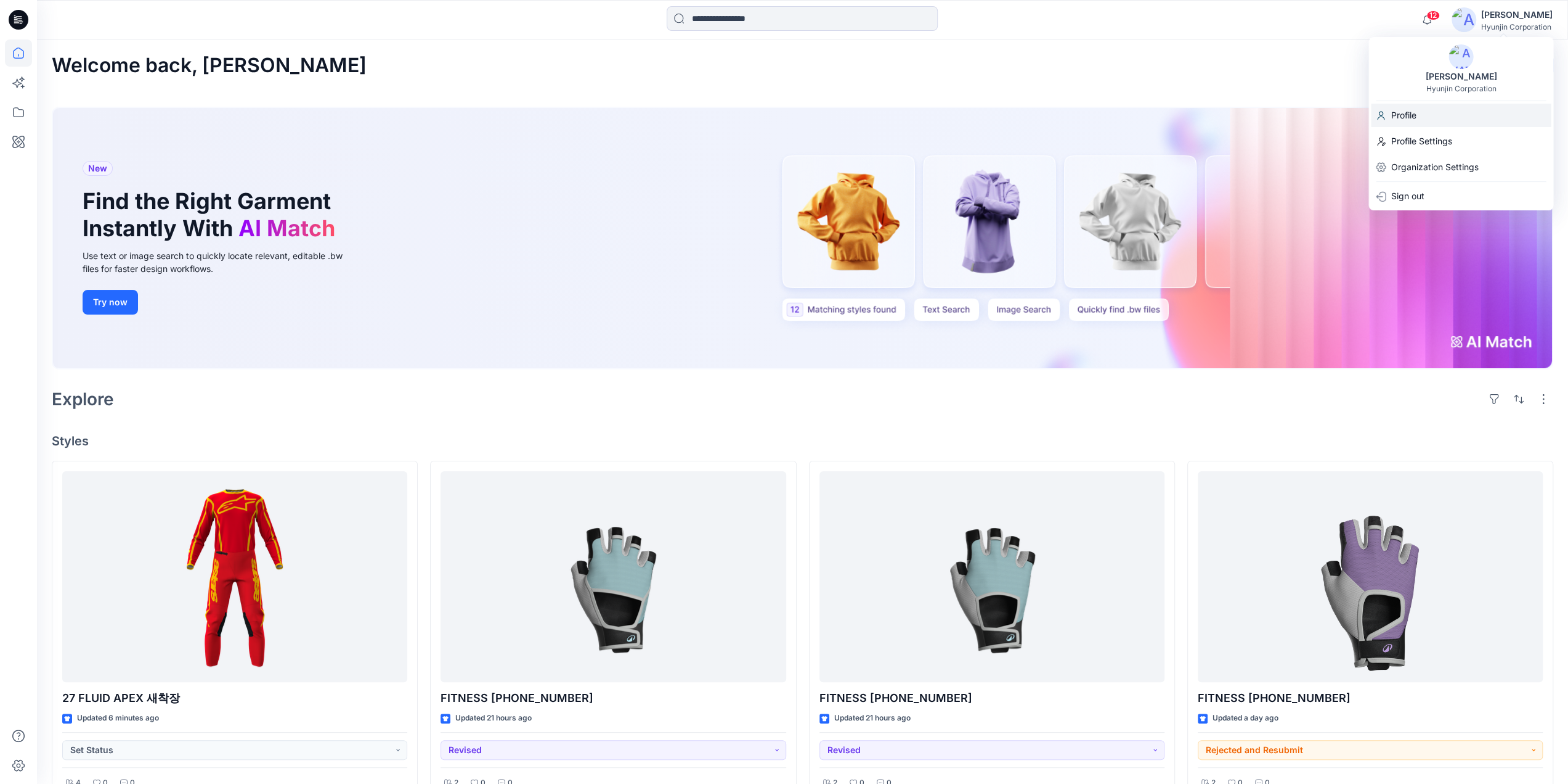
click at [1428, 110] on div "Profile" at bounding box center [1460, 115] width 180 height 23
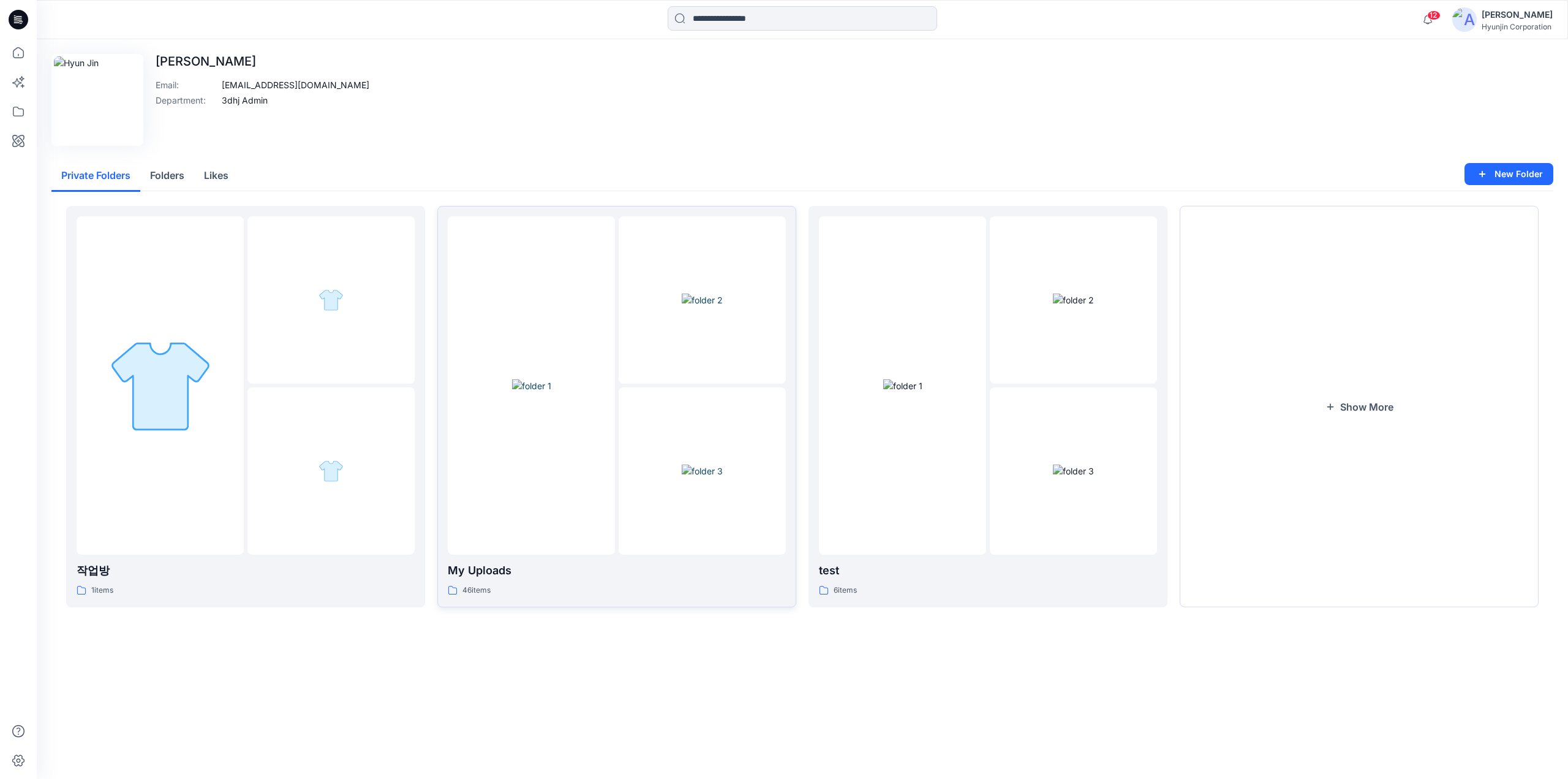
click at [695, 465] on img at bounding box center [702, 471] width 41 height 13
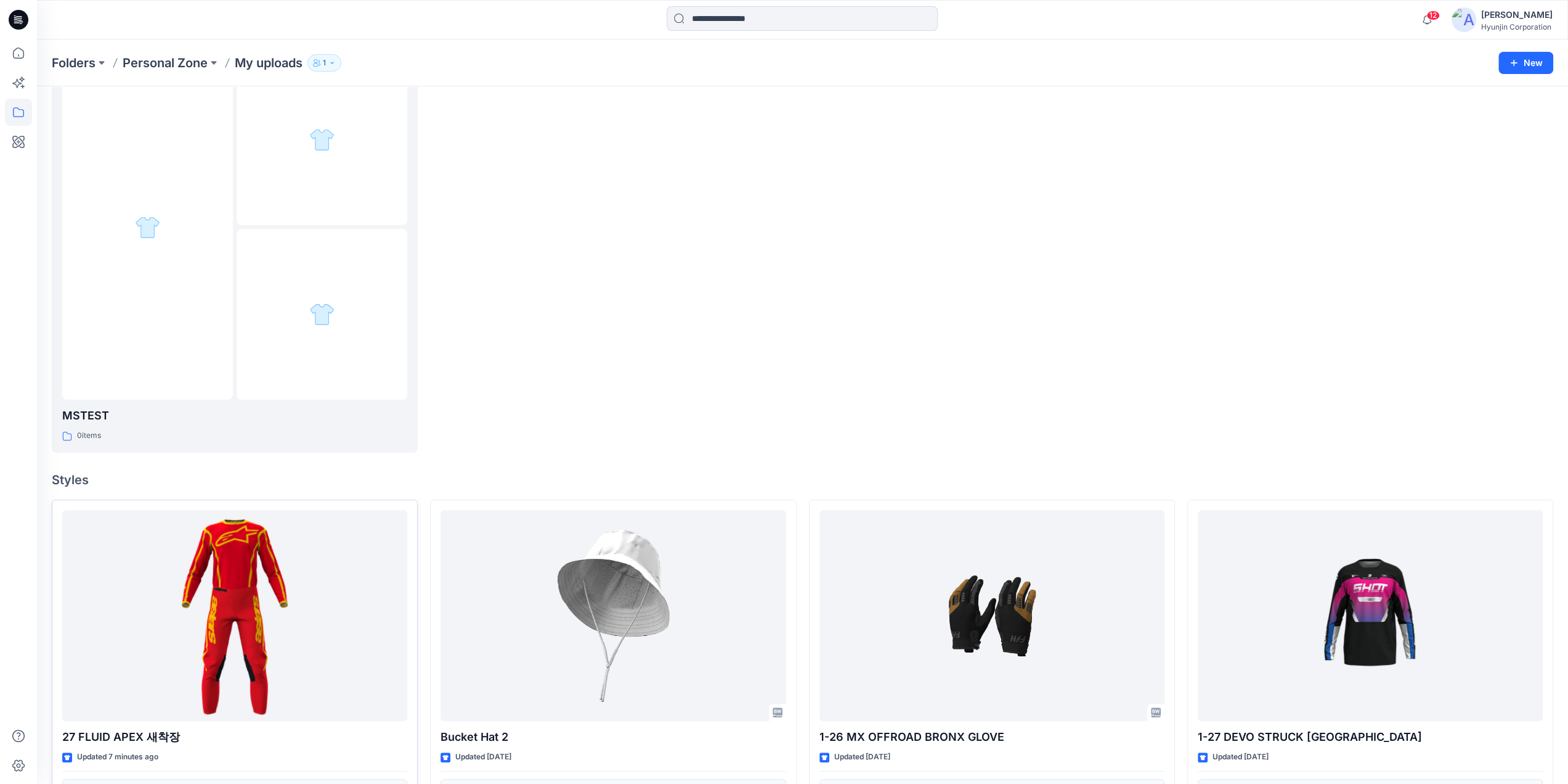
scroll to position [247, 0]
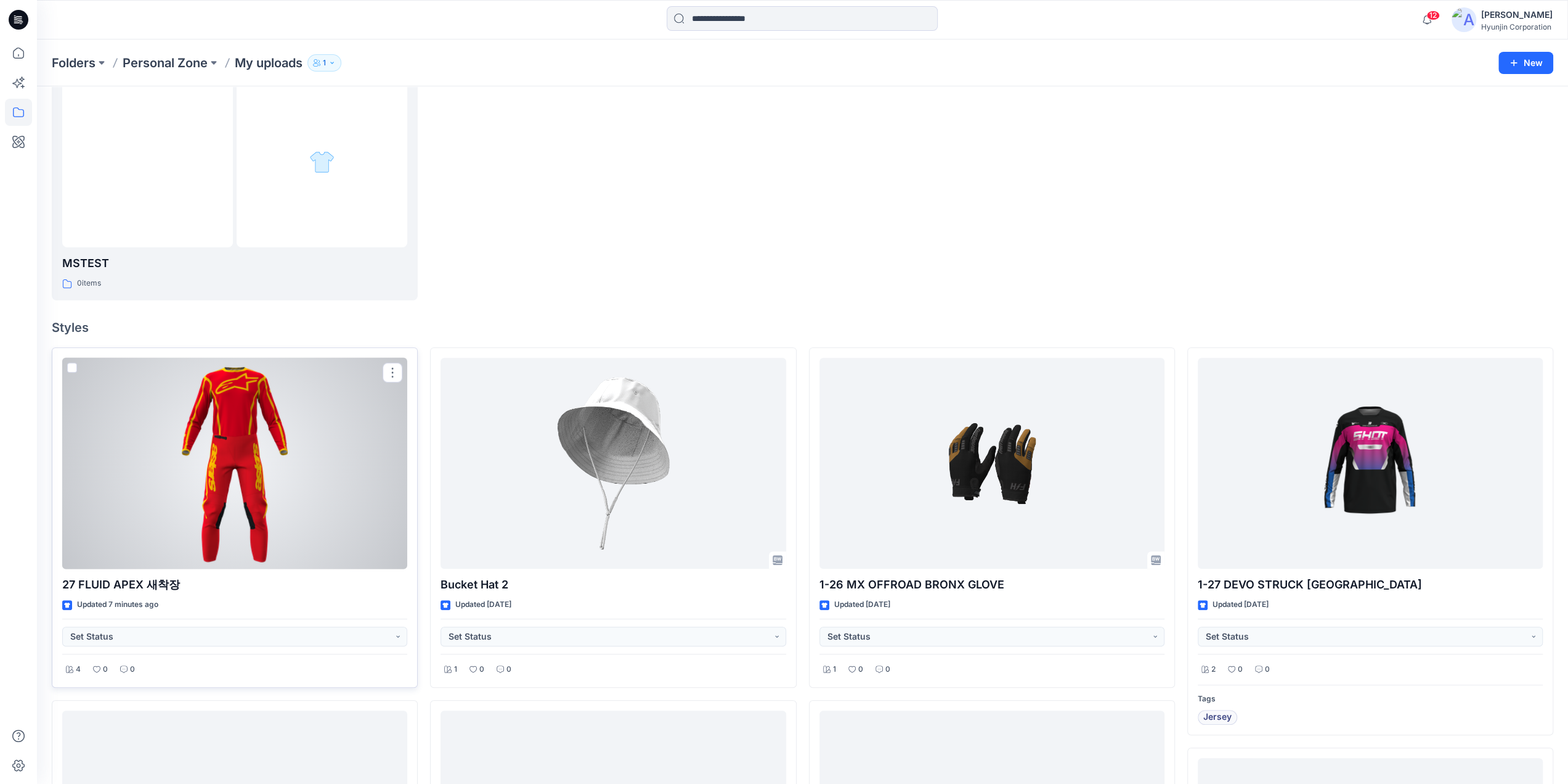
click at [70, 365] on span at bounding box center [72, 368] width 10 height 10
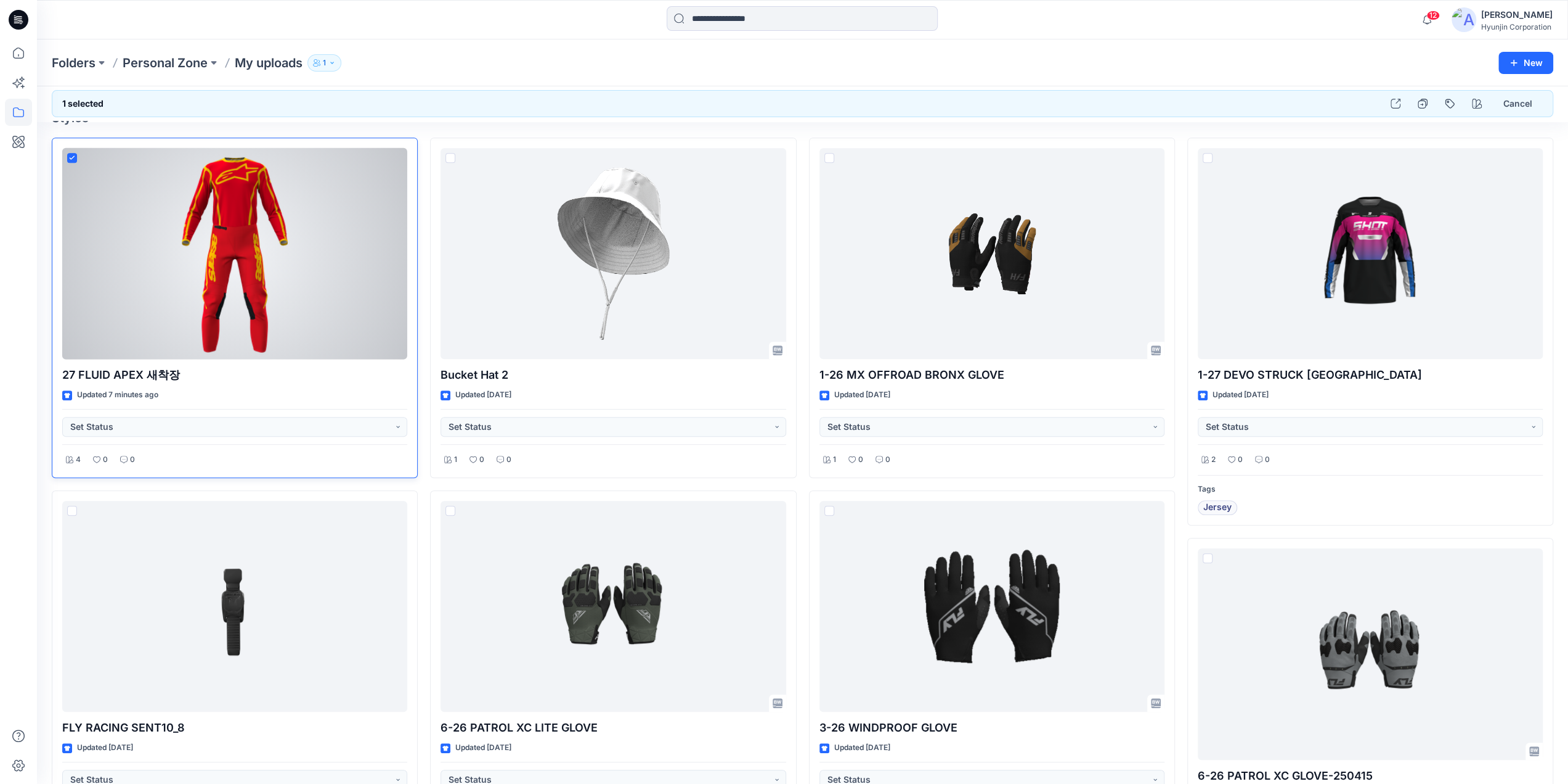
scroll to position [272, 0]
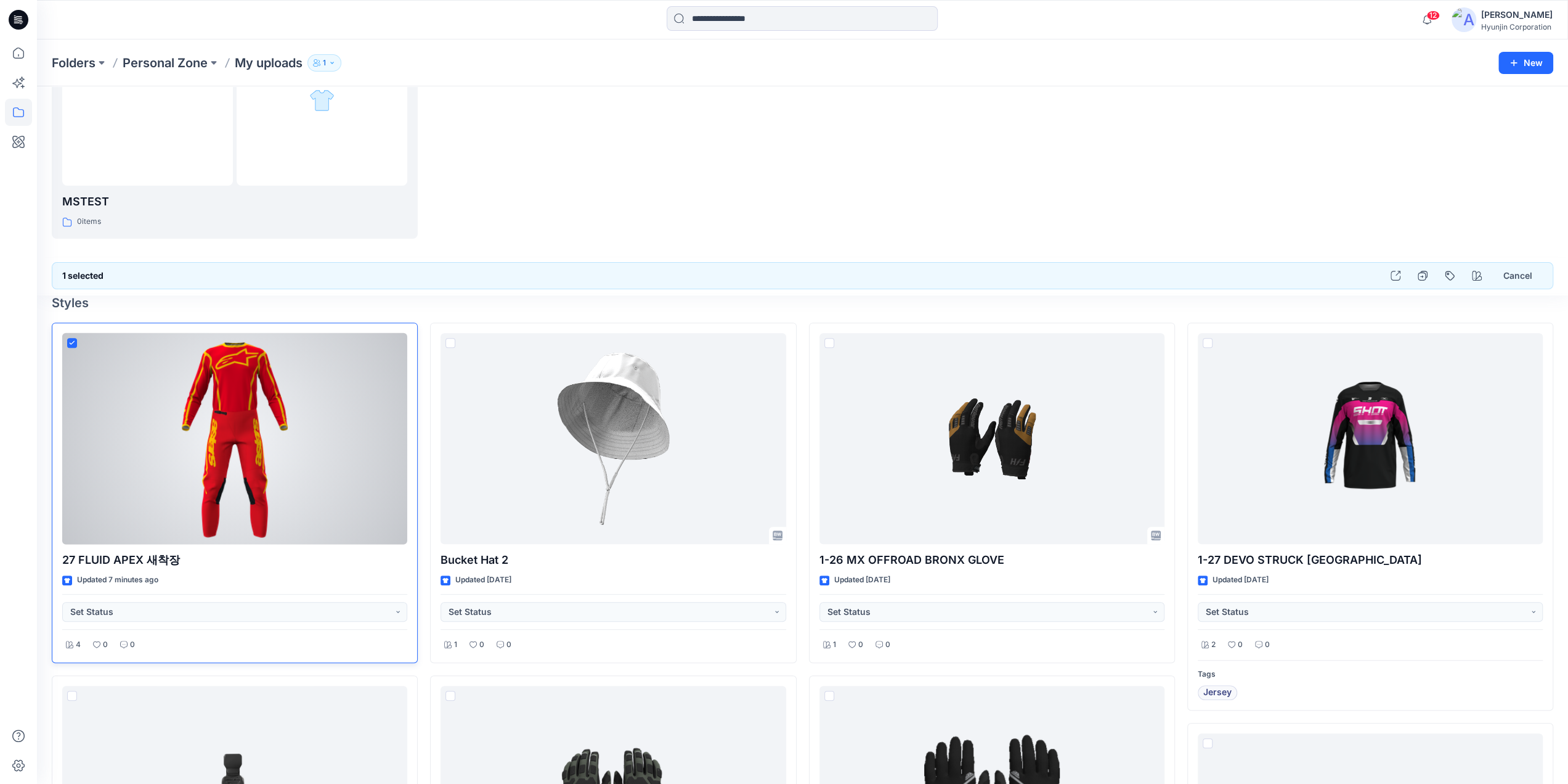
click at [144, 377] on div at bounding box center [234, 438] width 345 height 211
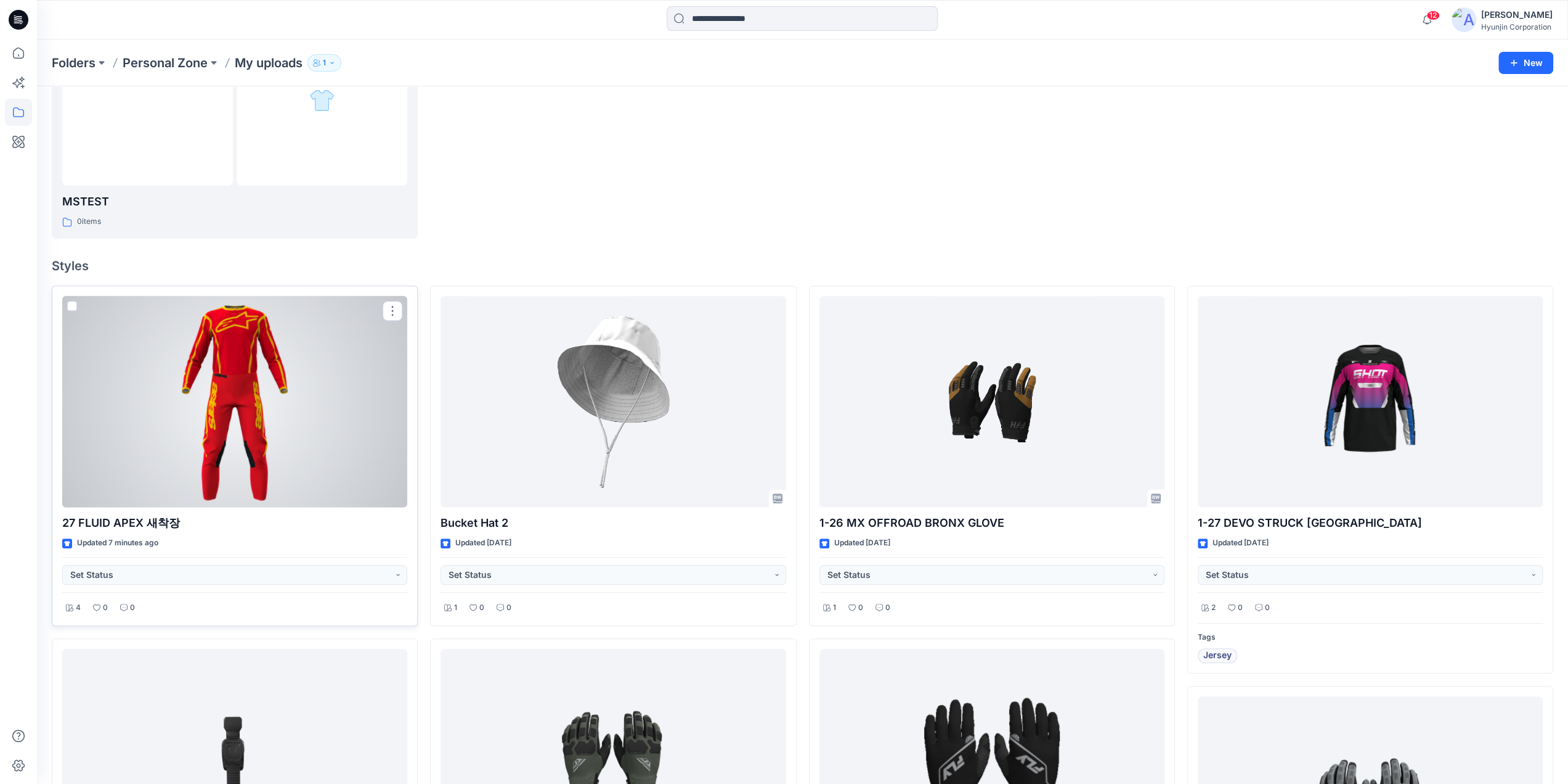
click at [156, 379] on div at bounding box center [234, 401] width 345 height 211
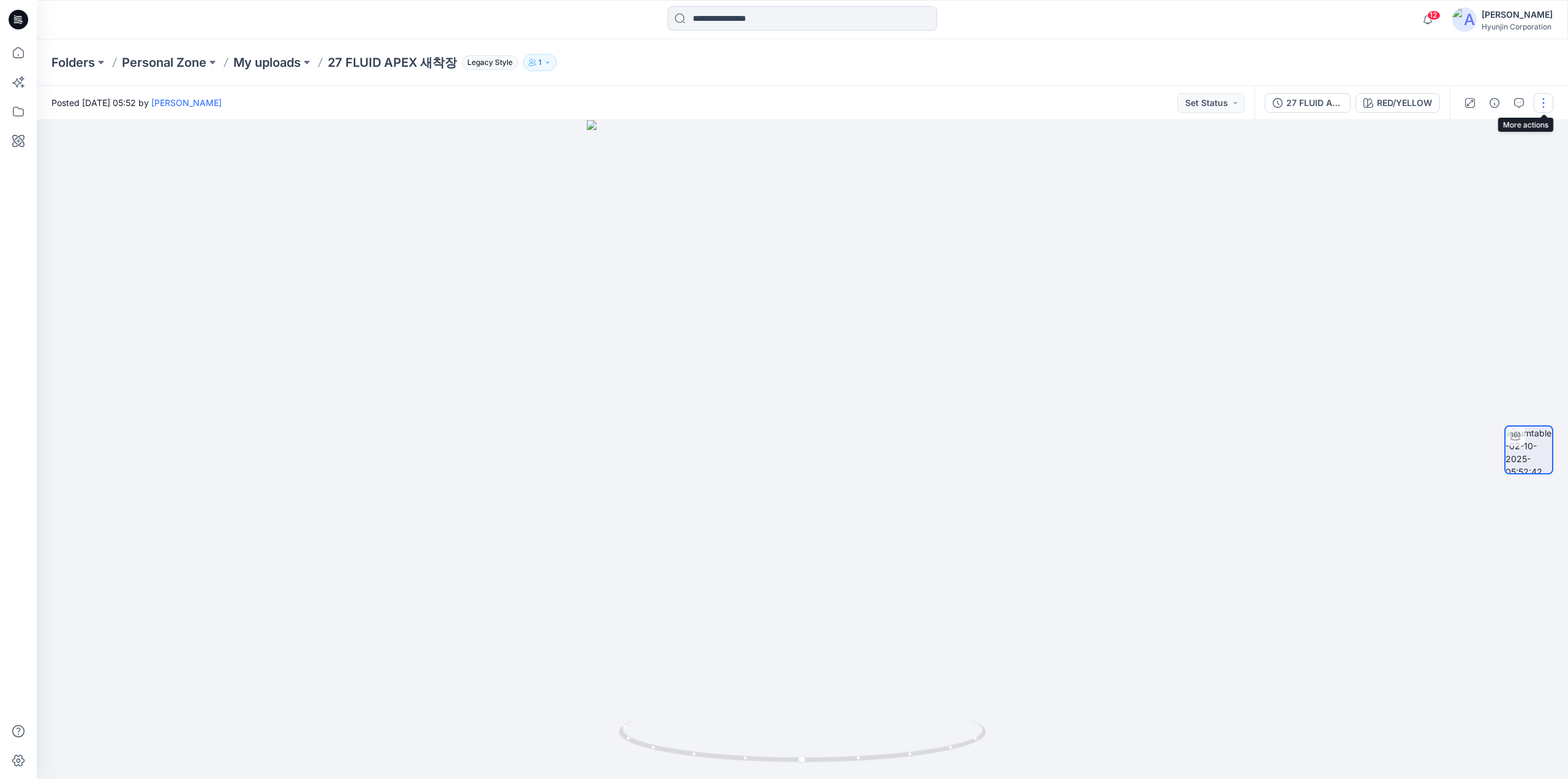
click at [1547, 105] on button "button" at bounding box center [1543, 103] width 20 height 20
click at [1481, 133] on button "Edit" at bounding box center [1492, 132] width 113 height 23
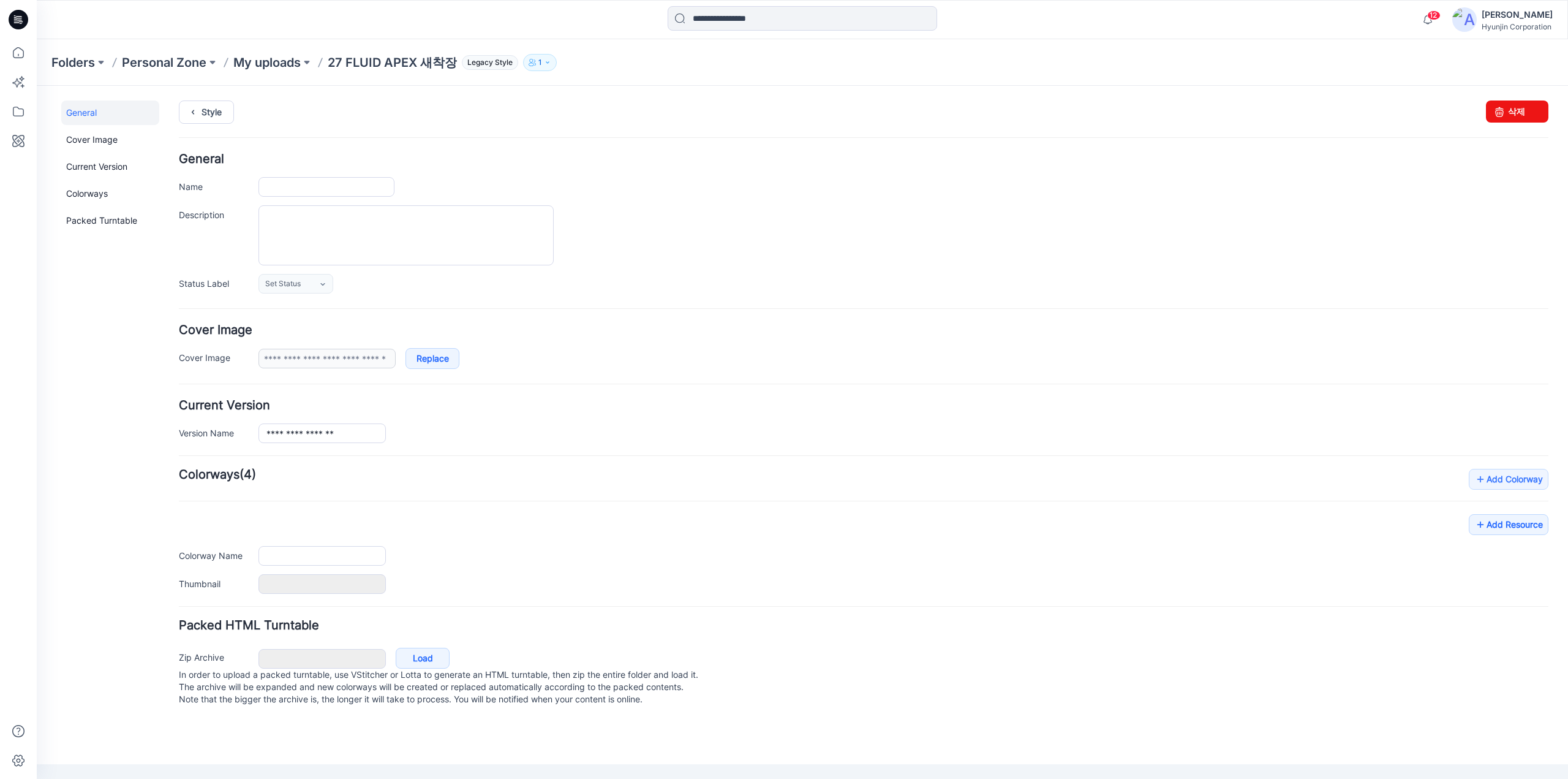
type input "**********"
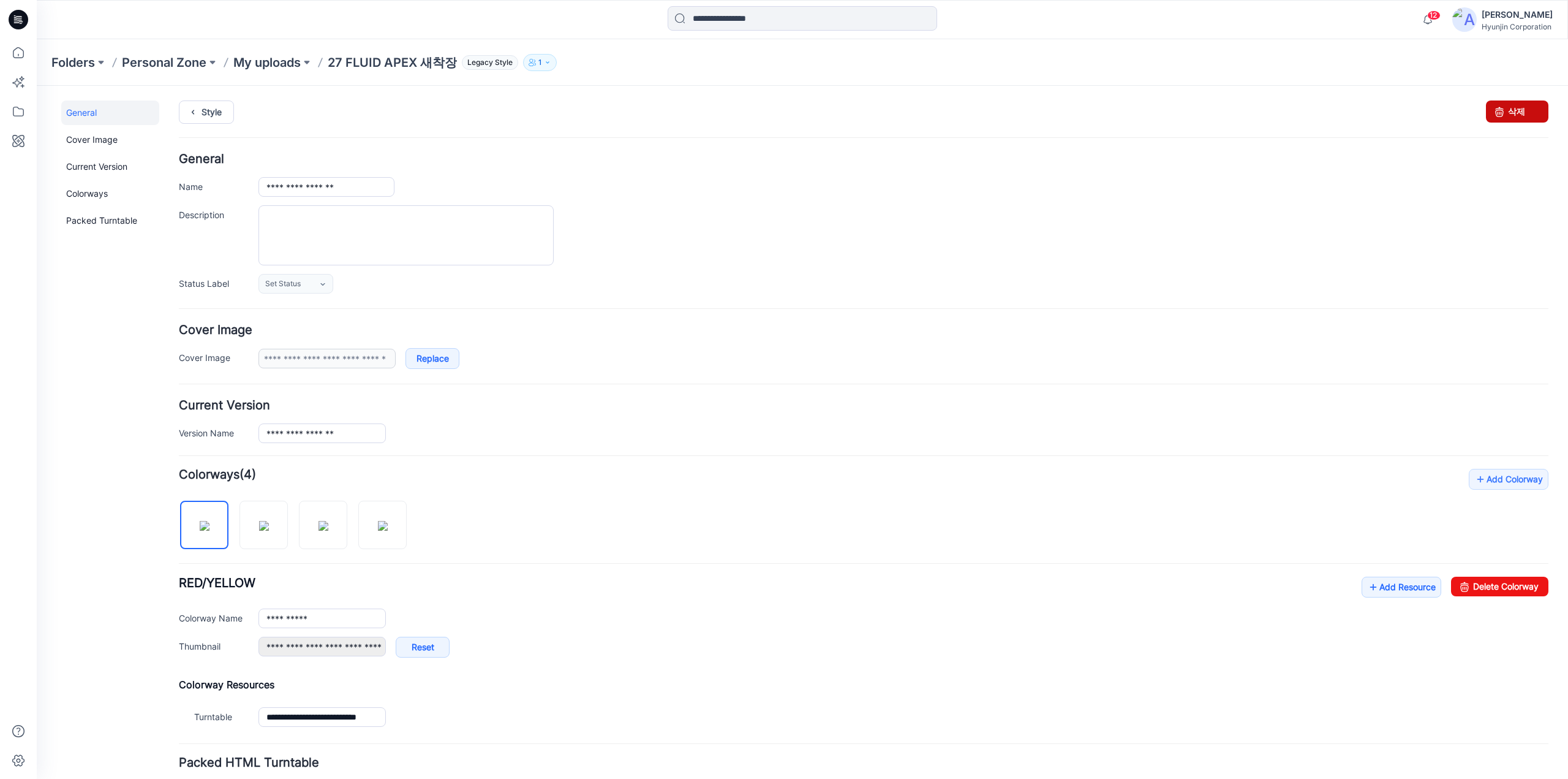
drag, startPoint x: 1508, startPoint y: 104, endPoint x: 881, endPoint y: 129, distance: 627.5
click at [1508, 104] on link "삭제" at bounding box center [1517, 111] width 62 height 22
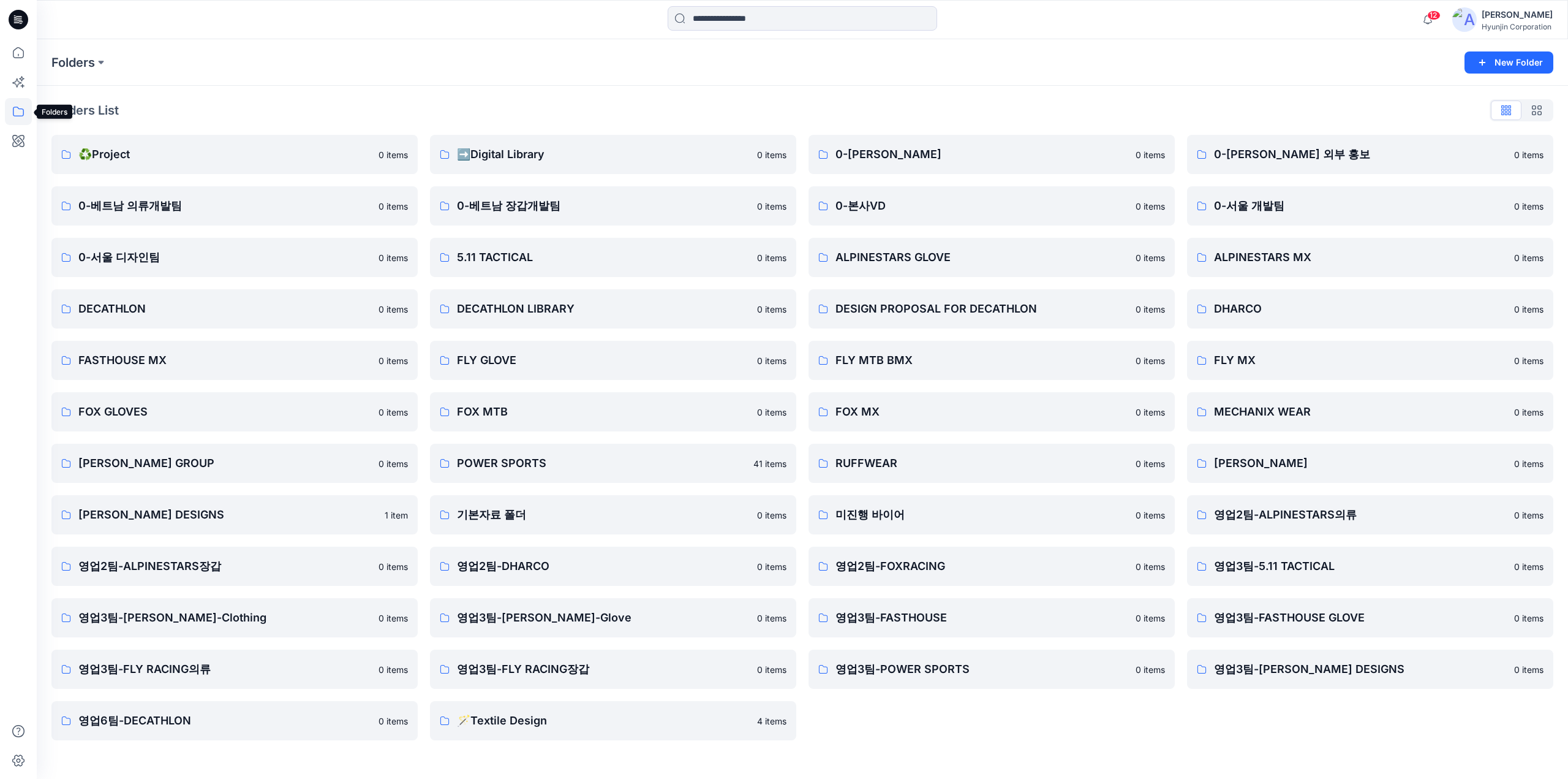
click at [16, 114] on icon at bounding box center [18, 111] width 27 height 27
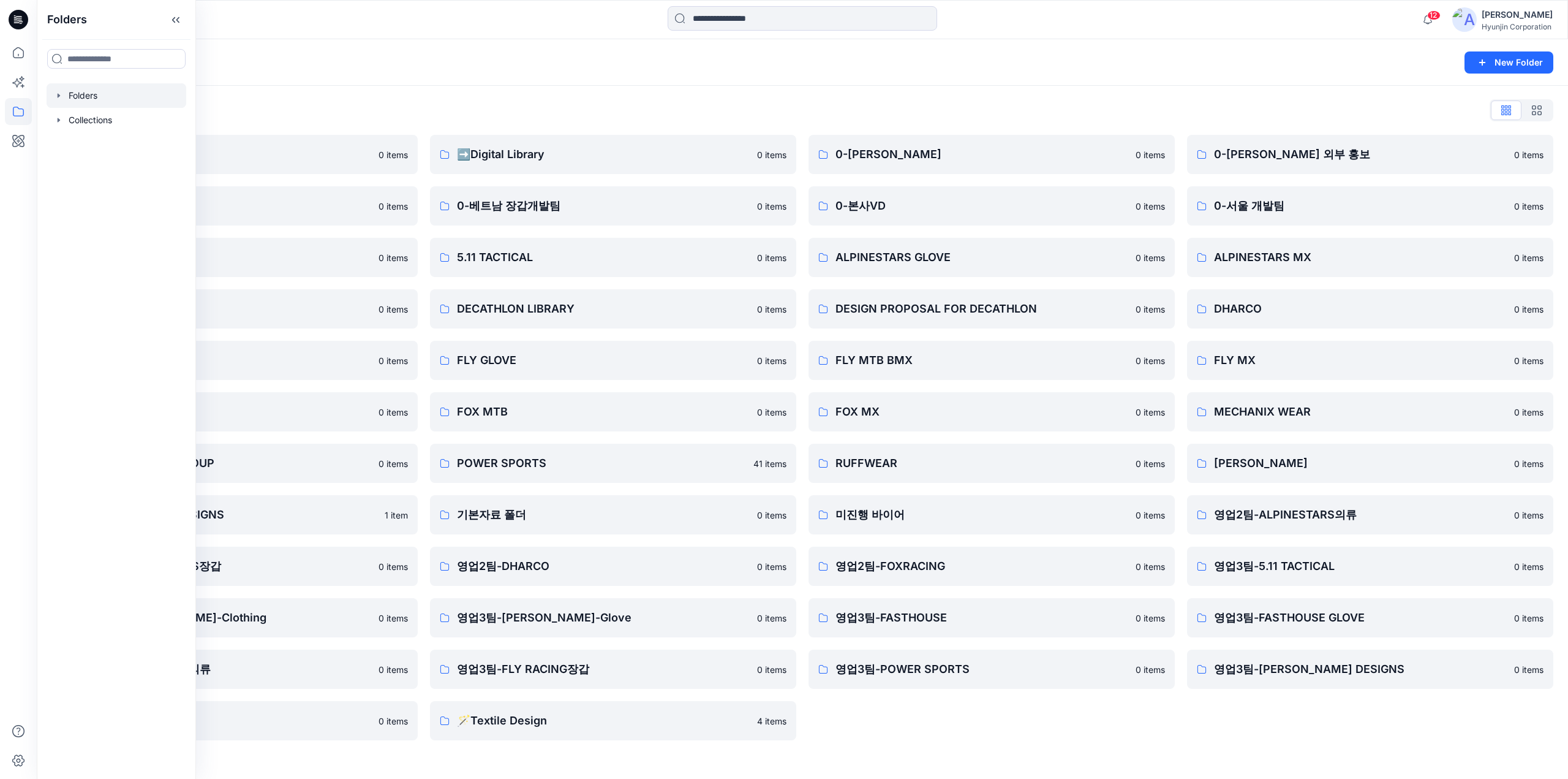
click at [440, 90] on div "Folders List ♻️Project 0 items 0-베트남 의류개발팀 0 items 0-서울 디자인팀 0 items DECATHLON …" at bounding box center [803, 420] width 1531 height 669
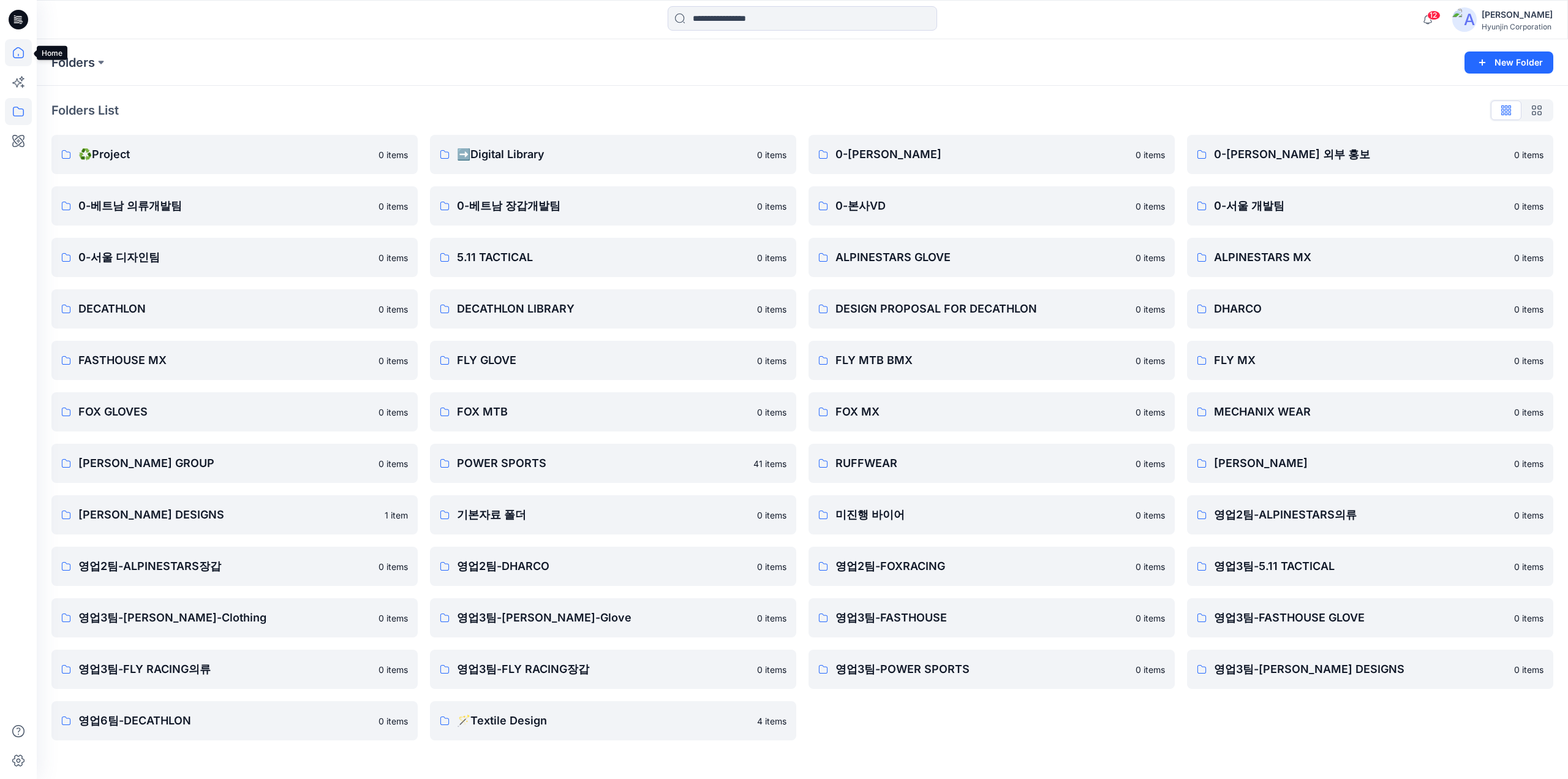
click at [21, 58] on icon at bounding box center [18, 53] width 27 height 27
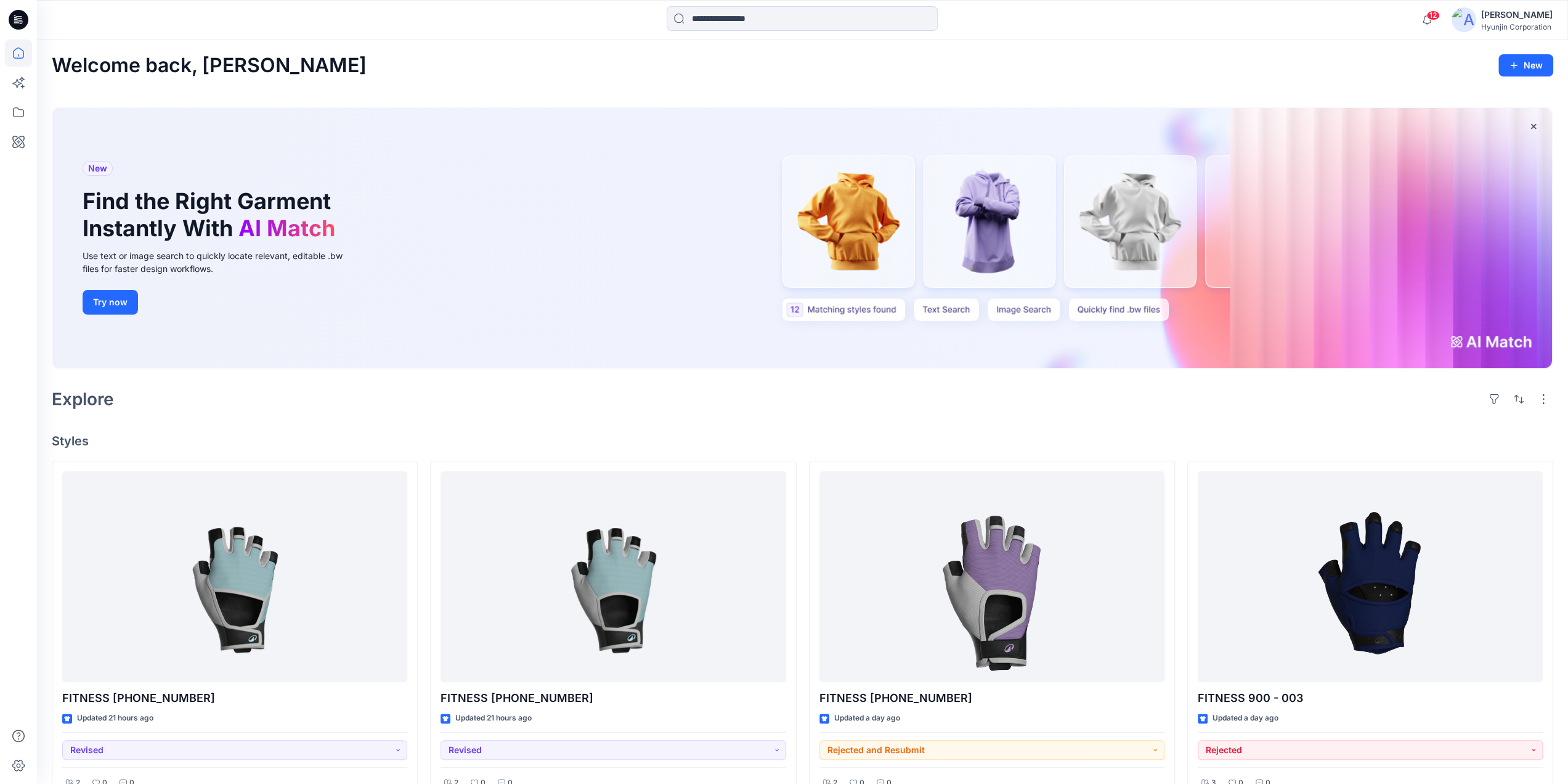
click at [1506, 17] on div "[PERSON_NAME]" at bounding box center [1517, 15] width 71 height 15
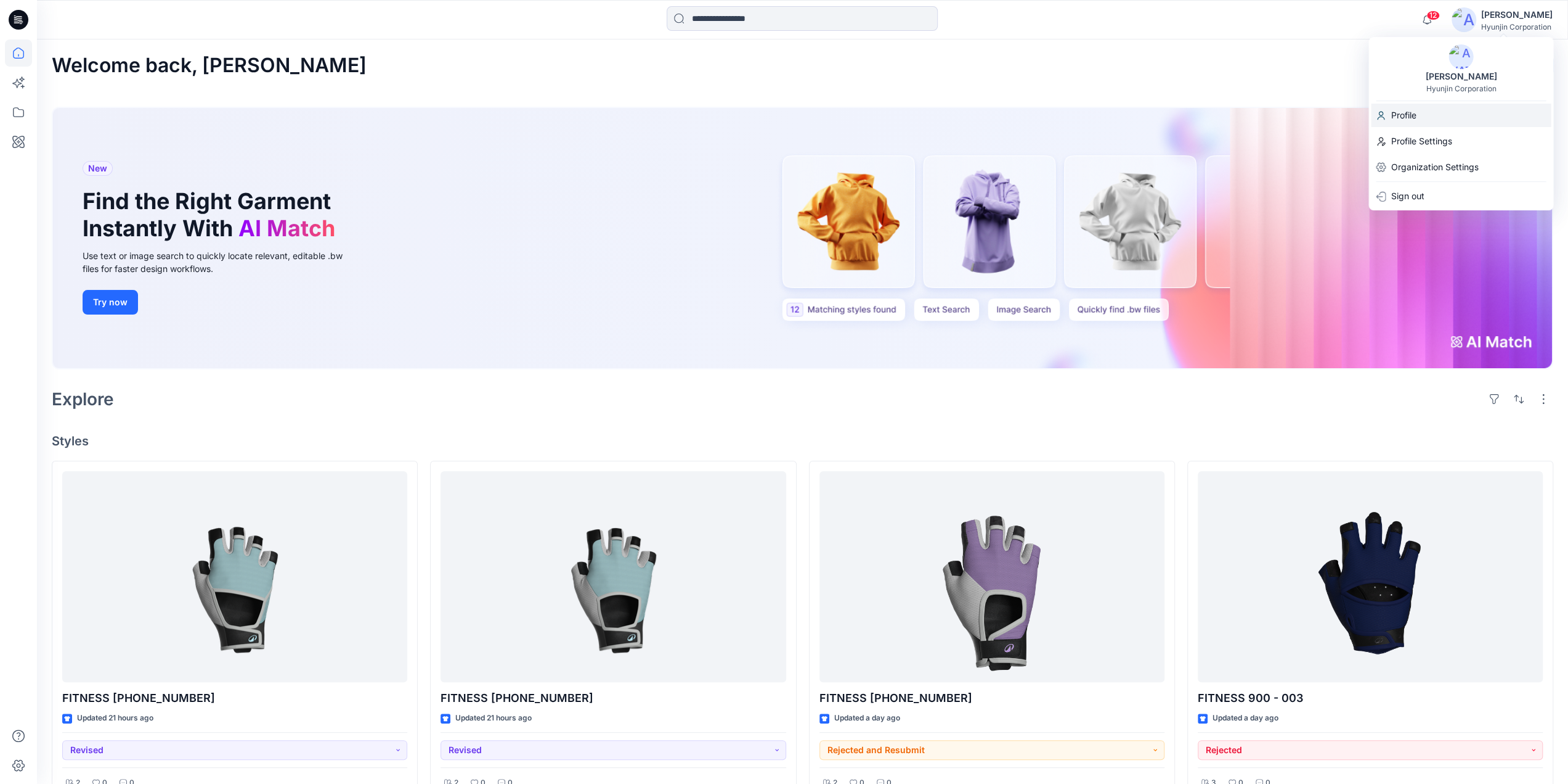
click at [1395, 117] on p "Profile" at bounding box center [1403, 115] width 26 height 23
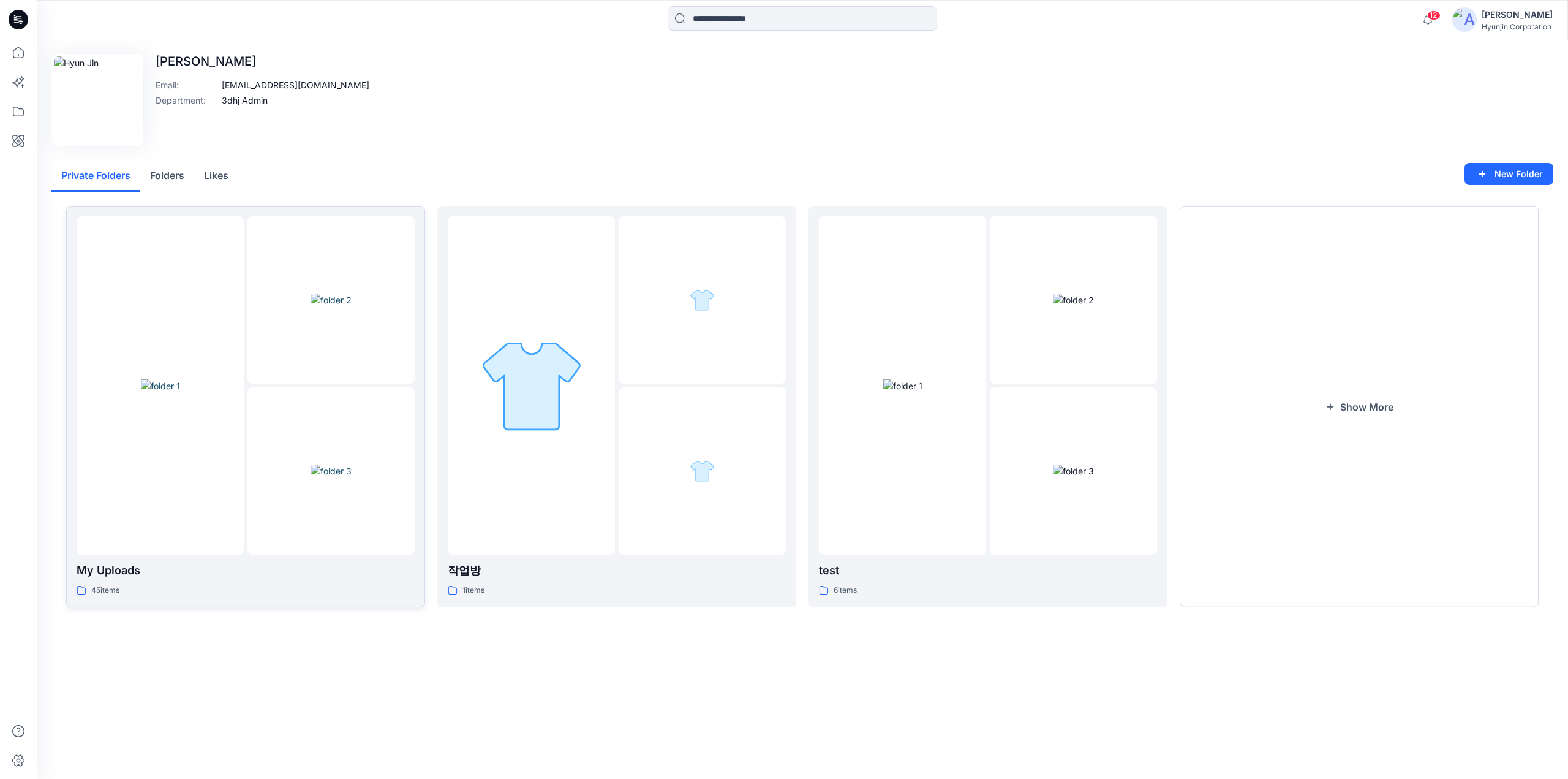
click at [311, 465] on img at bounding box center [331, 471] width 41 height 13
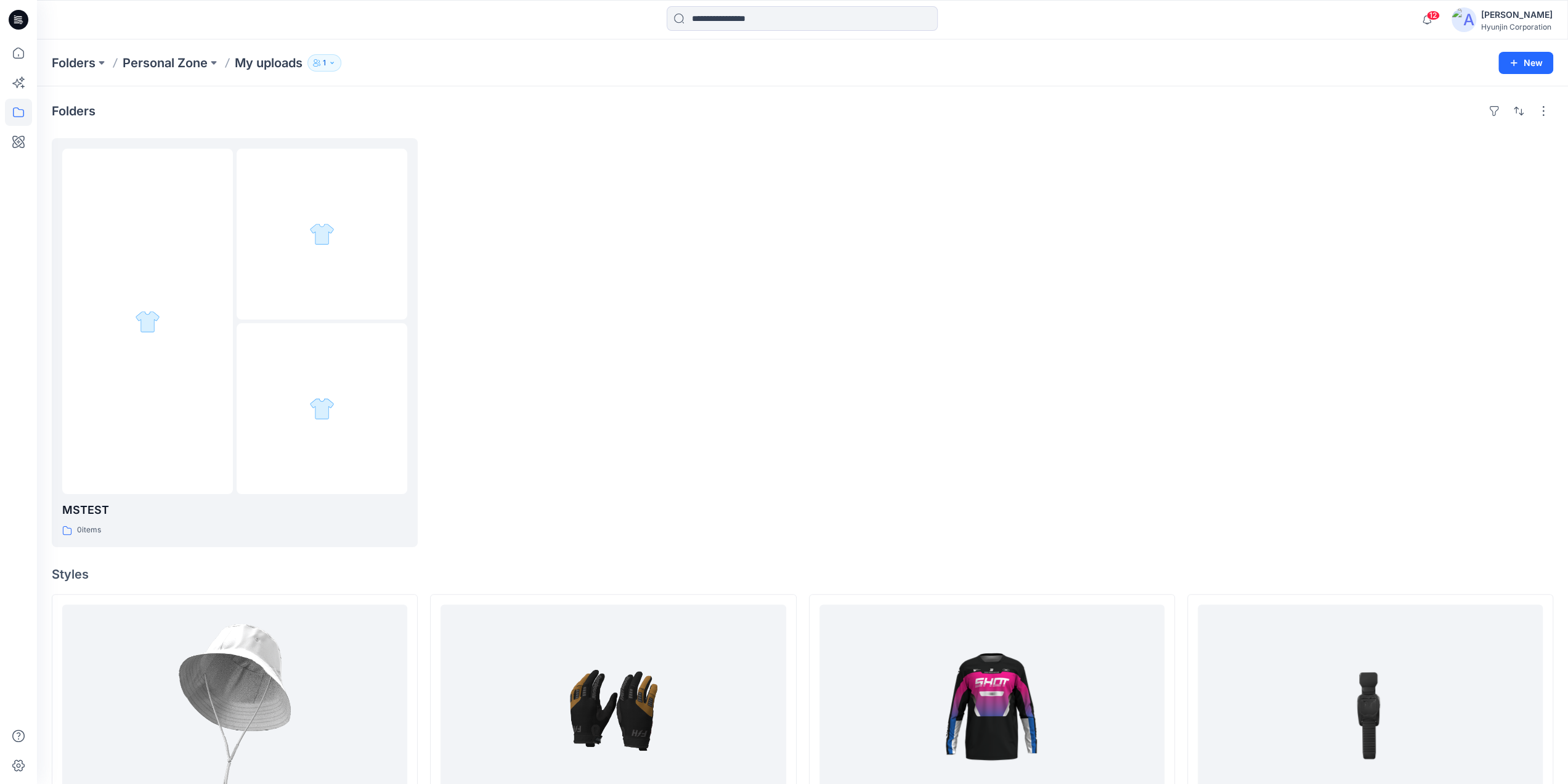
click at [1480, 16] on div "[PERSON_NAME] Corporation" at bounding box center [1503, 20] width 101 height 25
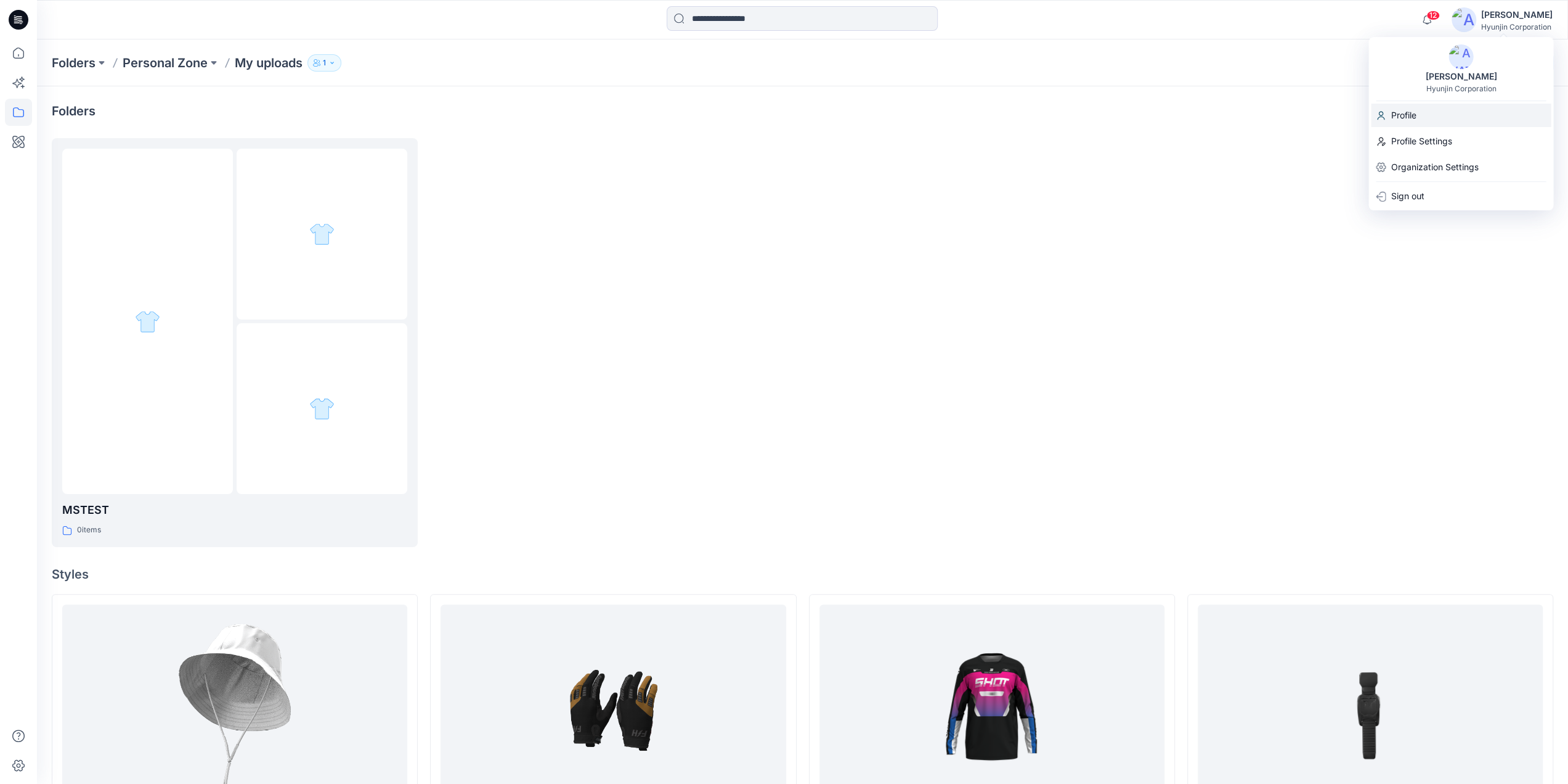
click at [1416, 120] on p "Profile" at bounding box center [1403, 115] width 26 height 23
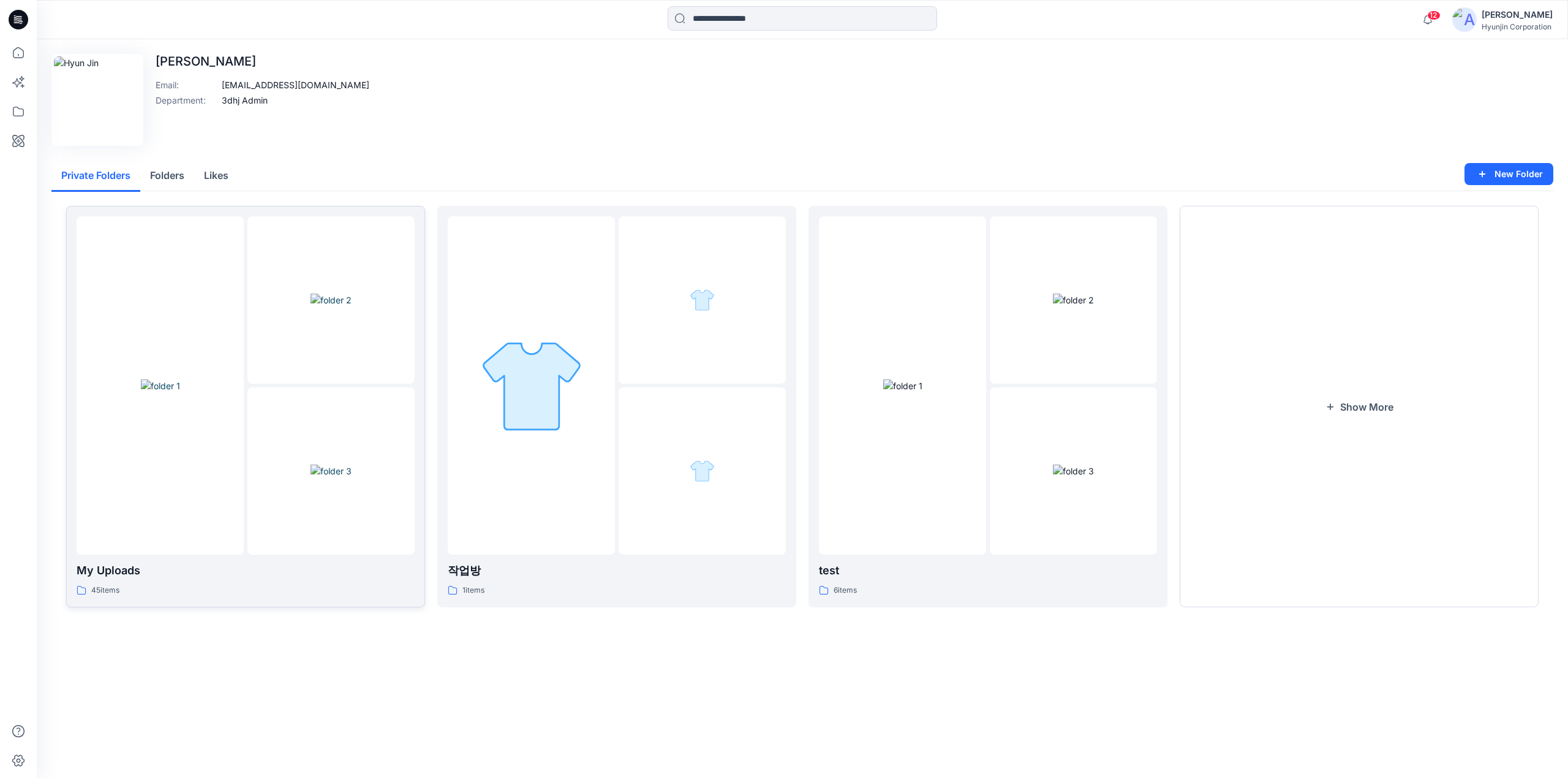
click at [325, 306] on img at bounding box center [331, 300] width 41 height 13
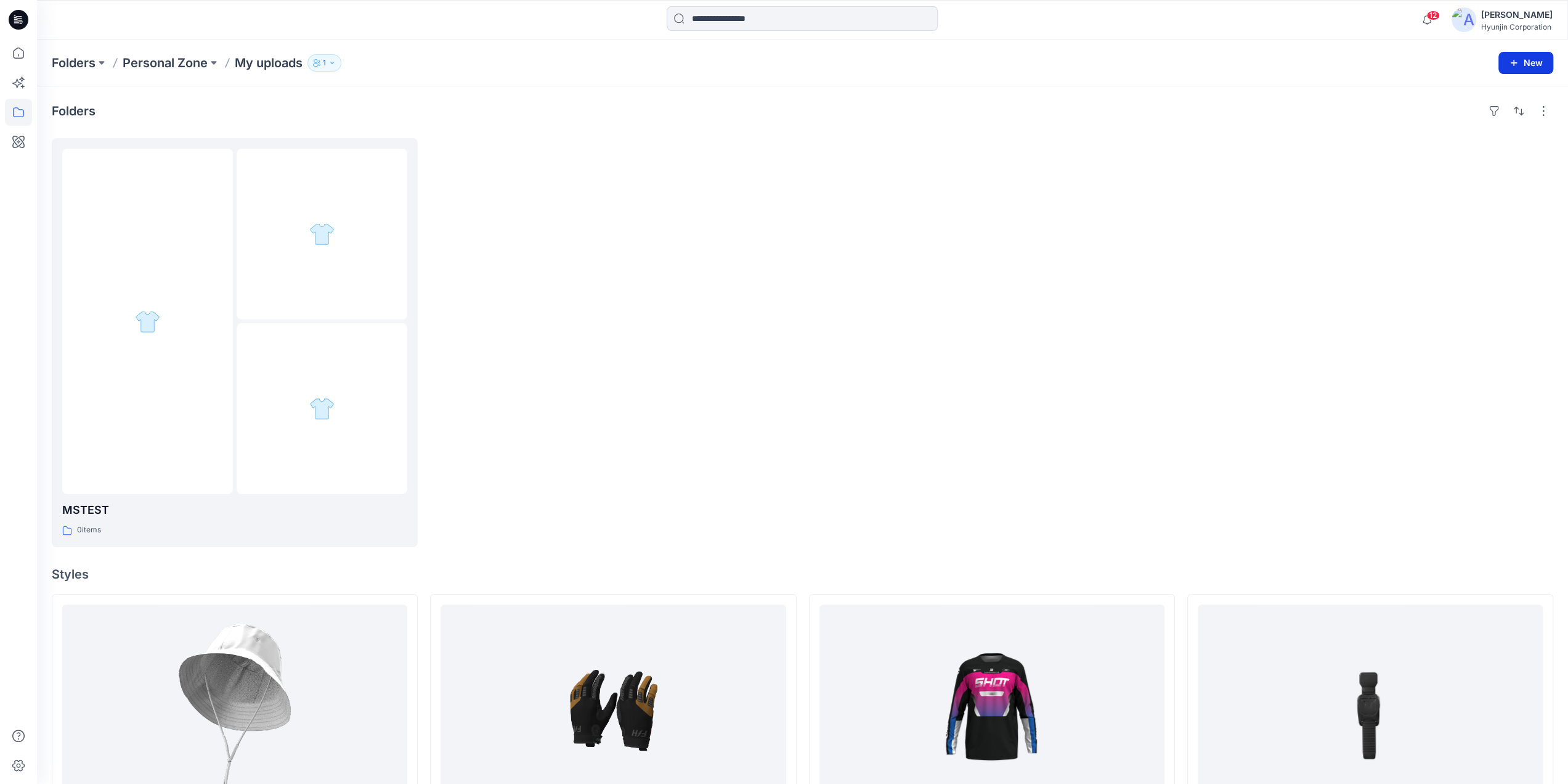
click at [1534, 60] on button "New" at bounding box center [1526, 63] width 55 height 22
click at [1494, 90] on p "New Style" at bounding box center [1488, 94] width 41 height 15
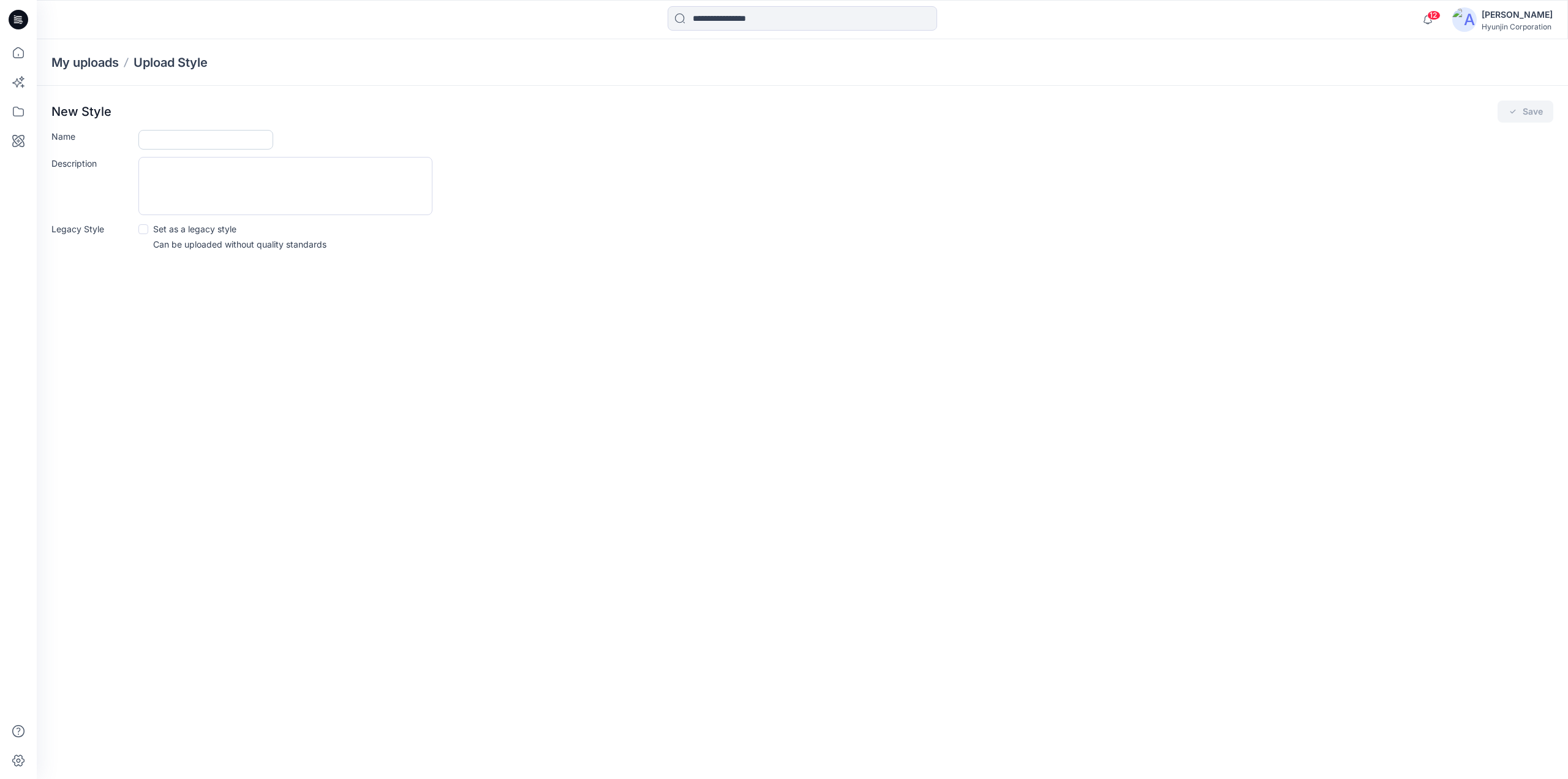
click at [224, 131] on input "Name" at bounding box center [206, 140] width 135 height 20
paste input "**********"
type input "**********"
click at [1538, 109] on button "Save" at bounding box center [1525, 111] width 56 height 22
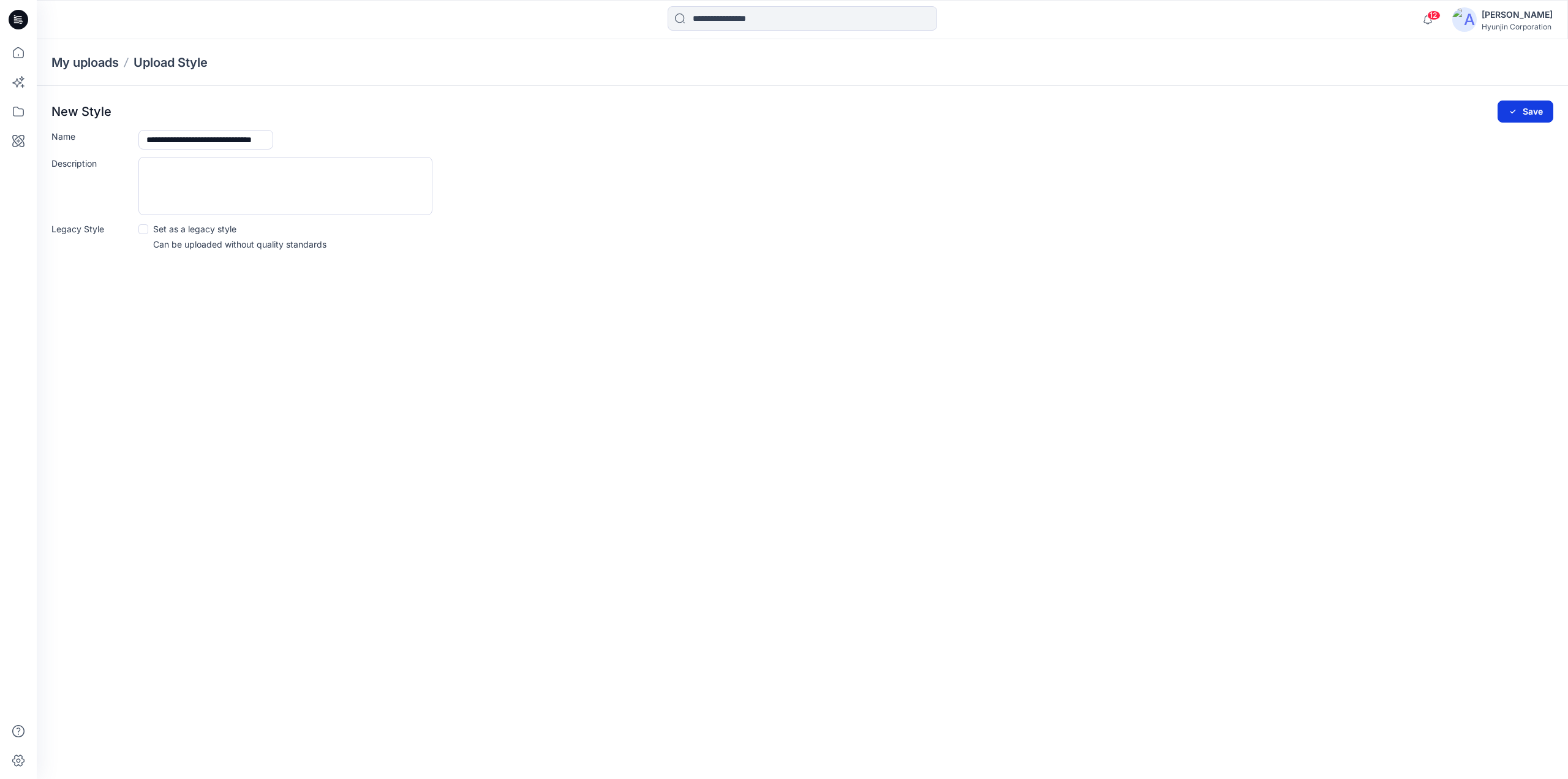
scroll to position [0, 0]
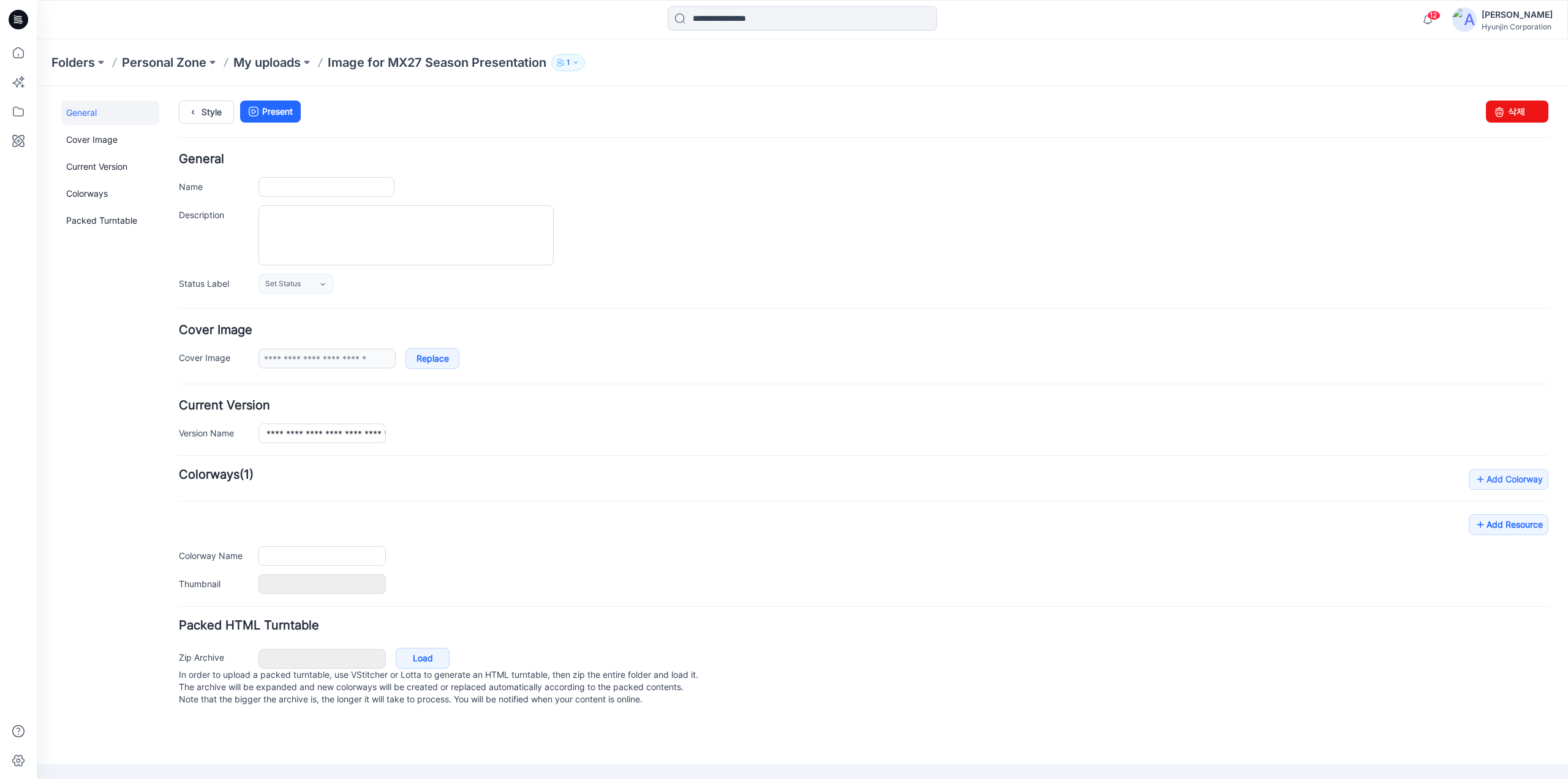
type input "**********"
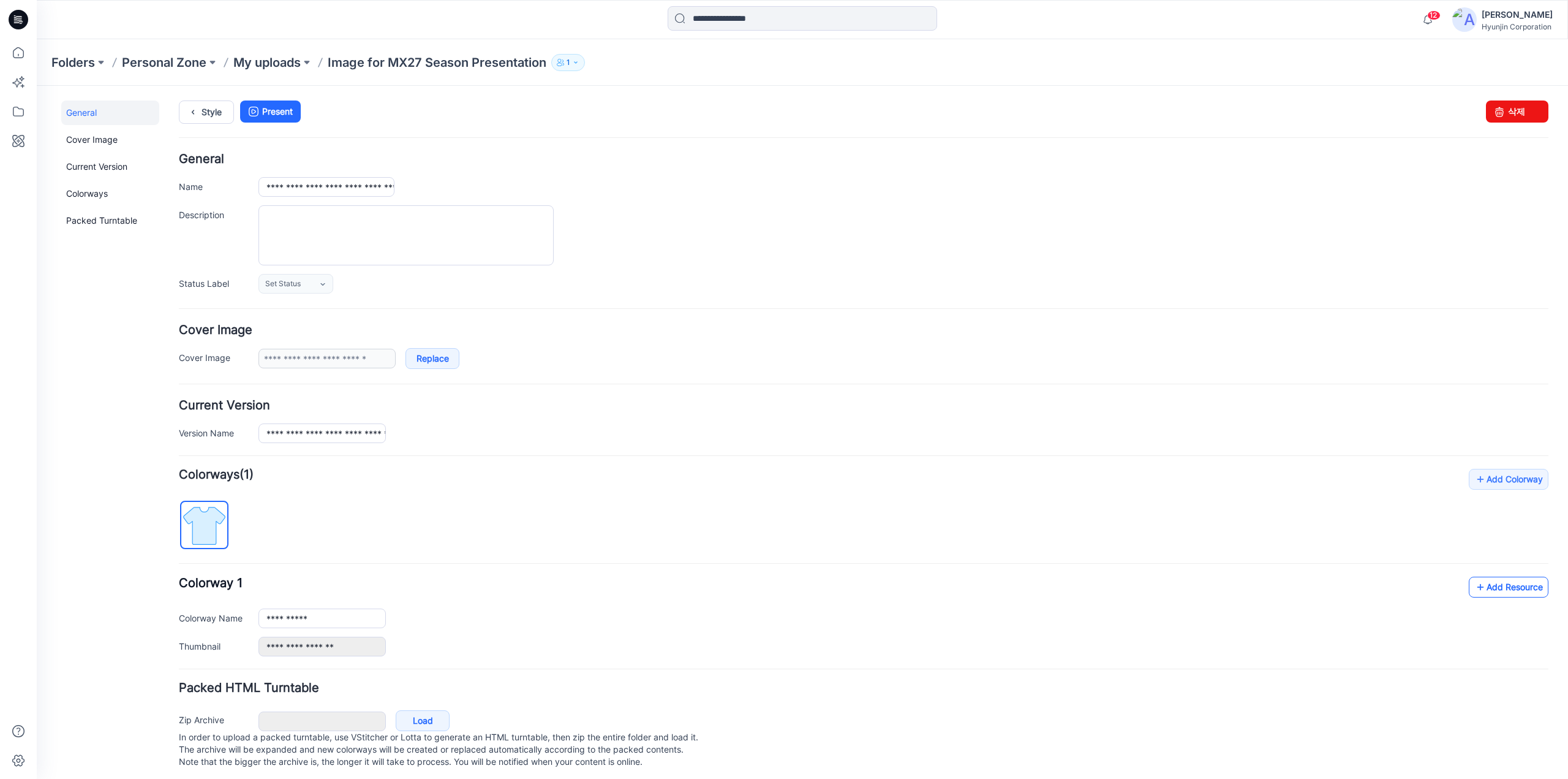
click at [1491, 589] on link "Add Resource" at bounding box center [1508, 587] width 80 height 21
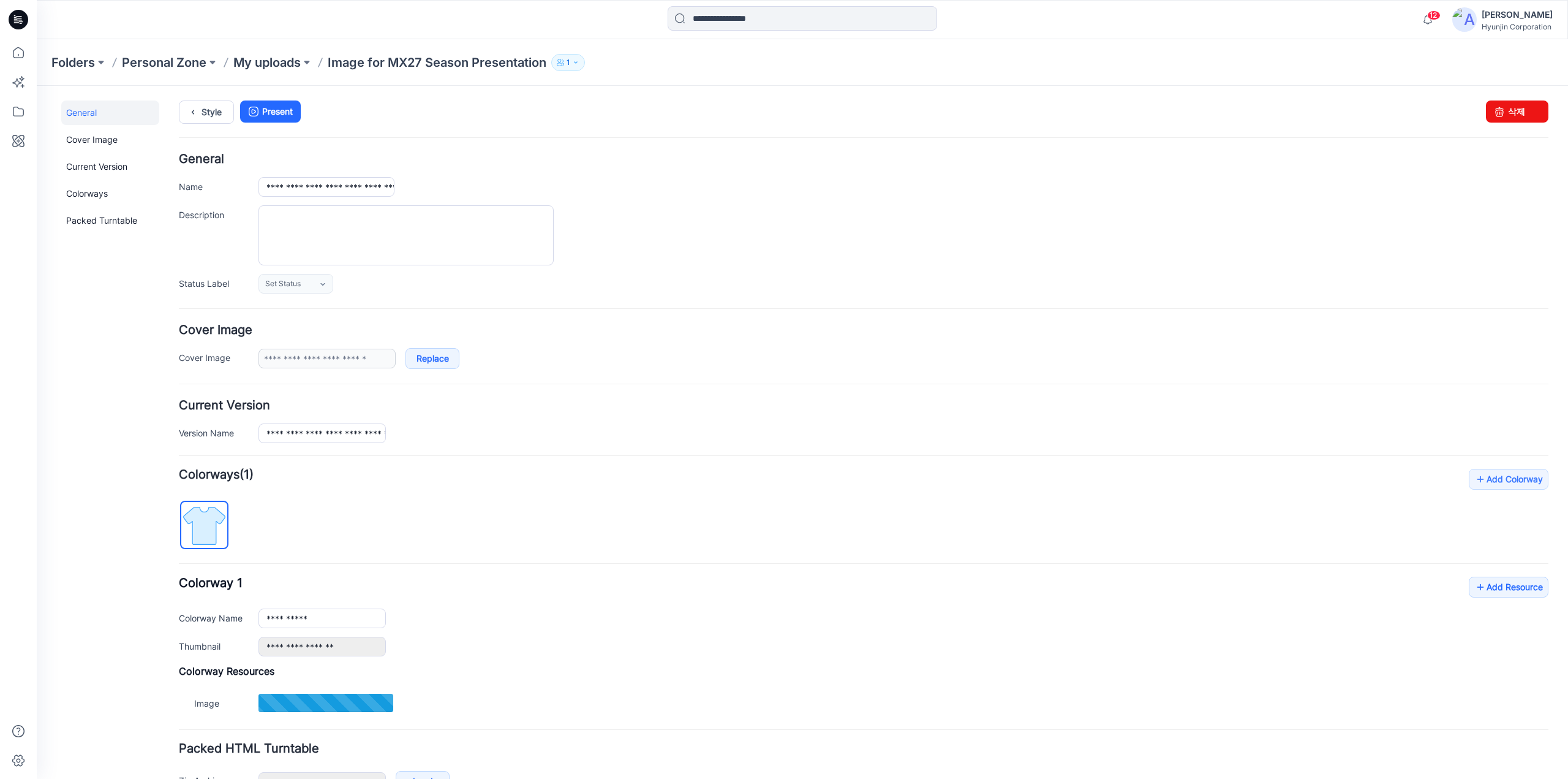
type input "**********"
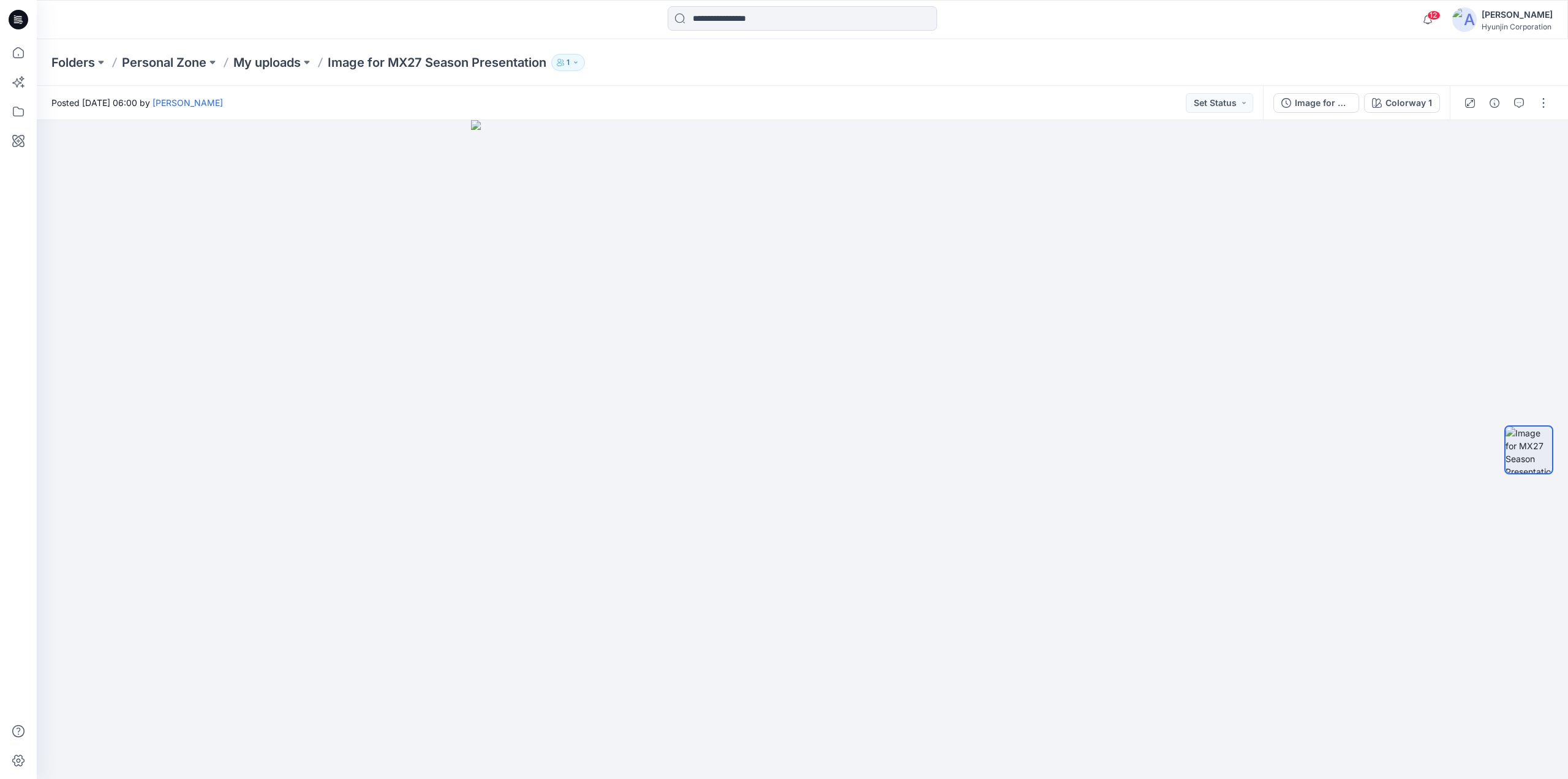
click at [18, 17] on icon at bounding box center [18, 20] width 20 height 20
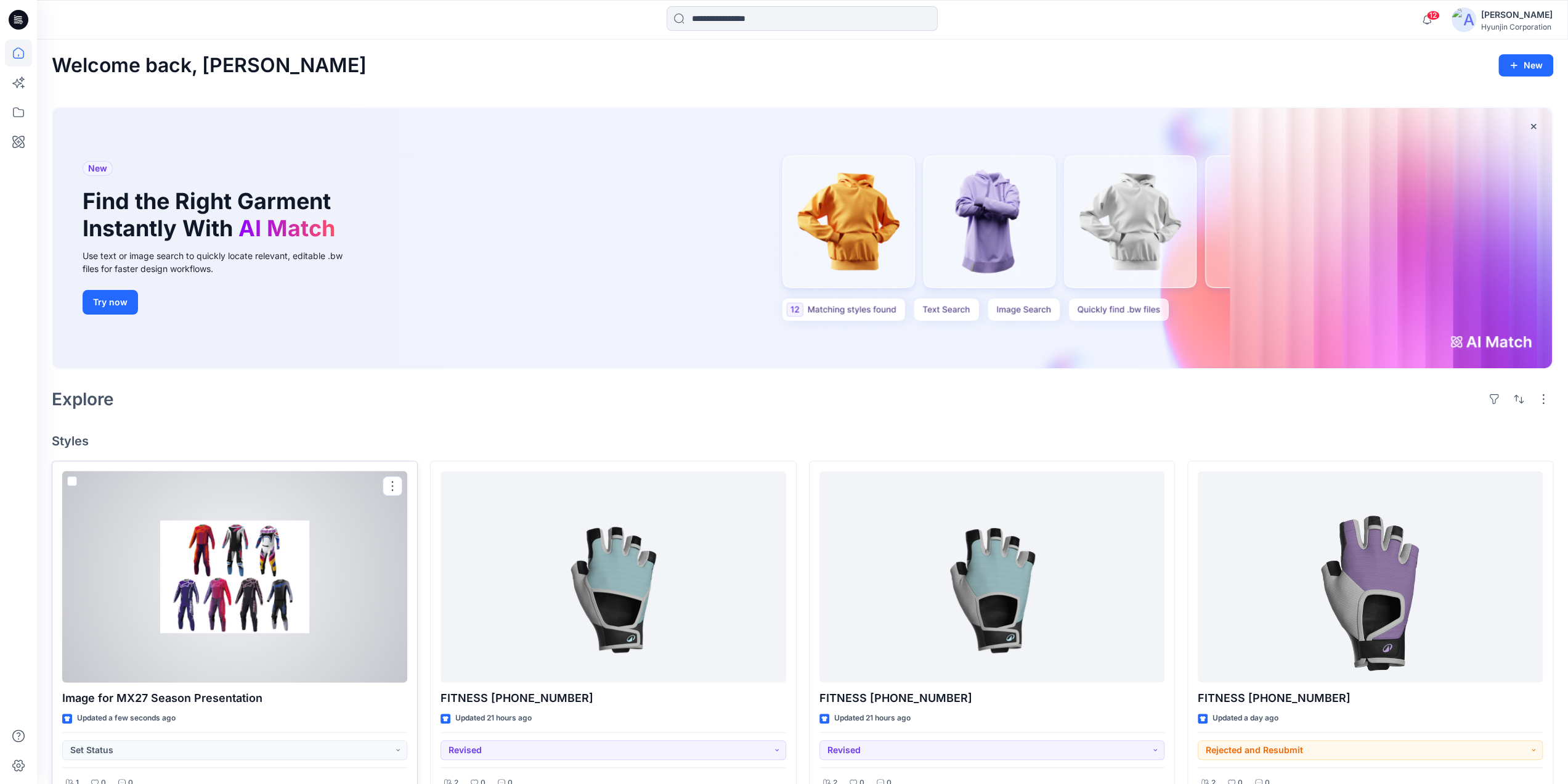
click at [277, 586] on div at bounding box center [234, 576] width 345 height 211
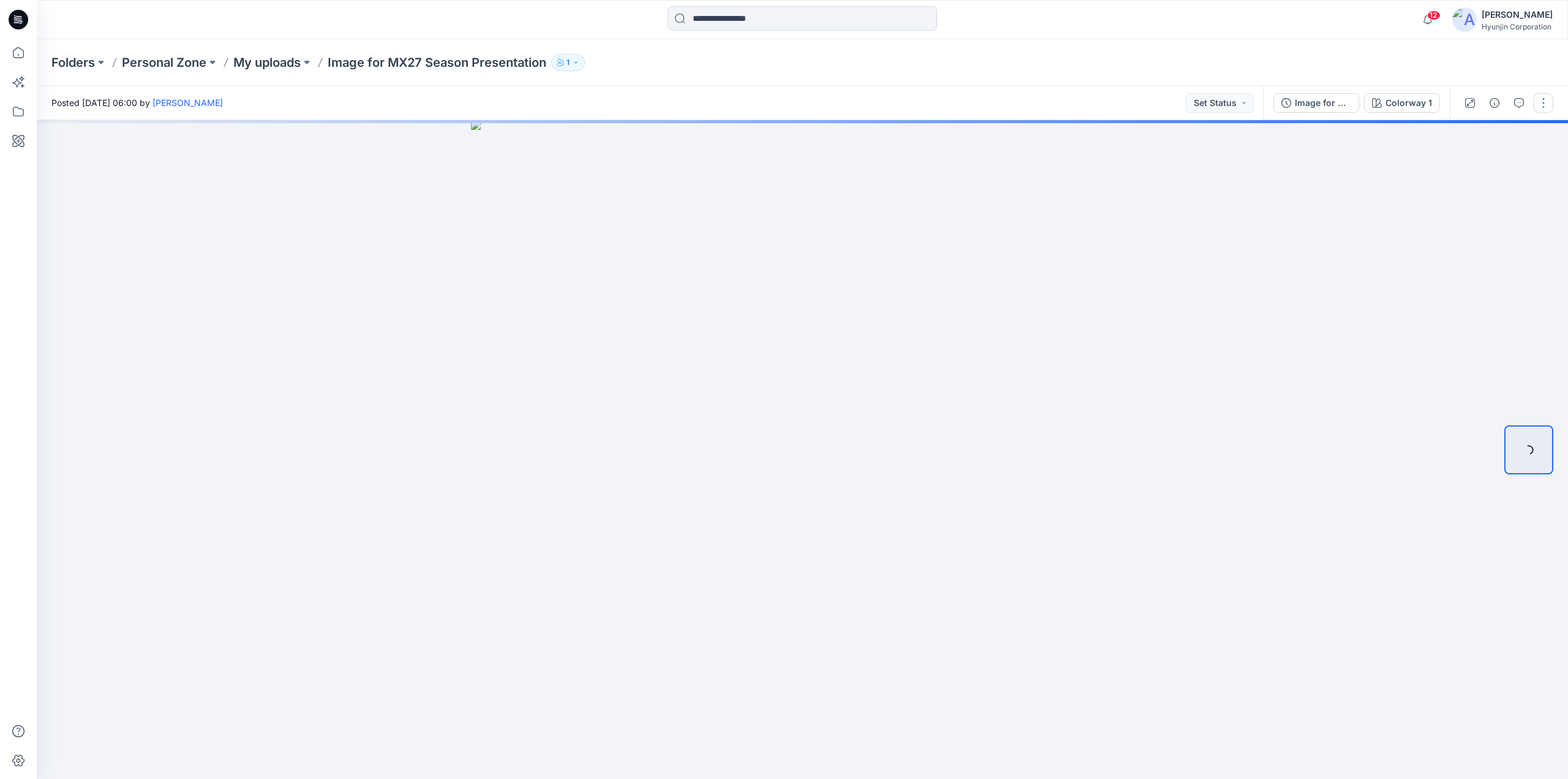
click at [1538, 103] on button "button" at bounding box center [1543, 103] width 20 height 20
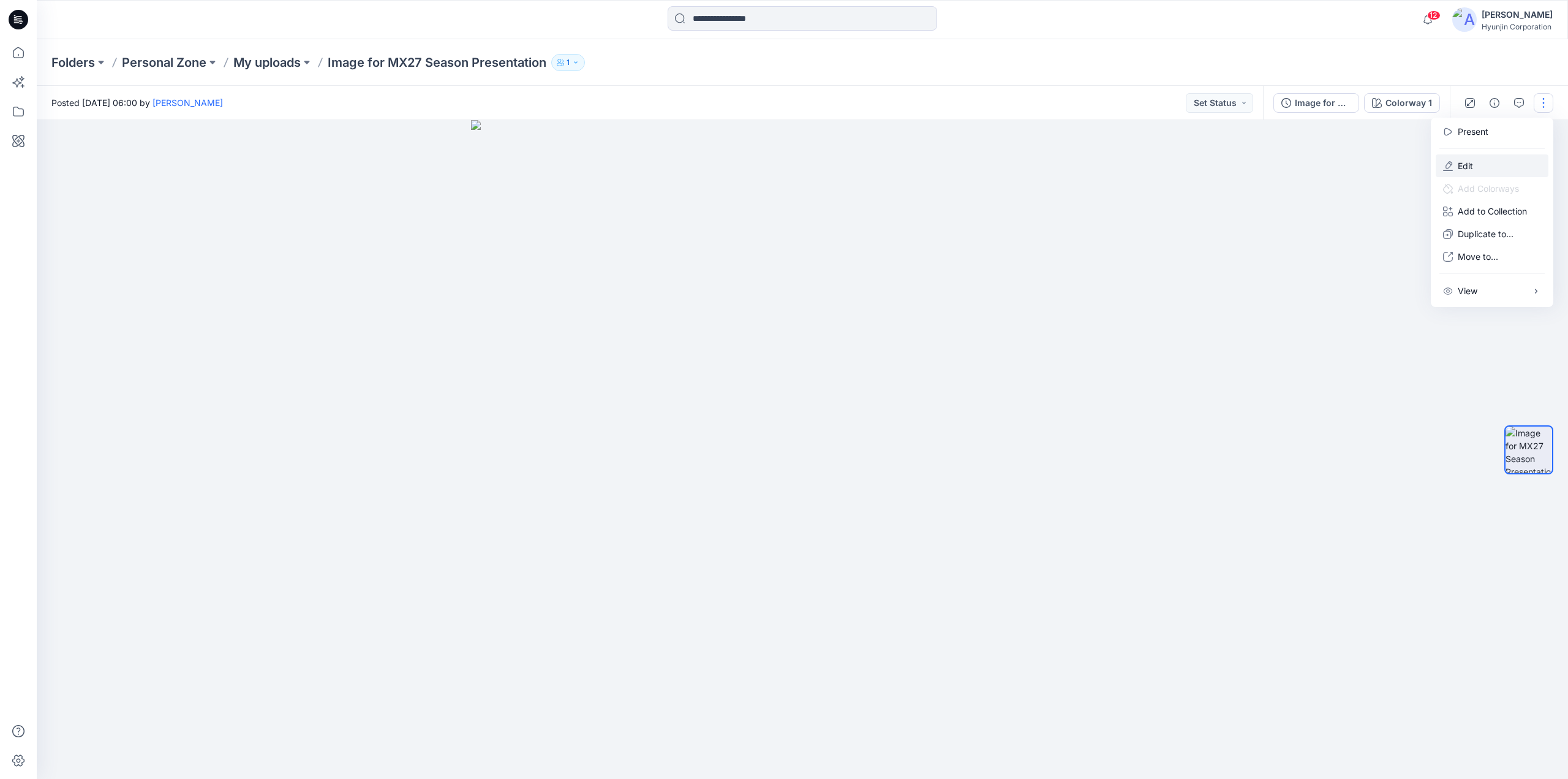
click at [1463, 163] on p "Edit" at bounding box center [1465, 166] width 16 height 13
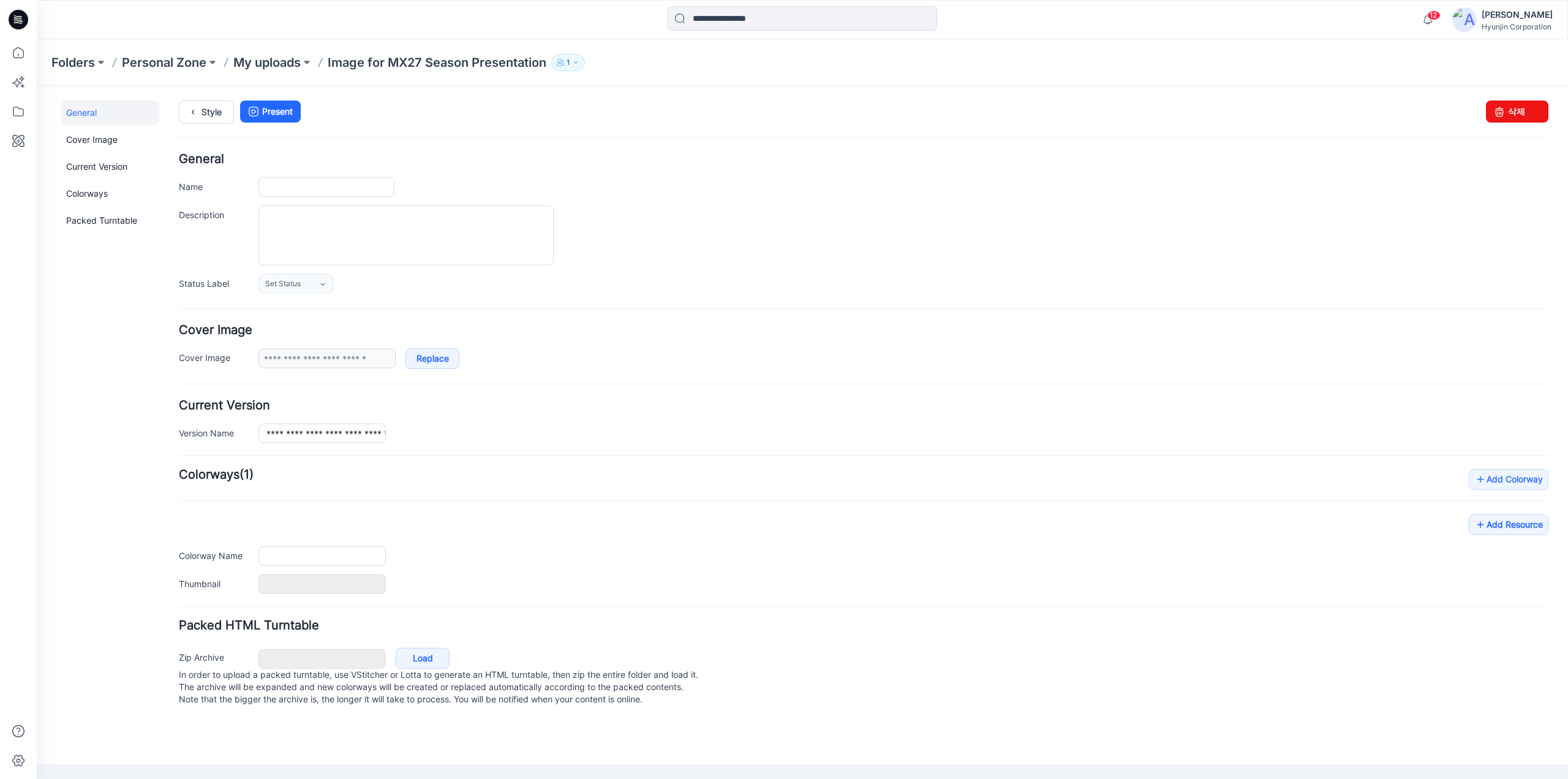
type input "**********"
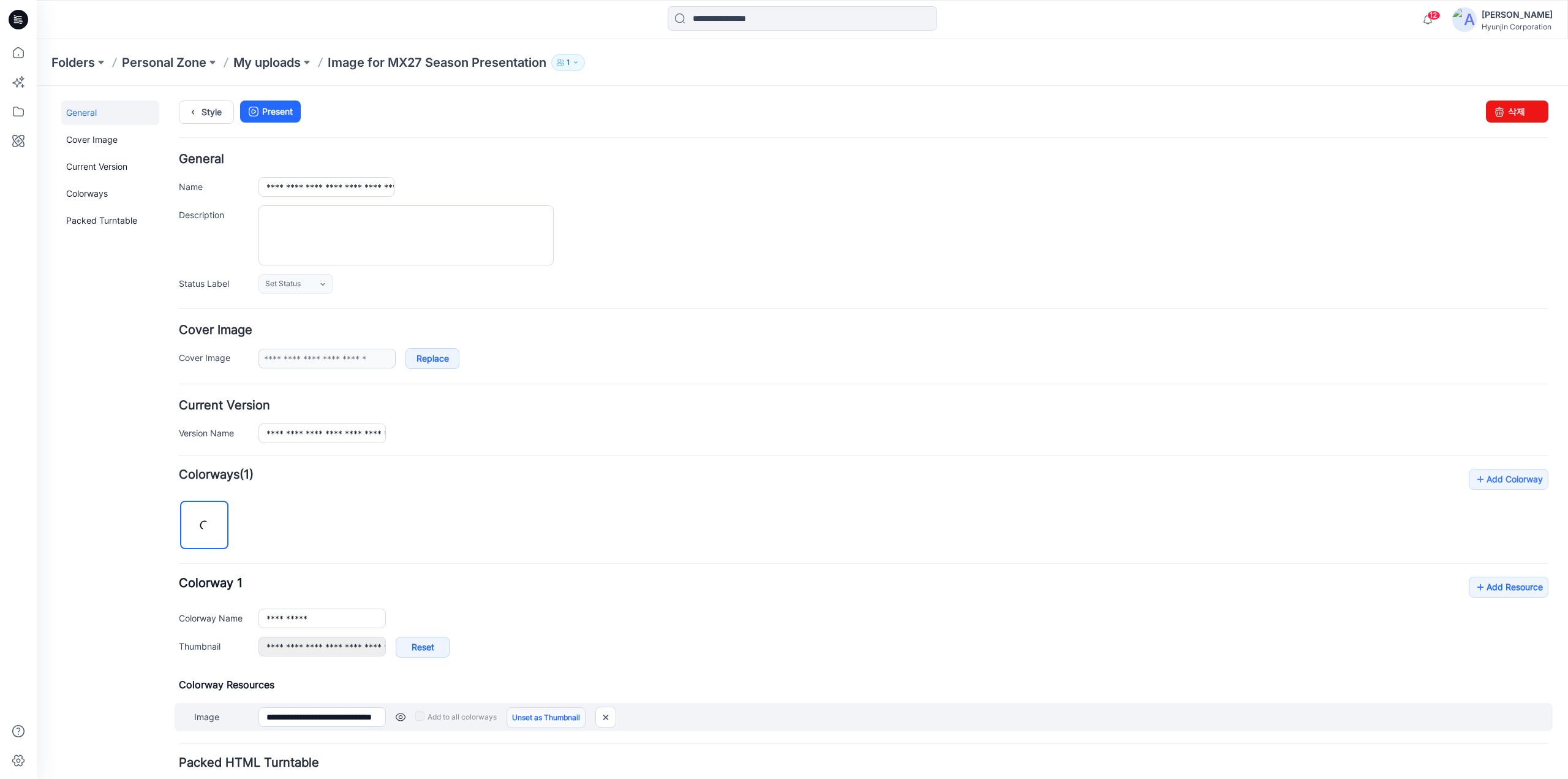
click at [541, 721] on link "Unset as Thumbnail" at bounding box center [546, 716] width 79 height 21
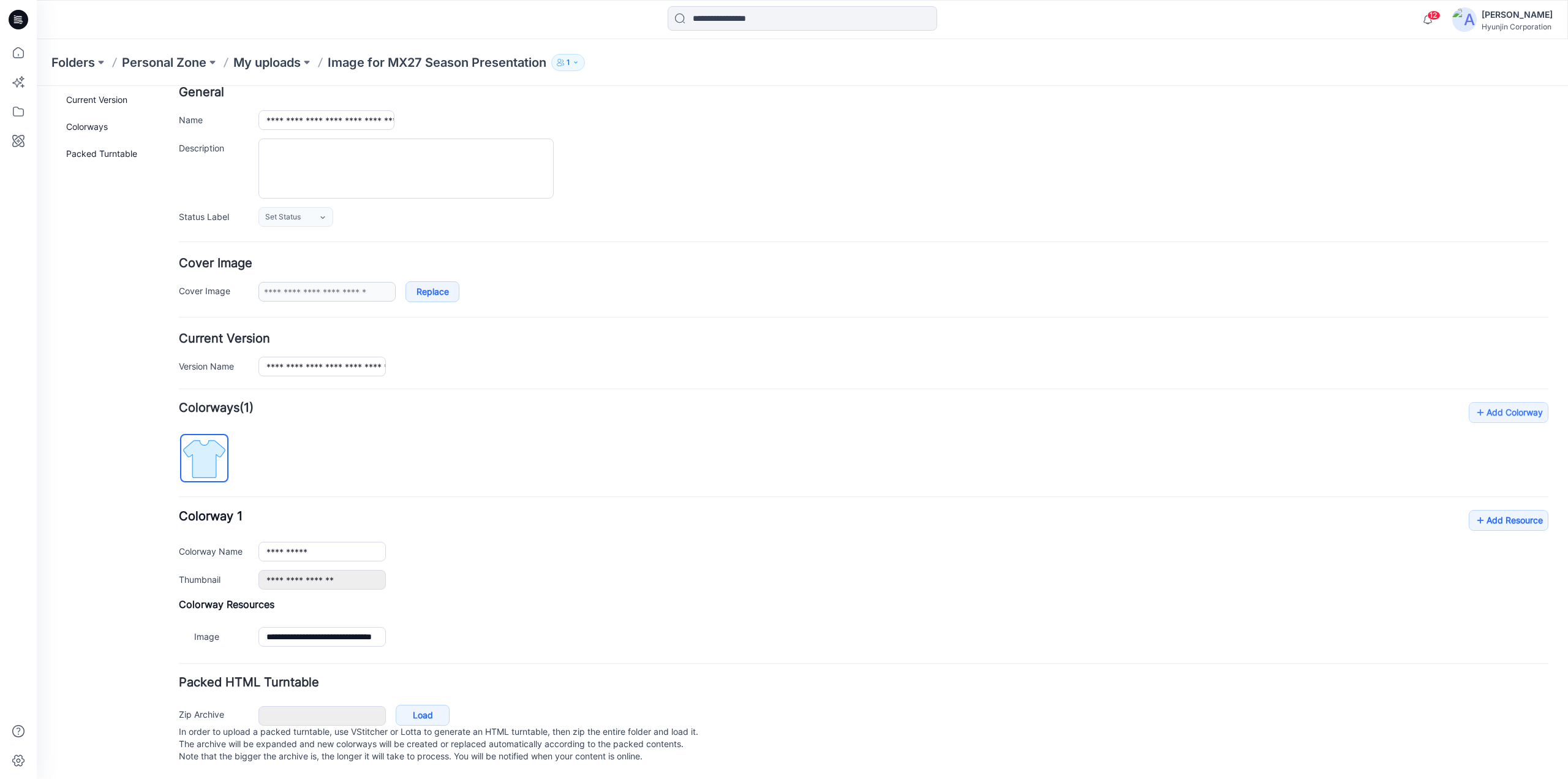
scroll to position [75, 0]
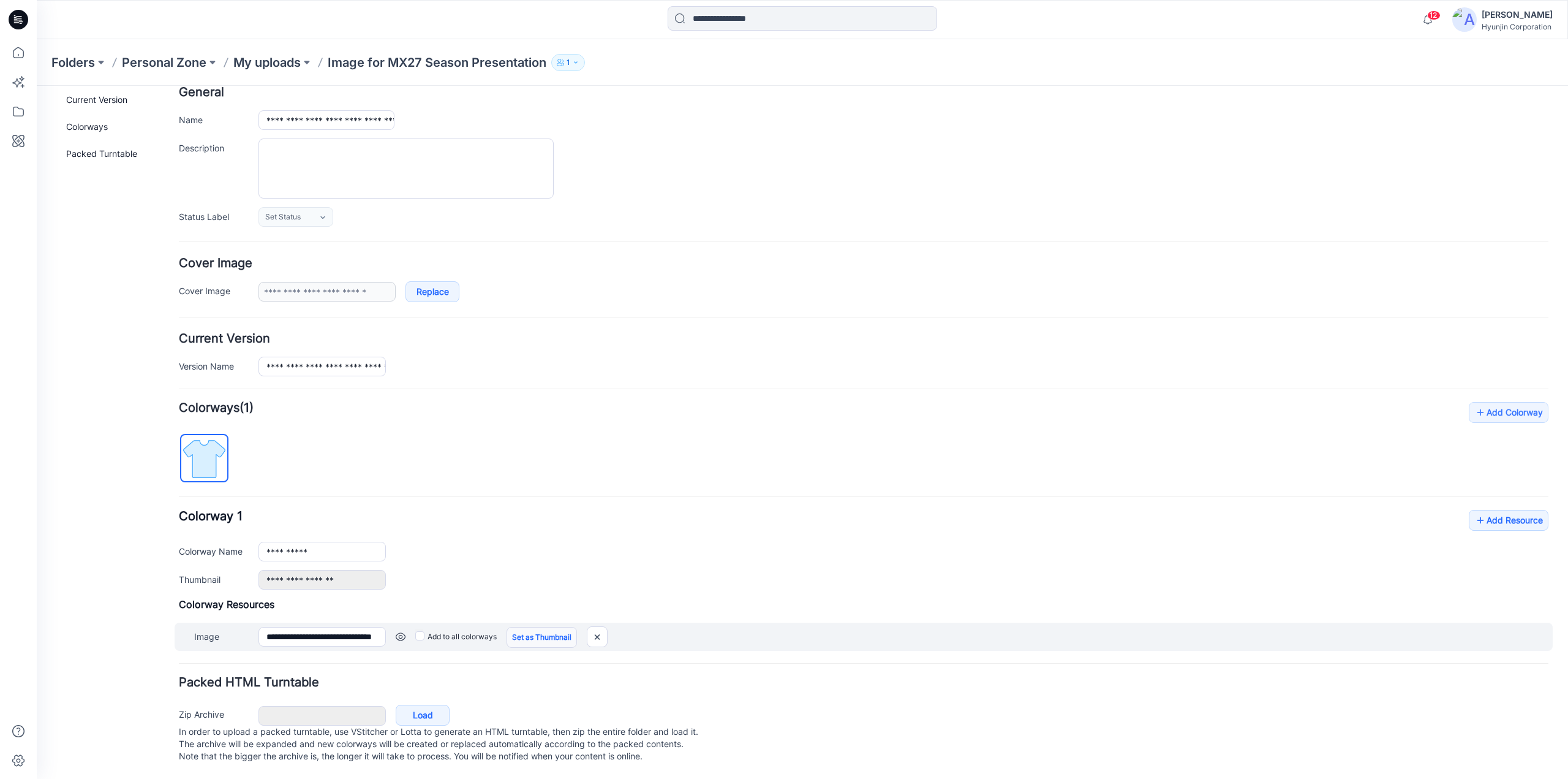
click at [553, 627] on link "Set as Thumbnail" at bounding box center [542, 637] width 71 height 21
type input "**********"
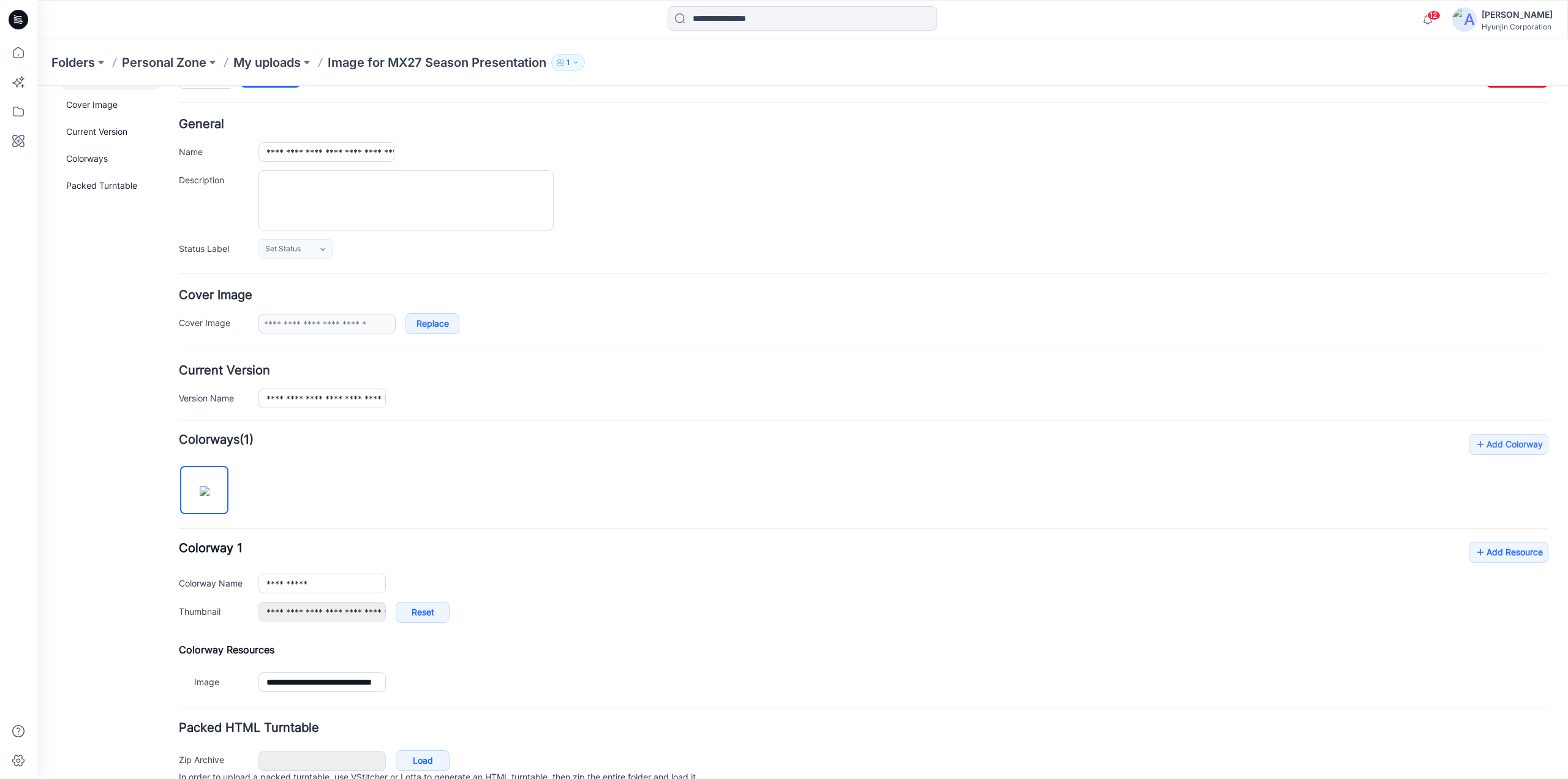
scroll to position [0, 0]
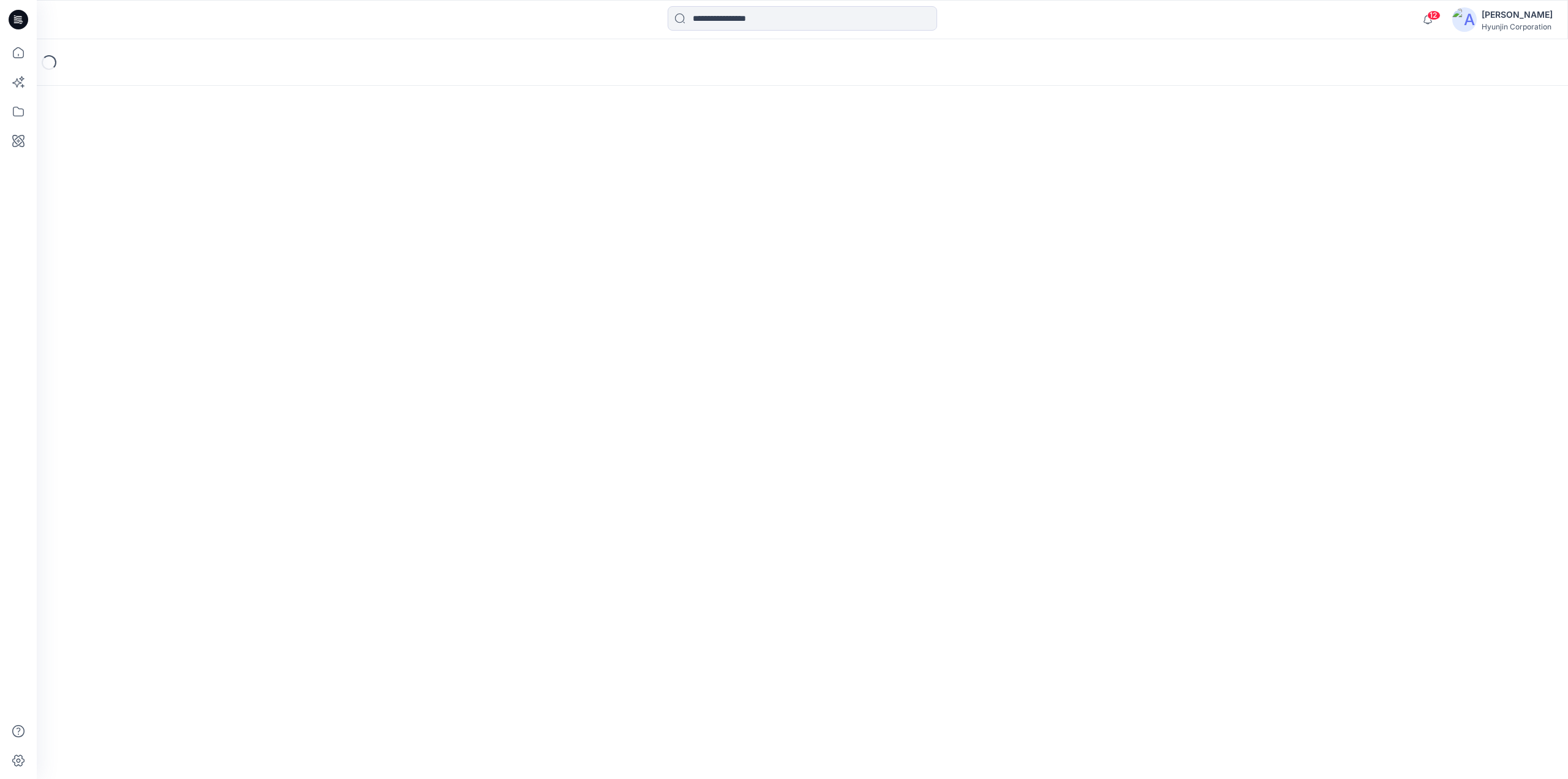
click at [22, 23] on icon at bounding box center [18, 20] width 20 height 20
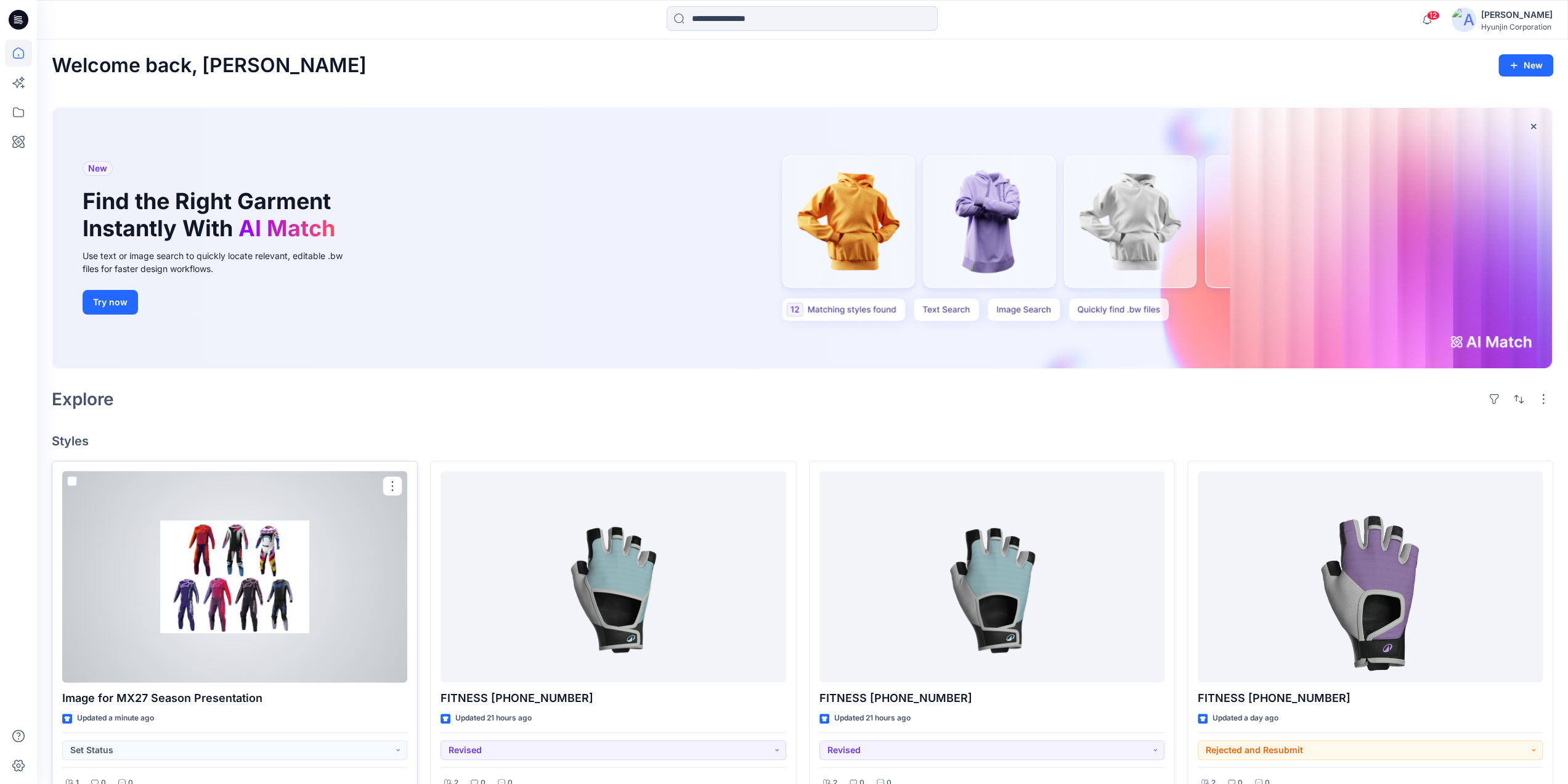
click at [324, 605] on div at bounding box center [234, 576] width 345 height 211
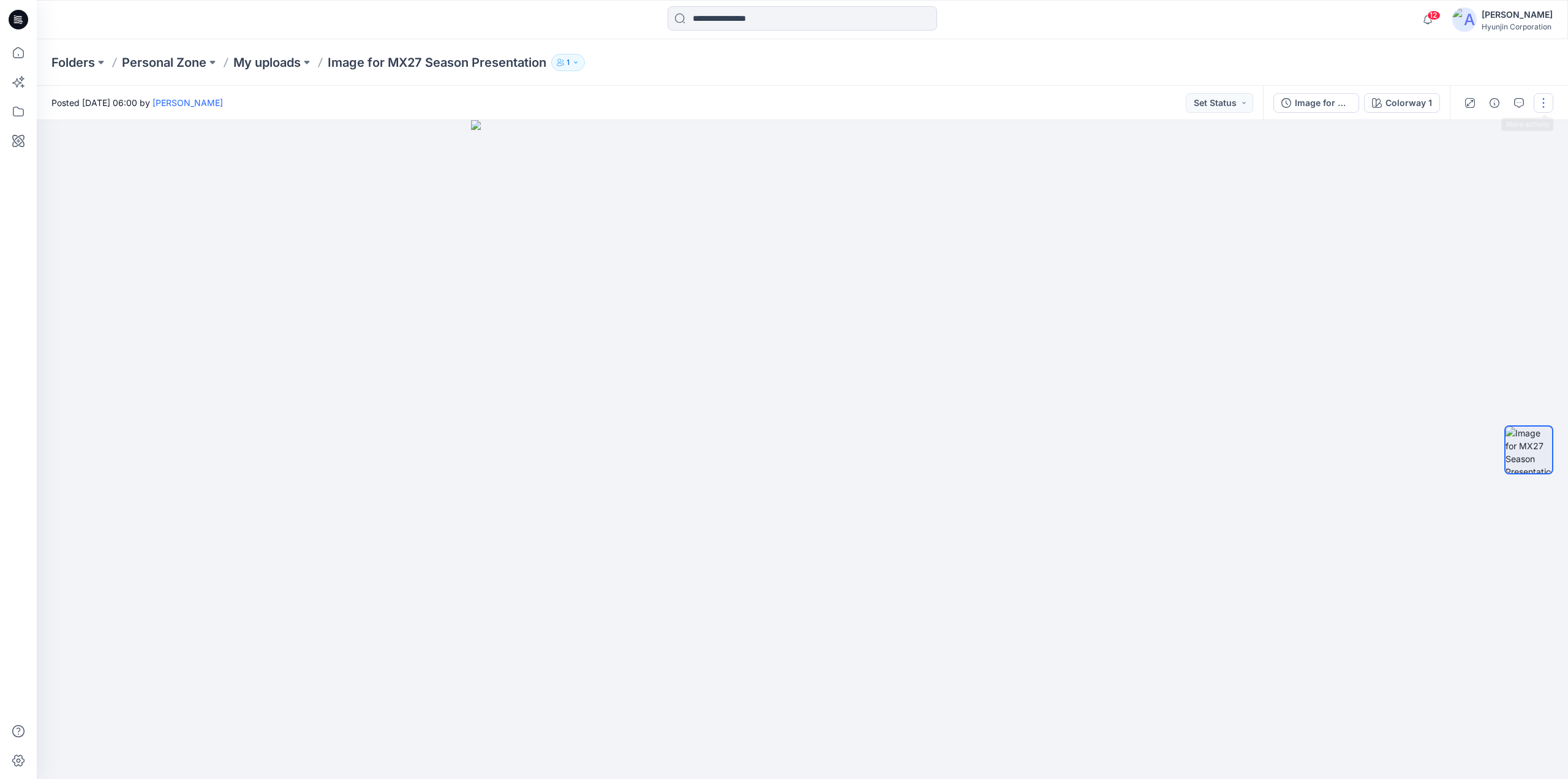
click at [1543, 104] on button "button" at bounding box center [1543, 103] width 20 height 20
click at [1484, 167] on button "Edit" at bounding box center [1492, 166] width 113 height 23
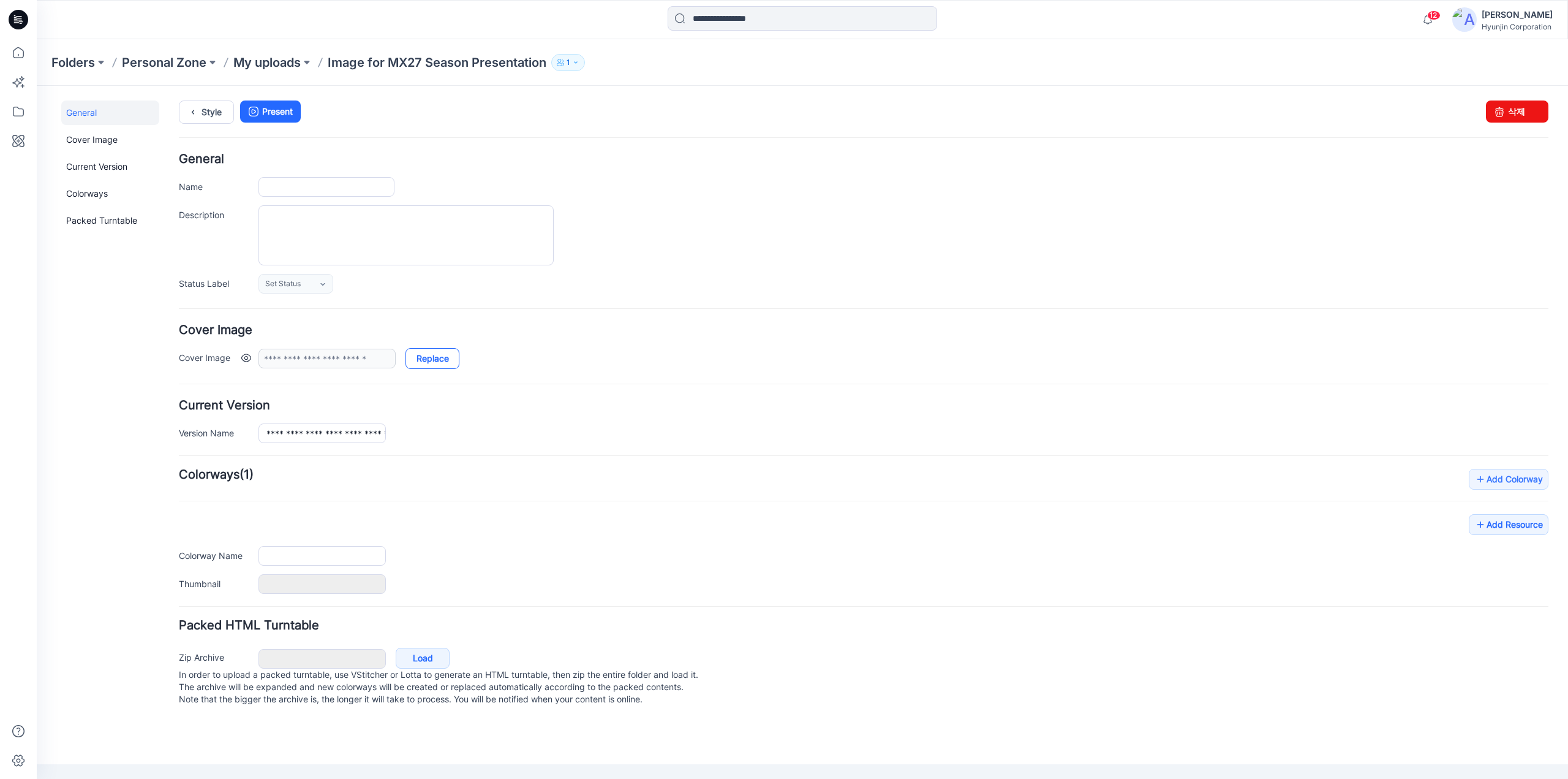
type input "**********"
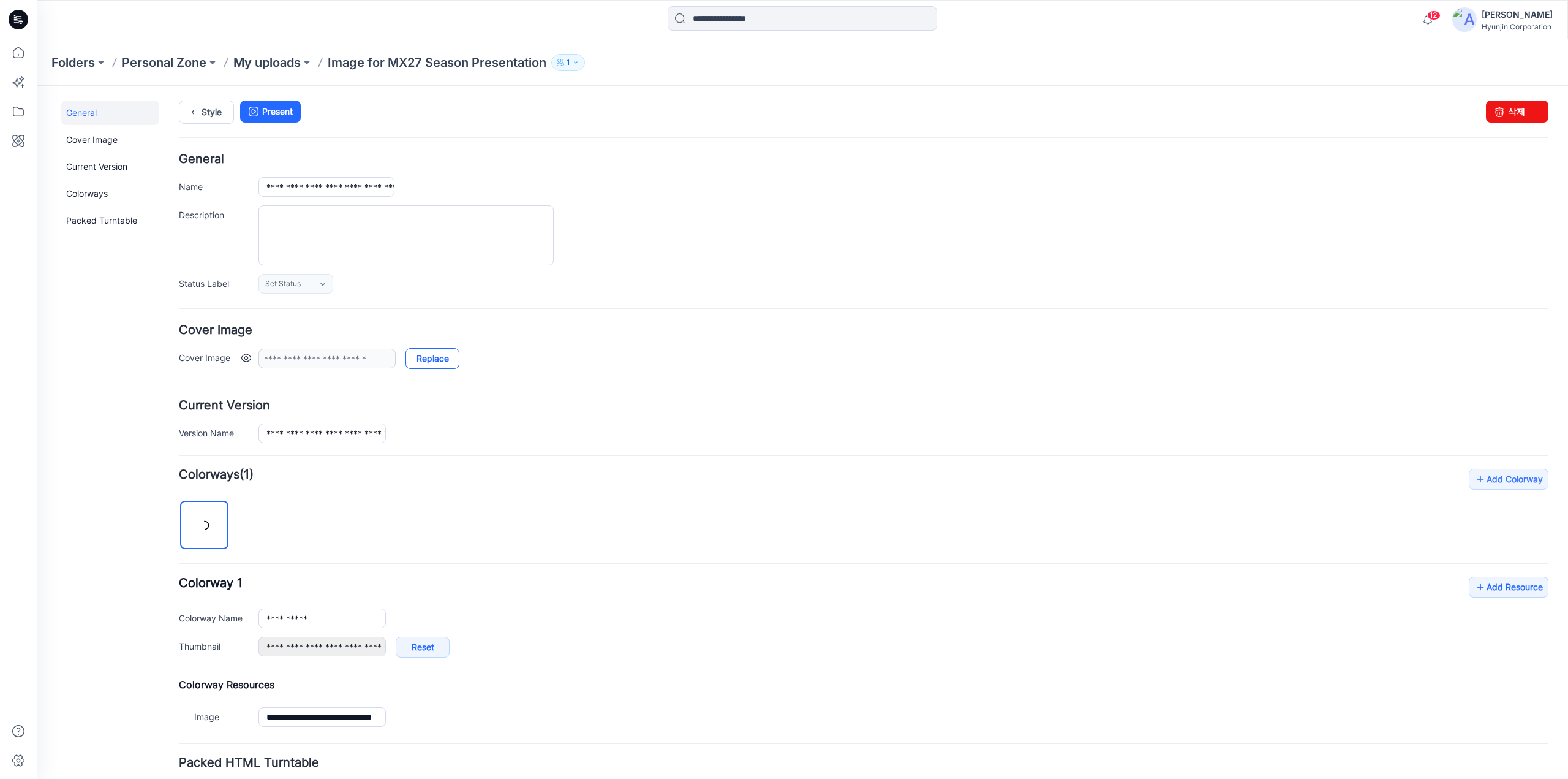
click at [431, 356] on link "Replace" at bounding box center [432, 358] width 54 height 21
type input "**********"
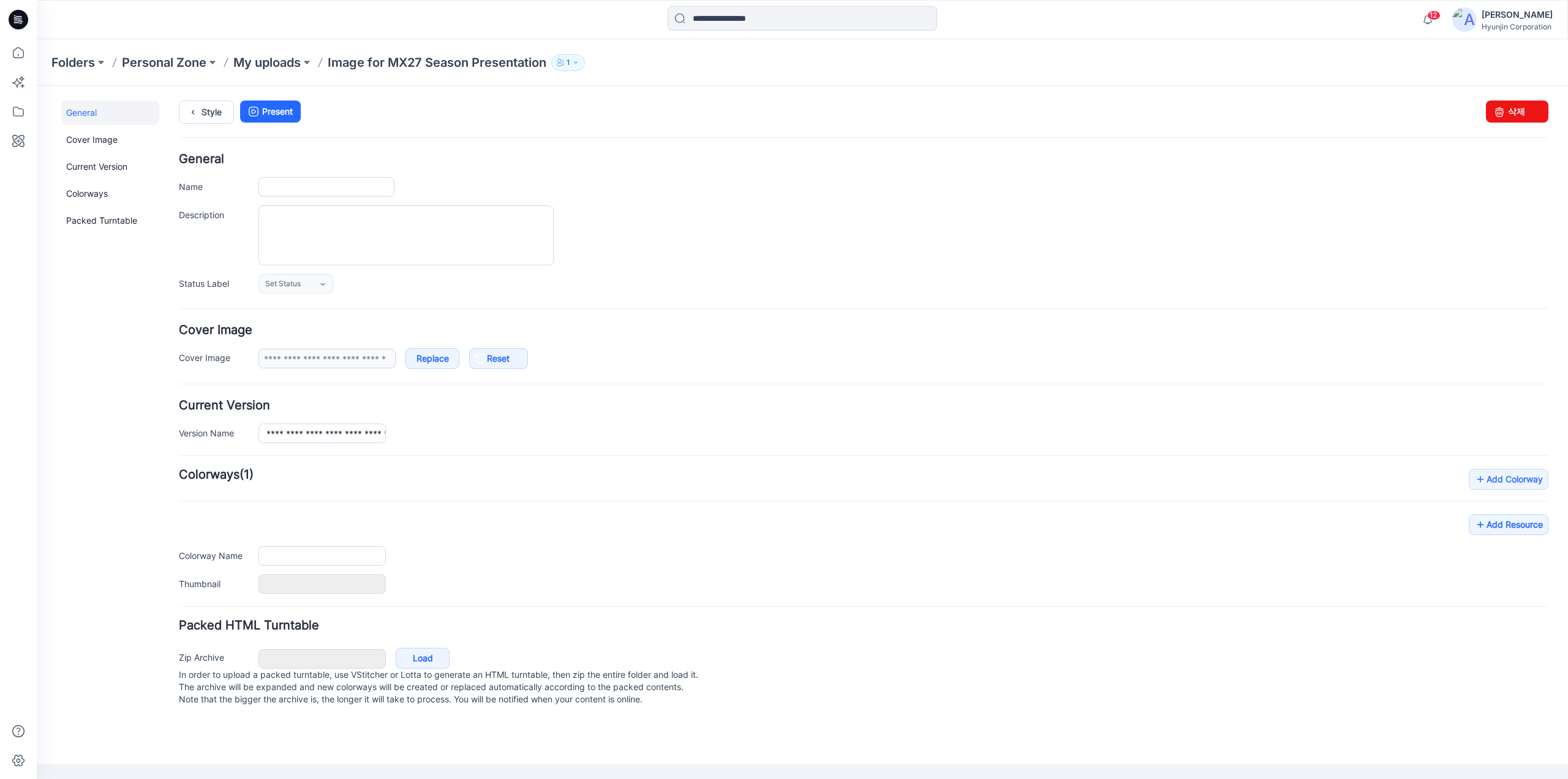
type input "**********"
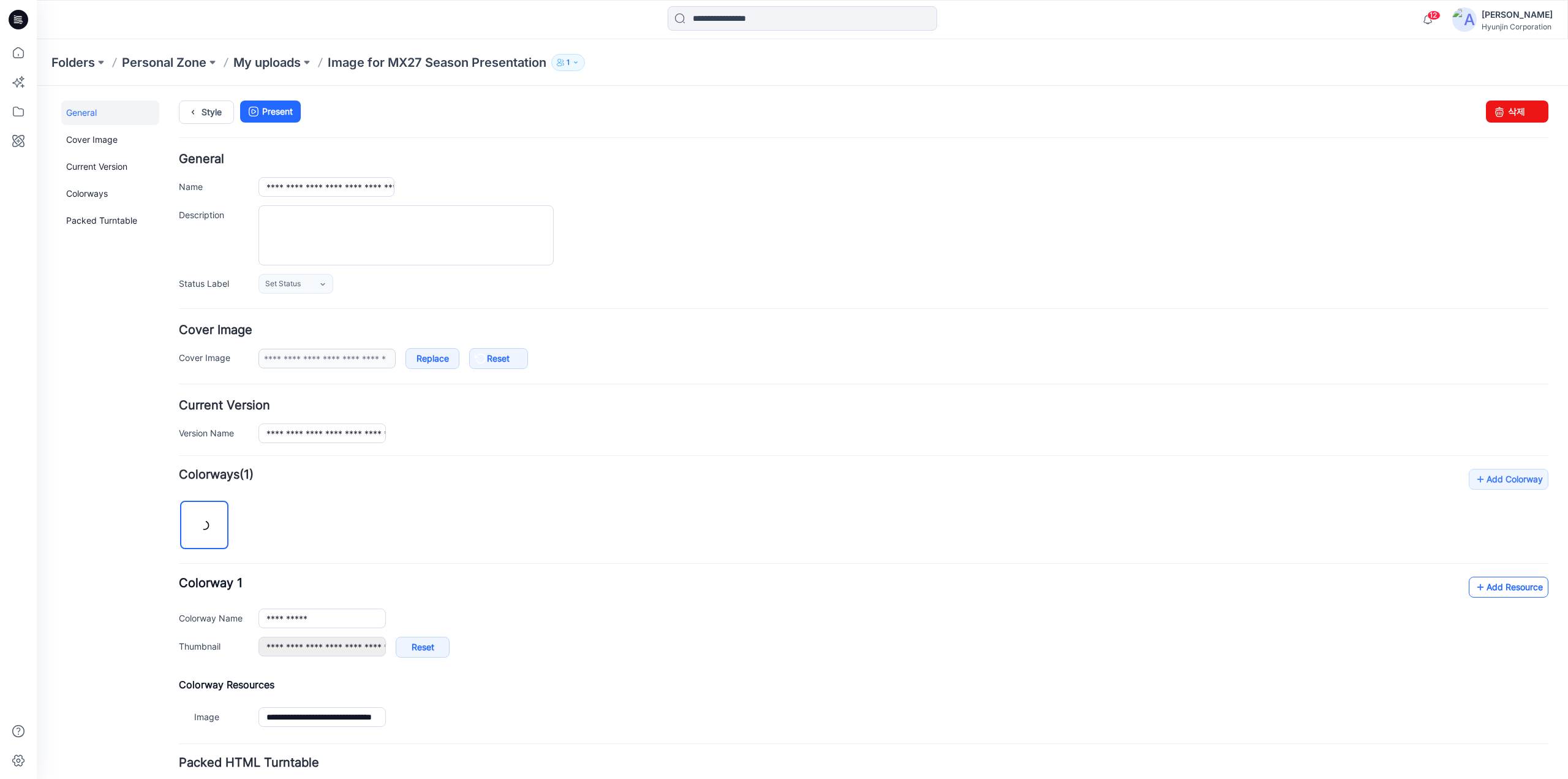
click at [1495, 582] on link "Add Resource" at bounding box center [1508, 587] width 80 height 21
click at [23, 23] on icon at bounding box center [18, 20] width 20 height 20
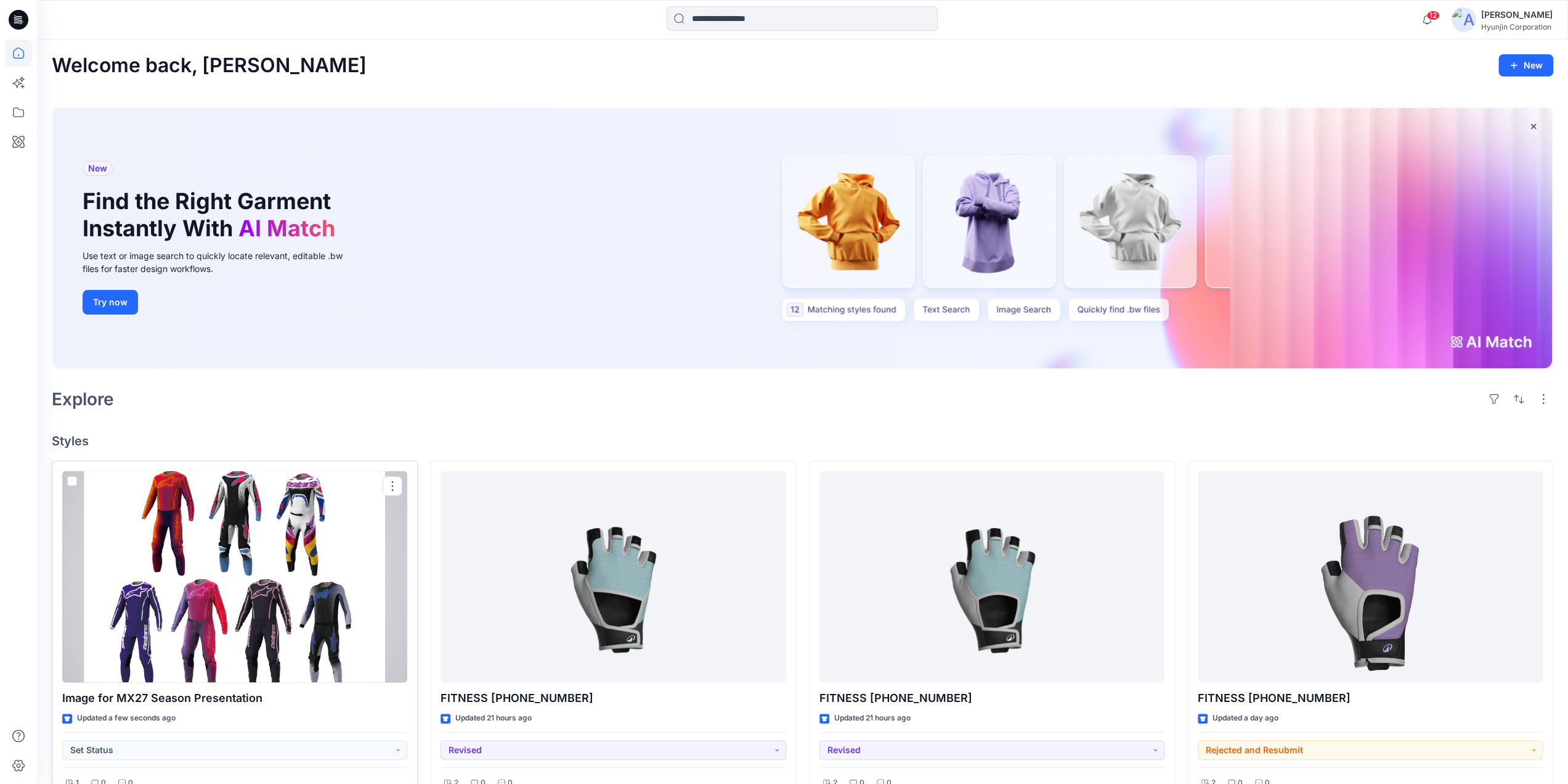
click at [287, 625] on div at bounding box center [234, 576] width 345 height 211
click at [396, 482] on button "button" at bounding box center [393, 486] width 20 height 20
click at [436, 608] on p "Move to" at bounding box center [424, 605] width 33 height 13
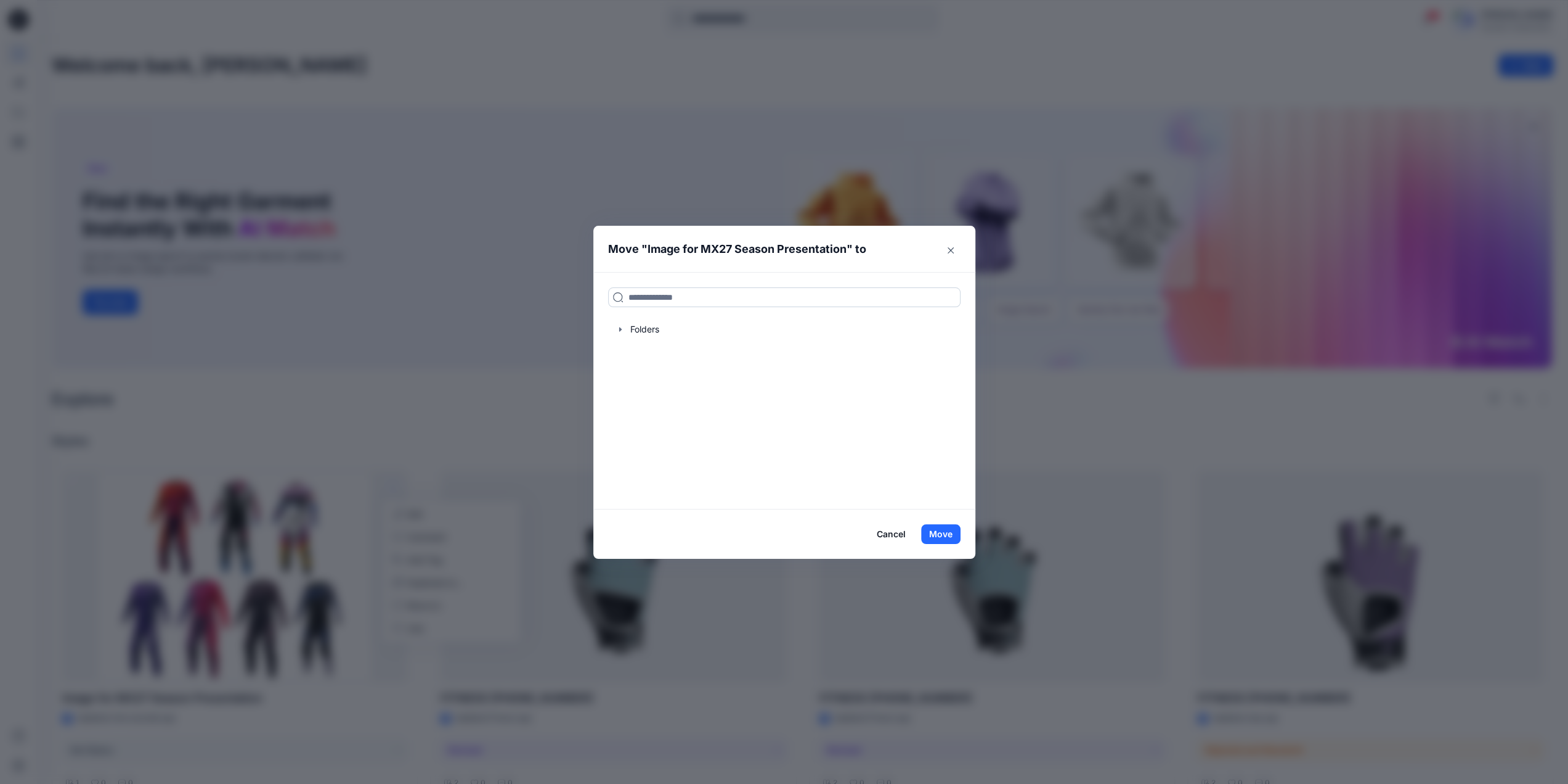
click at [649, 298] on input at bounding box center [784, 297] width 352 height 20
paste input "**********"
type input "**********"
click at [644, 324] on mark "ALPINESTARS MX27" at bounding box center [671, 324] width 86 height 17
click at [950, 535] on button "Move" at bounding box center [941, 534] width 40 height 20
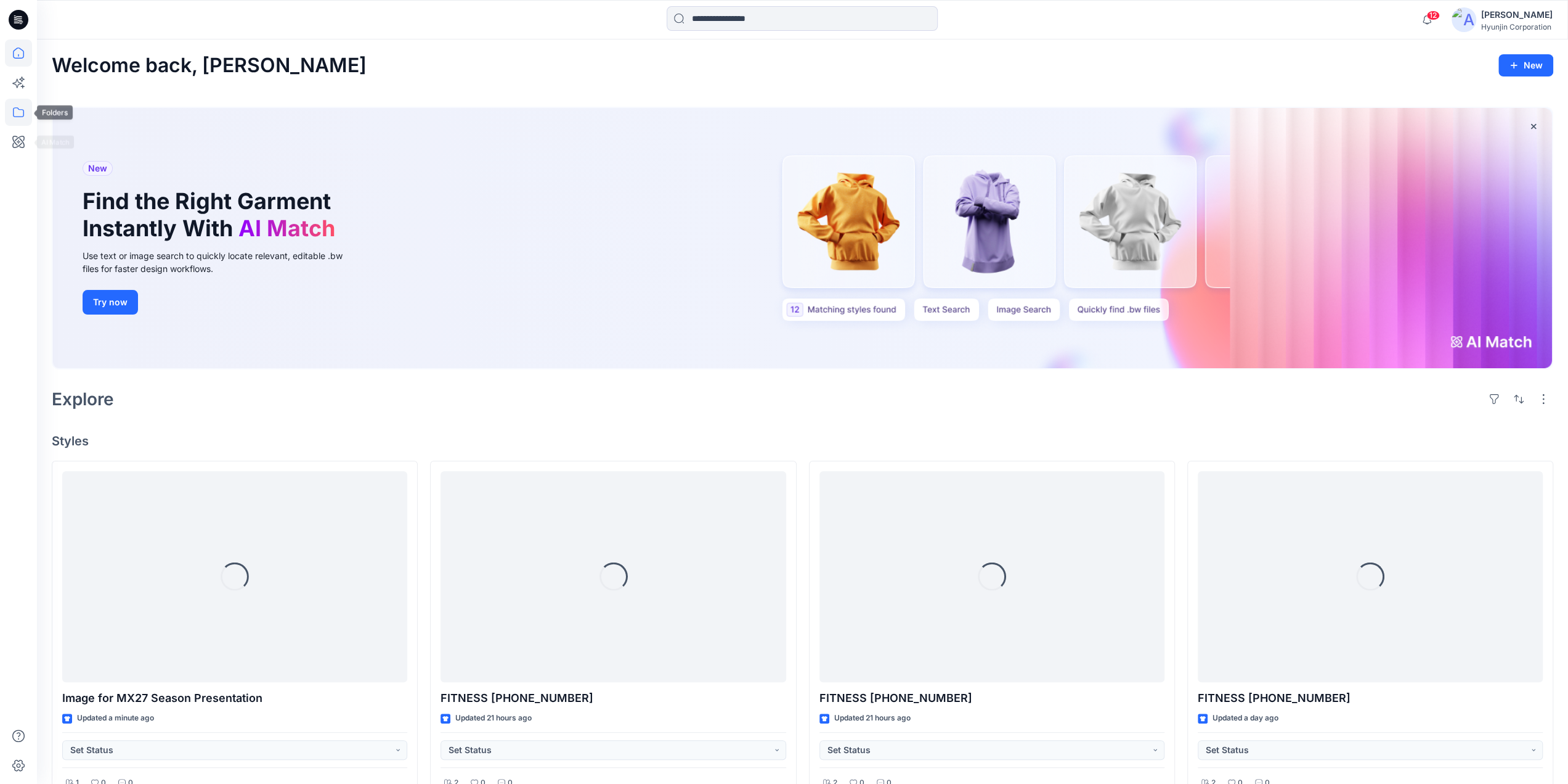
click at [10, 119] on icon at bounding box center [18, 112] width 27 height 27
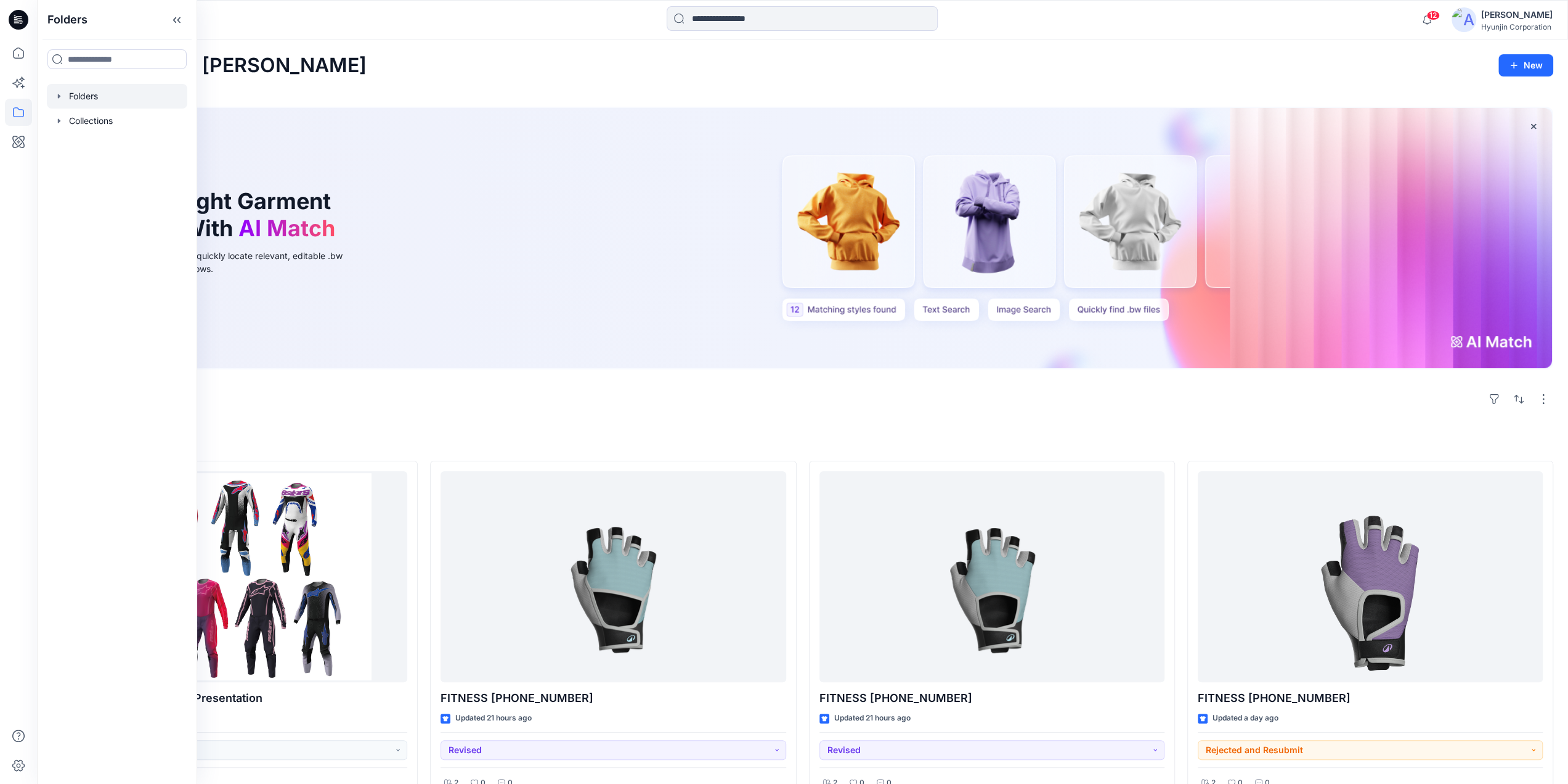
click at [76, 97] on div at bounding box center [117, 96] width 141 height 25
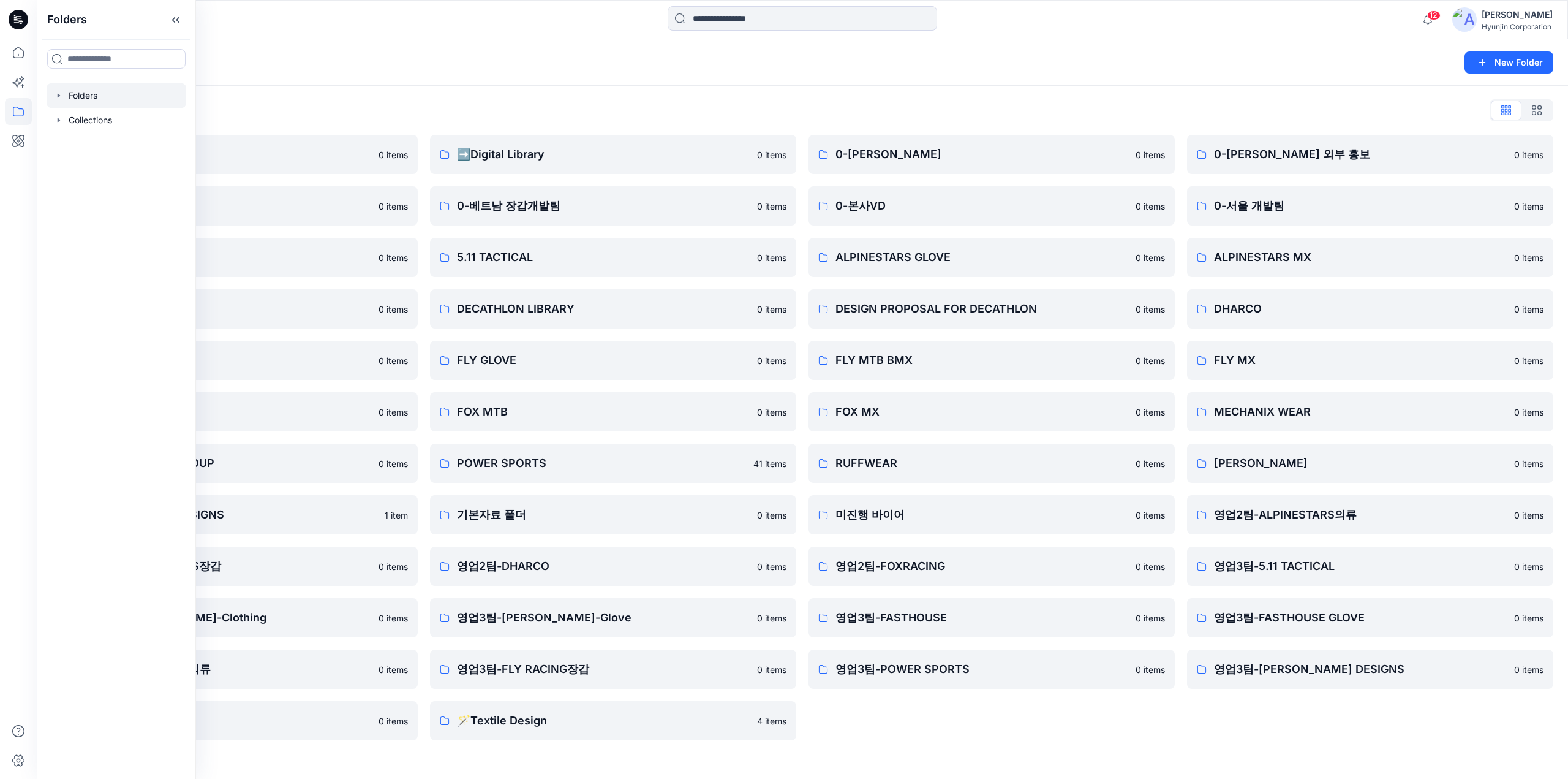
click at [1034, 735] on div "0-[PERSON_NAME] 0 items 0-본사VD 0 items ALPINESTARS GLOVE 0 items DESIGN PROPOSA…" at bounding box center [991, 438] width 366 height 605
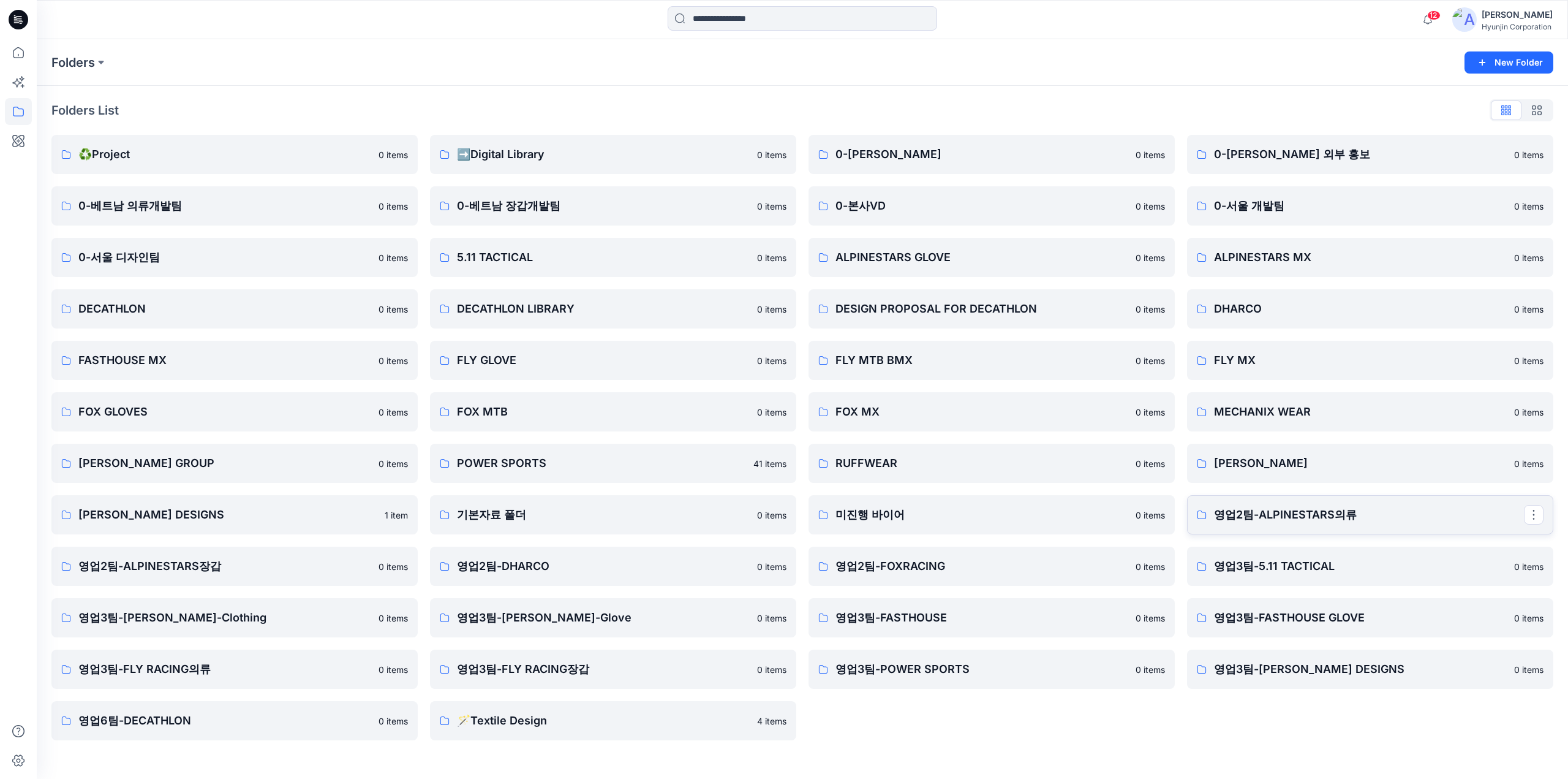
click at [1266, 517] on p "영업2팀-ALPINESTARS의류" at bounding box center [1368, 514] width 310 height 17
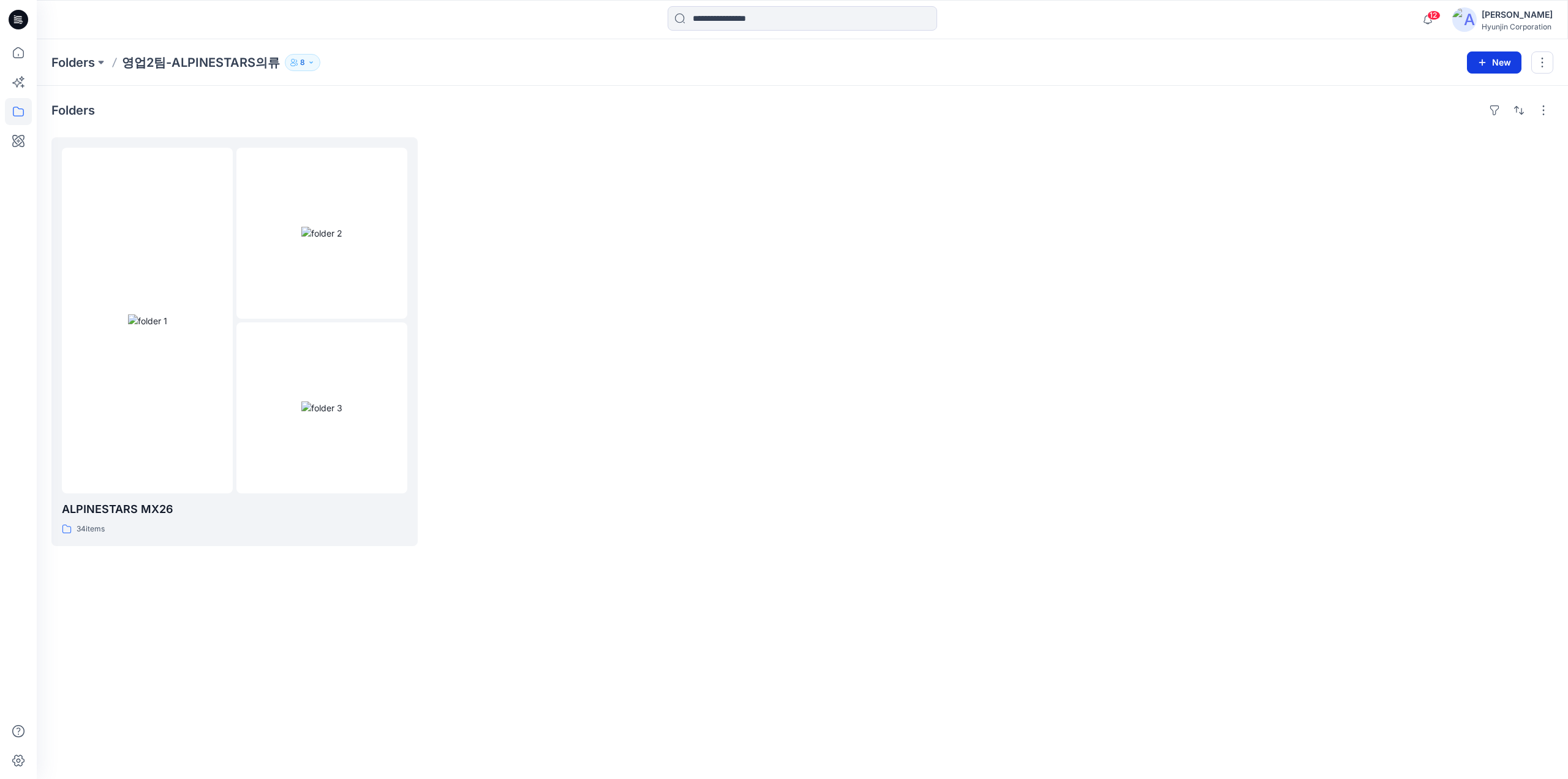
click at [1496, 66] on button "New" at bounding box center [1494, 63] width 54 height 22
click at [1462, 119] on p "New Folder" at bounding box center [1458, 116] width 45 height 13
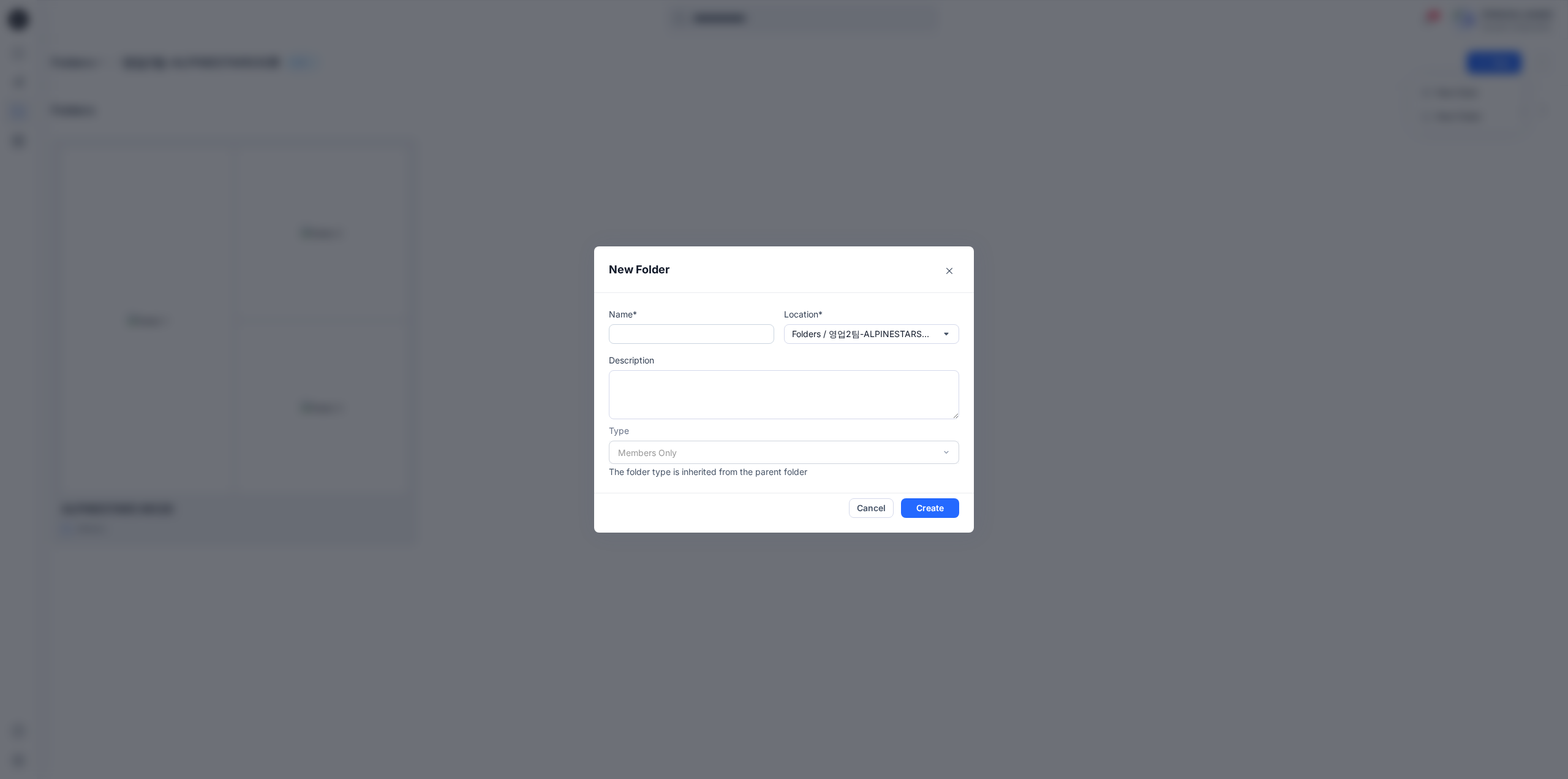
click at [702, 331] on input "text" at bounding box center [691, 334] width 165 height 20
click at [949, 276] on button "Close" at bounding box center [949, 271] width 20 height 20
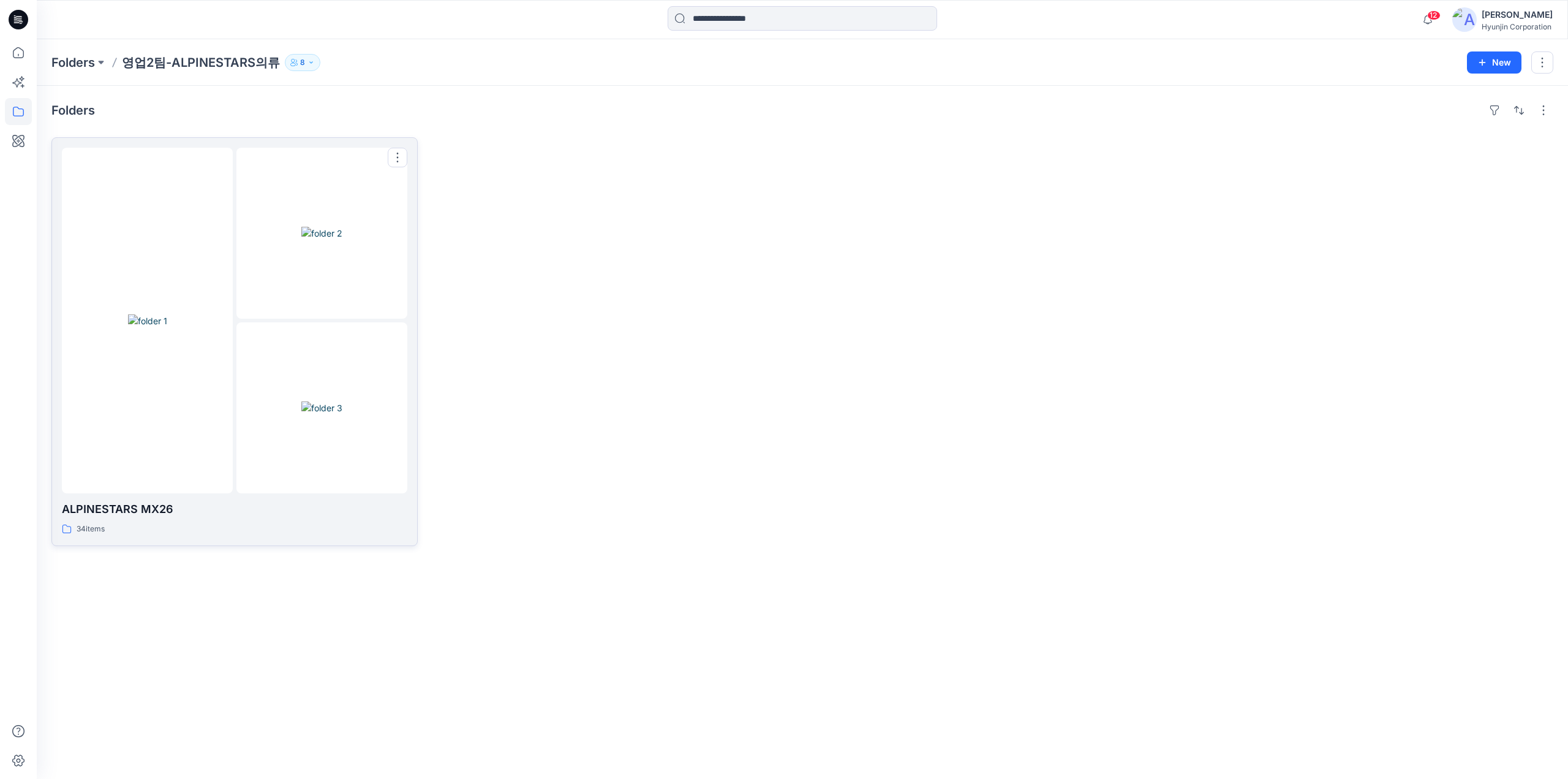
click at [212, 500] on p "ALPINESTARS MX26" at bounding box center [234, 508] width 345 height 17
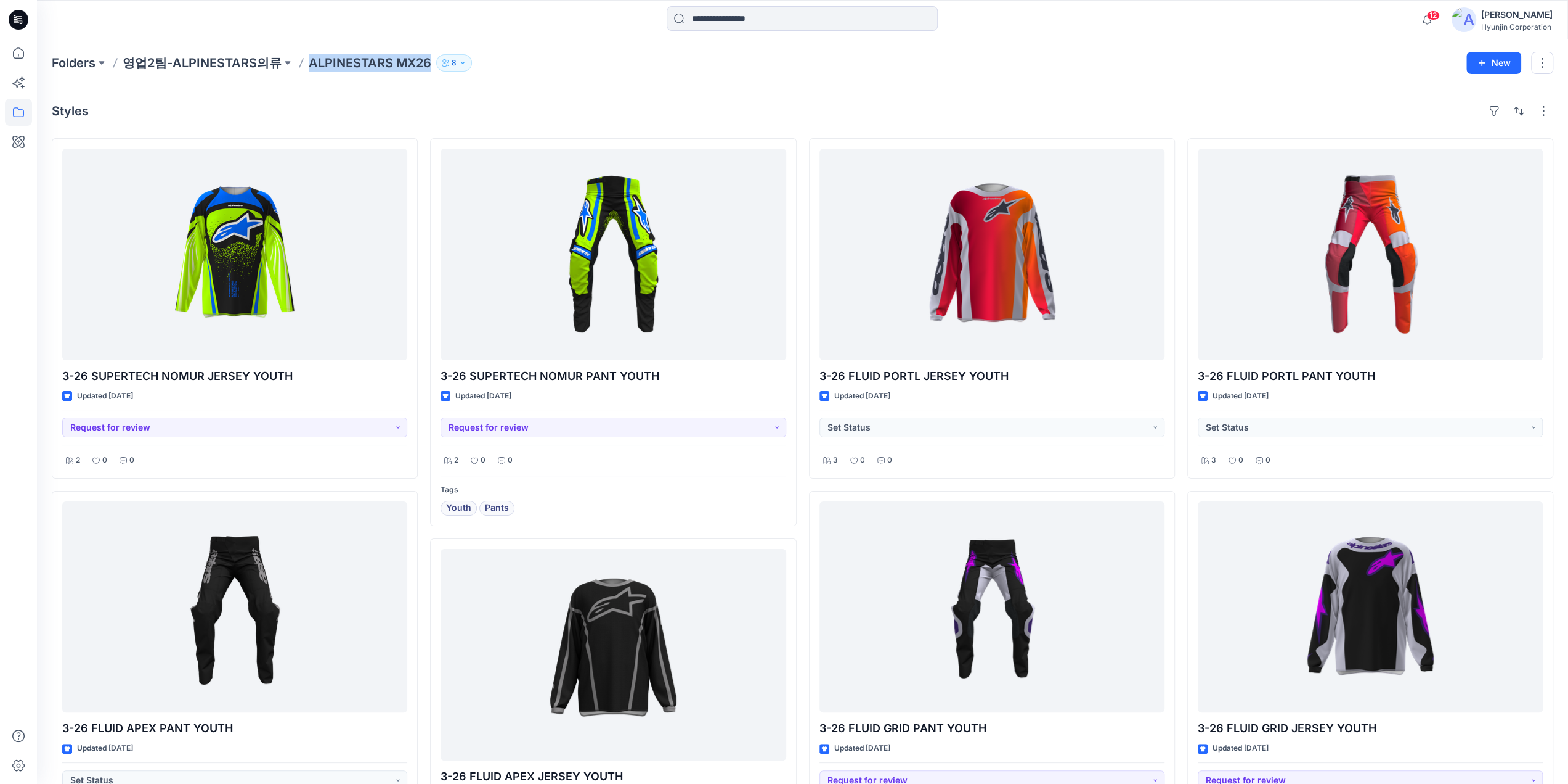
drag, startPoint x: 304, startPoint y: 74, endPoint x: 429, endPoint y: 79, distance: 125.1
click at [429, 79] on div "Folders 영업2팀-ALPINESTARS의류 ALPINESTARS MX26 8 New" at bounding box center [803, 63] width 1532 height 47
copy p "ALPINESTARS MX26"
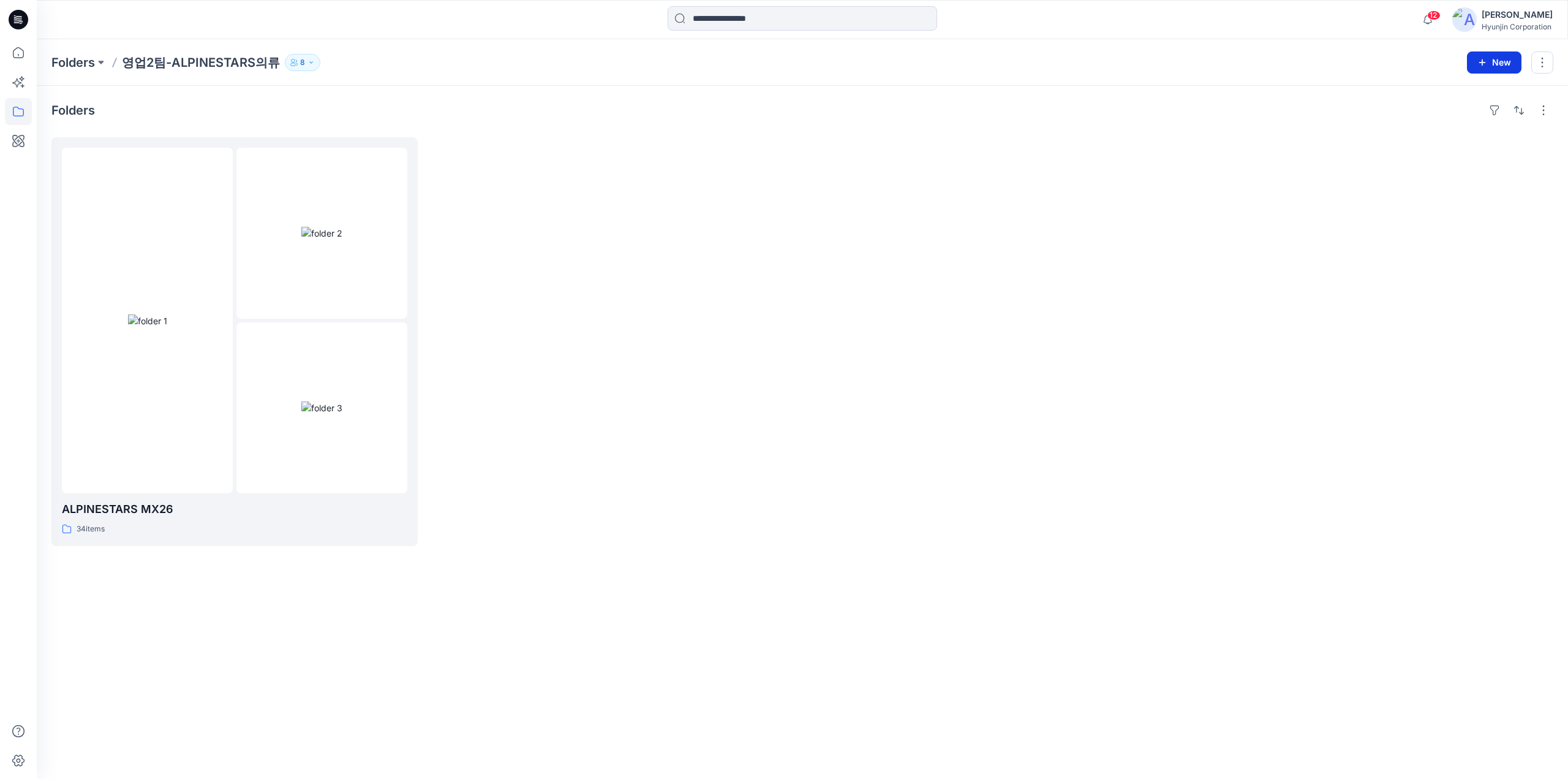
click at [1488, 65] on button "New" at bounding box center [1494, 63] width 54 height 22
click at [1454, 126] on button "New Folder" at bounding box center [1467, 116] width 105 height 23
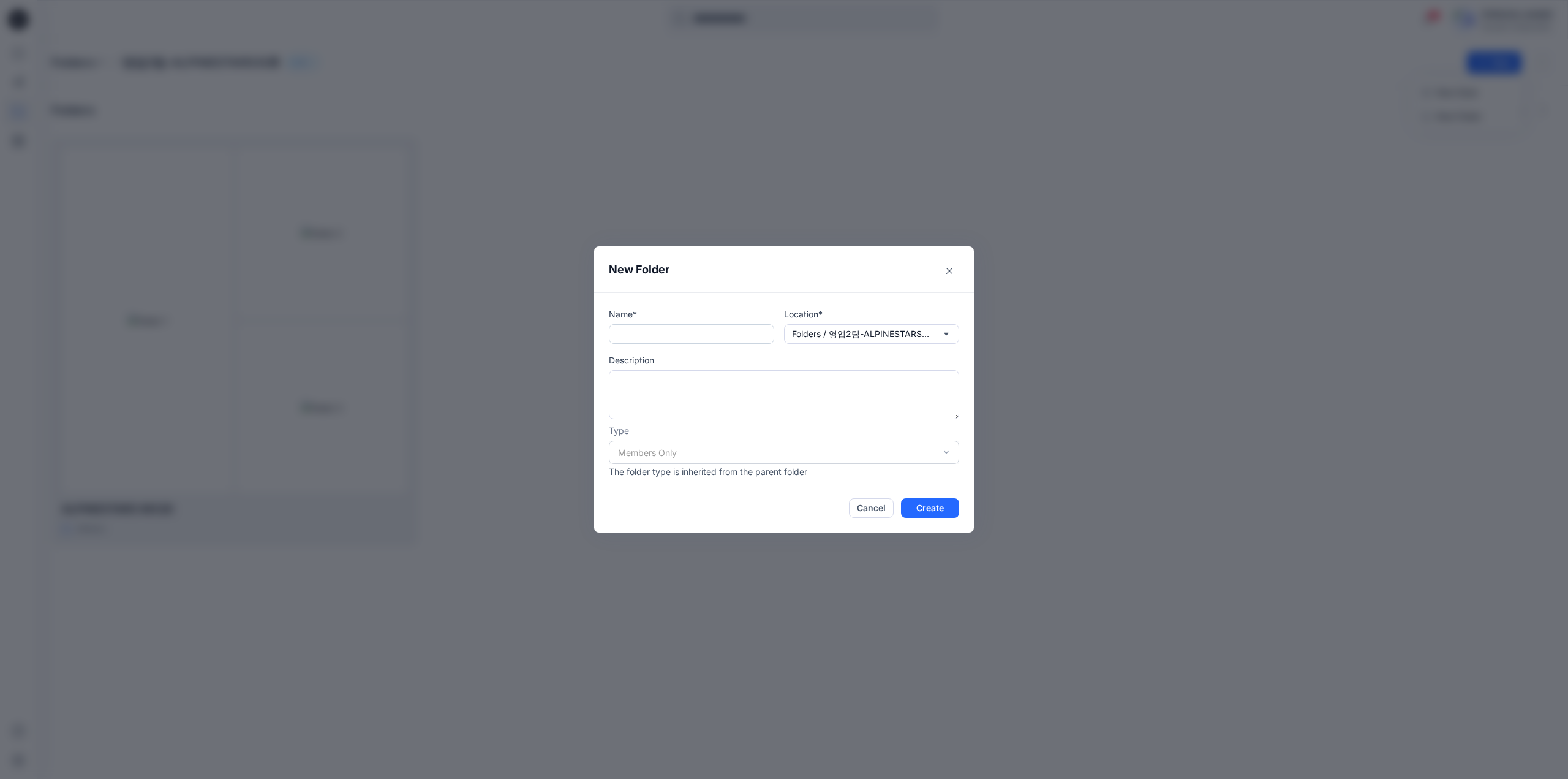
click at [637, 344] on input "text" at bounding box center [691, 334] width 165 height 20
paste input "**********"
type input "**********"
click at [921, 506] on button "Create" at bounding box center [930, 508] width 58 height 20
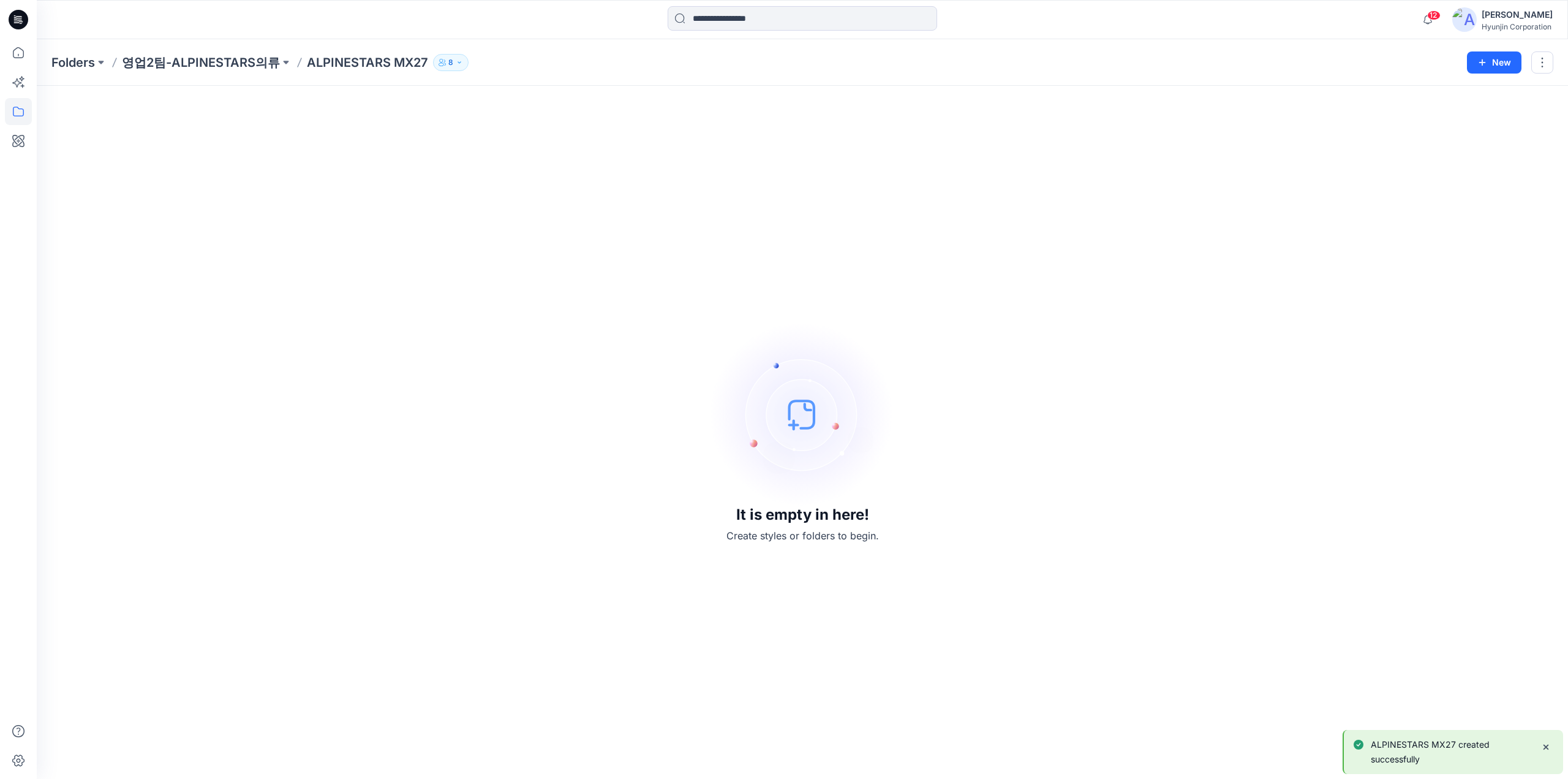
click at [895, 426] on div "It is empty in here! Create styles or folders to begin." at bounding box center [803, 432] width 1501 height 664
drag, startPoint x: 304, startPoint y: 72, endPoint x: 422, endPoint y: 73, distance: 118.0
click at [422, 73] on div "Folders 영업2팀-ALPINESTARS의류 ALPINESTARS MX27 8 New" at bounding box center [803, 63] width 1531 height 47
copy p "ALPINESTARS MX27"
click at [1177, 357] on div "It is empty in here! Create styles or folders to begin." at bounding box center [803, 432] width 1501 height 664
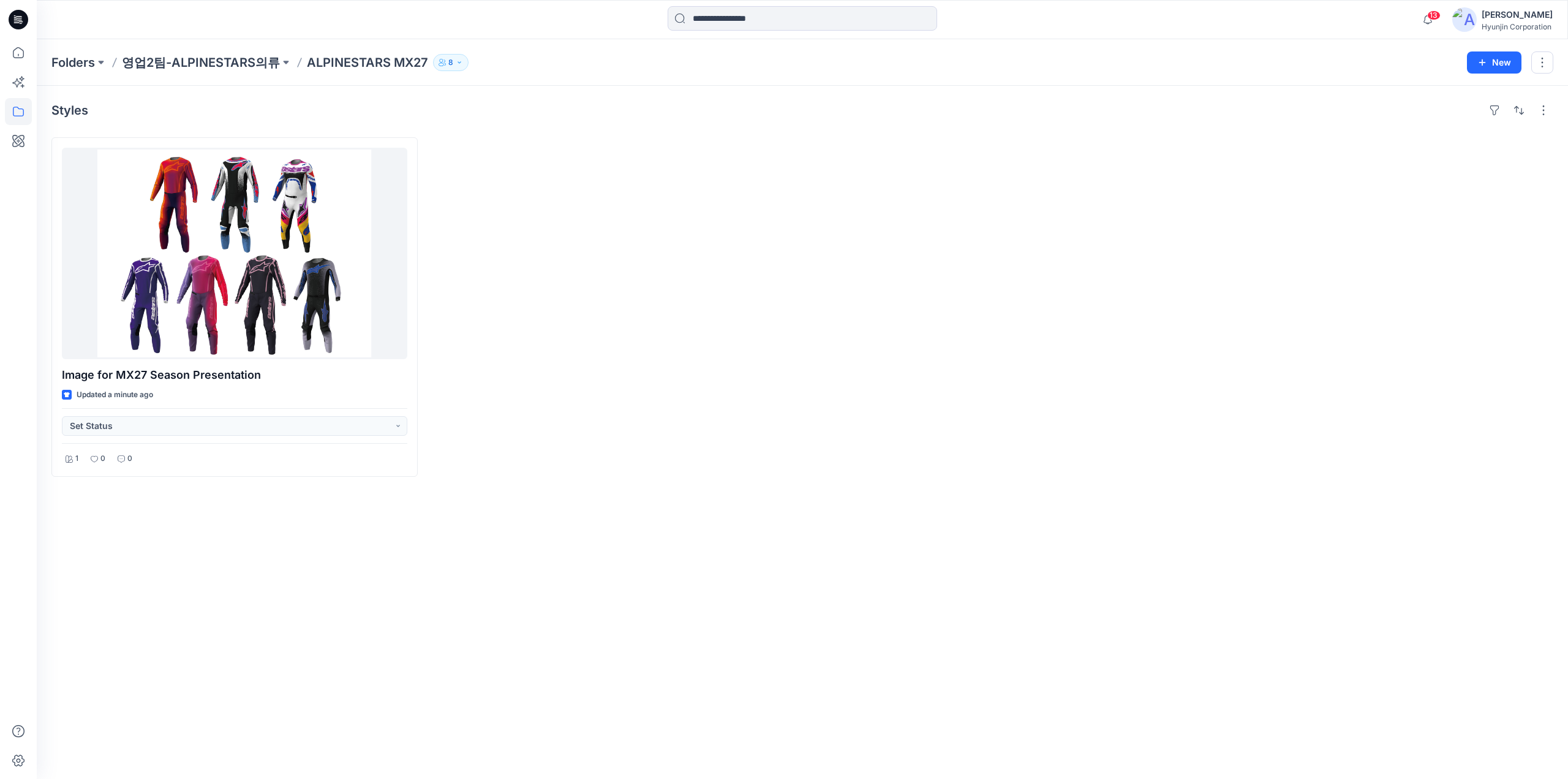
drag, startPoint x: 0, startPoint y: 0, endPoint x: 1177, endPoint y: 357, distance: 1230.0
click at [1177, 357] on div "Image for MX27 Season Presentation Updated a minute ago Set Status 1 0 0" at bounding box center [803, 307] width 1501 height 340
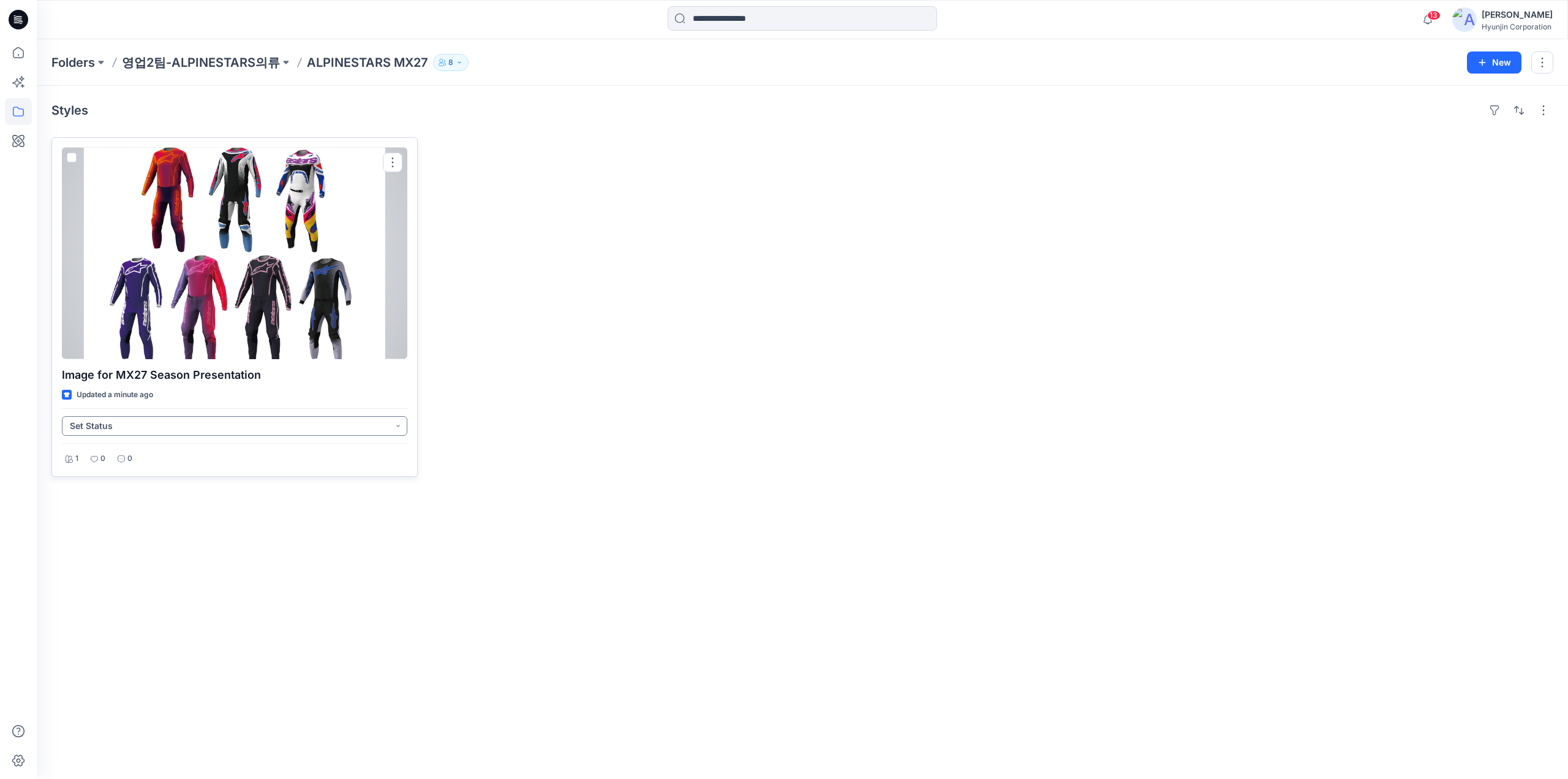
click at [353, 427] on button "Set Status" at bounding box center [234, 426] width 345 height 20
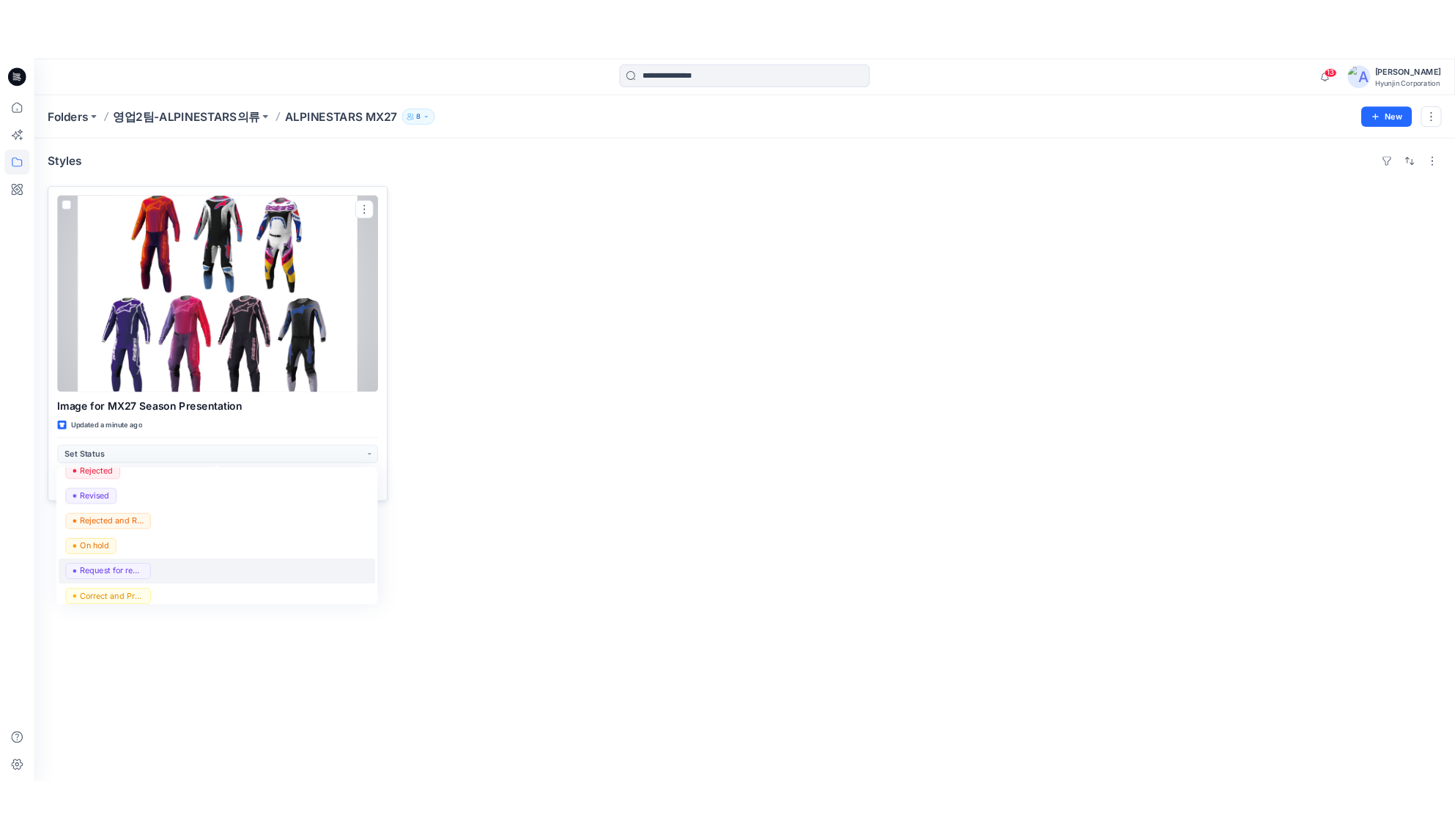
scroll to position [185, 0]
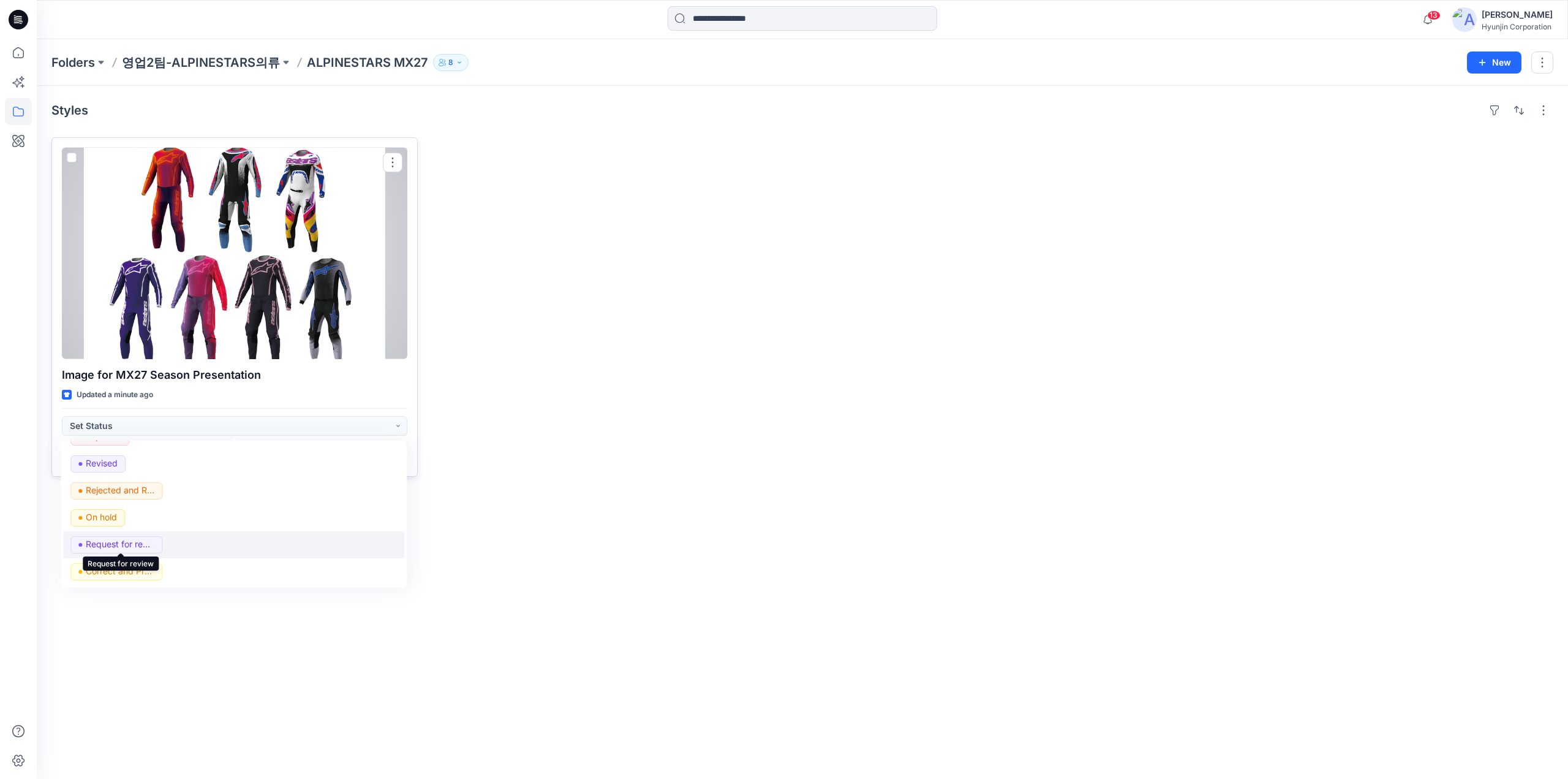
click at [137, 544] on p "Request for review" at bounding box center [120, 544] width 68 height 16
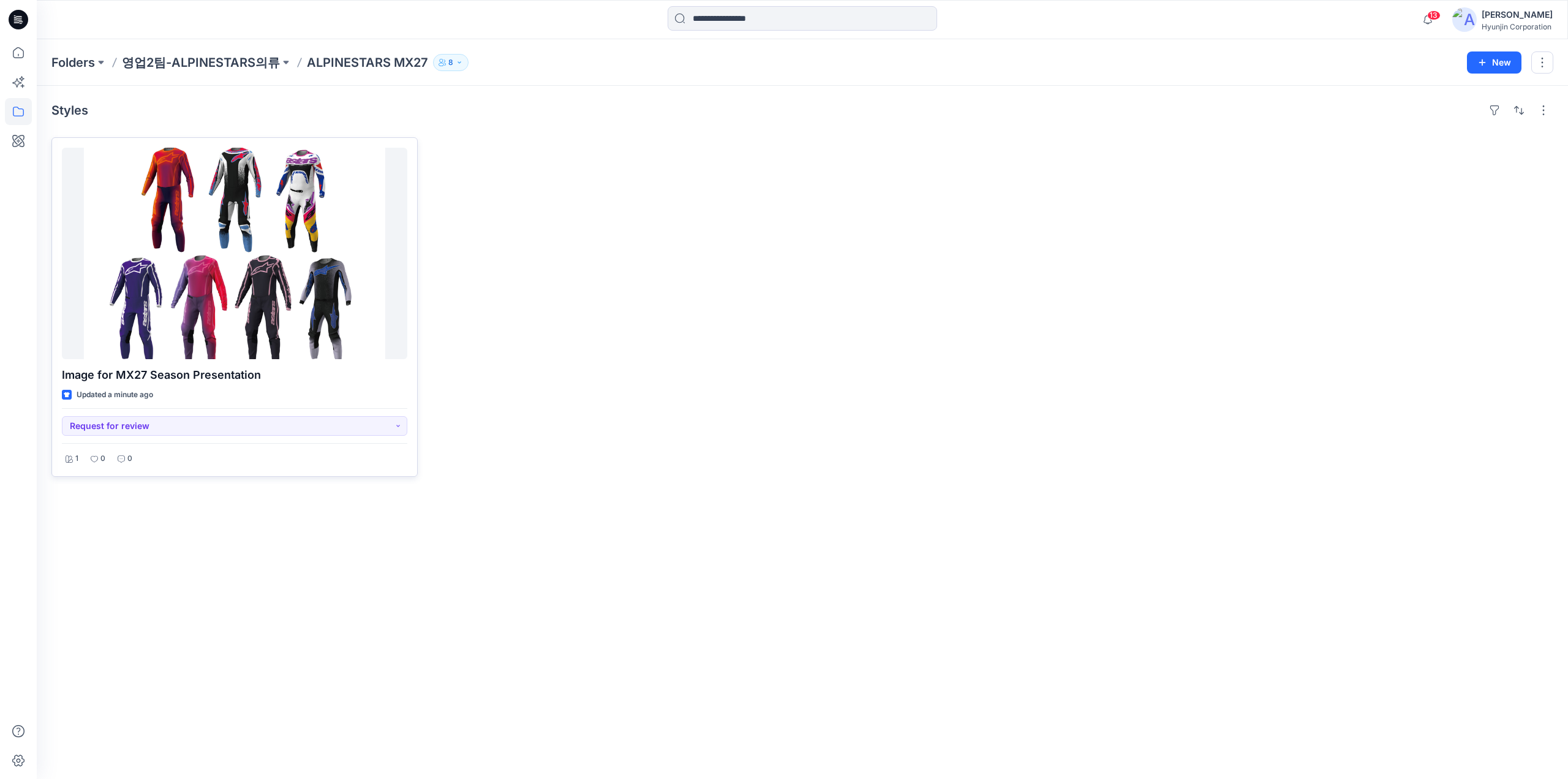
click at [728, 544] on div "Styles Image for MX27 Season Presentation Updated a minute ago Request for revi…" at bounding box center [803, 432] width 1531 height 693
click at [234, 239] on div at bounding box center [234, 253] width 345 height 211
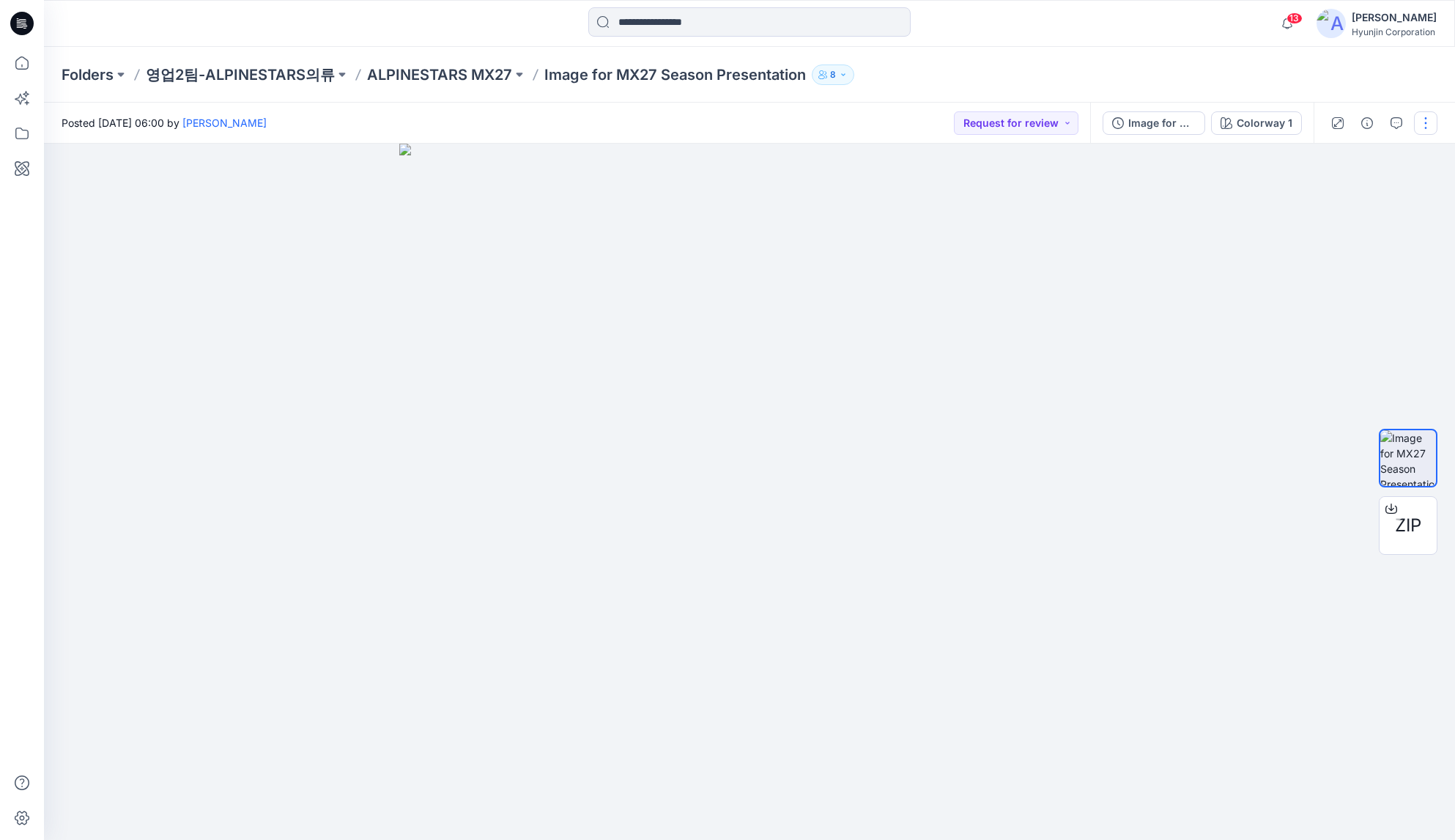
click at [1426, 127] on button "button" at bounding box center [1425, 123] width 24 height 24
click at [1359, 196] on button "Edit" at bounding box center [1364, 199] width 135 height 28
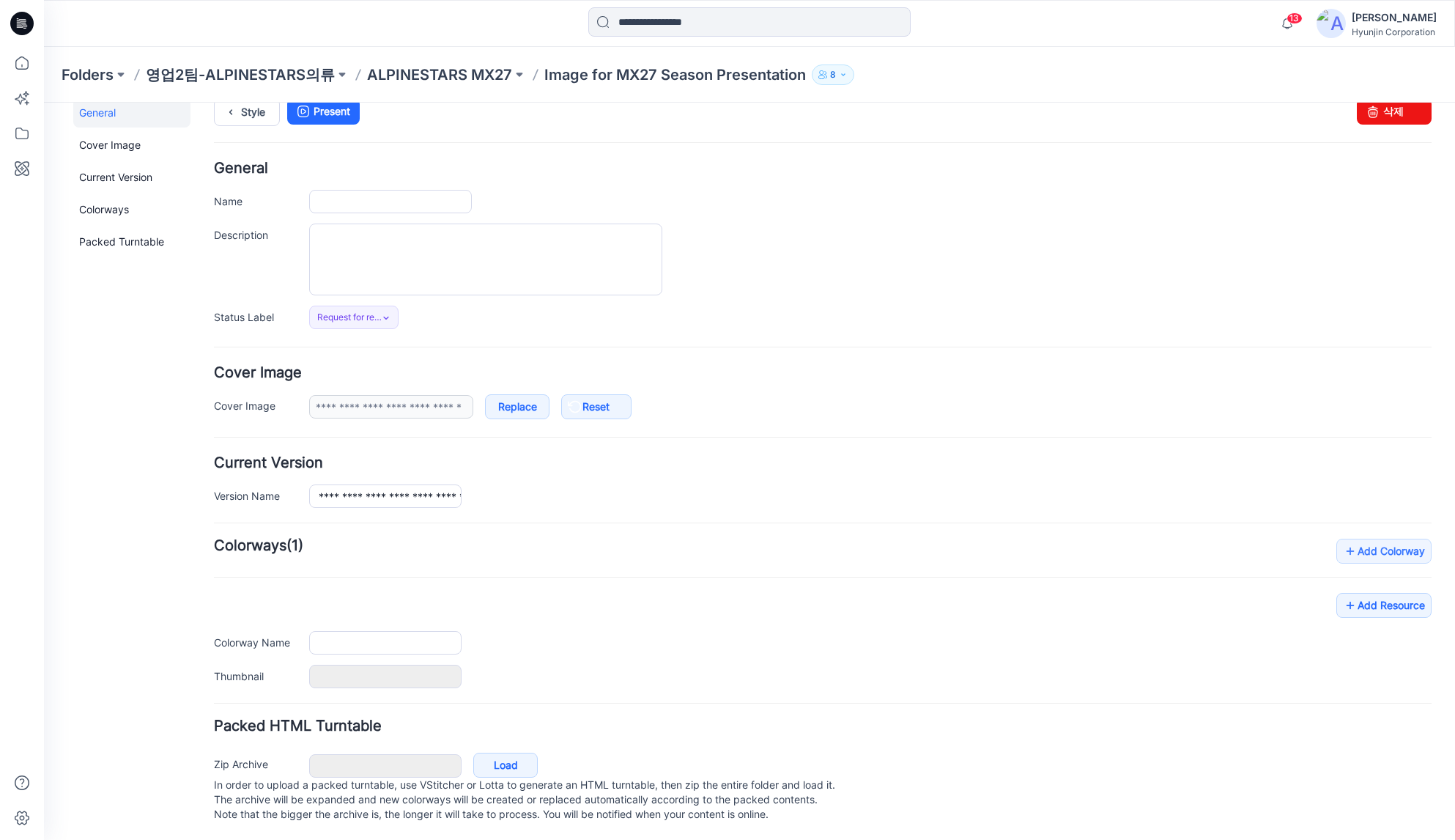
scroll to position [33, 0]
type input "**********"
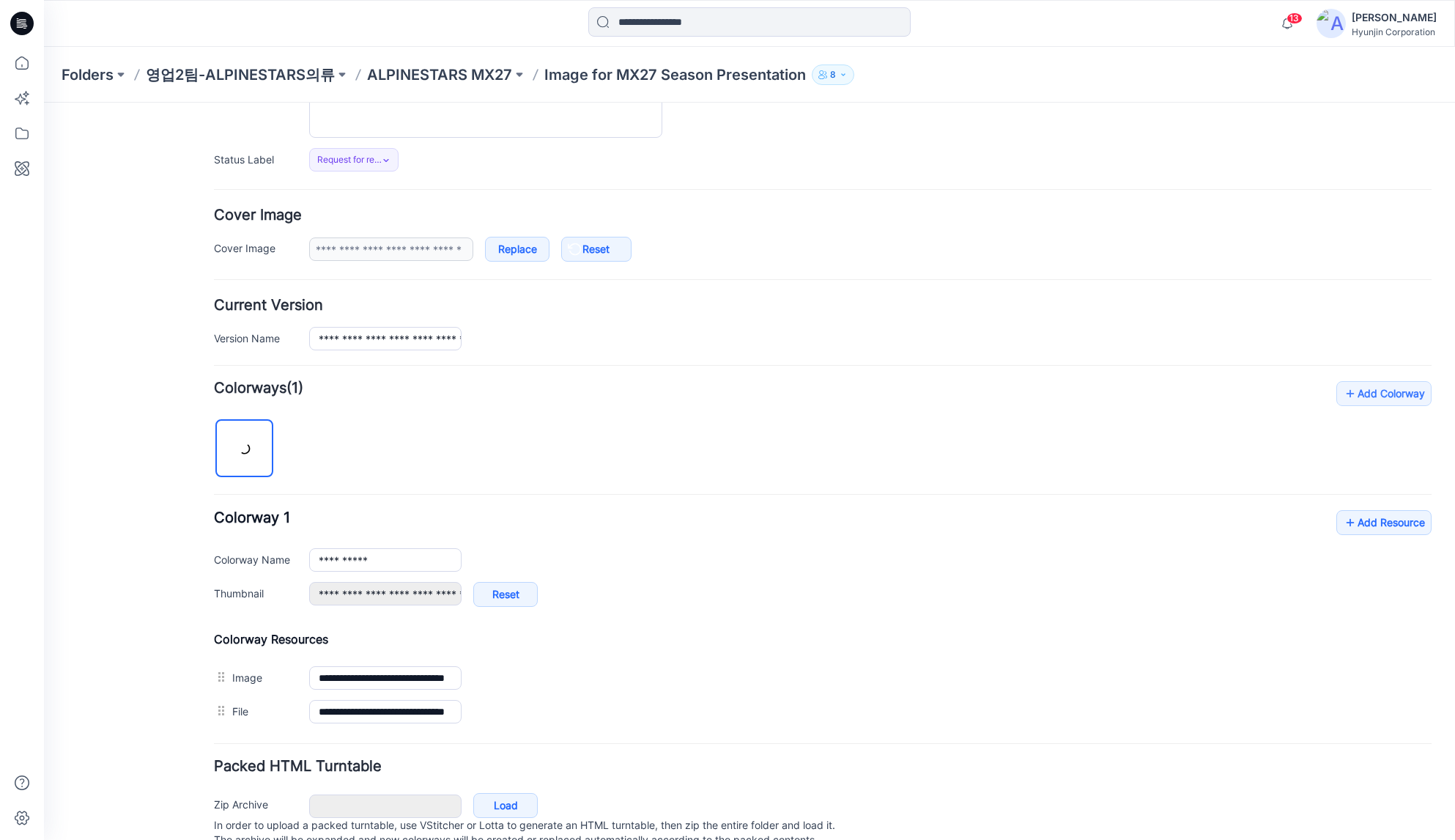
scroll to position [231, 0]
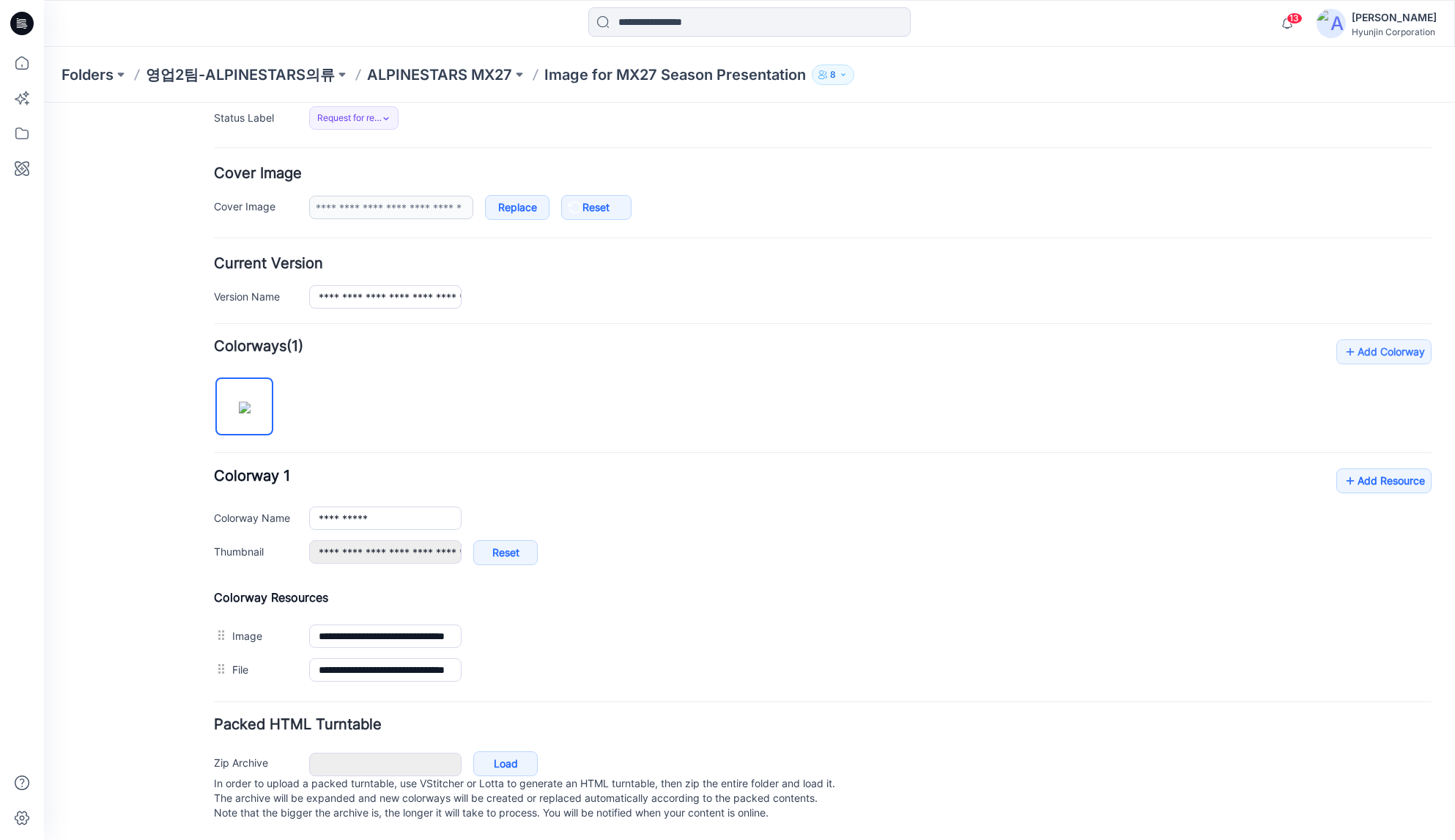
click at [44, 102] on img at bounding box center [44, 102] width 0 height 0
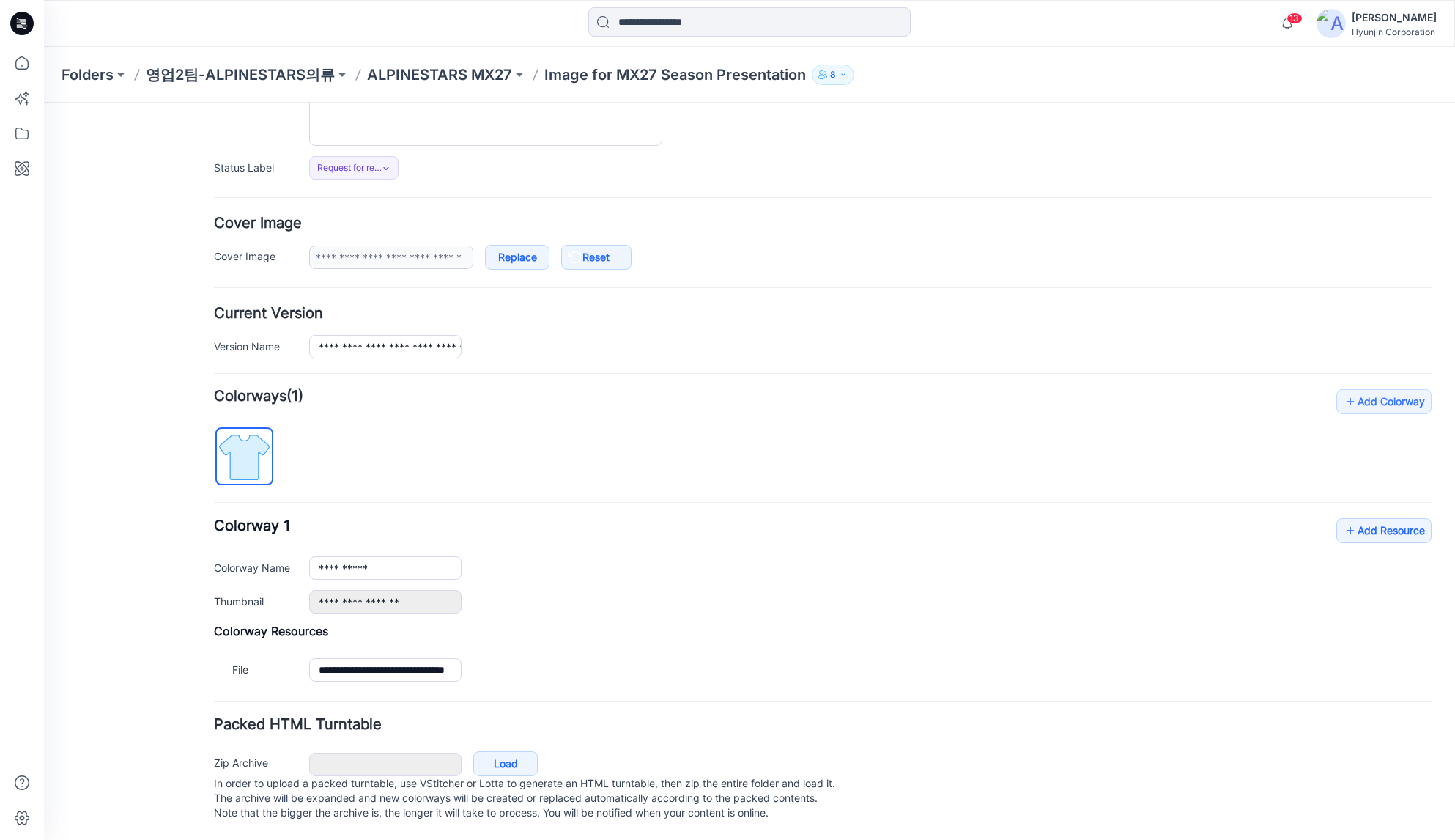
scroll to position [182, 0]
click at [1367, 518] on link "Add Resource" at bounding box center [1383, 530] width 95 height 25
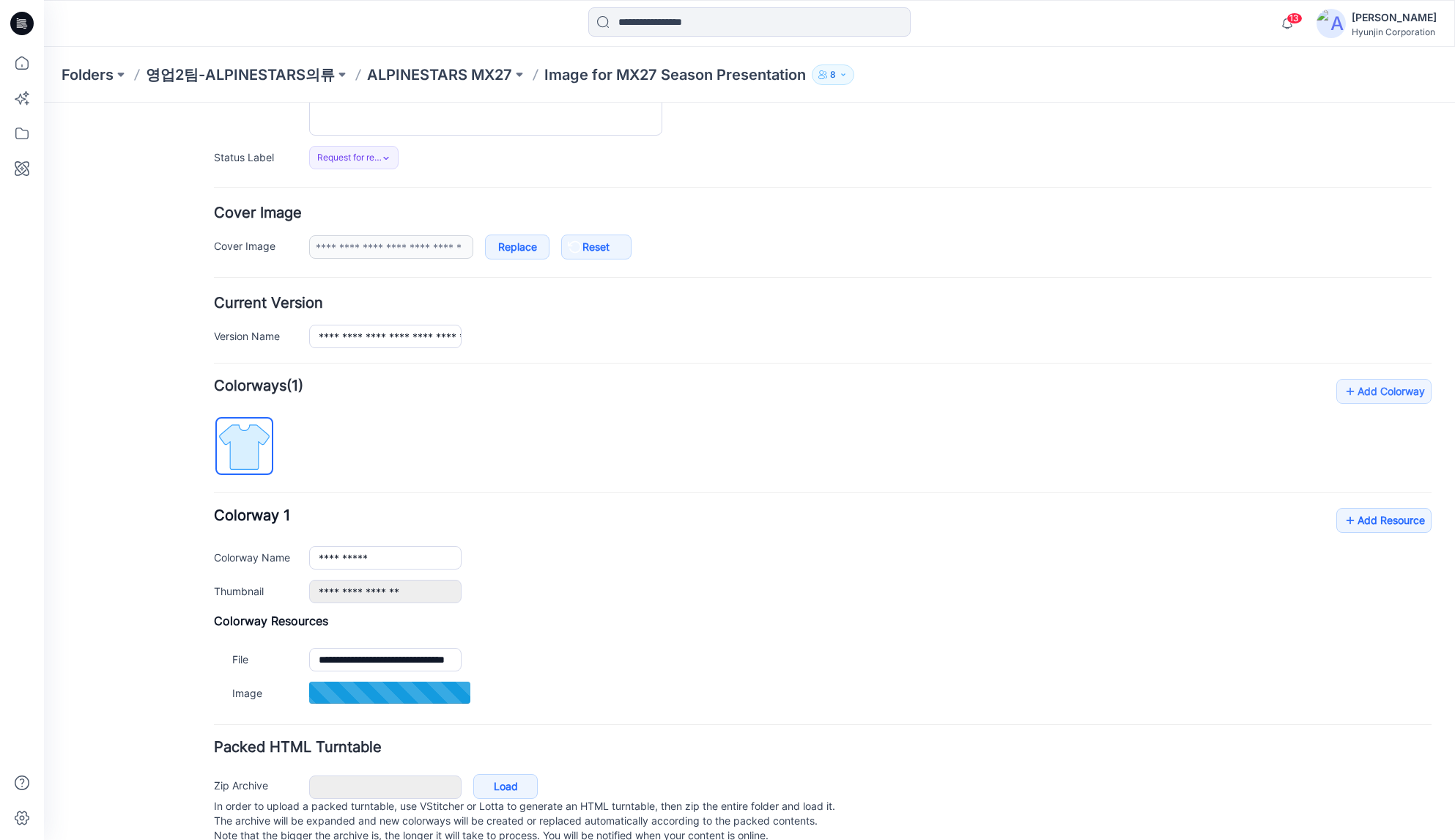
type input "**********"
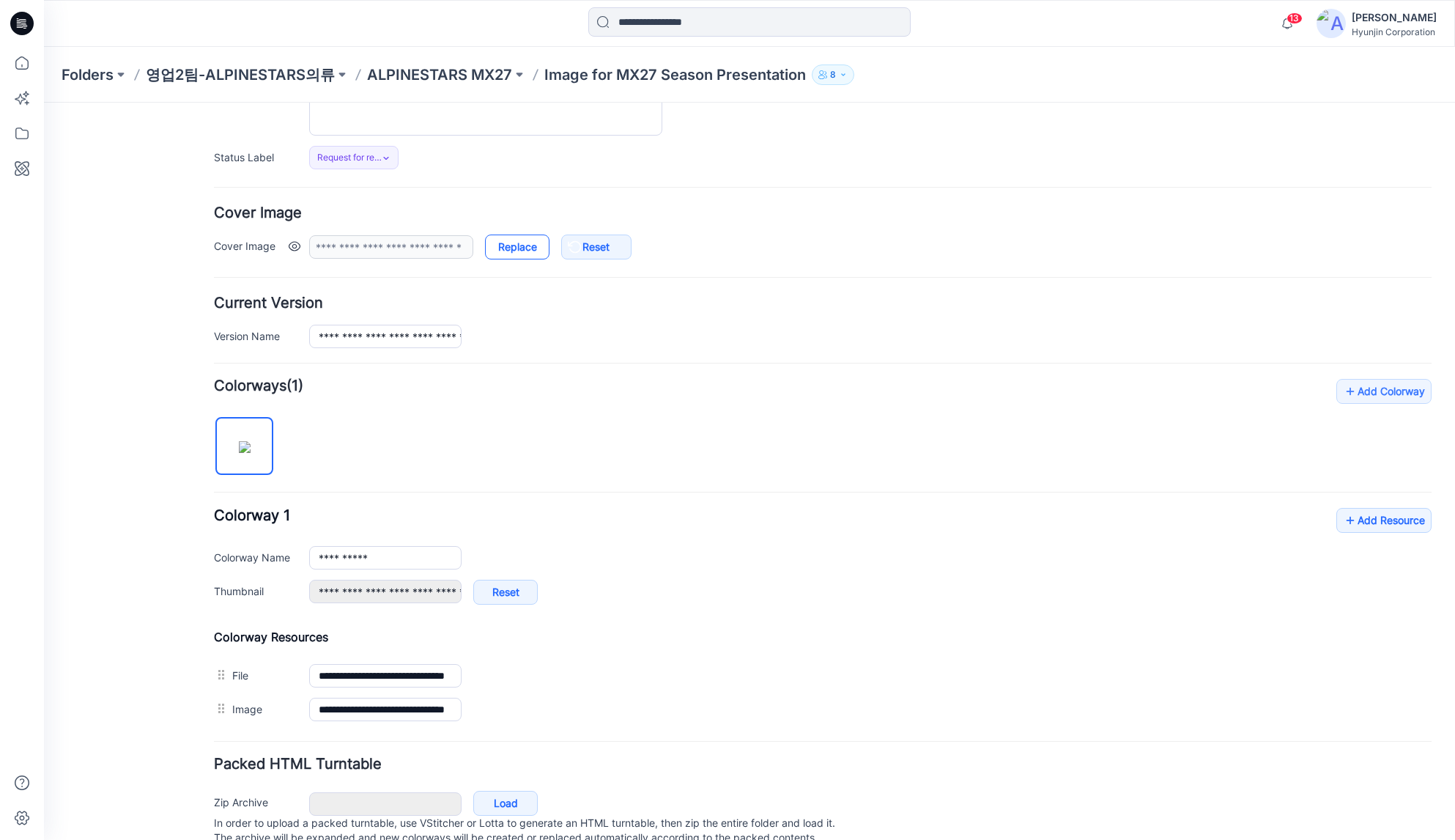
click at [520, 253] on link "Replace" at bounding box center [517, 246] width 65 height 25
type input "**********"
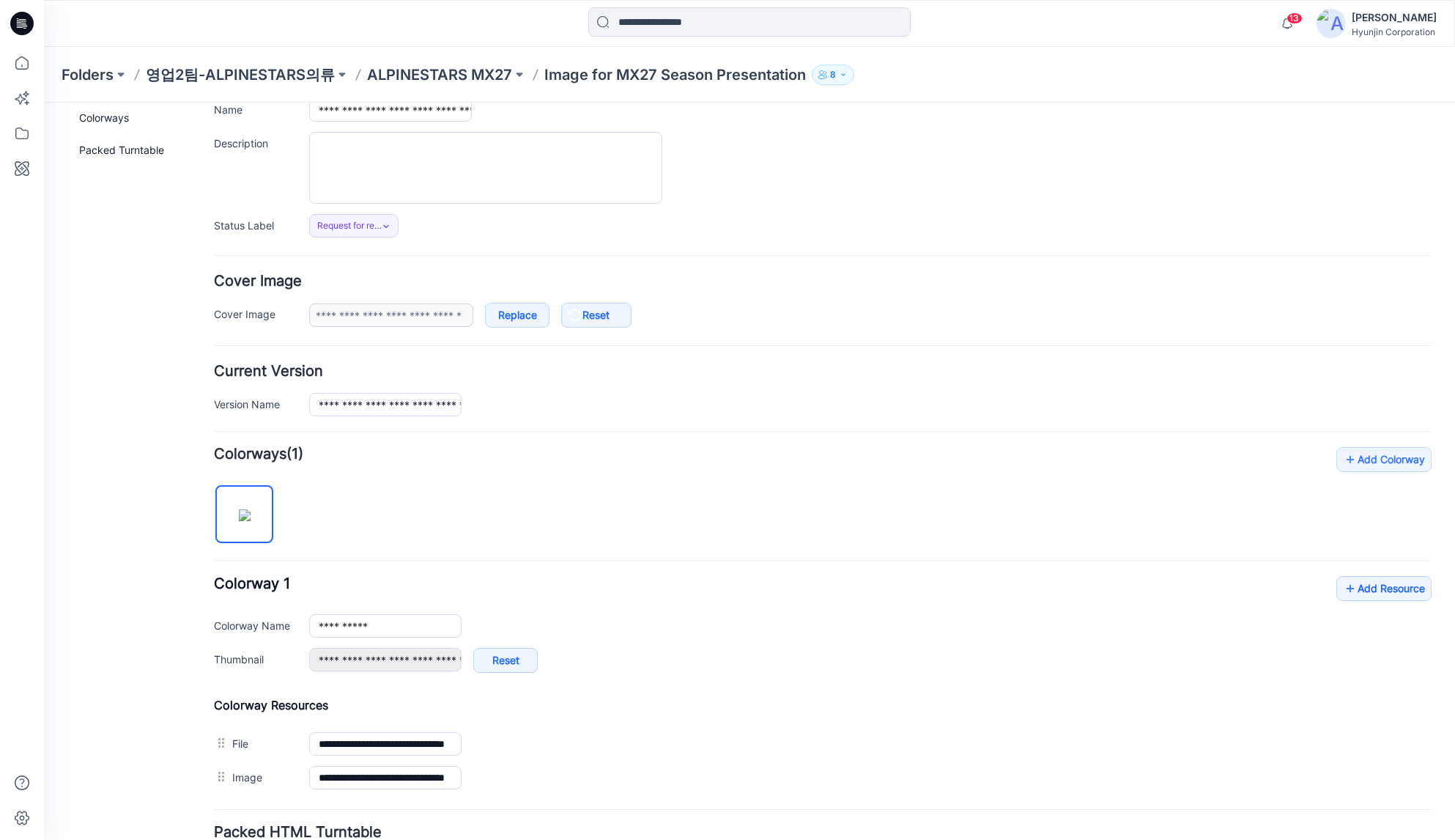
scroll to position [0, 0]
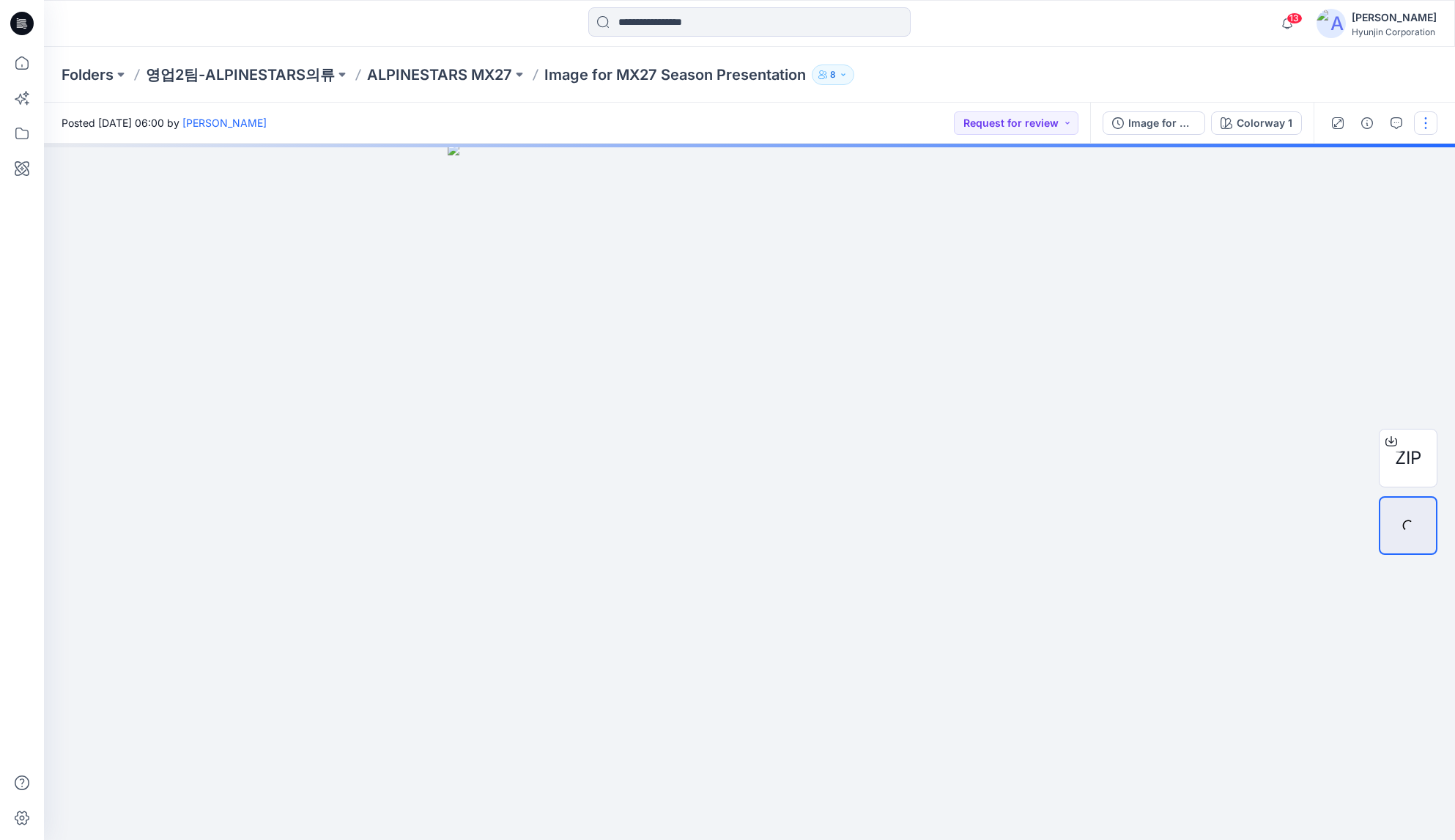
click at [1420, 130] on button "button" at bounding box center [1425, 123] width 24 height 24
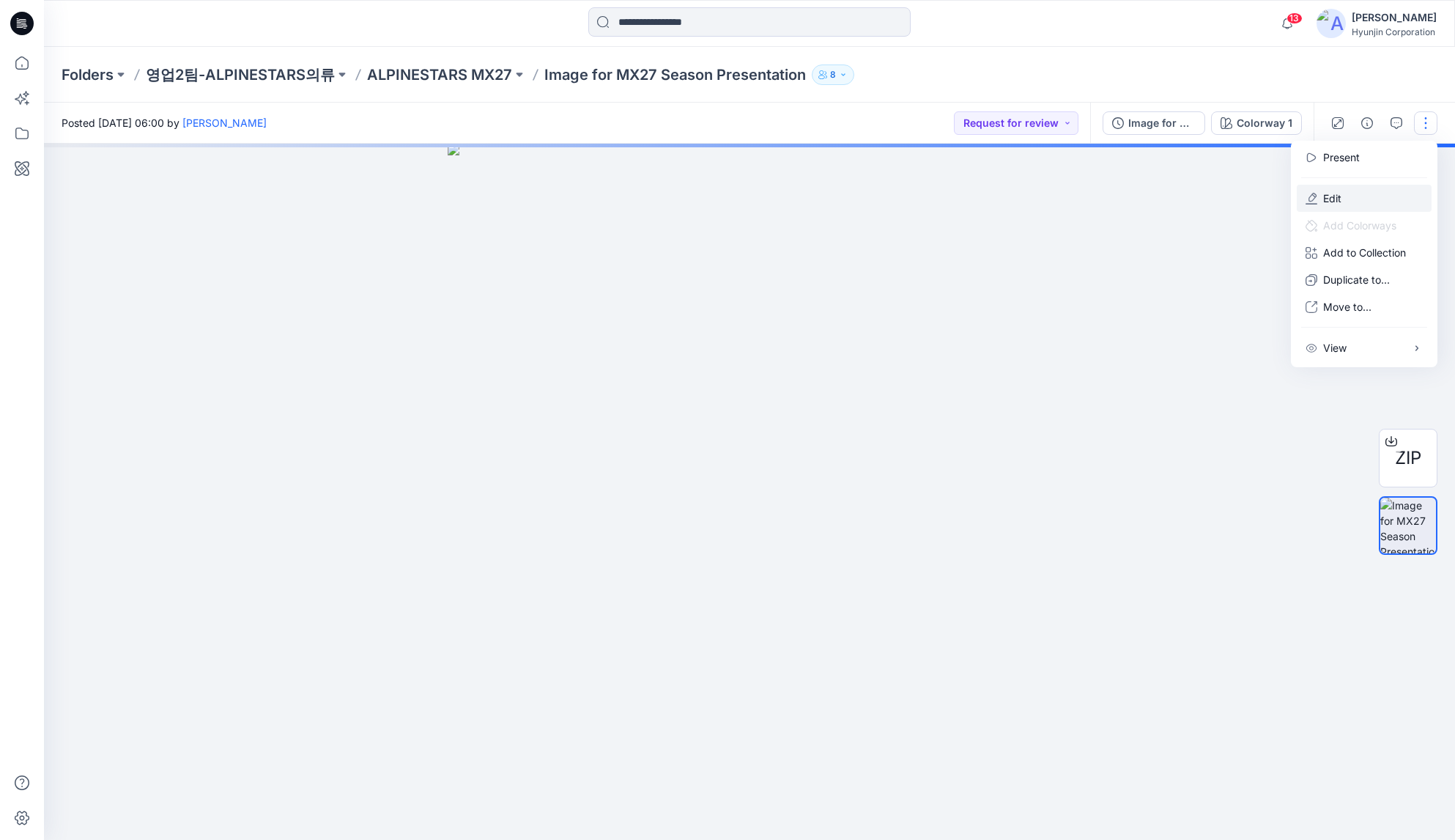
click at [1348, 200] on button "Edit" at bounding box center [1364, 199] width 135 height 28
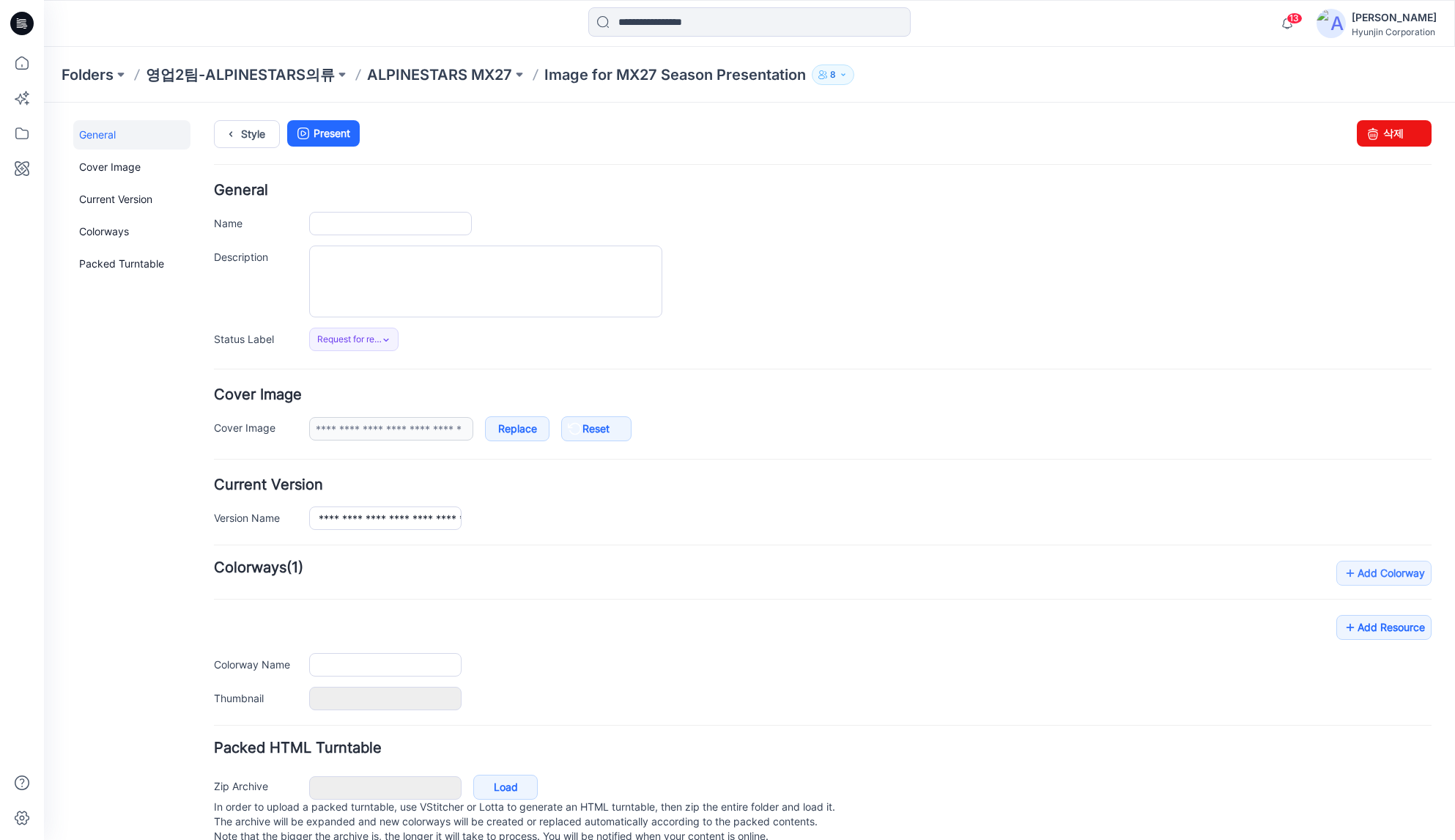
type input "**********"
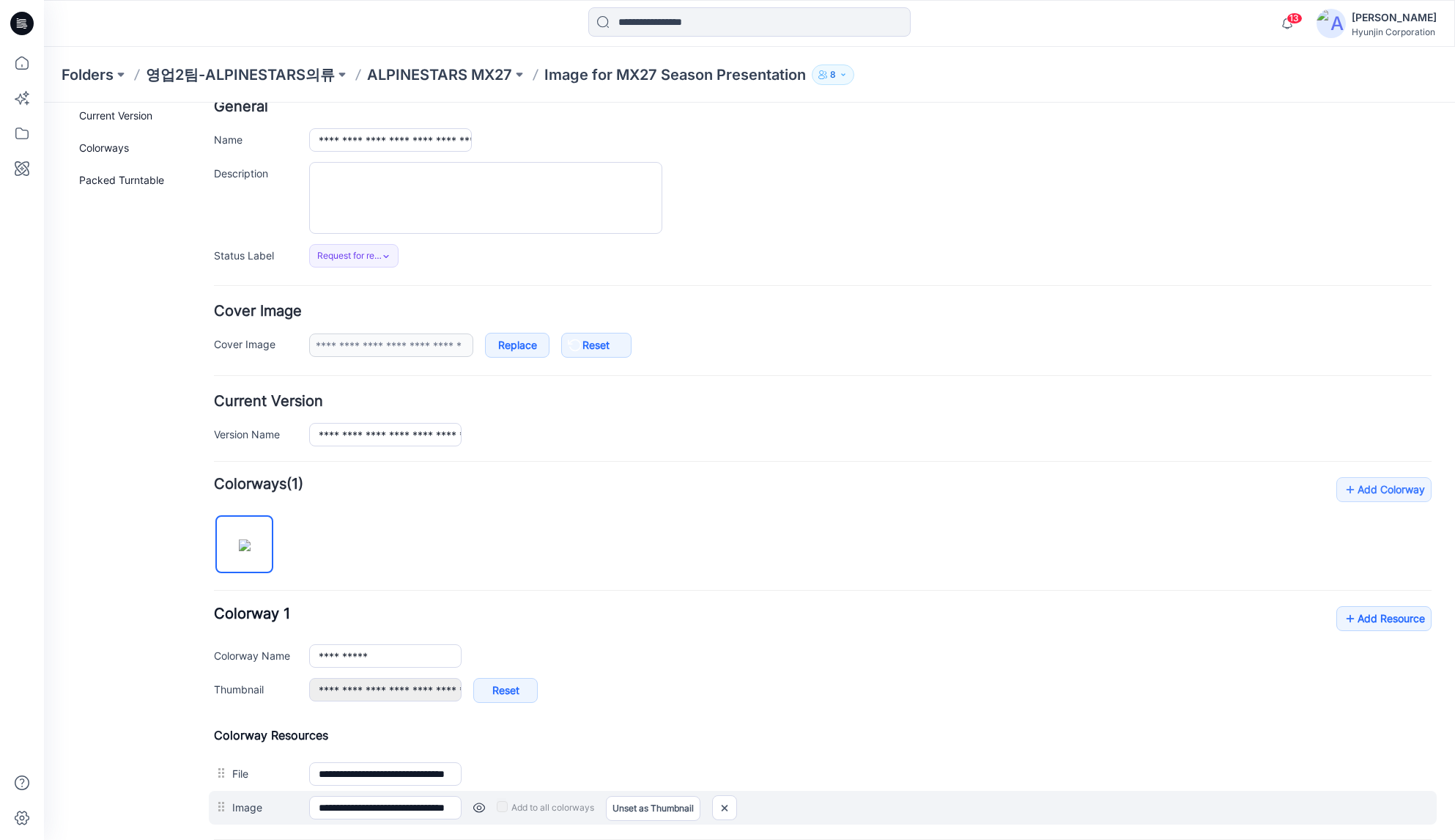
scroll to position [231, 0]
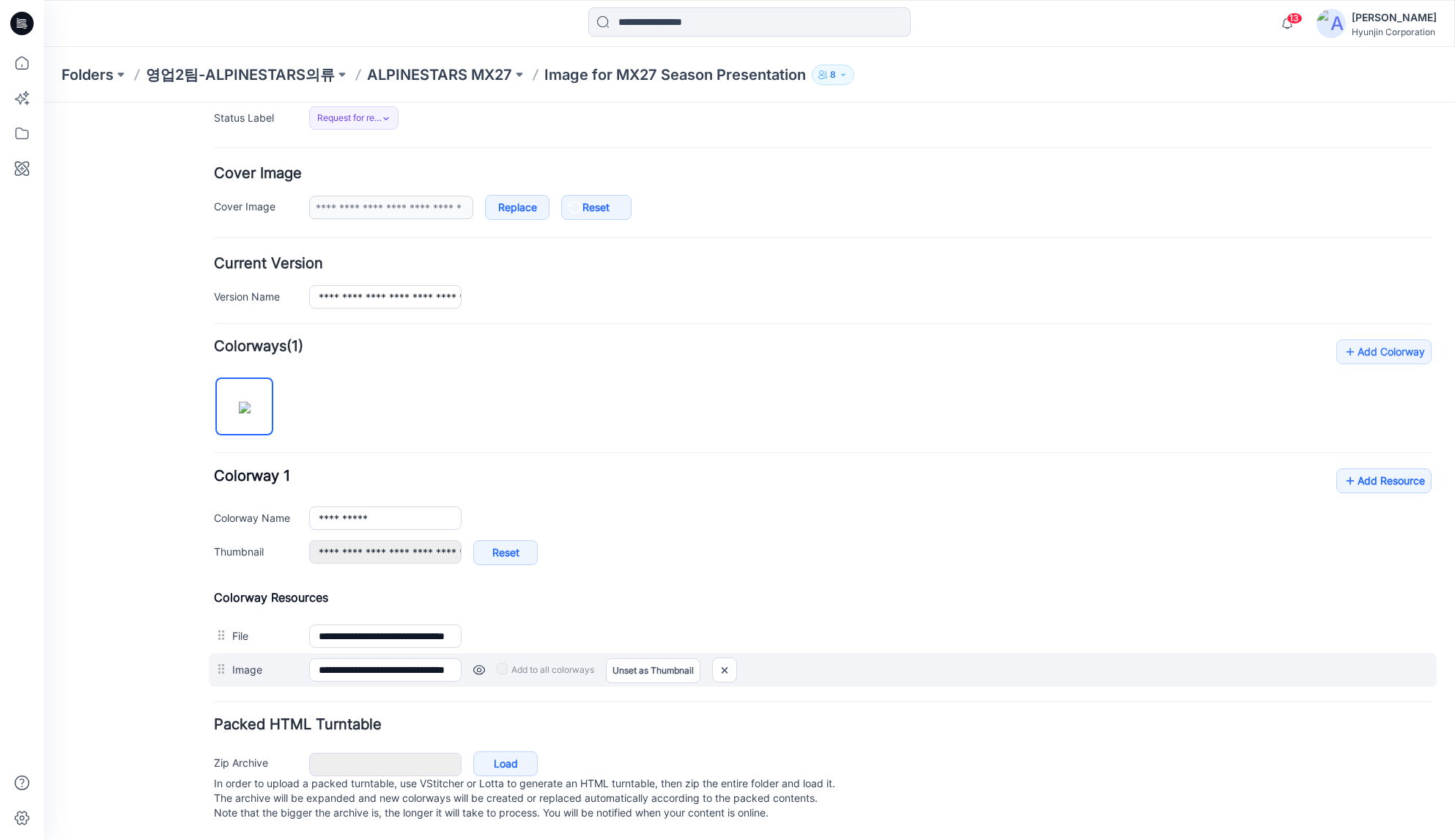
click at [219, 657] on div "**********" at bounding box center [822, 670] width 1228 height 33
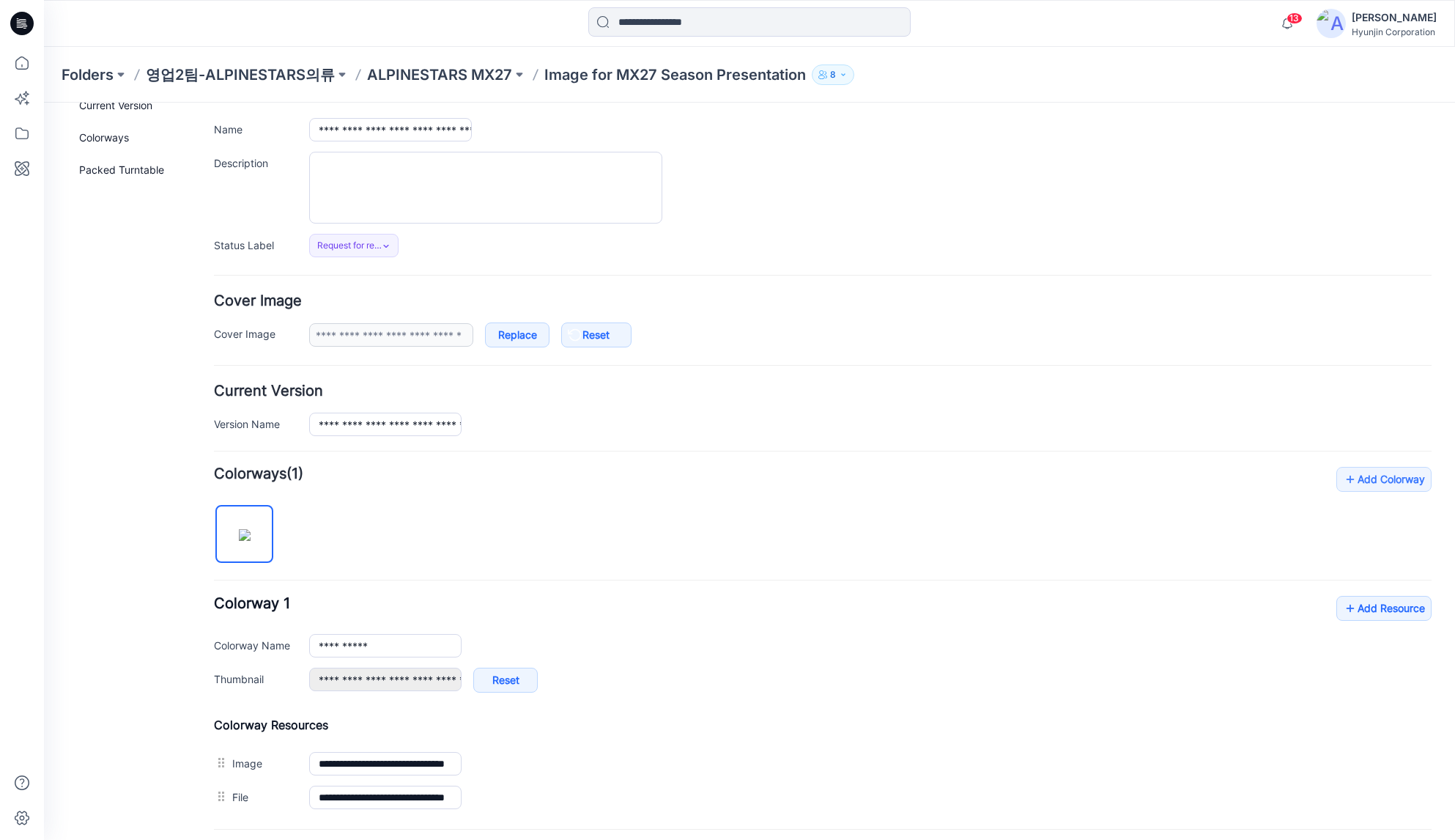
scroll to position [0, 0]
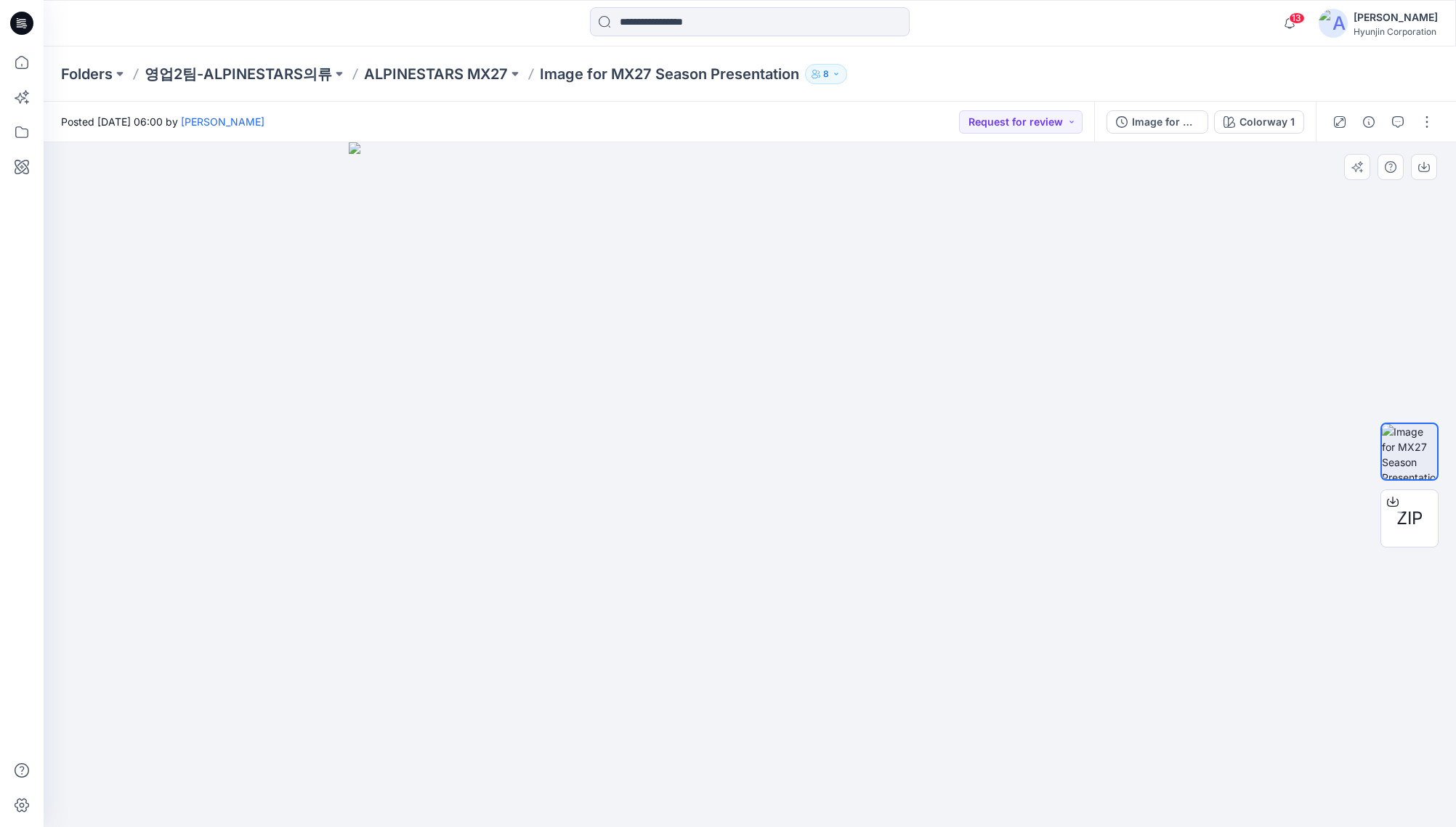
drag, startPoint x: 908, startPoint y: 308, endPoint x: 901, endPoint y: 599, distance: 291.1
click at [903, 610] on img at bounding box center [749, 485] width 802 height 685
click at [22, 27] on icon at bounding box center [20, 26] width 7 height 1
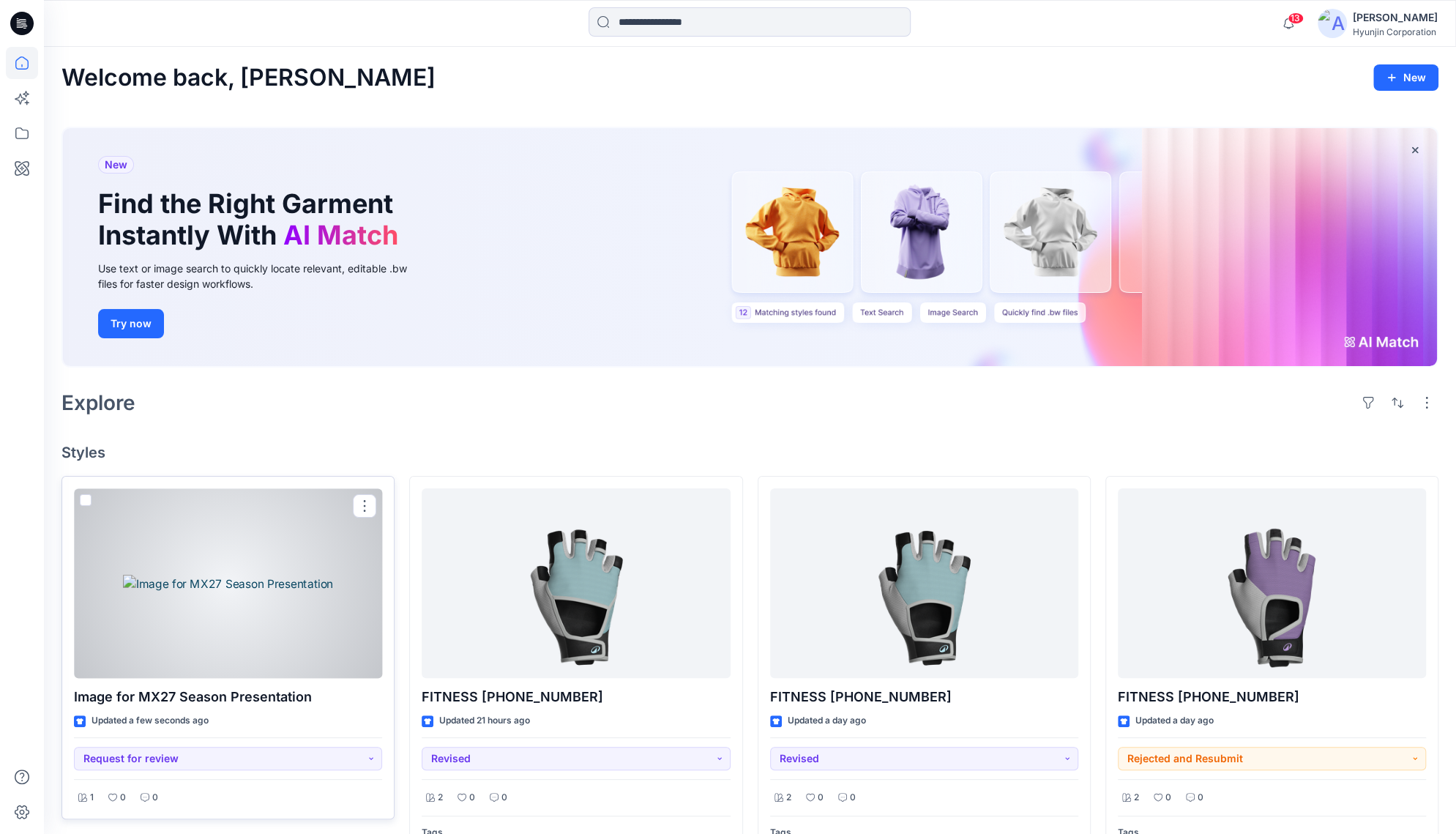
click at [290, 598] on div at bounding box center [228, 583] width 309 height 190
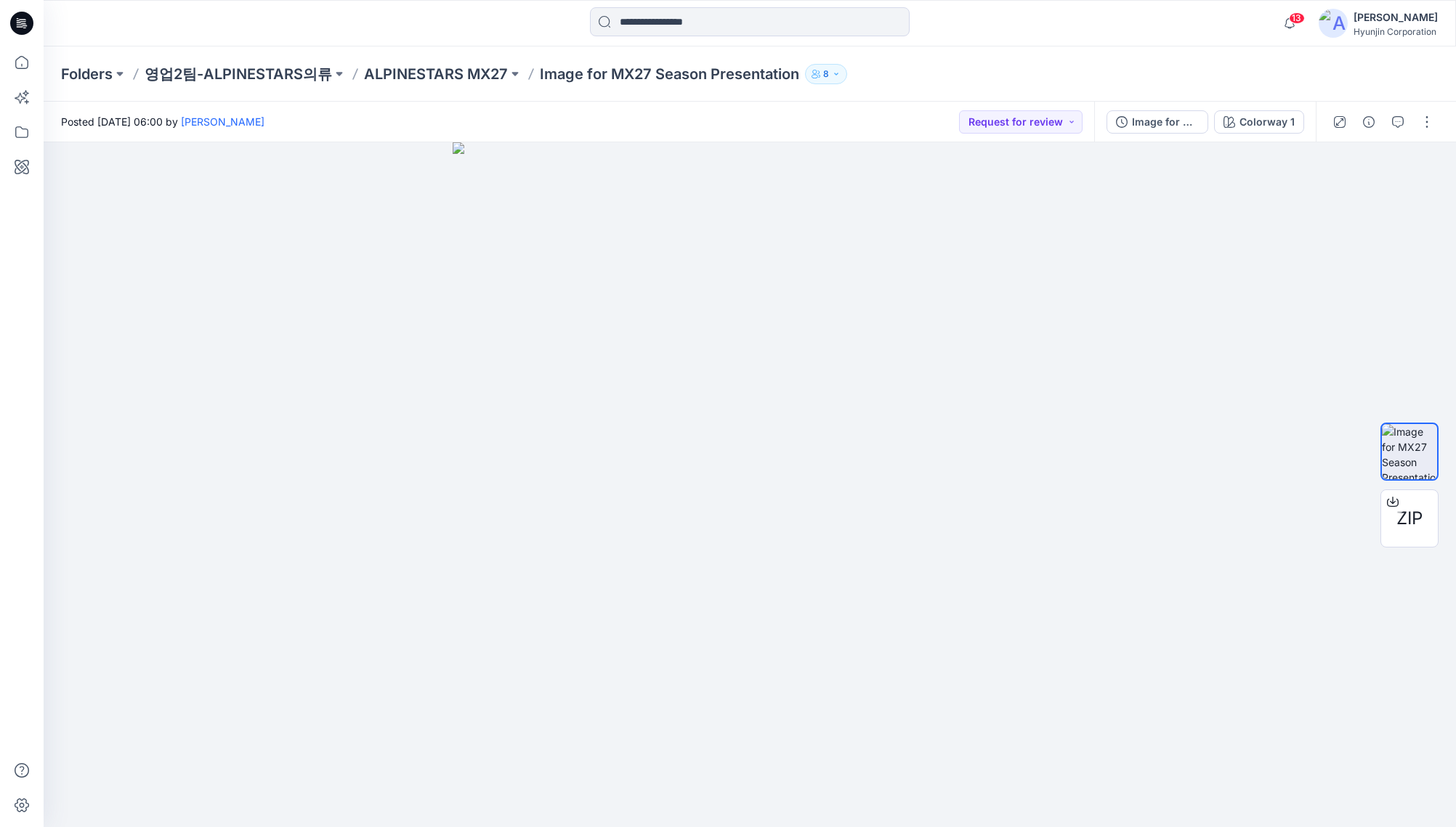
click at [1039, 59] on div "Folders 영업2팀-ALPINESTARS의류 ALPINESTARS MX27 Image for MX27 Season Presentation 8" at bounding box center [750, 74] width 1412 height 56
click at [1264, 67] on div "Folders 영업2팀-ALPINESTARS의류 ALPINESTARS MX27 Image for MX27 Season Presentation 8" at bounding box center [693, 74] width 1264 height 20
click at [1427, 115] on button "button" at bounding box center [1427, 122] width 23 height 23
click at [1378, 192] on button "Edit" at bounding box center [1365, 197] width 134 height 27
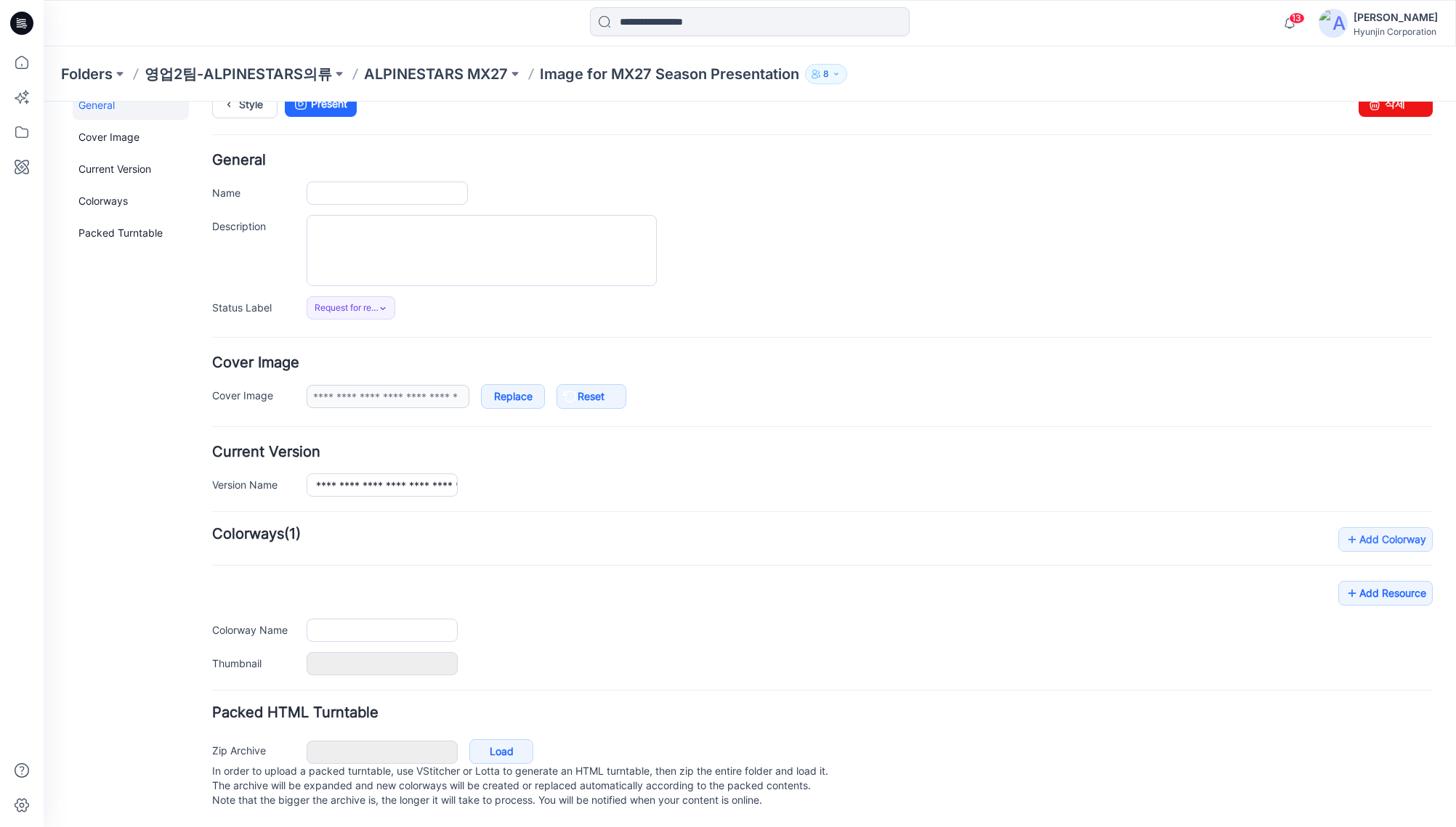
scroll to position [38, 0]
type input "**********"
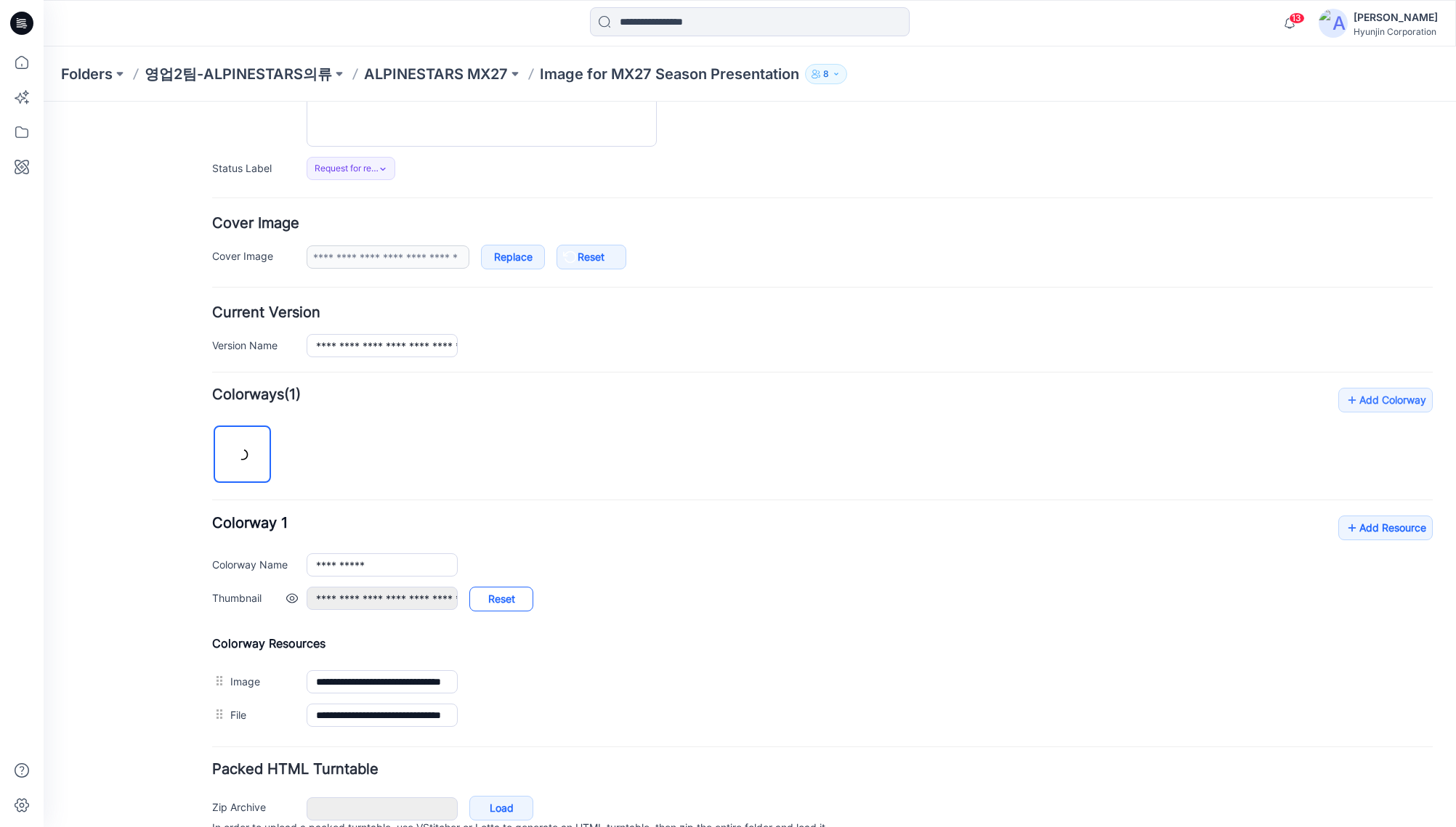
scroll to position [234, 0]
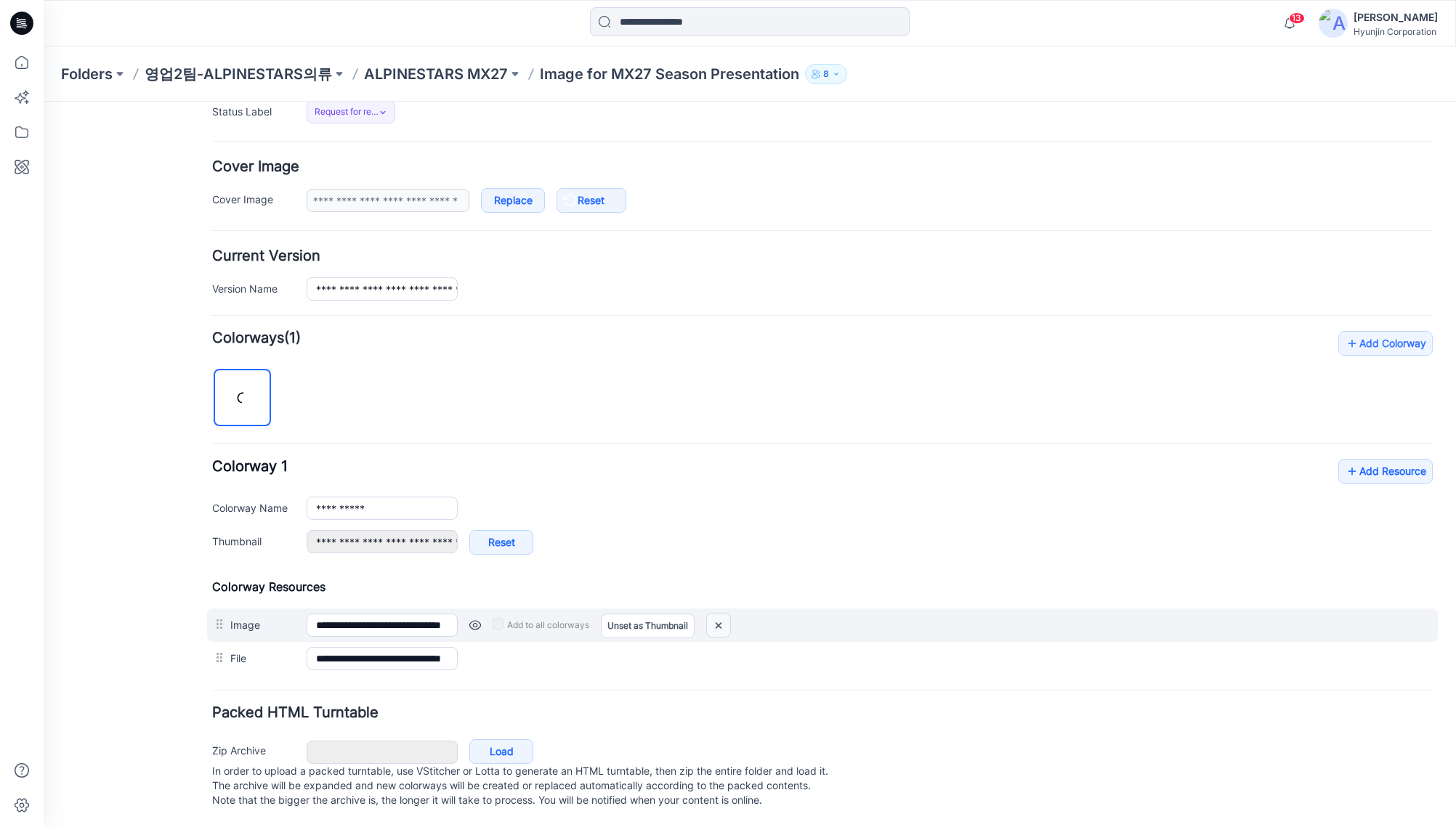
drag, startPoint x: 851, startPoint y: 169, endPoint x: 723, endPoint y: 619, distance: 467.9
click at [723, 619] on img at bounding box center [719, 625] width 23 height 24
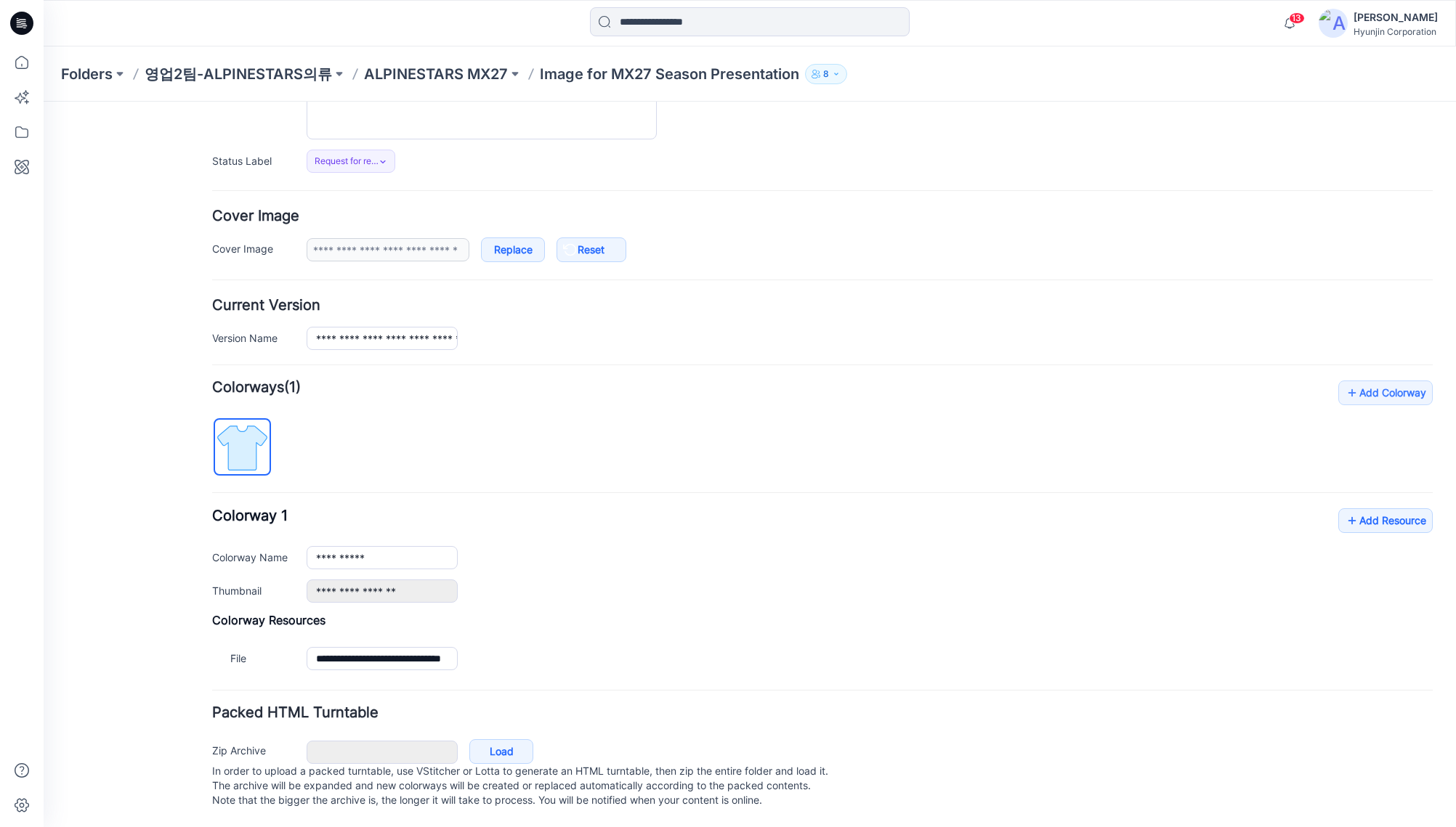
scroll to position [184, 0]
click at [1359, 508] on link "Add Resource" at bounding box center [1385, 520] width 95 height 24
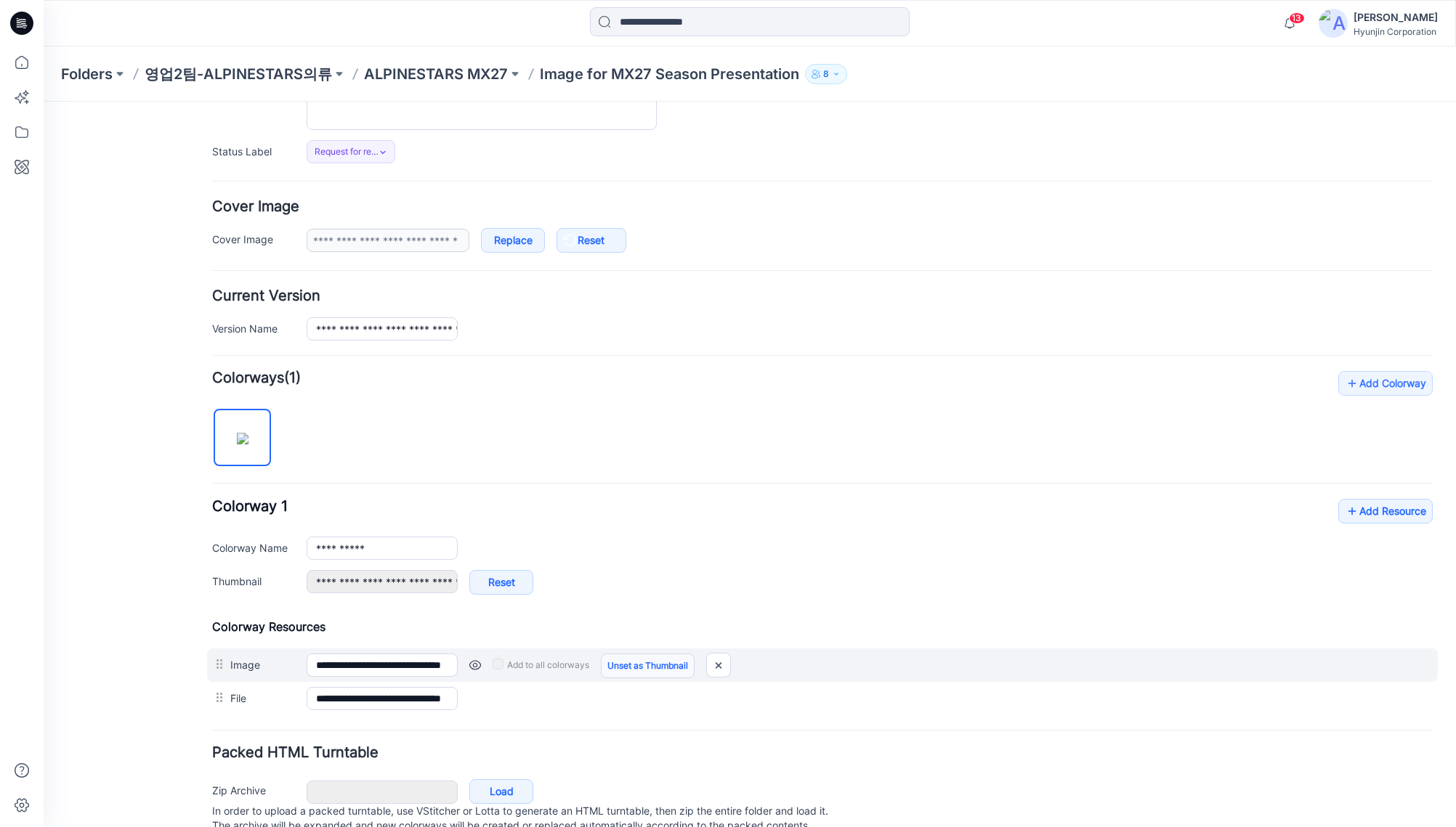
click at [645, 667] on link "Unset as Thumbnail" at bounding box center [648, 665] width 94 height 24
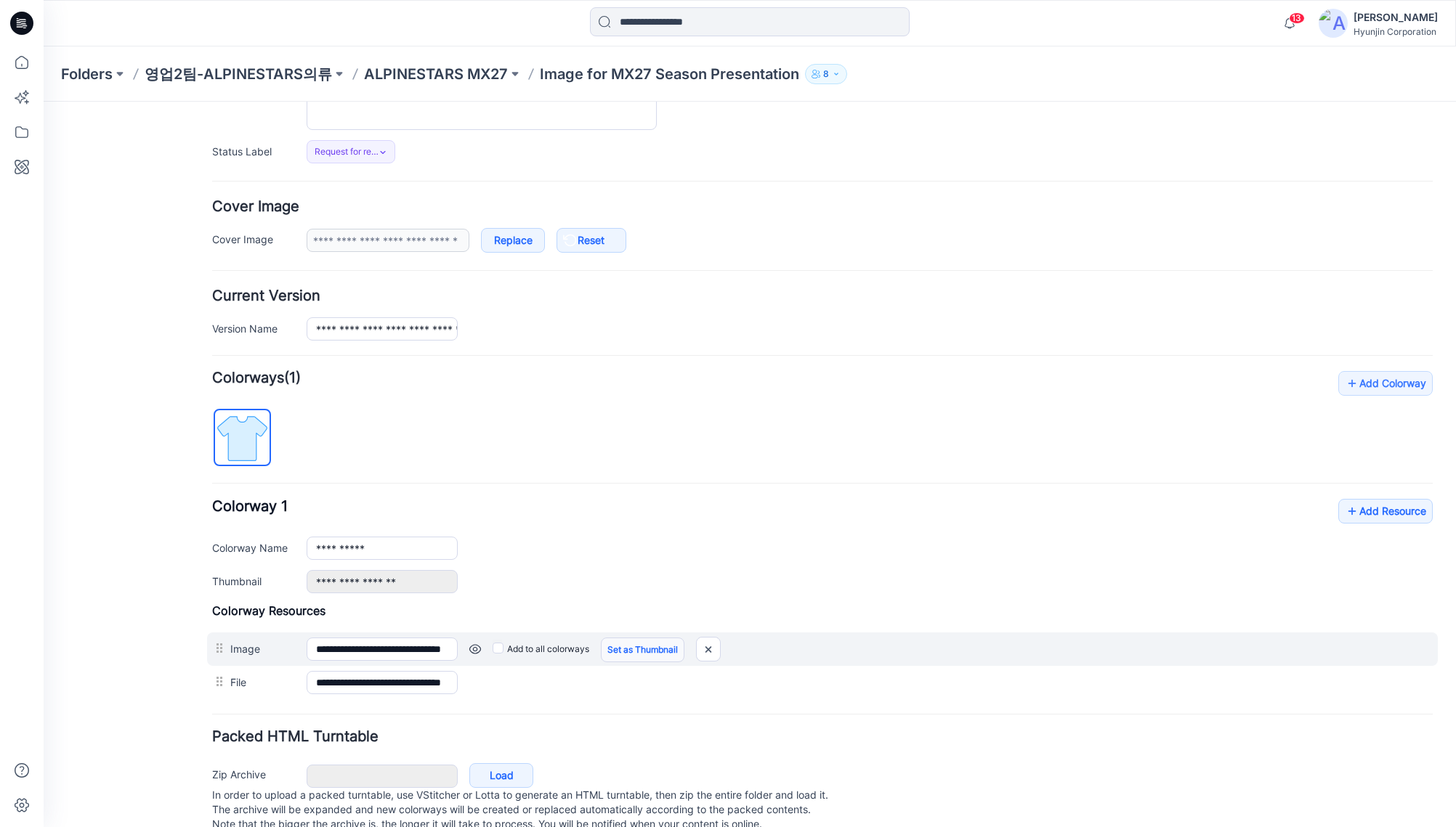
click at [633, 647] on link "Set as Thumbnail" at bounding box center [643, 650] width 84 height 24
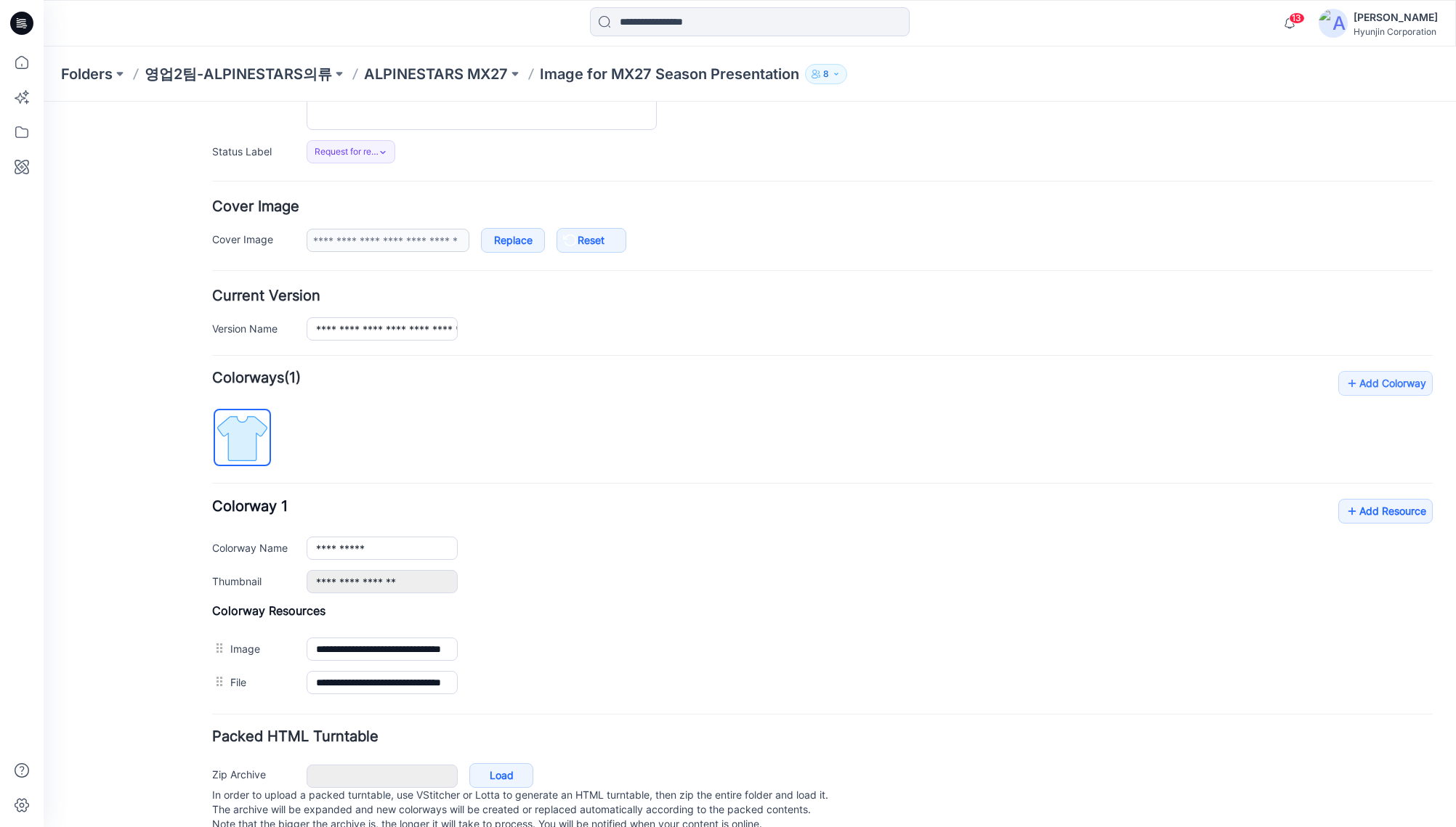
type input "**********"
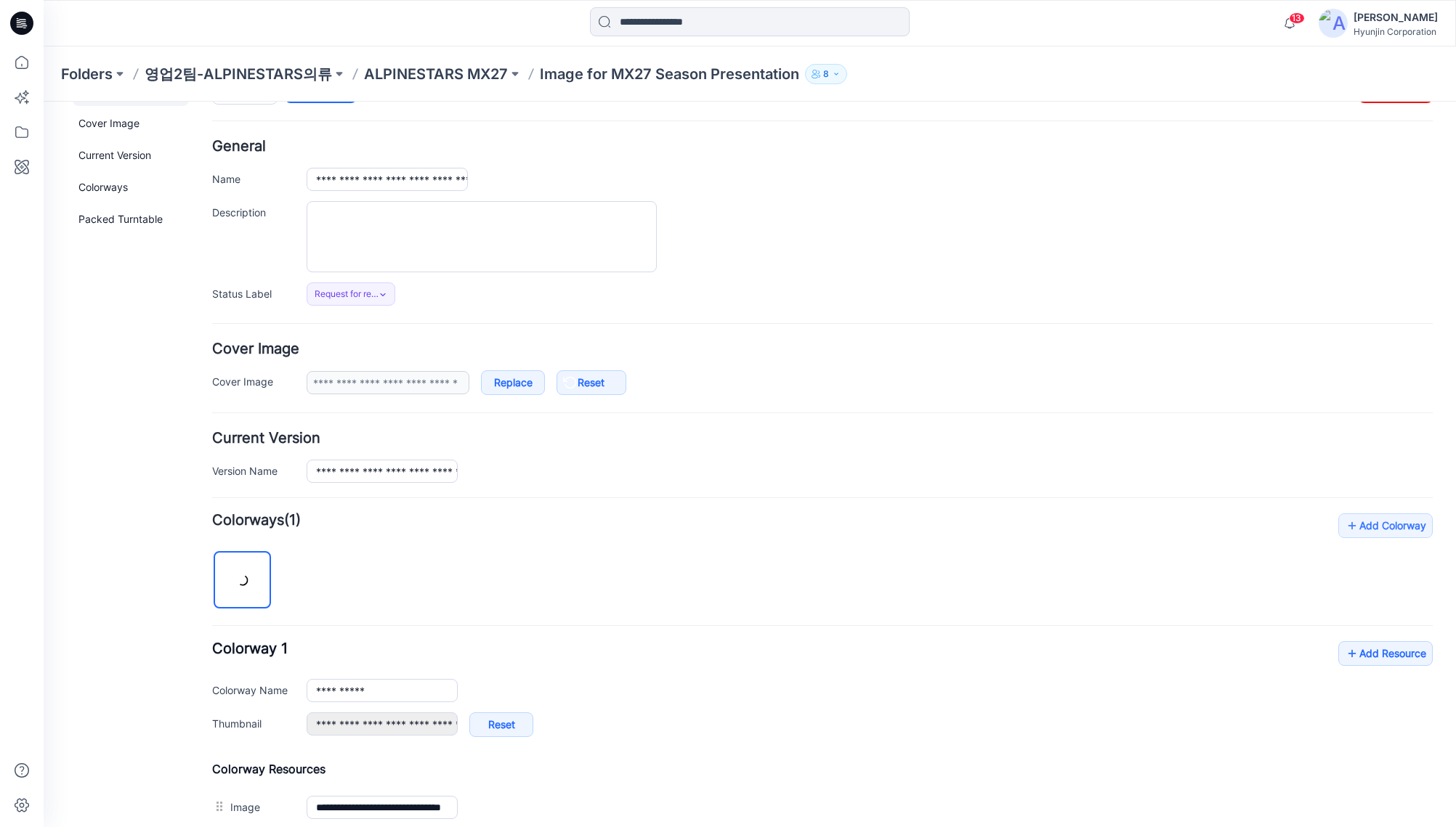
scroll to position [0, 0]
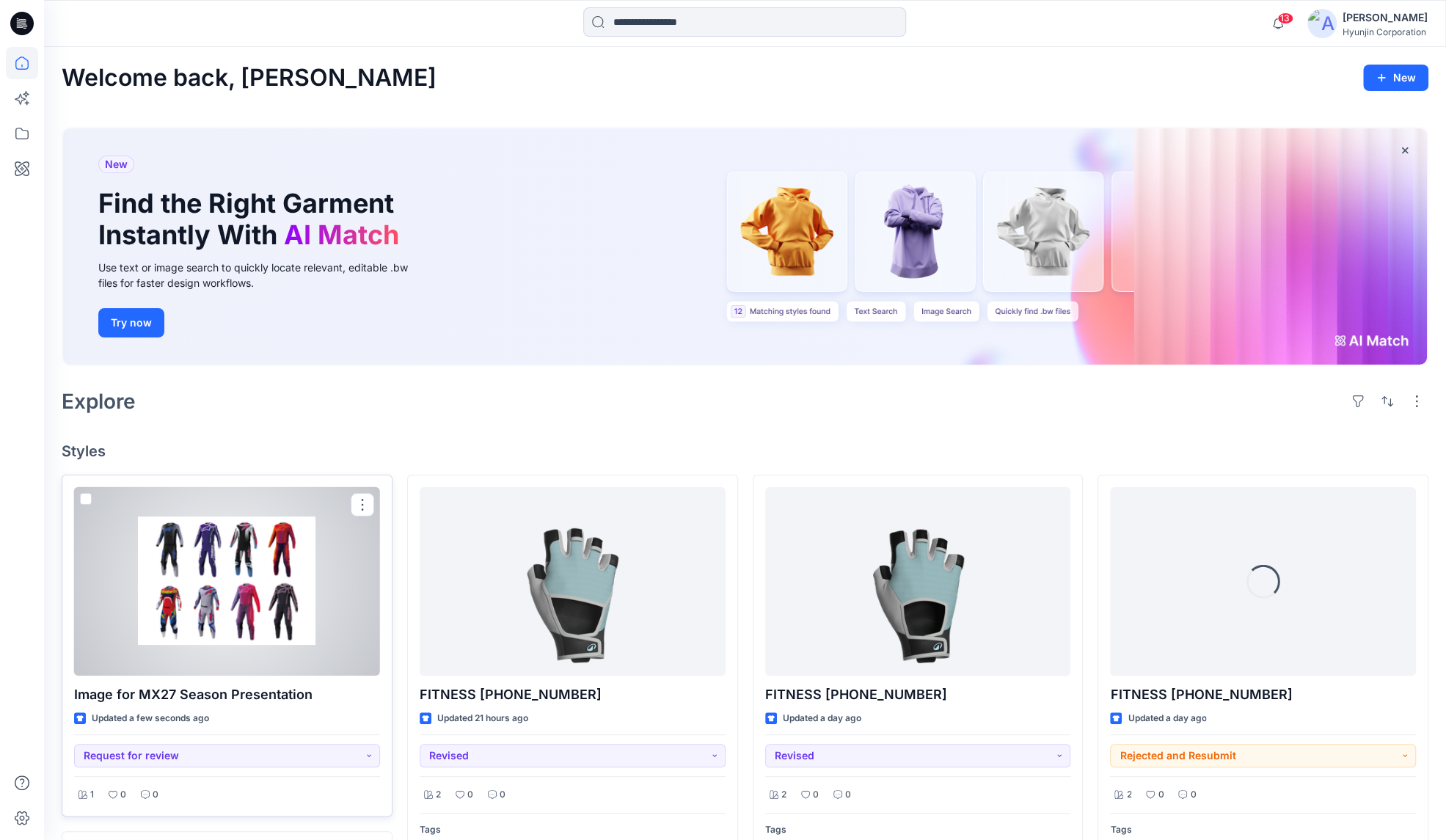
click at [246, 602] on div at bounding box center [227, 581] width 306 height 188
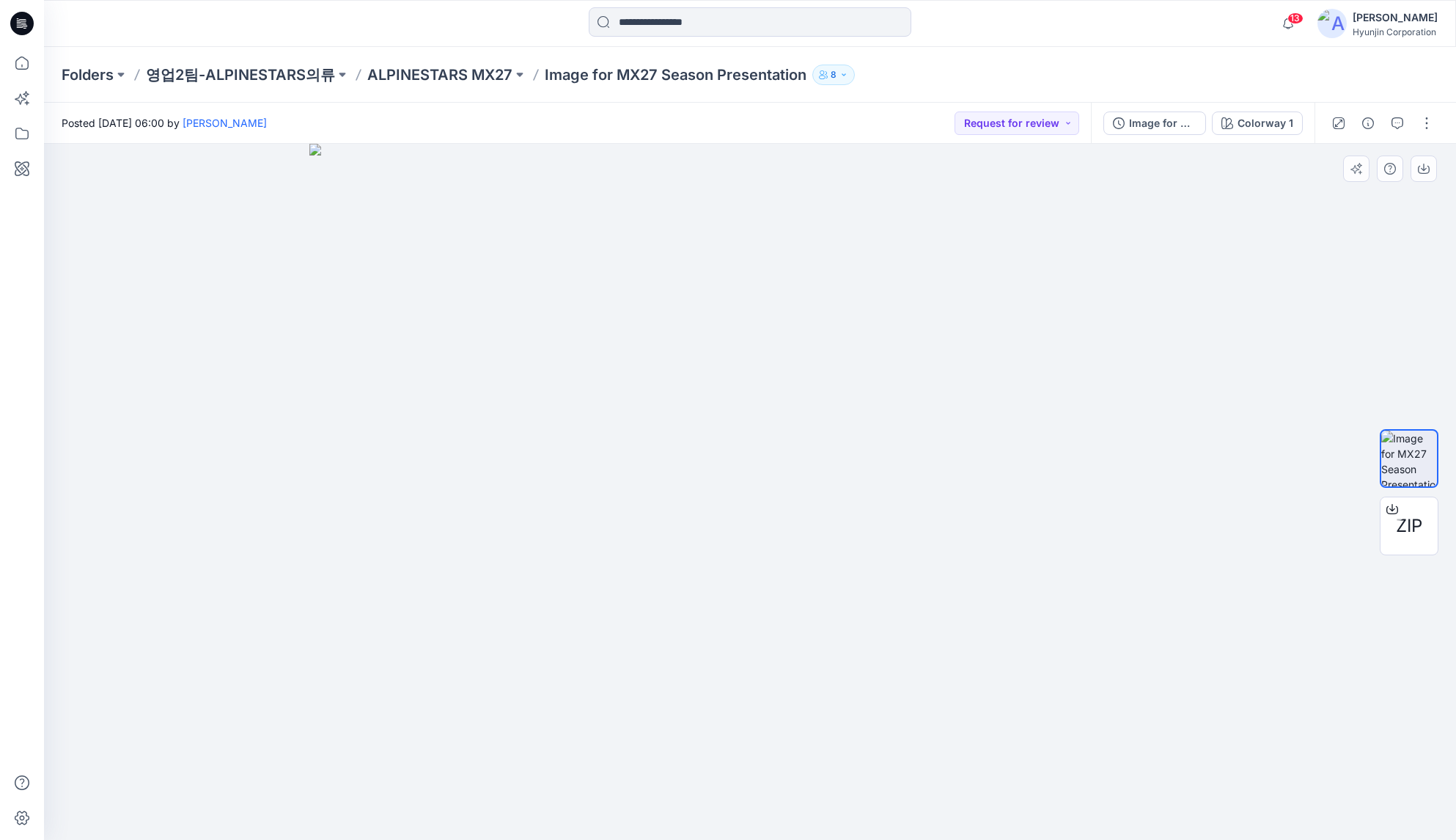
drag, startPoint x: 871, startPoint y: 251, endPoint x: 782, endPoint y: 535, distance: 297.6
click at [782, 535] on img at bounding box center [750, 491] width 882 height 696
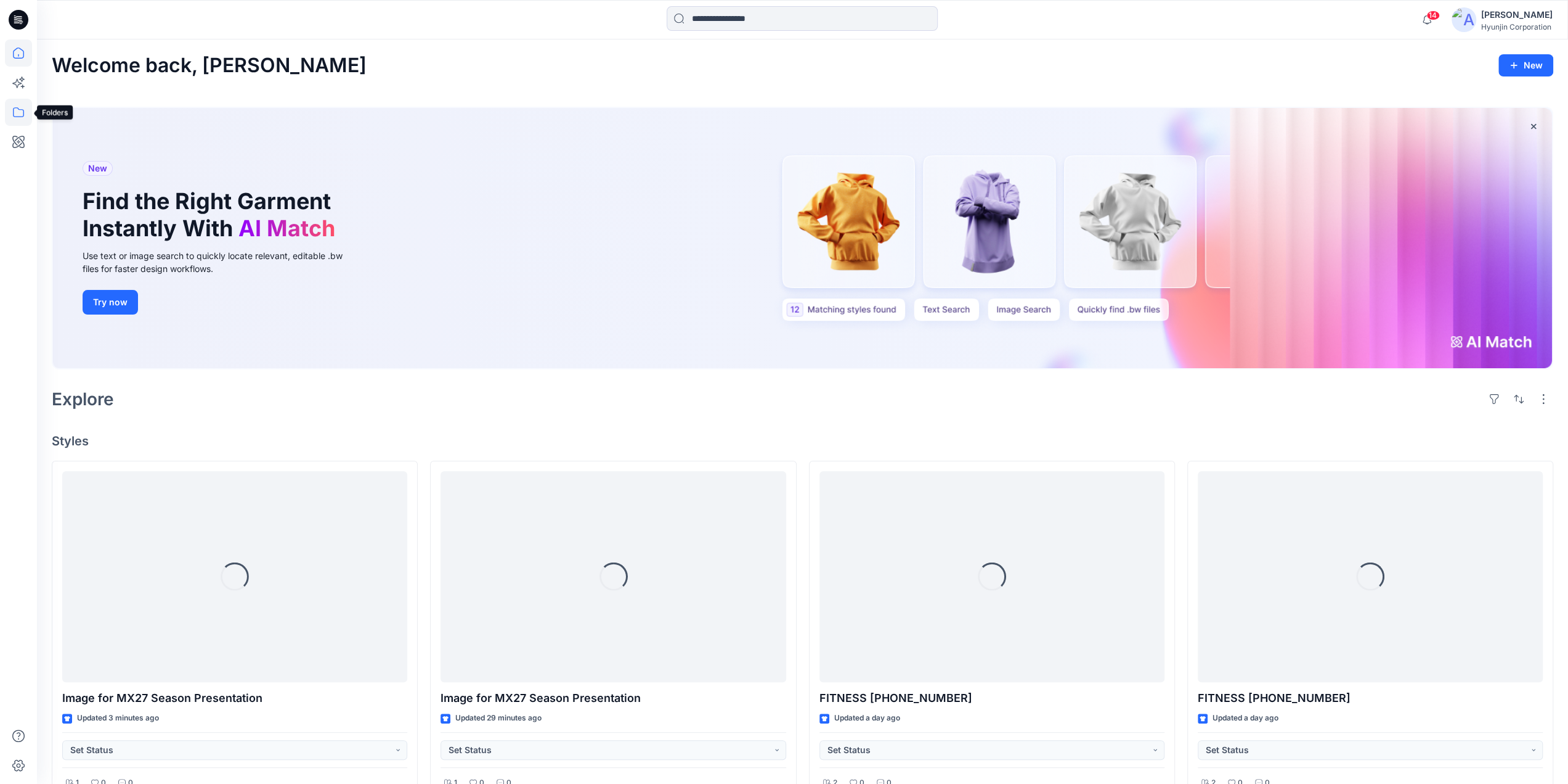
click at [25, 117] on icon at bounding box center [18, 112] width 27 height 27
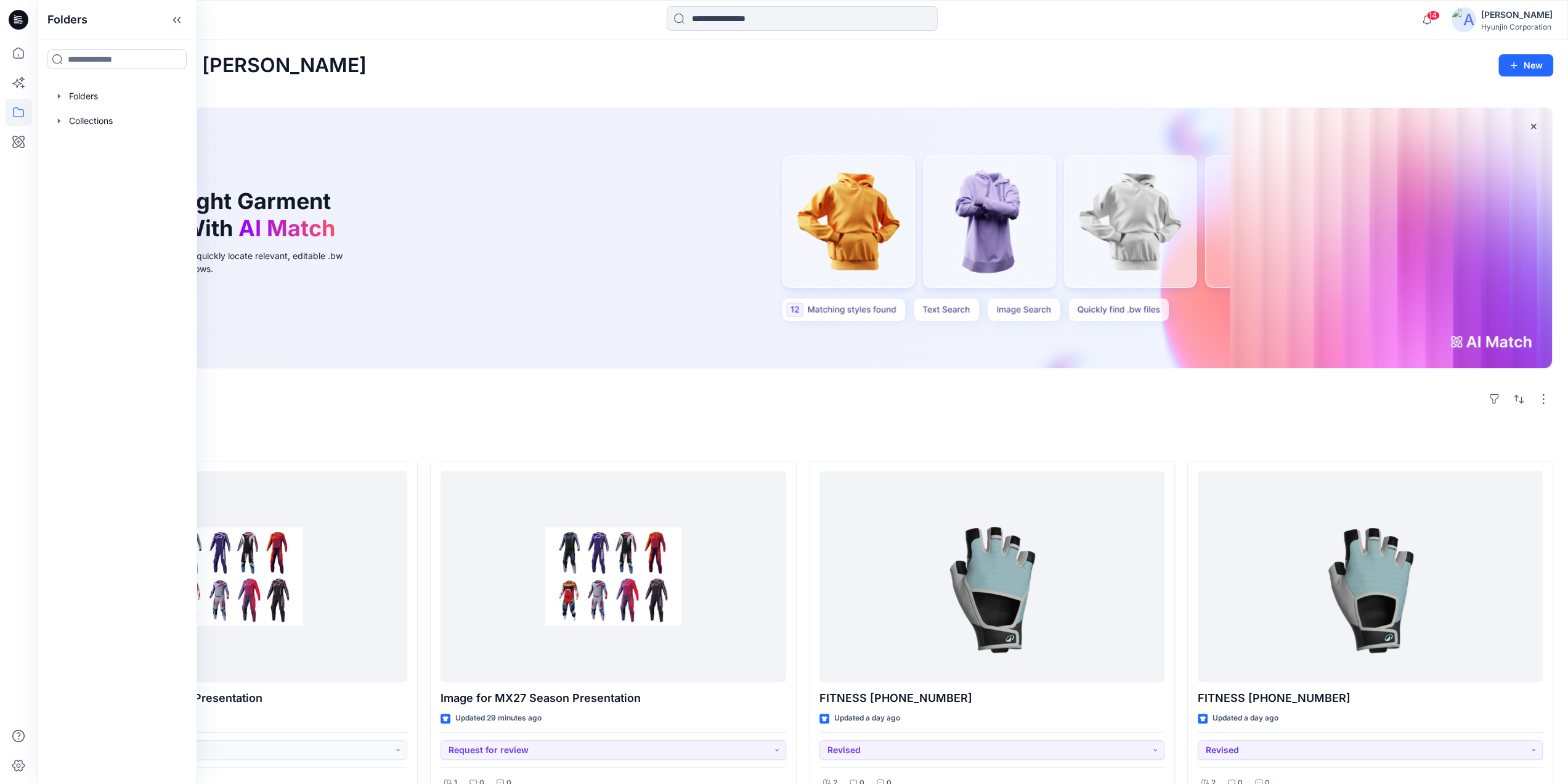
drag, startPoint x: 1520, startPoint y: 4, endPoint x: 1521, endPoint y: 15, distance: 11.0
click at [1520, 5] on div "14 Notifications [PERSON_NAME] shared Image for MX27 Season Presentation in ALP…" at bounding box center [803, 20] width 1532 height 40
click at [1521, 16] on div "[PERSON_NAME]" at bounding box center [1517, 15] width 71 height 15
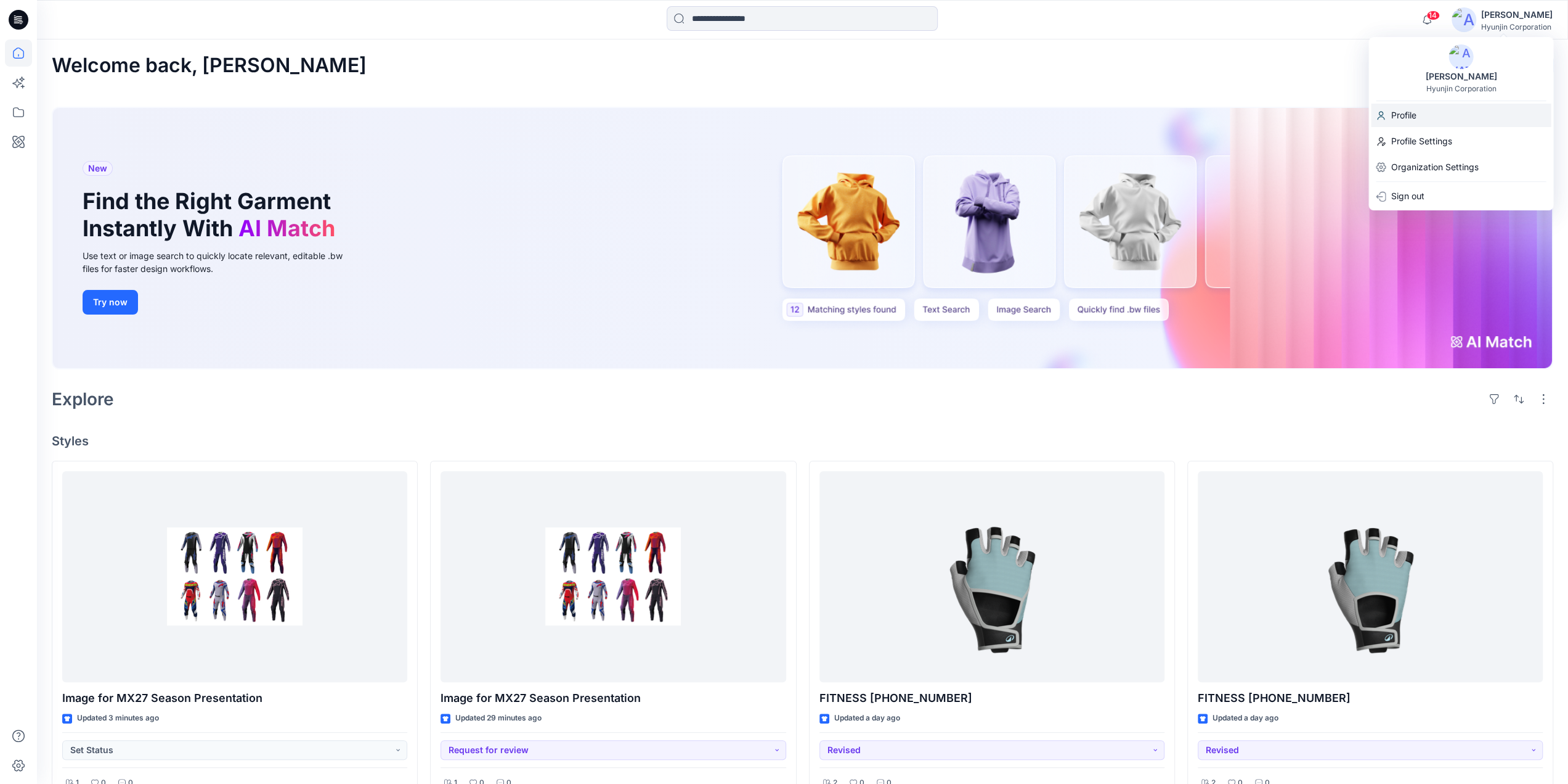
click at [1432, 112] on div "Profile" at bounding box center [1460, 115] width 180 height 23
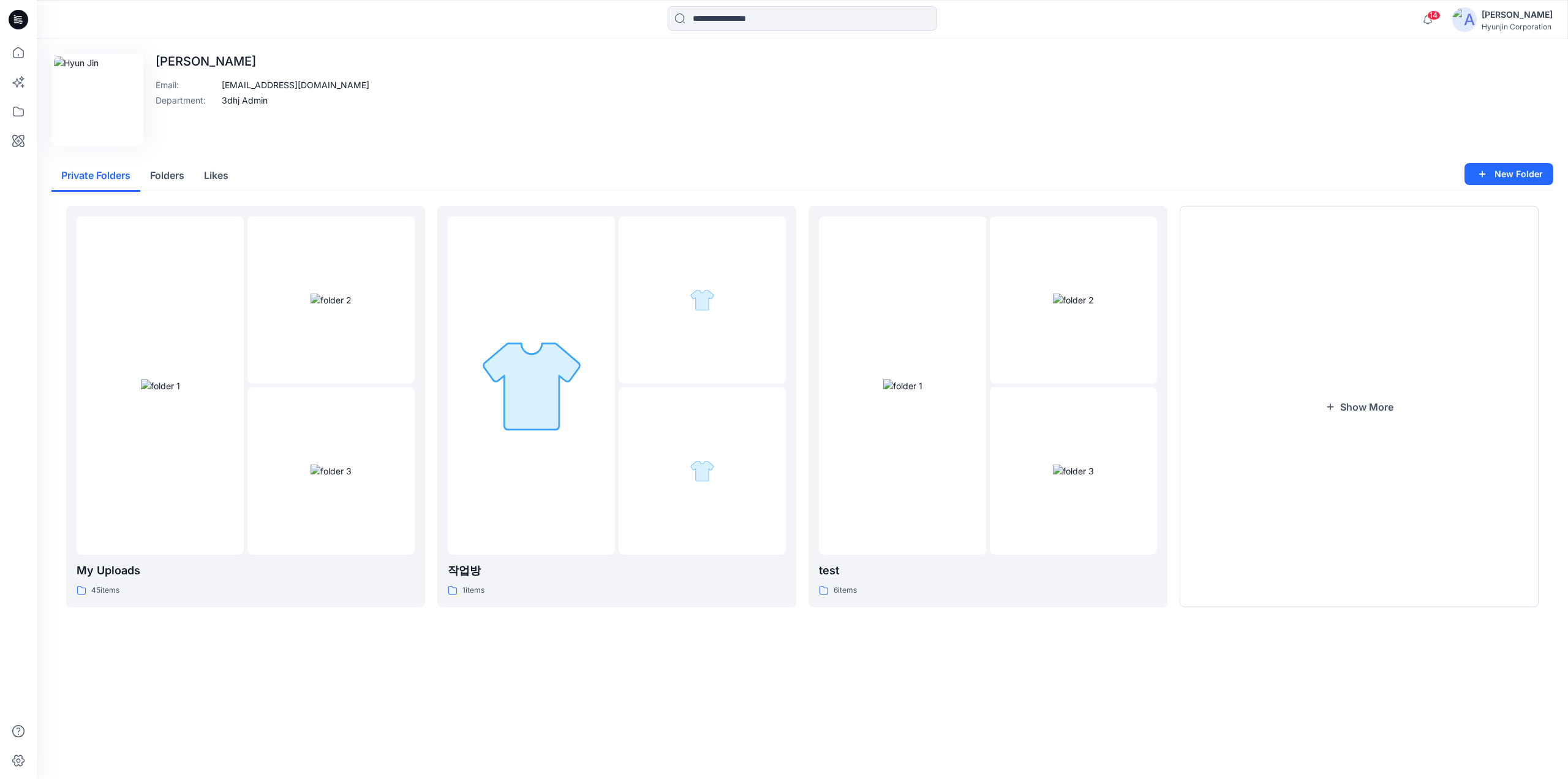
click at [1467, 28] on img at bounding box center [1464, 20] width 25 height 25
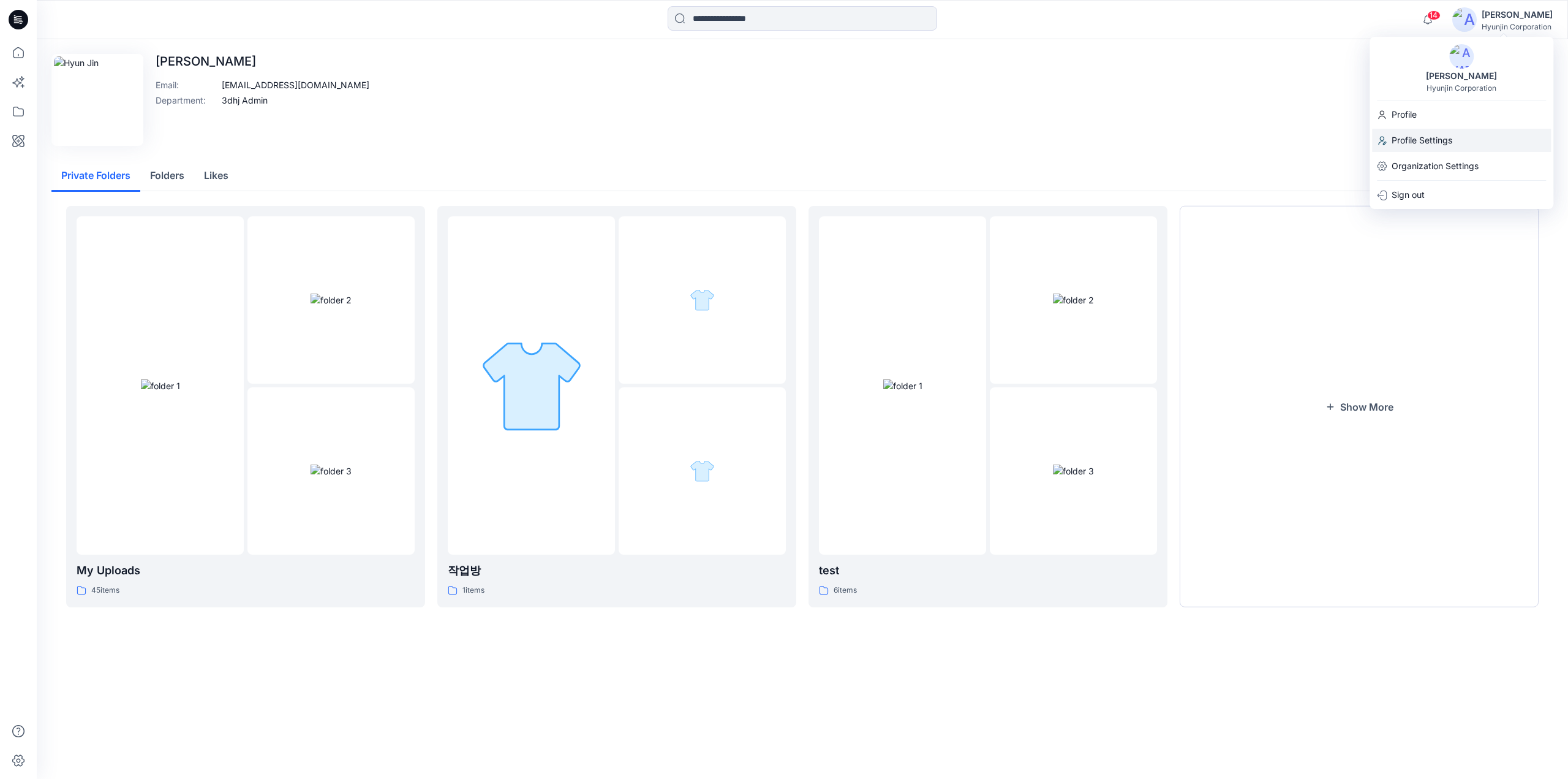
click at [1463, 138] on div "Profile Settings" at bounding box center [1460, 140] width 178 height 23
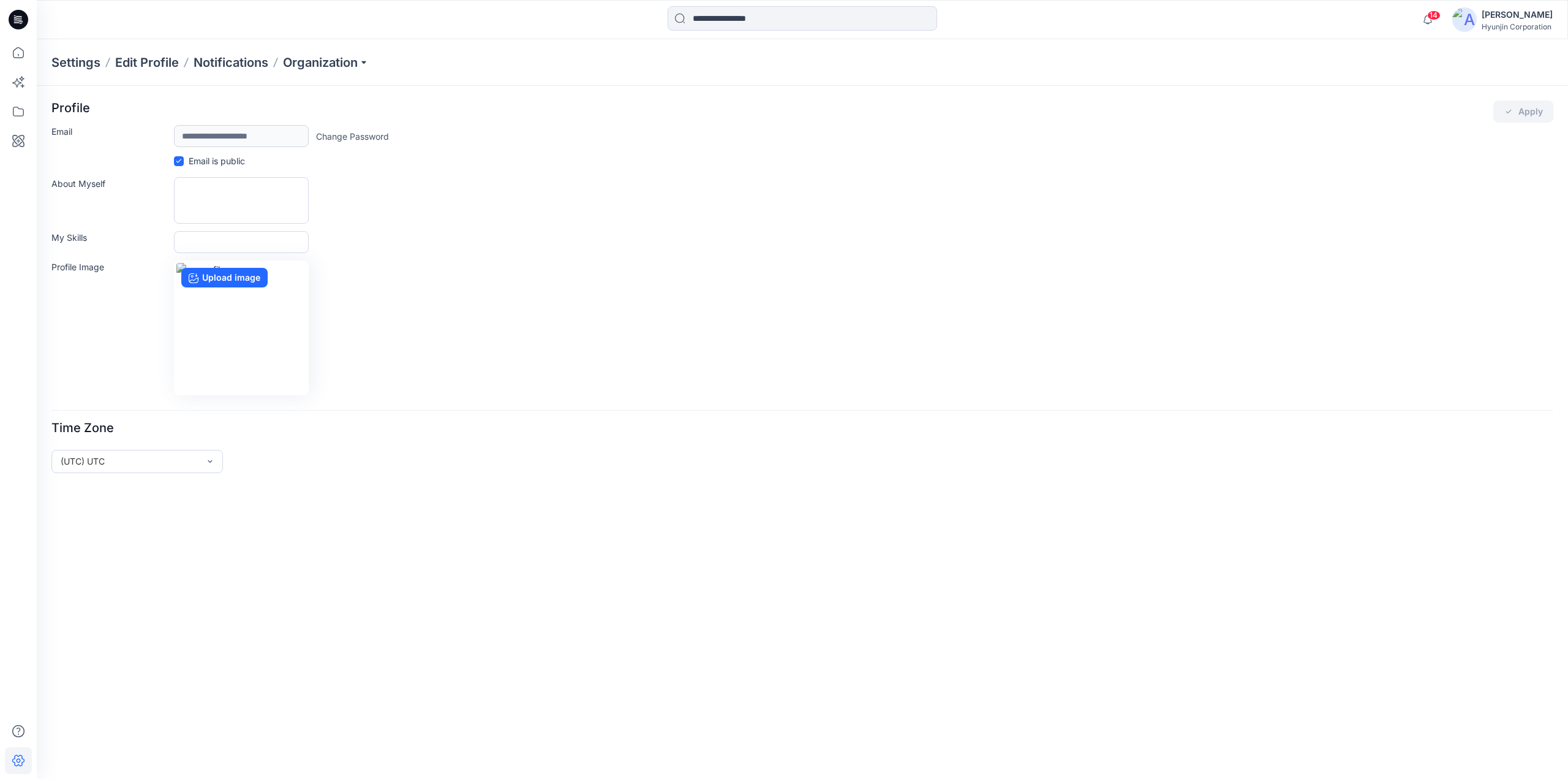
click at [335, 52] on div "Settings Edit Profile Notifications Organization" at bounding box center [803, 63] width 1531 height 47
click at [332, 59] on p "Organization" at bounding box center [326, 63] width 86 height 17
click at [311, 90] on link "Invite/Edit Users" at bounding box center [327, 90] width 178 height 25
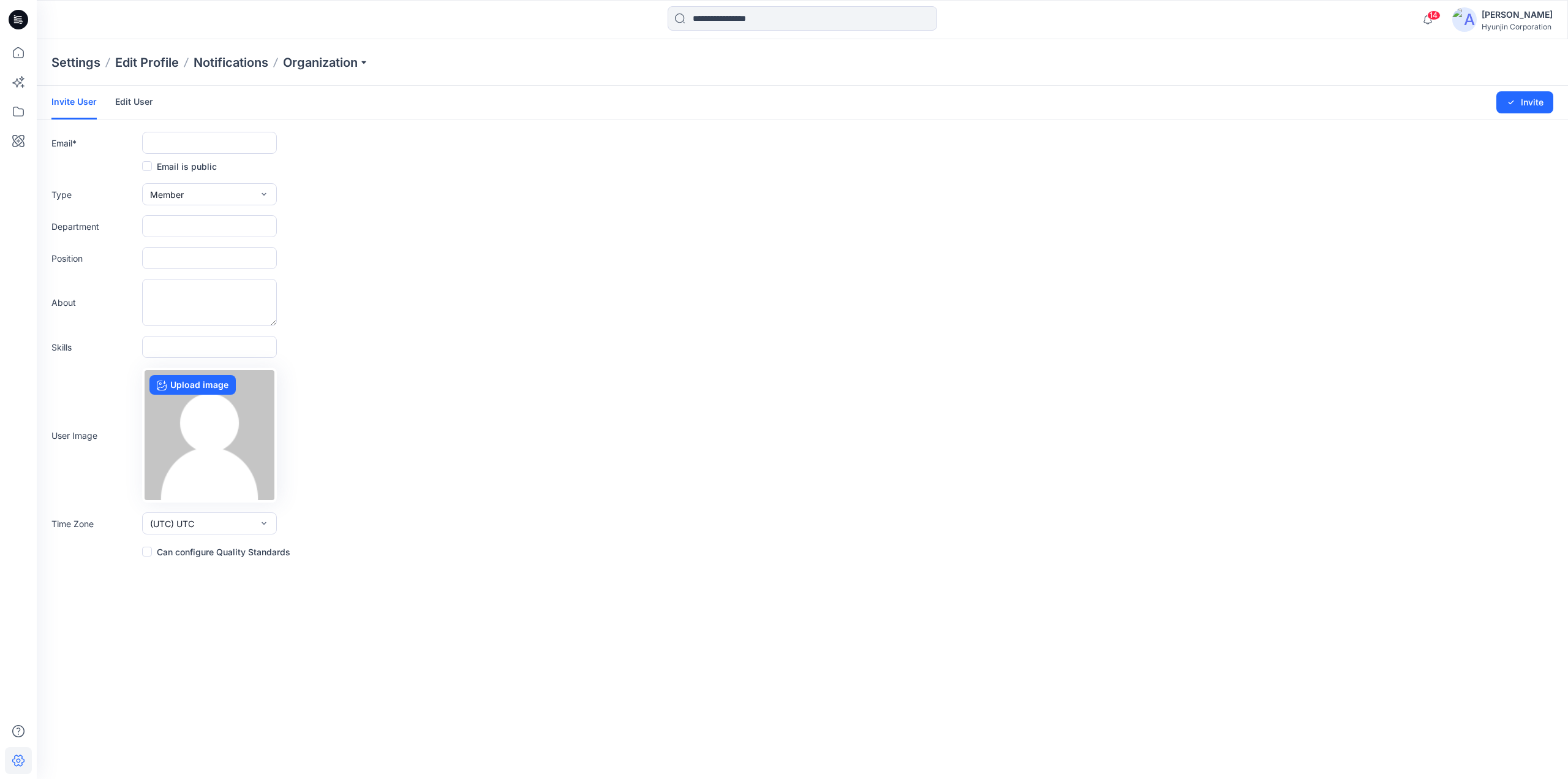
click at [151, 100] on link "Edit User" at bounding box center [134, 101] width 38 height 32
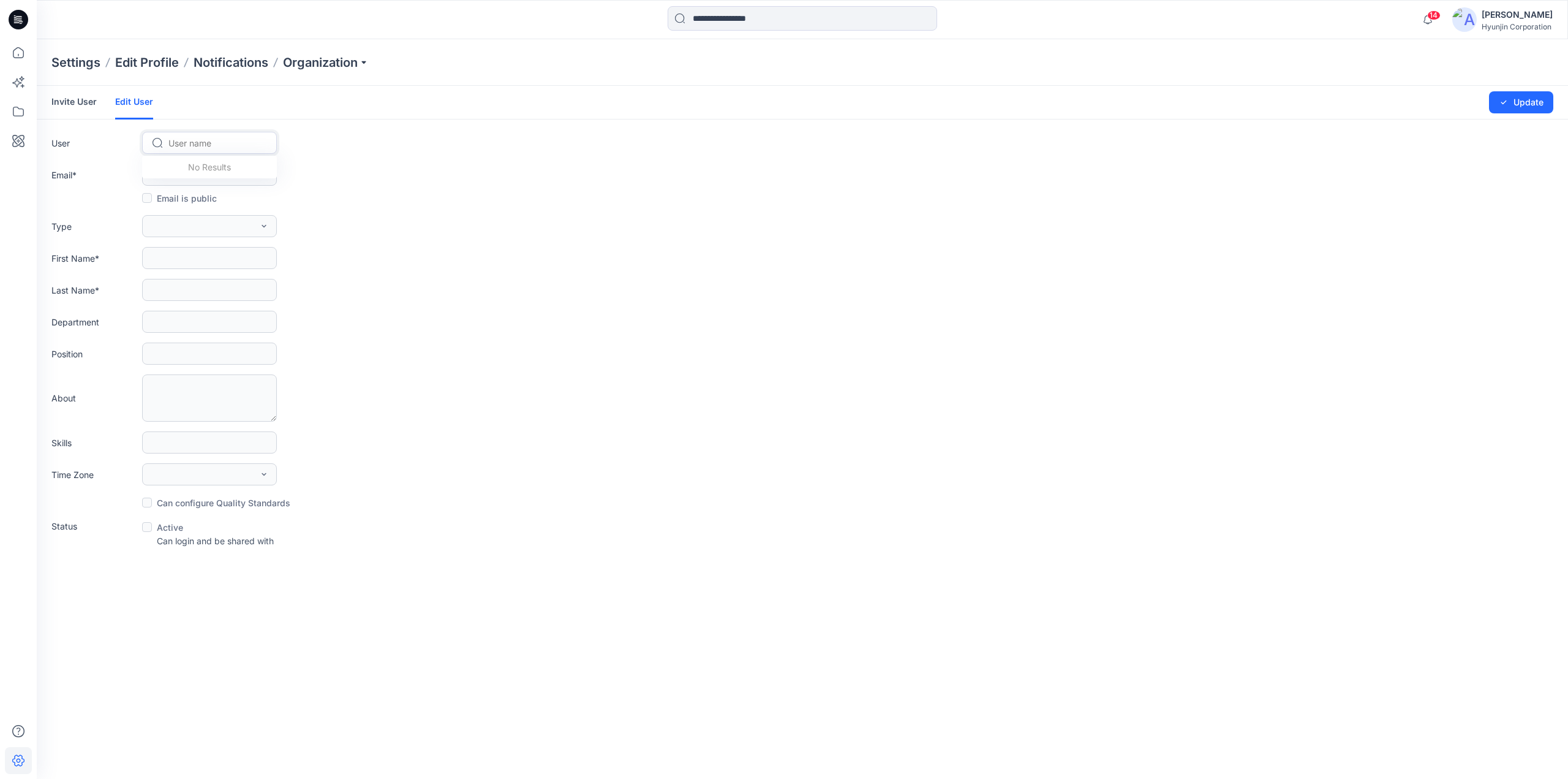
click at [190, 139] on div at bounding box center [217, 143] width 97 height 16
paste input "**********"
type input "**********"
click at [250, 172] on span "Alpinestars [PERSON_NAME]" at bounding box center [220, 169] width 99 height 13
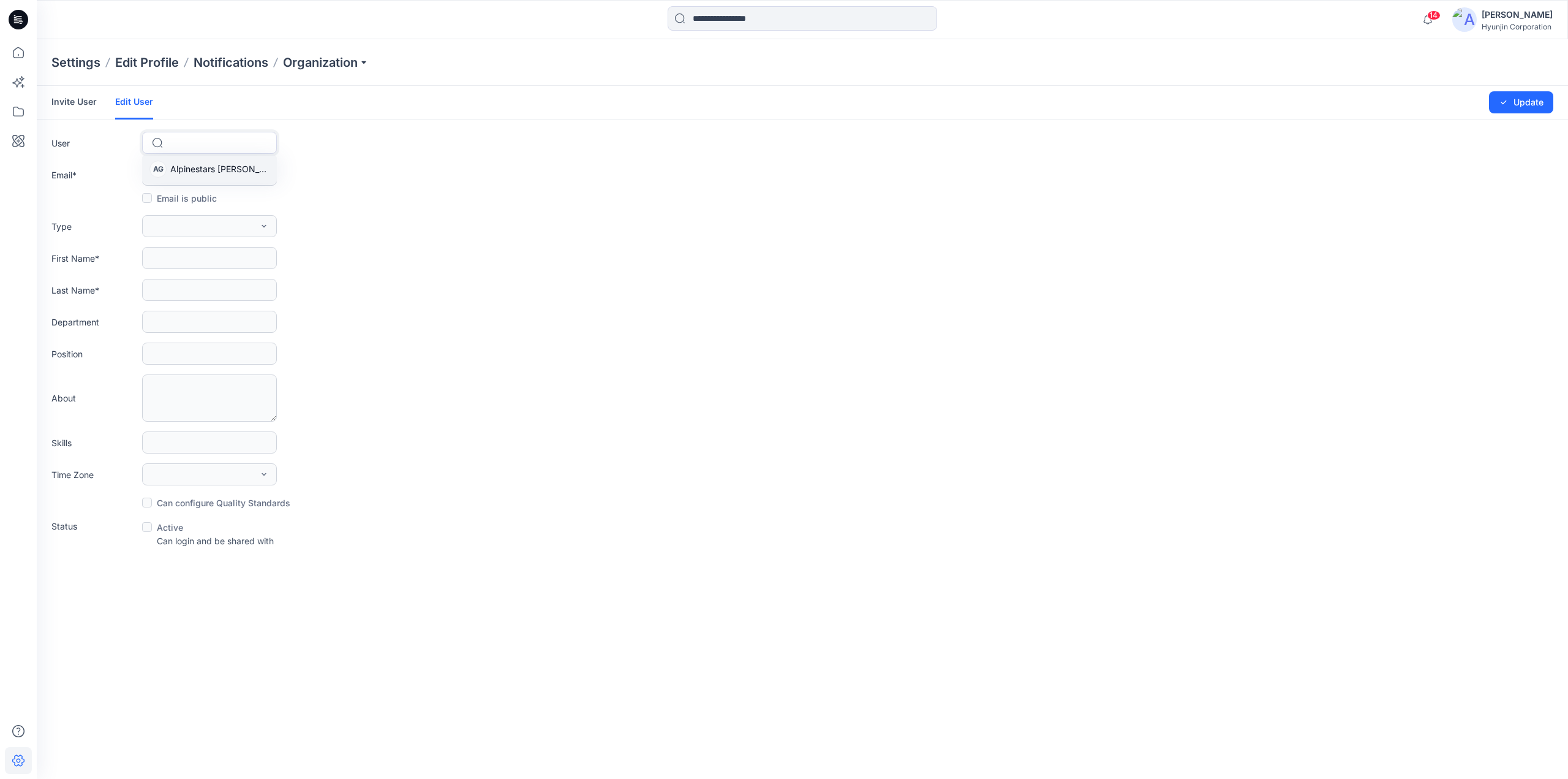
scroll to position [0, 0]
type input "**********"
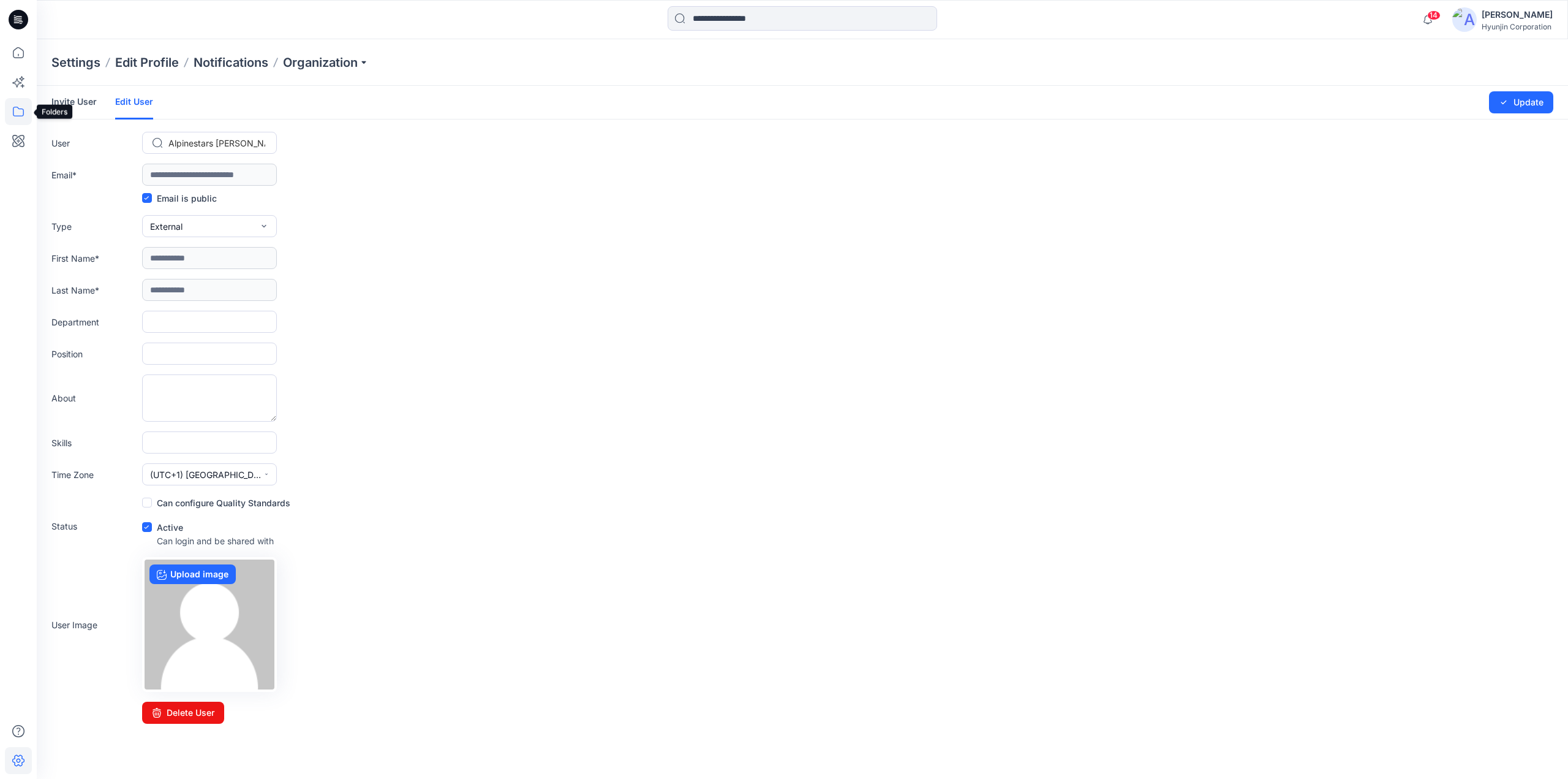
click at [8, 114] on icon at bounding box center [18, 111] width 27 height 27
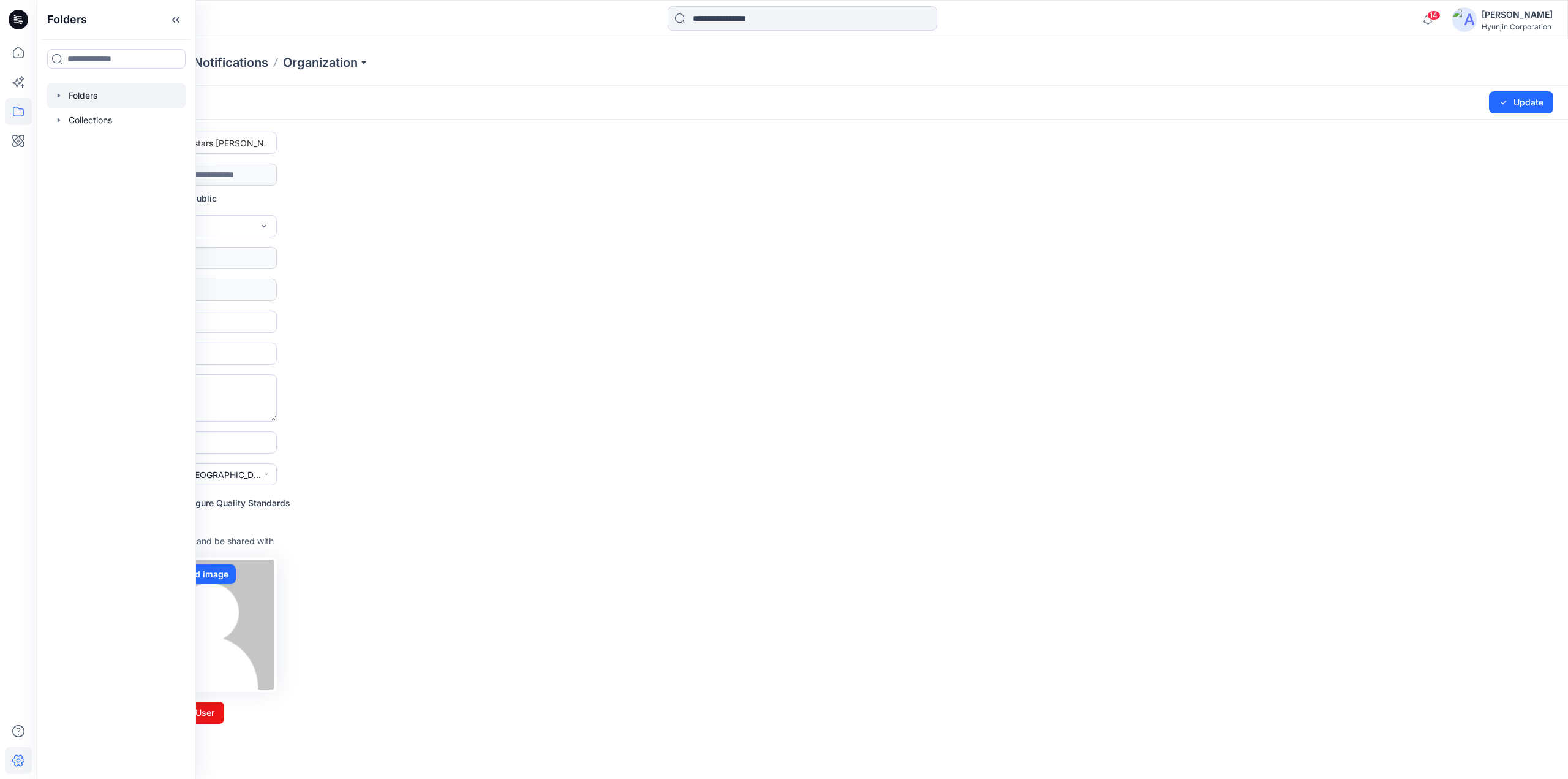
click at [51, 90] on div at bounding box center [117, 95] width 140 height 25
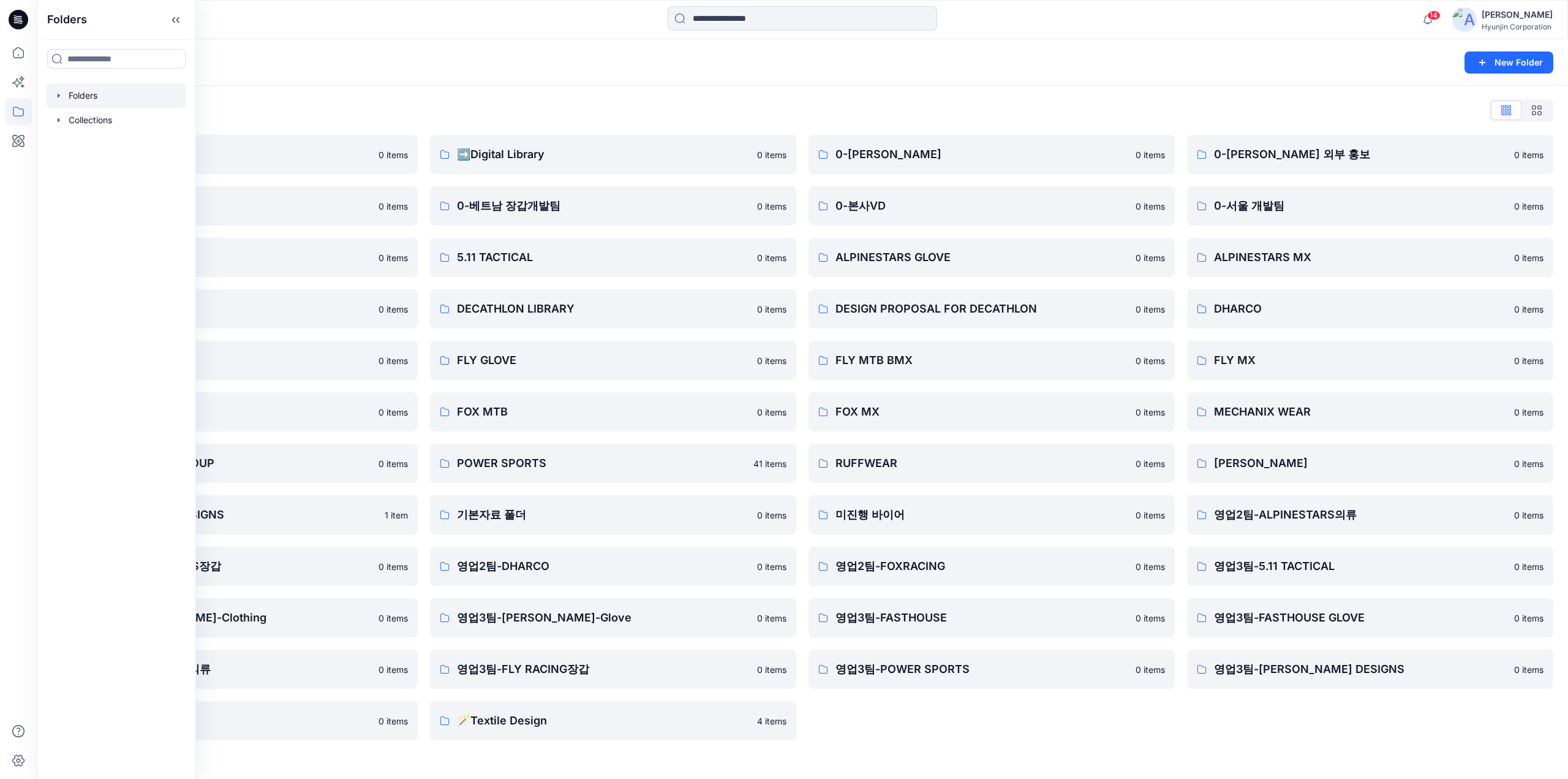
click at [596, 118] on div "Folders List" at bounding box center [803, 110] width 1501 height 20
